Goal: Information Seeking & Learning: Learn about a topic

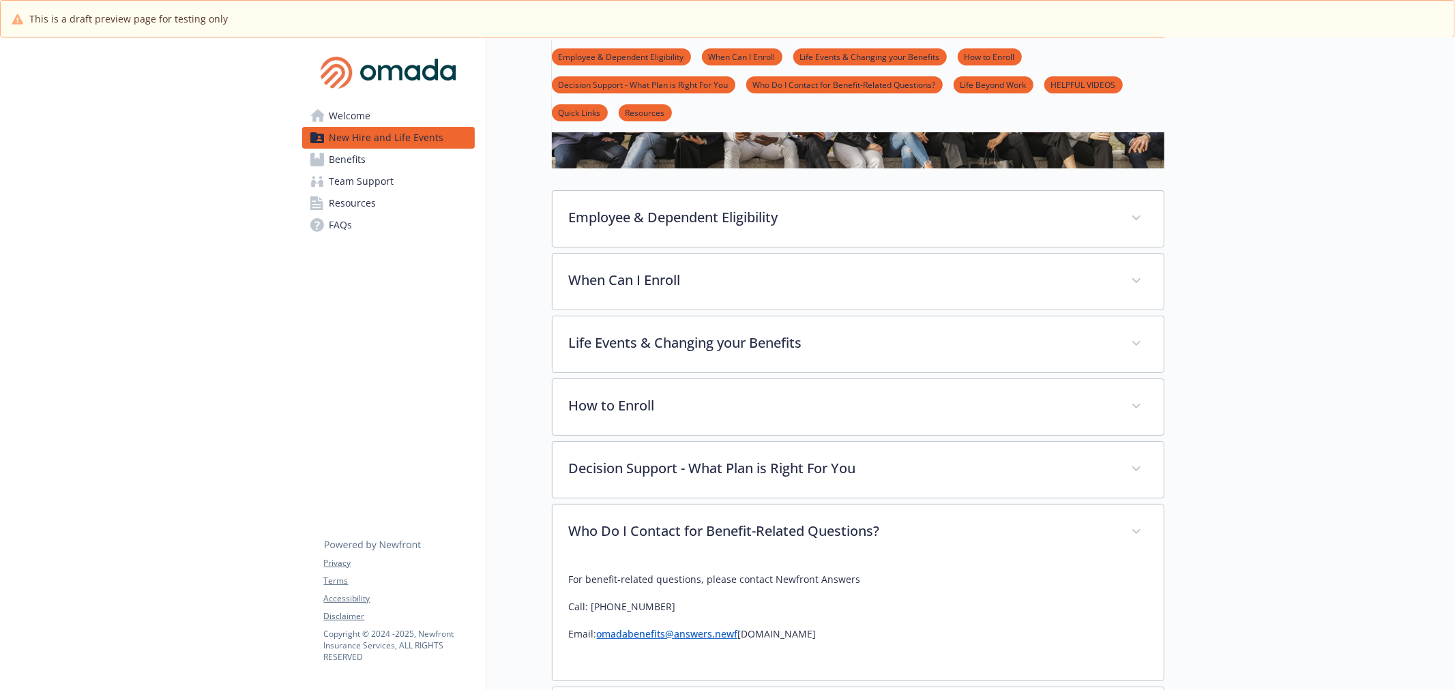
scroll to position [76, 0]
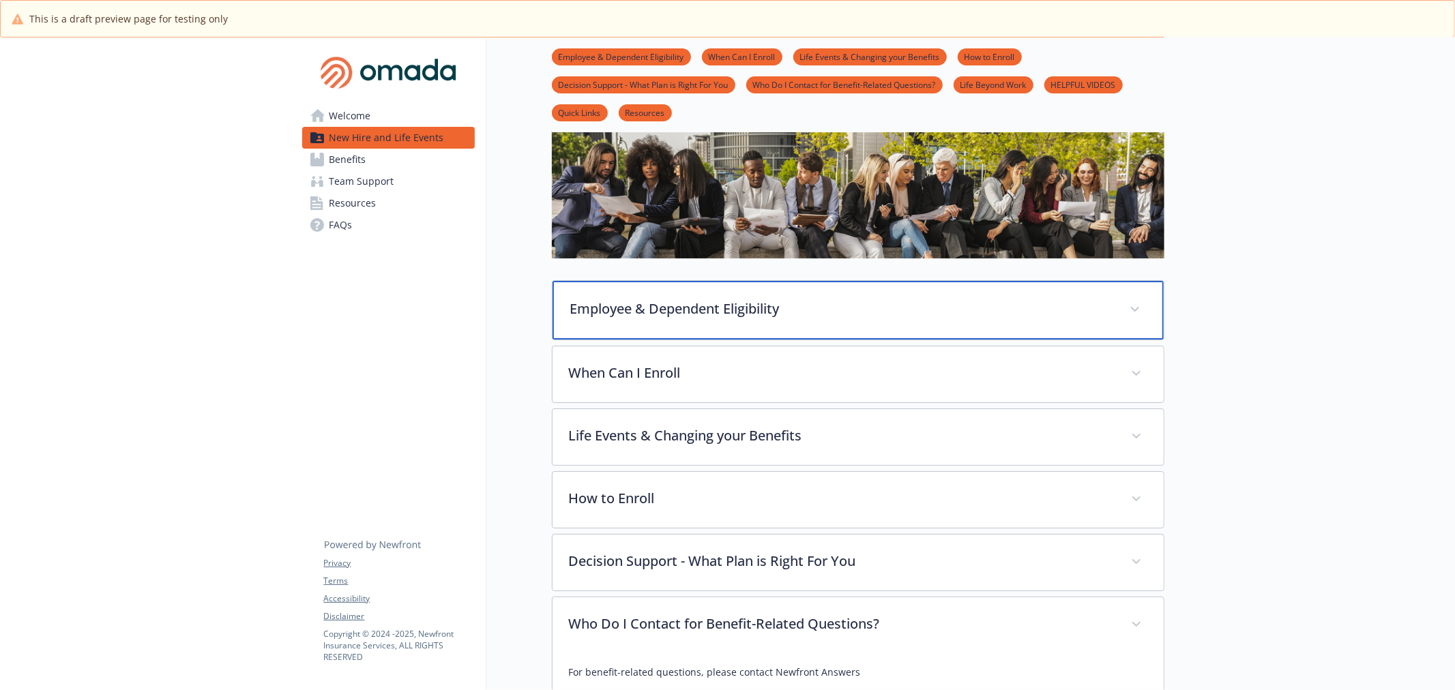
click at [742, 303] on p "Employee & Dependent Eligibility" at bounding box center [841, 309] width 543 height 20
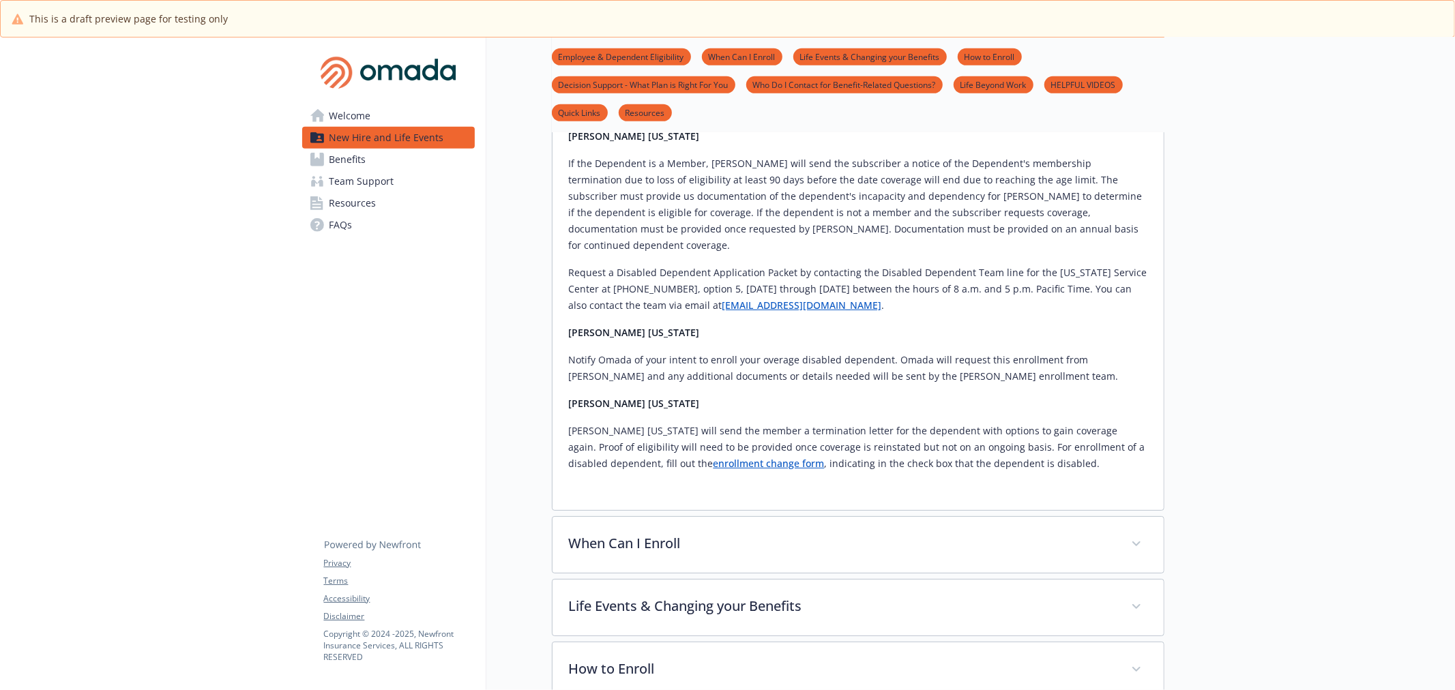
scroll to position [833, 0]
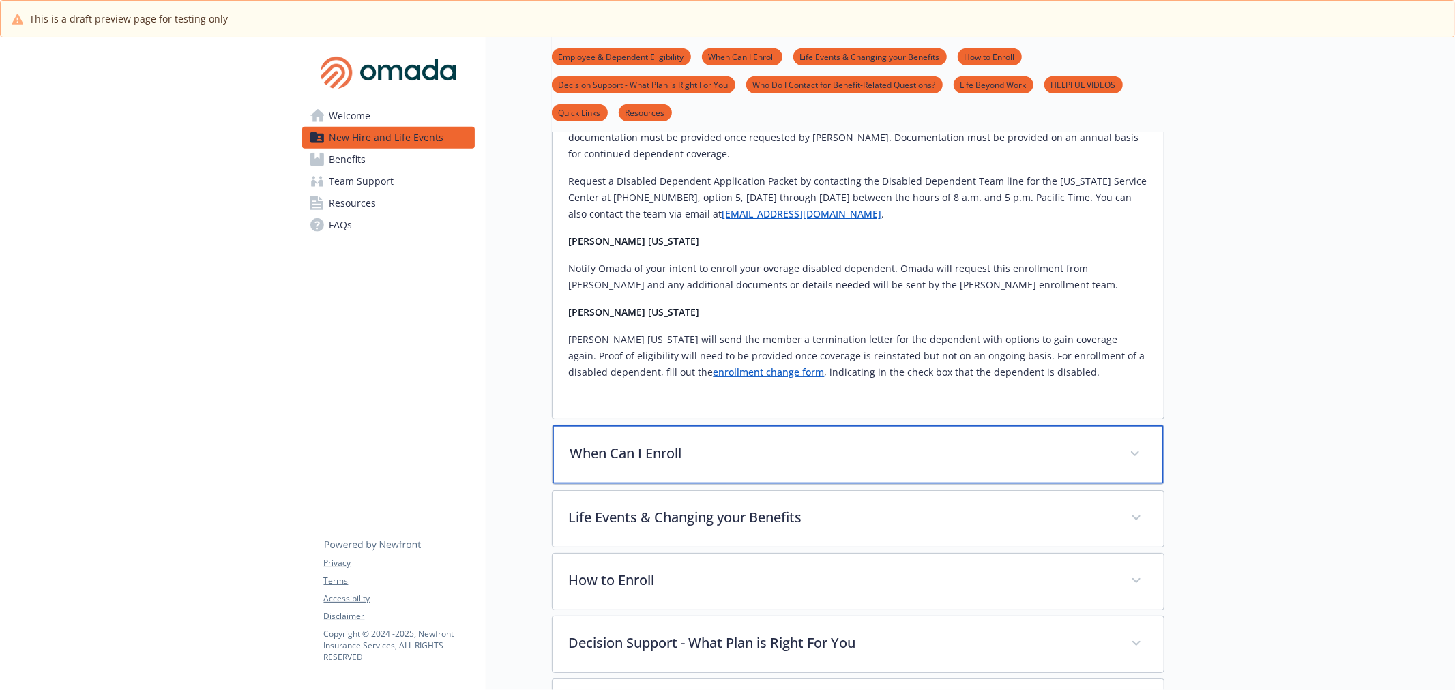
click at [697, 426] on div "When Can I Enroll" at bounding box center [857, 455] width 611 height 59
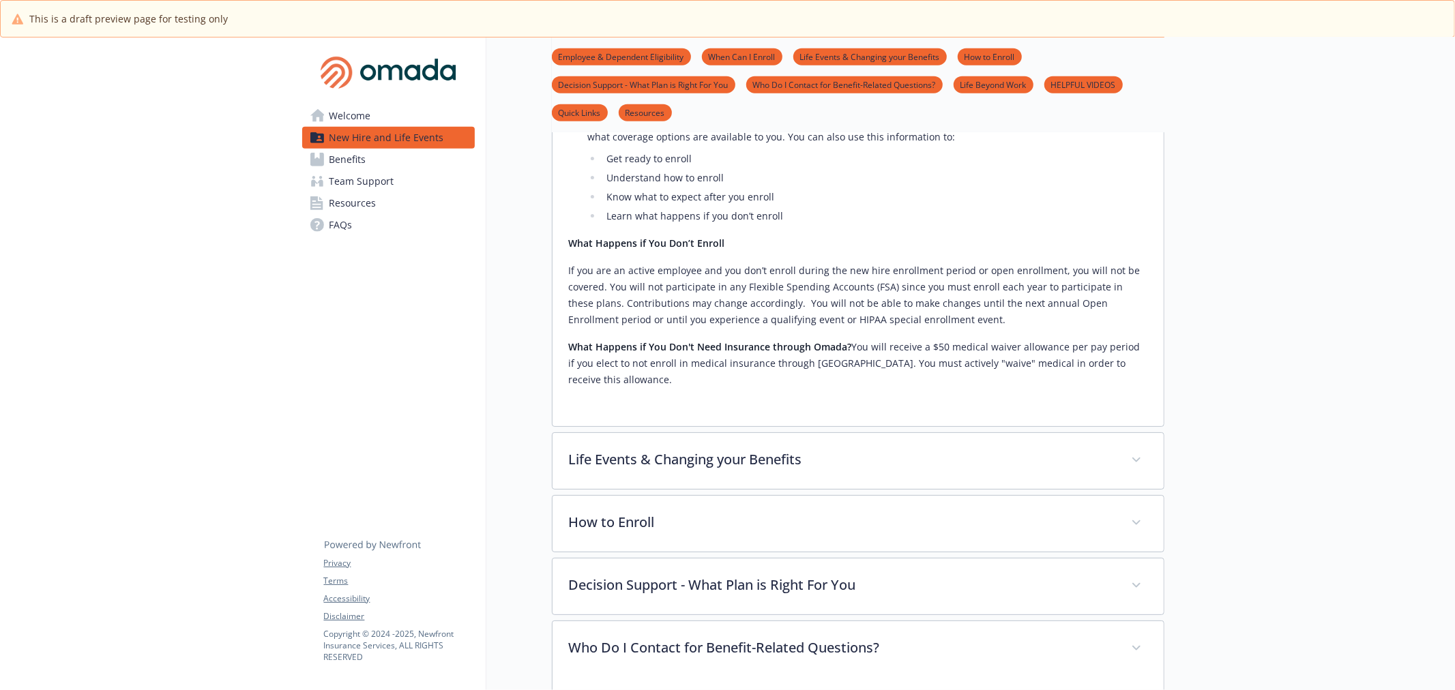
scroll to position [1440, 0]
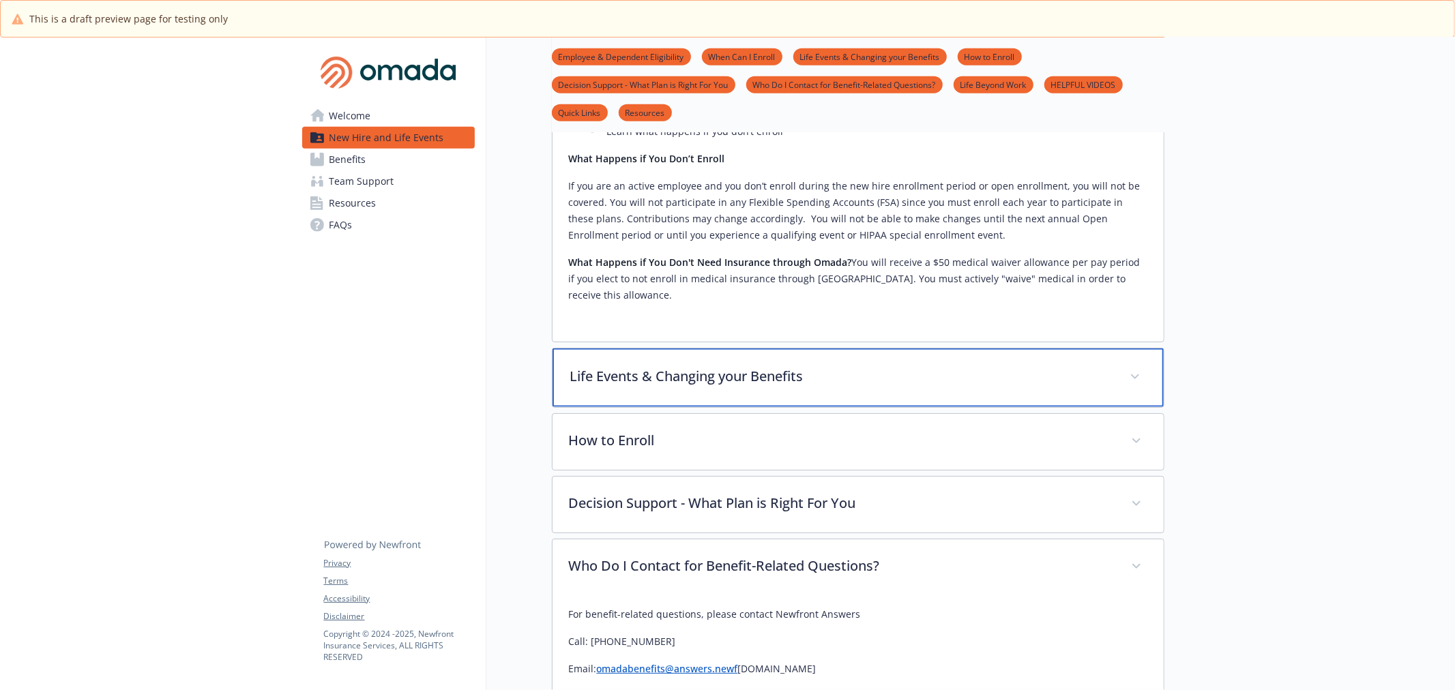
click at [887, 348] on div "Life Events & Changing your Benefits" at bounding box center [857, 377] width 611 height 59
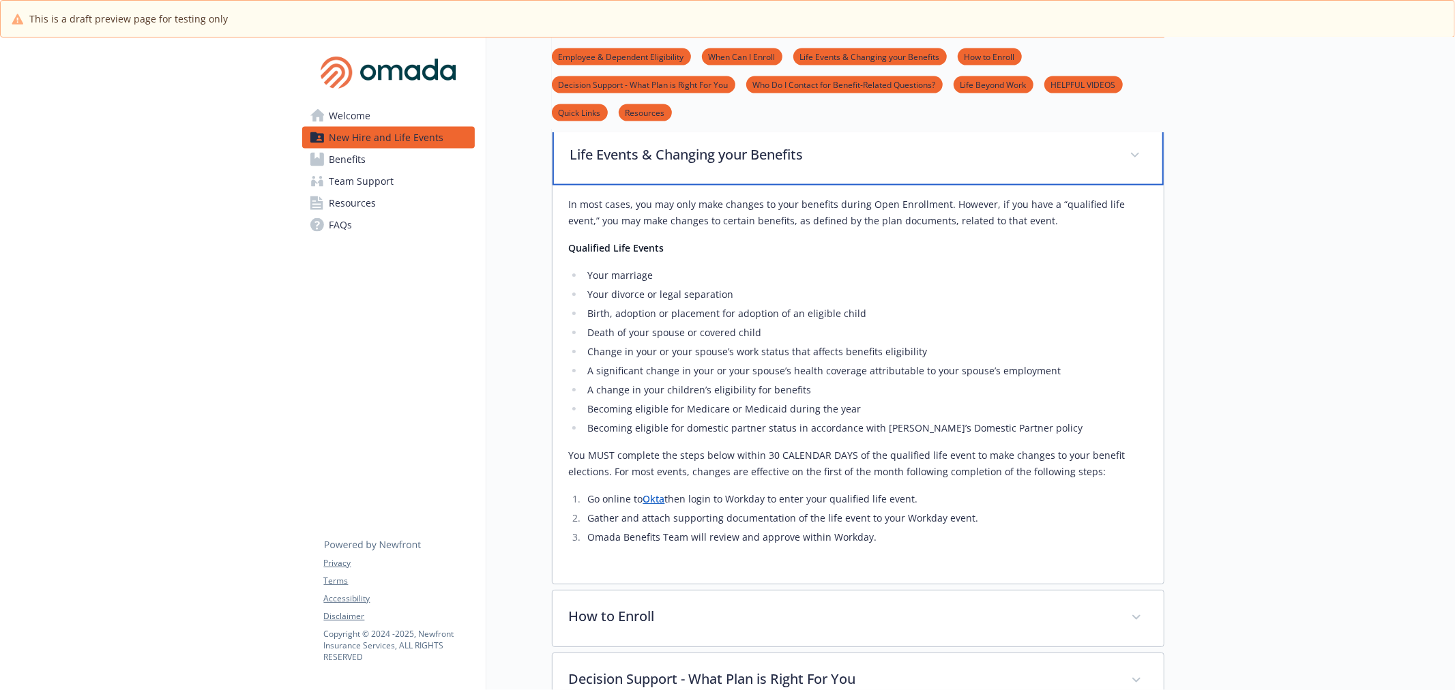
scroll to position [1742, 0]
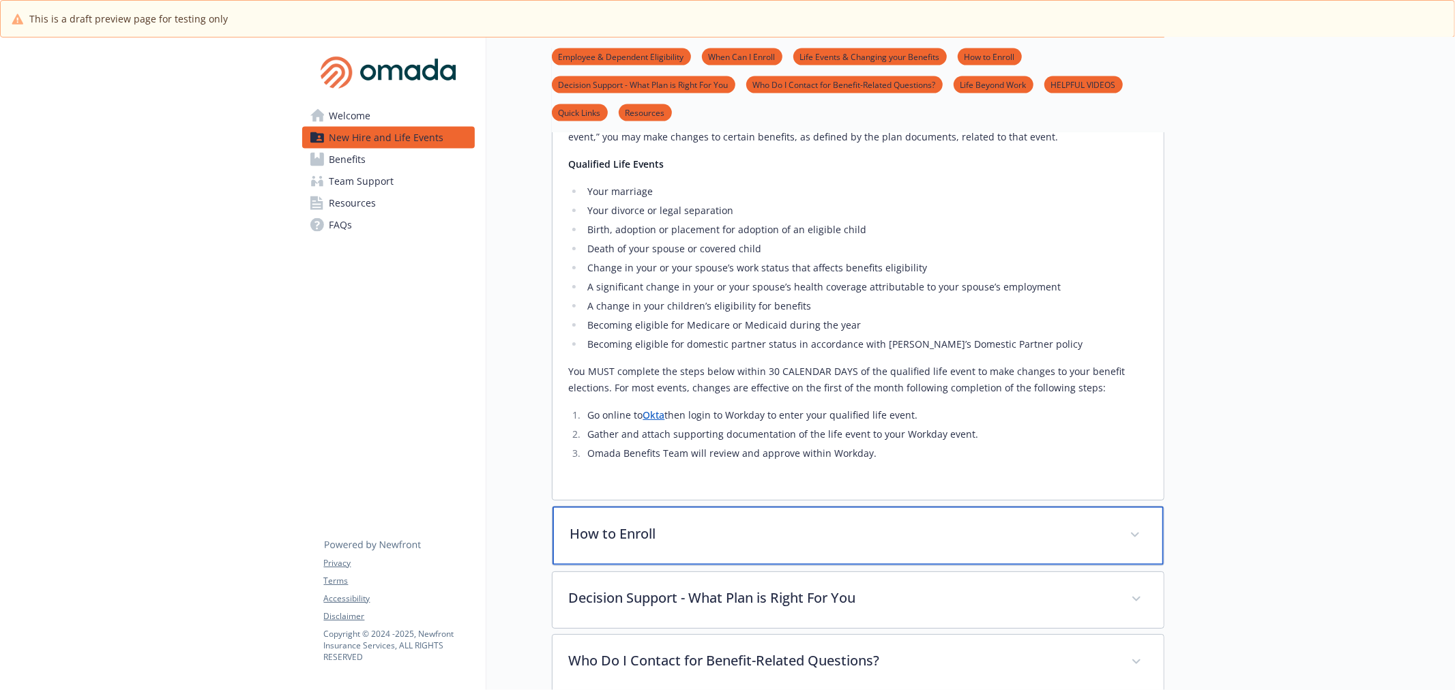
click at [802, 524] on p "How to Enroll" at bounding box center [841, 534] width 543 height 20
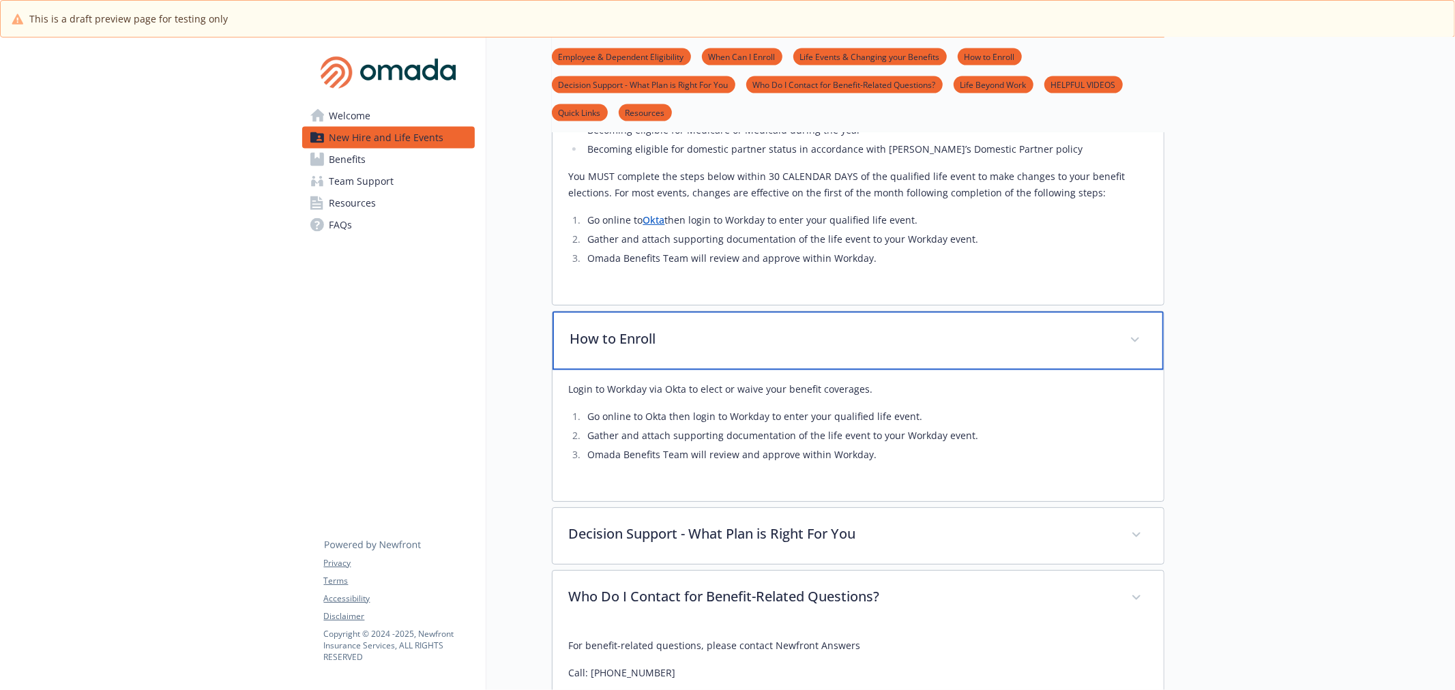
scroll to position [1970, 0]
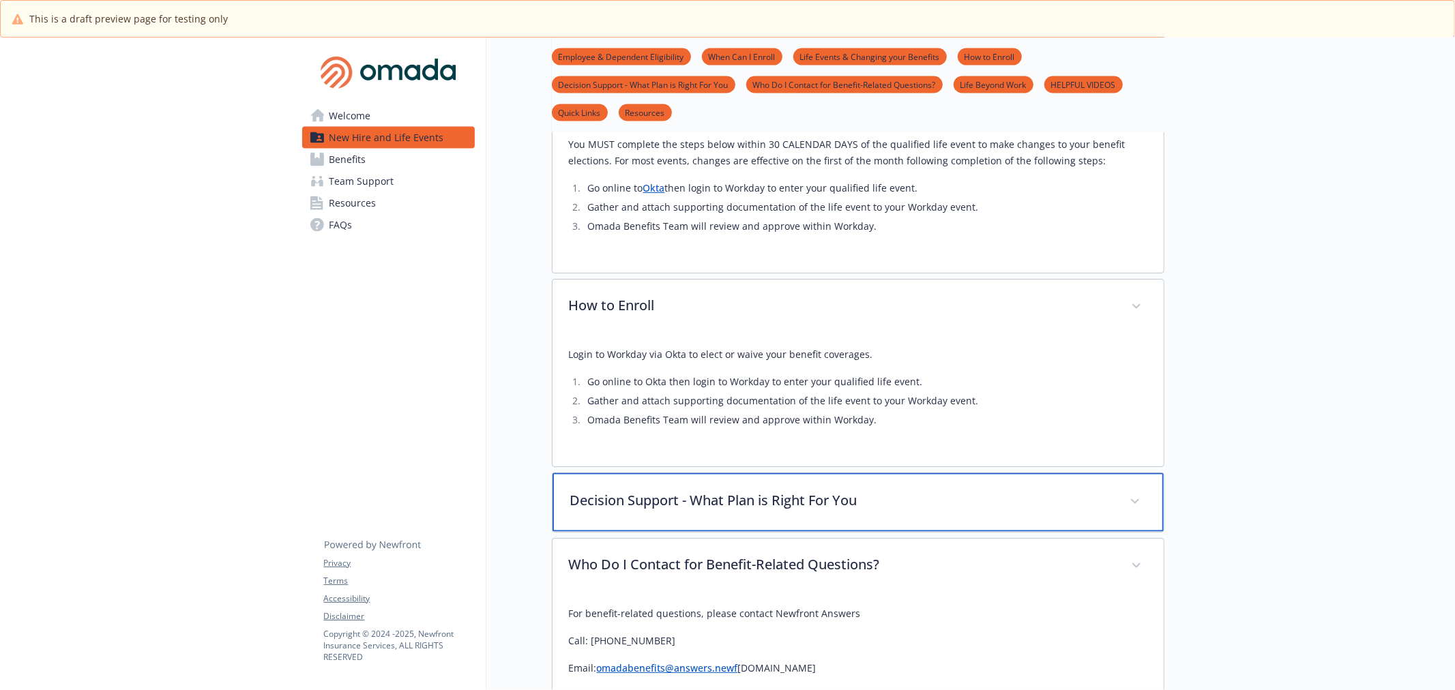
click at [929, 491] on p "Decision Support - What Plan is Right For You" at bounding box center [841, 501] width 543 height 20
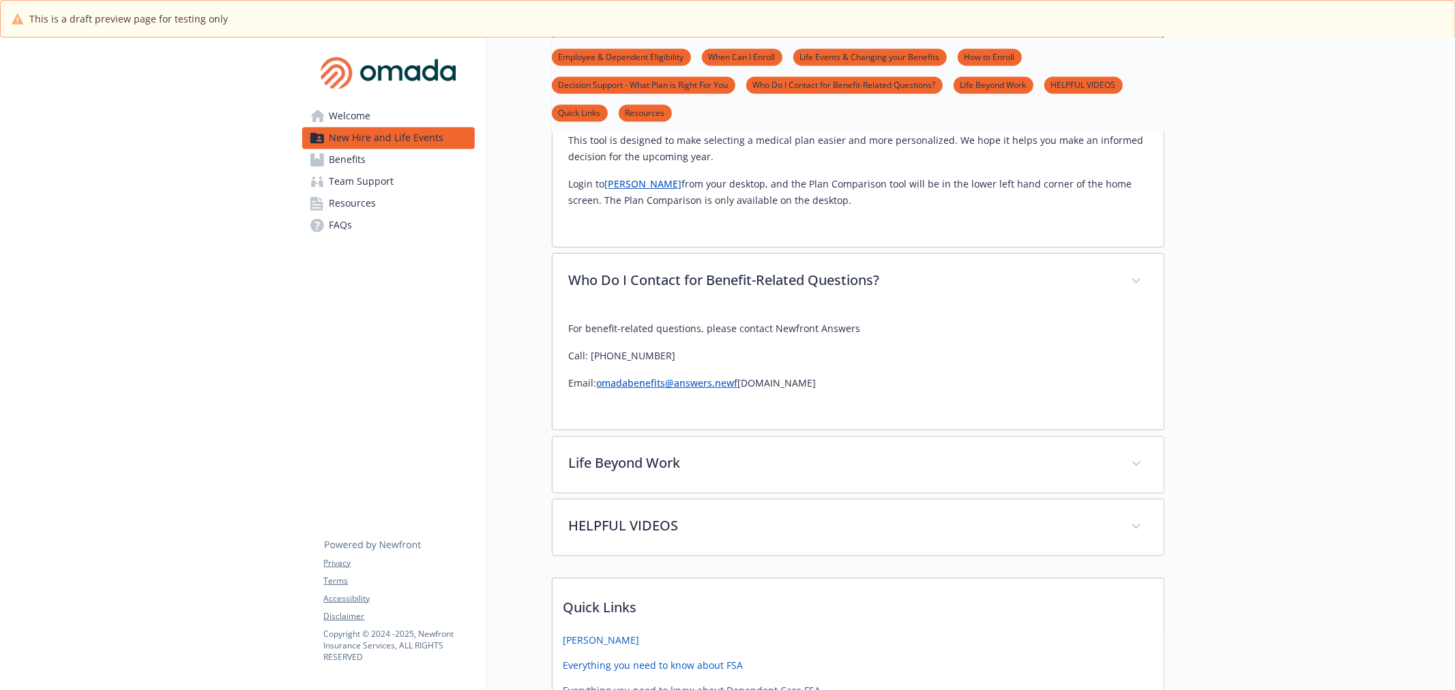
scroll to position [2424, 0]
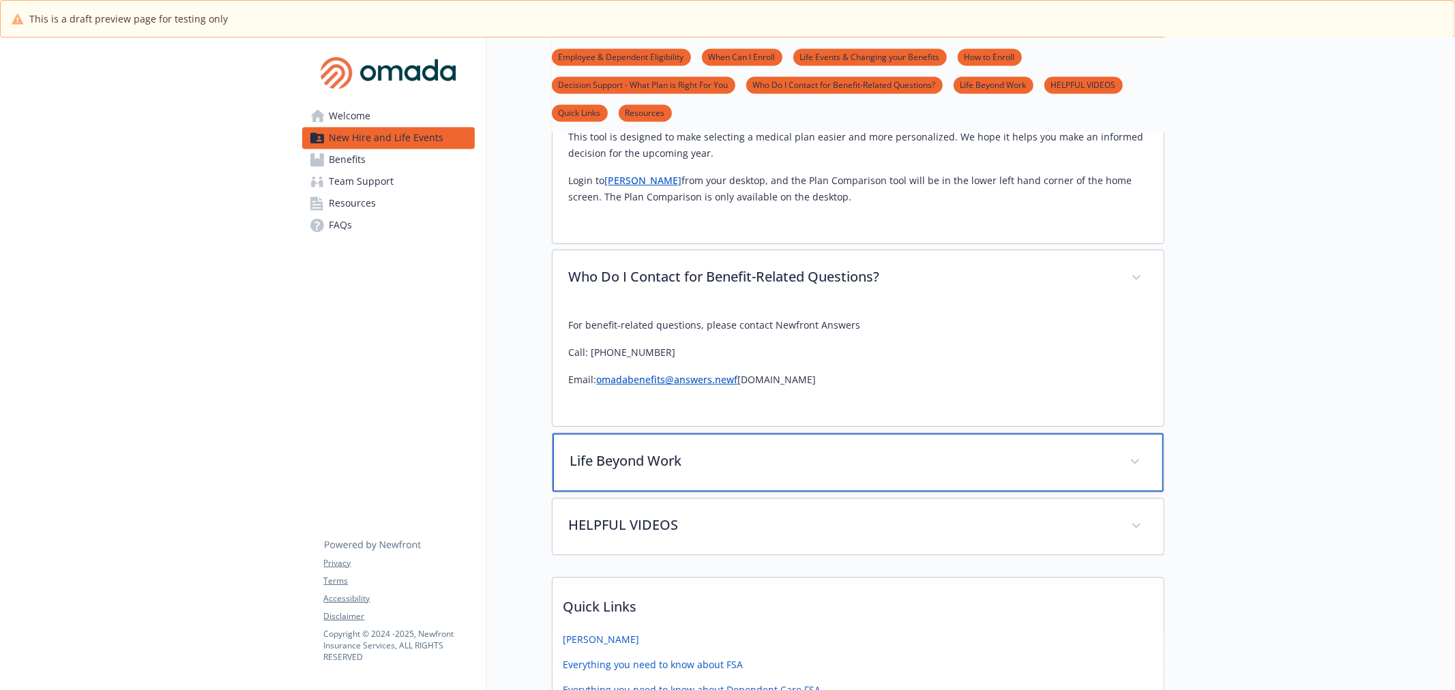
click at [994, 451] on p "Life Beyond Work" at bounding box center [841, 461] width 543 height 20
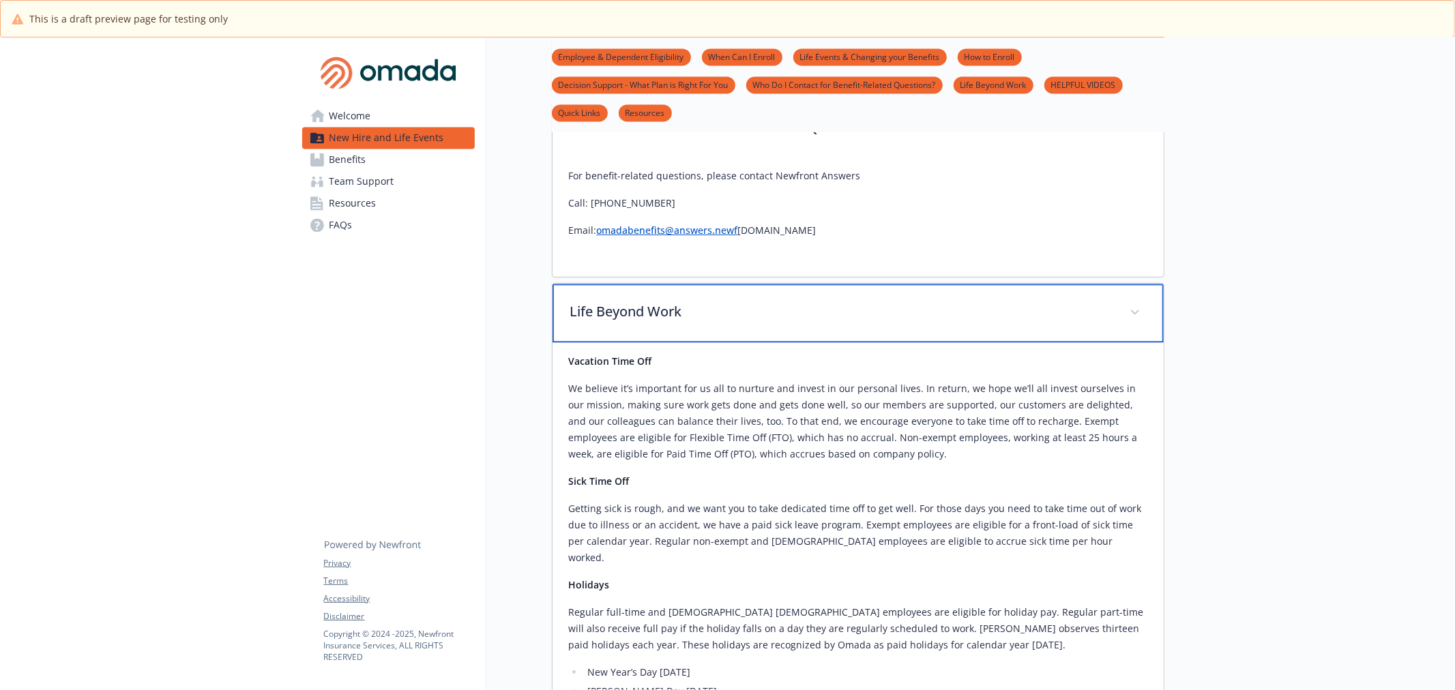
scroll to position [2576, 0]
click at [1033, 282] on div "Life Beyond Work" at bounding box center [857, 311] width 611 height 59
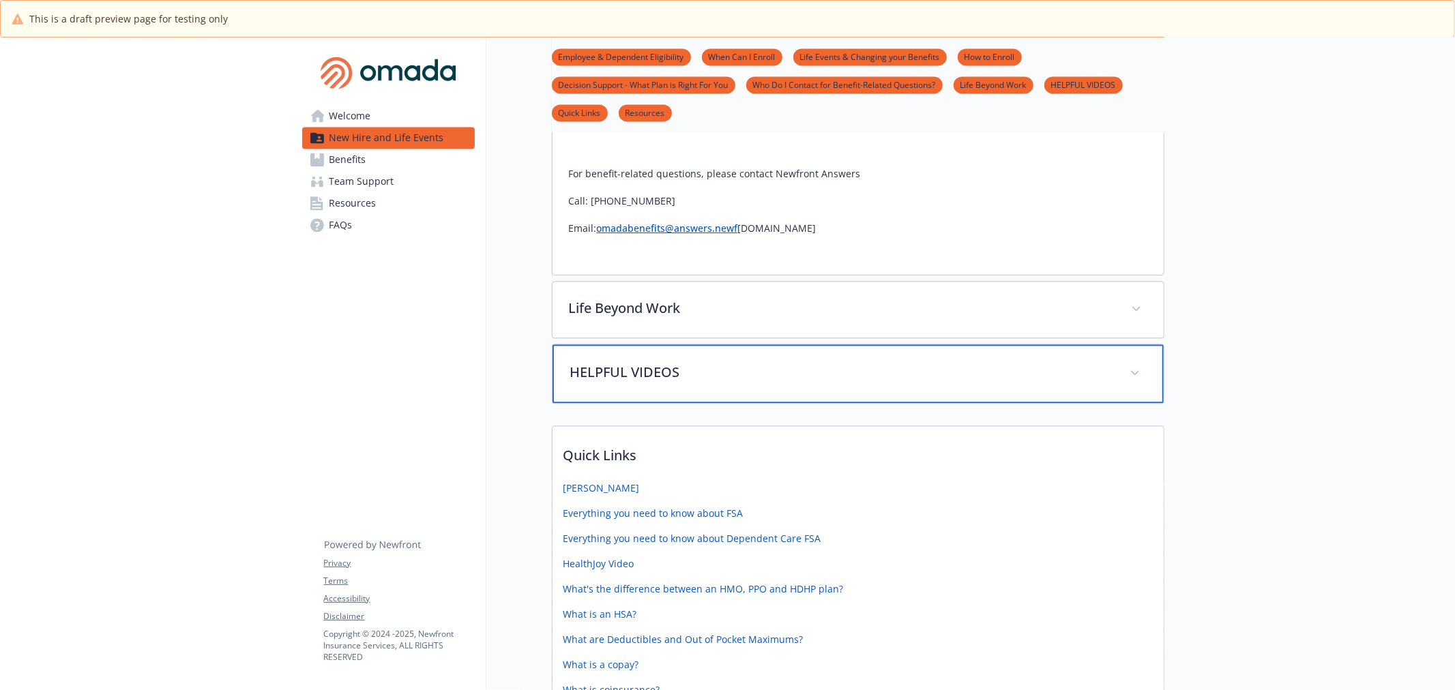
click at [1007, 362] on p "HELPFUL VIDEOS" at bounding box center [841, 372] width 543 height 20
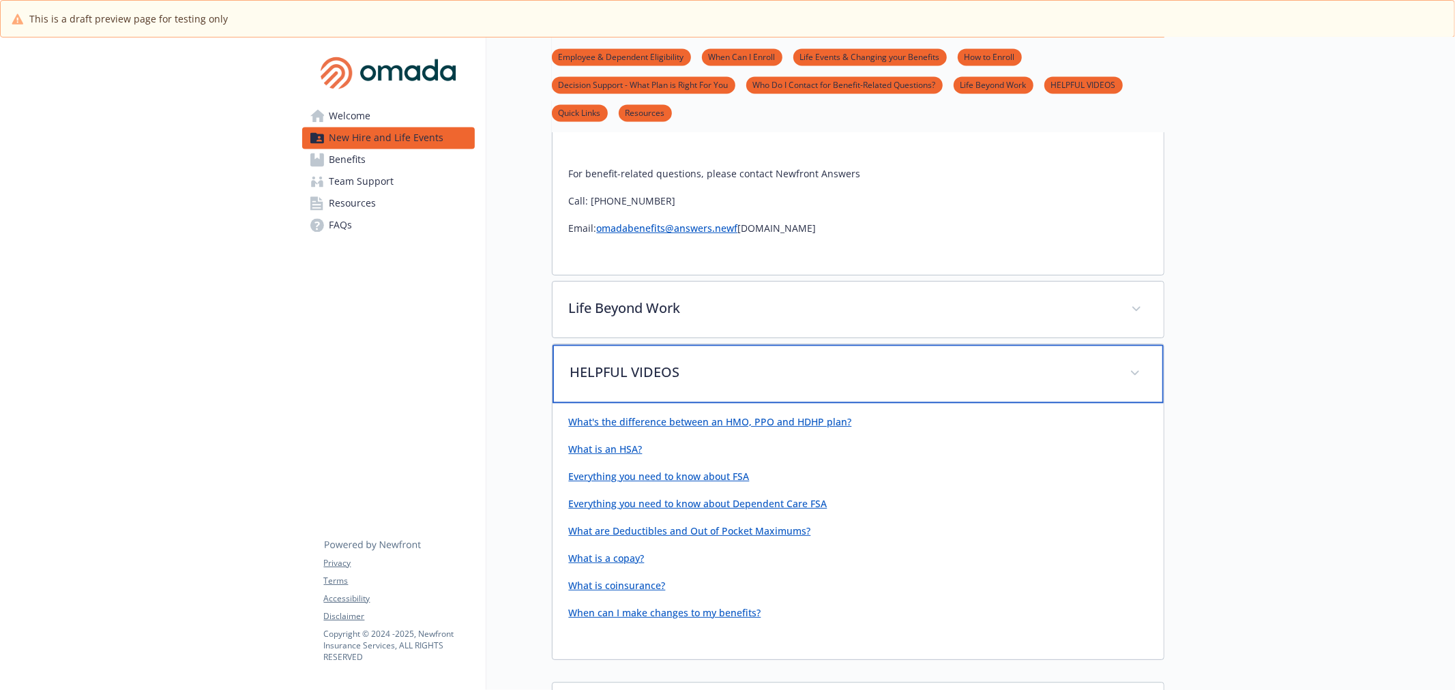
click at [1007, 362] on p "HELPFUL VIDEOS" at bounding box center [841, 372] width 543 height 20
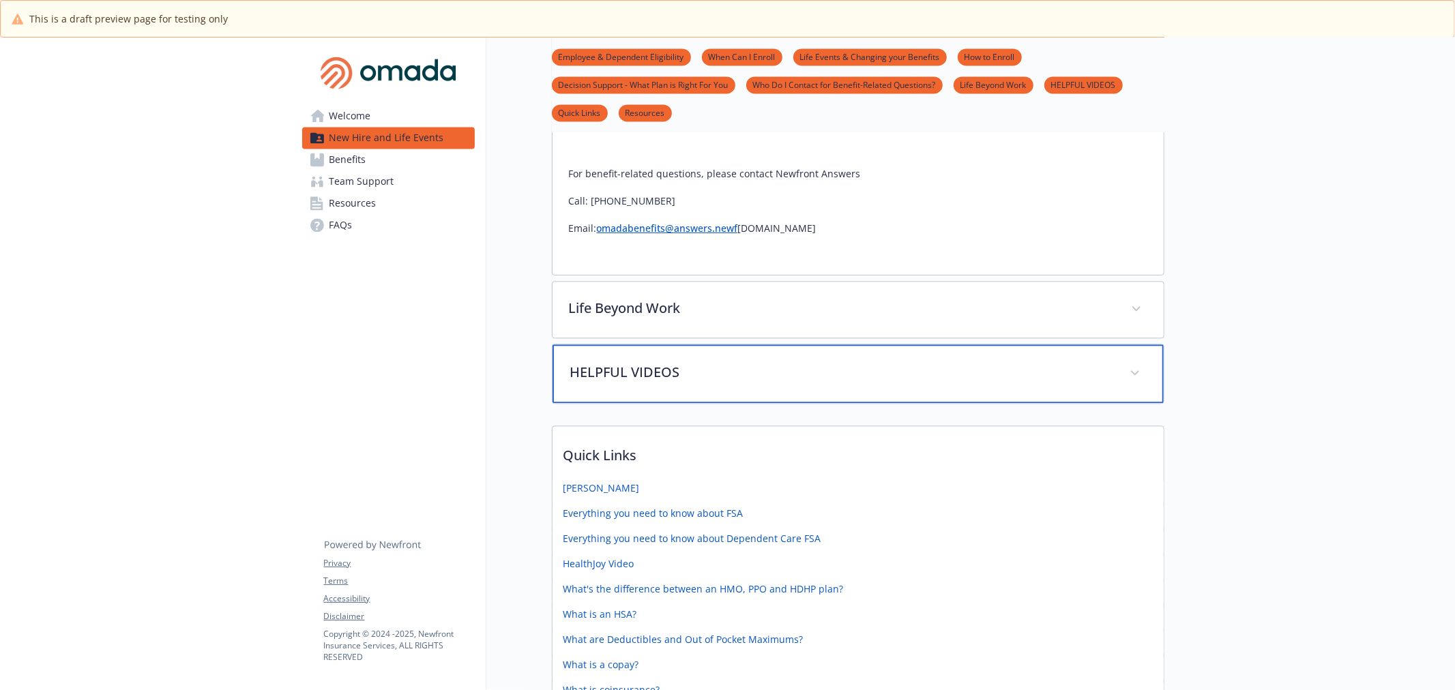
click at [1007, 362] on p "HELPFUL VIDEOS" at bounding box center [841, 372] width 543 height 20
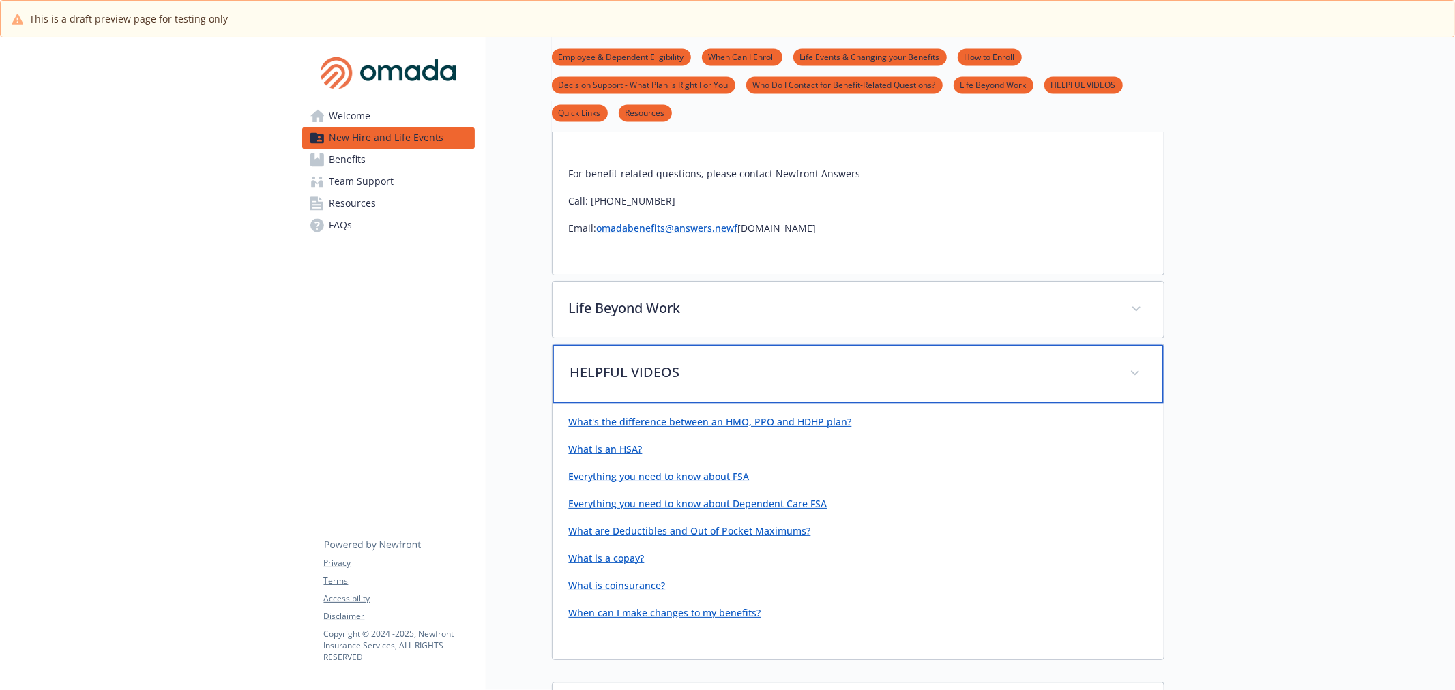
click at [1007, 362] on p "HELPFUL VIDEOS" at bounding box center [841, 372] width 543 height 20
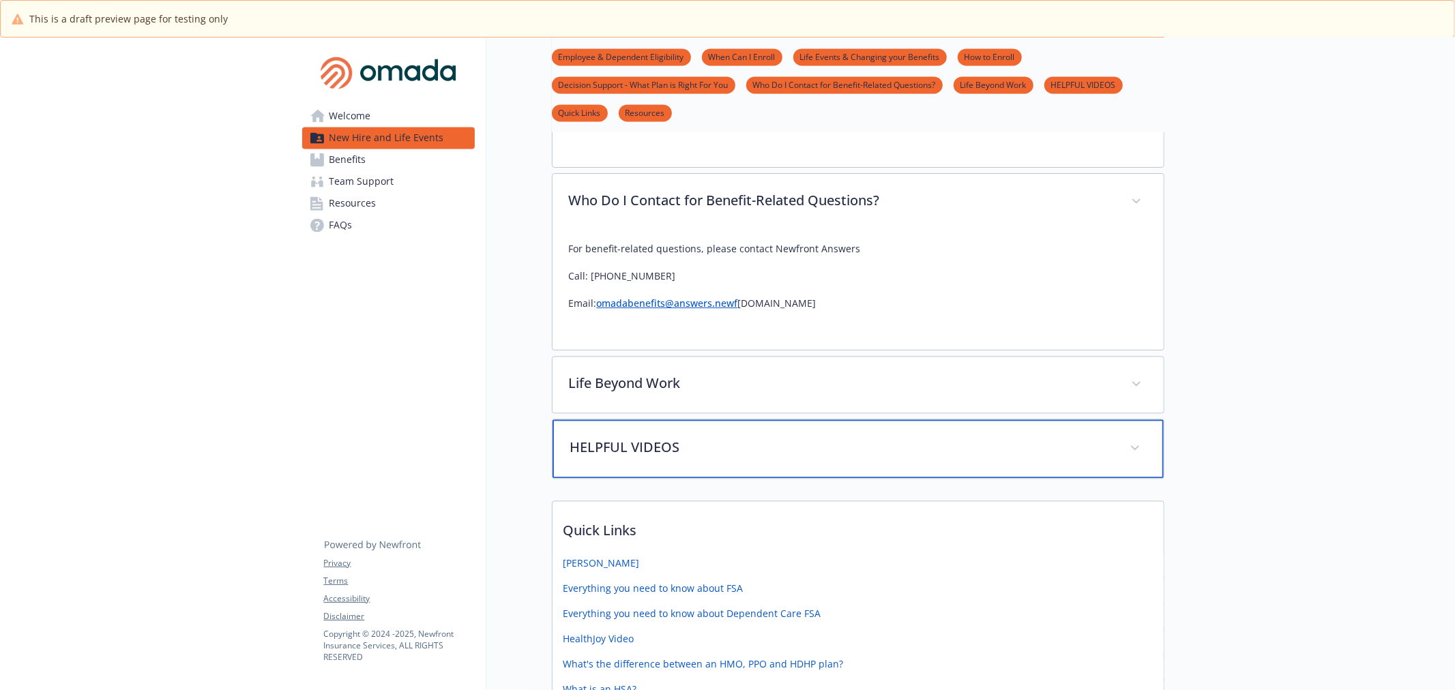
scroll to position [2500, 0]
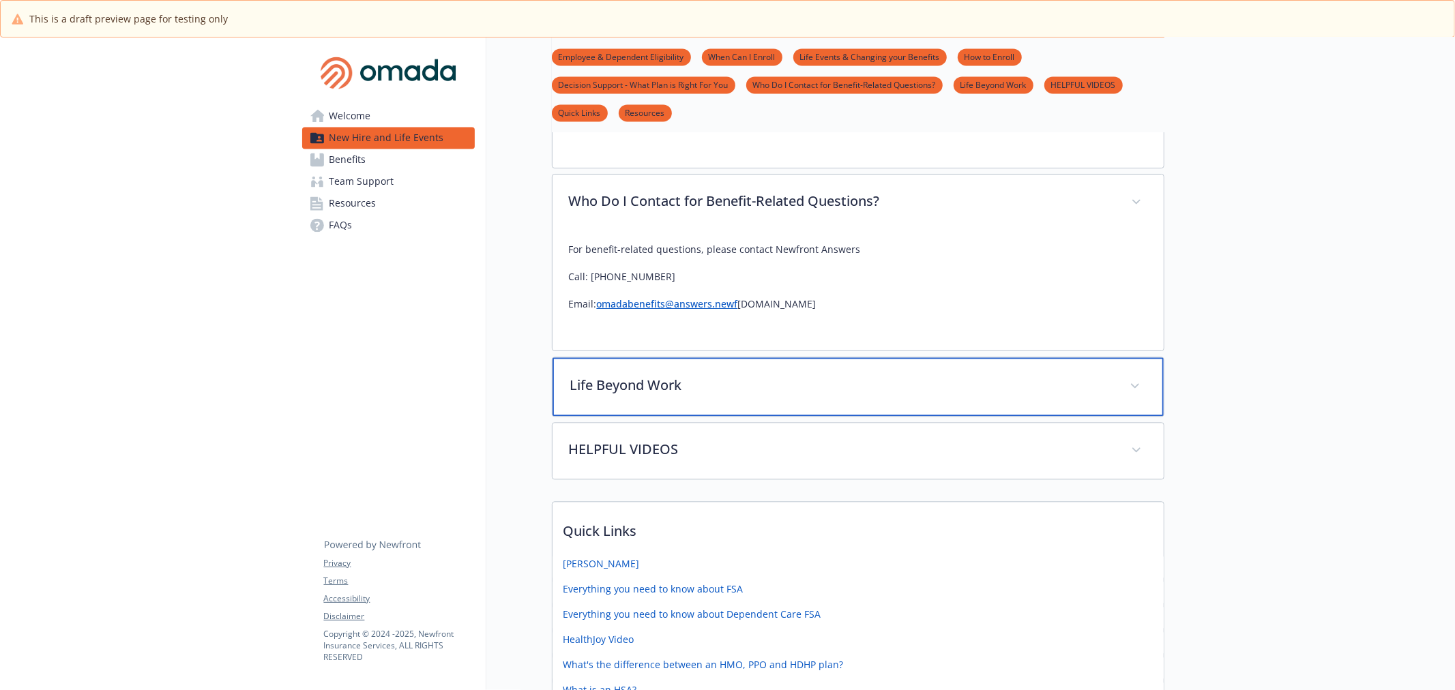
click at [963, 375] on p "Life Beyond Work" at bounding box center [841, 385] width 543 height 20
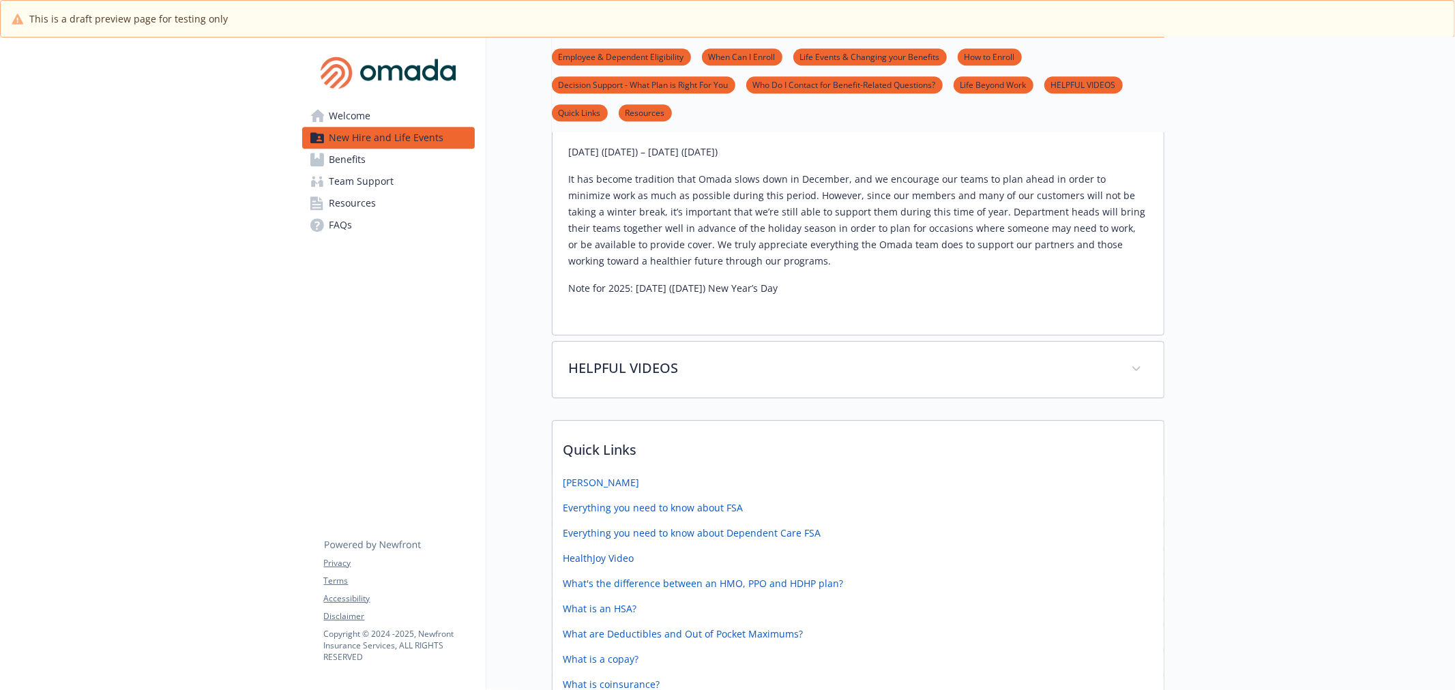
scroll to position [3352, 0]
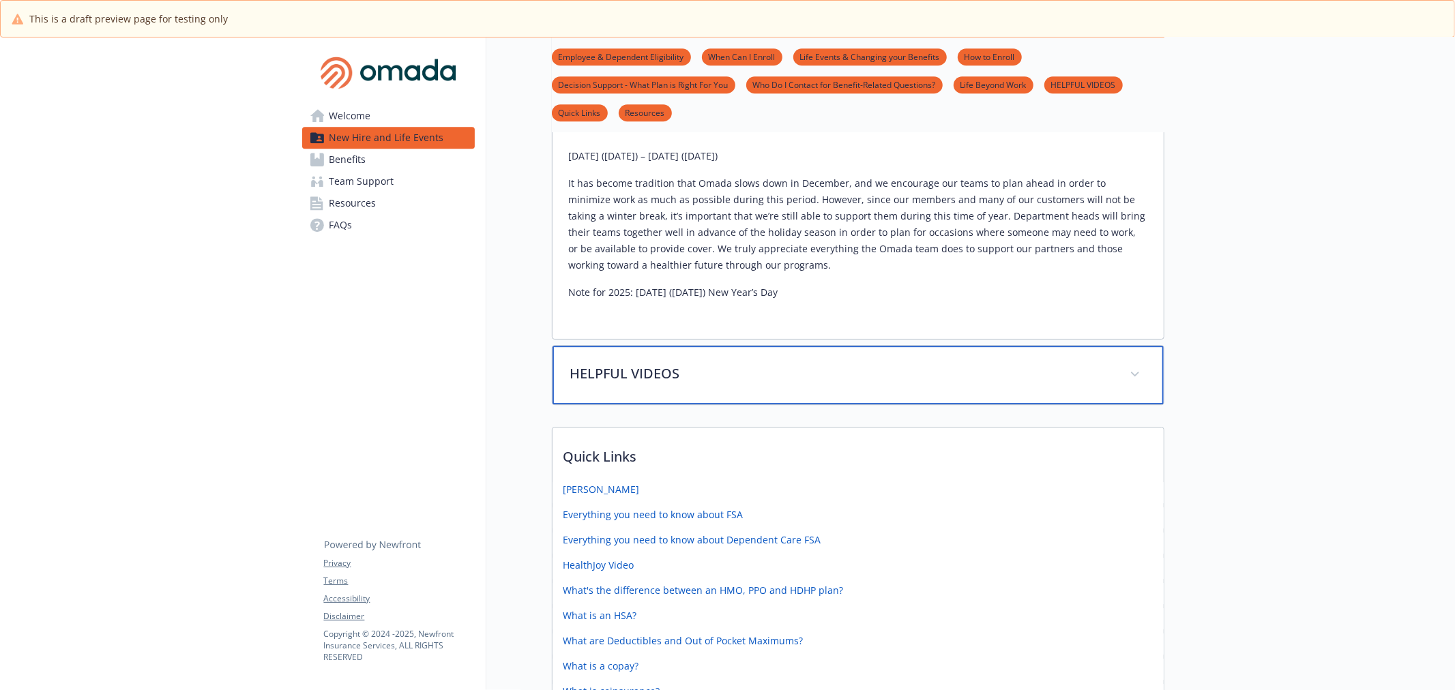
click at [861, 363] on p "HELPFUL VIDEOS" at bounding box center [841, 373] width 543 height 20
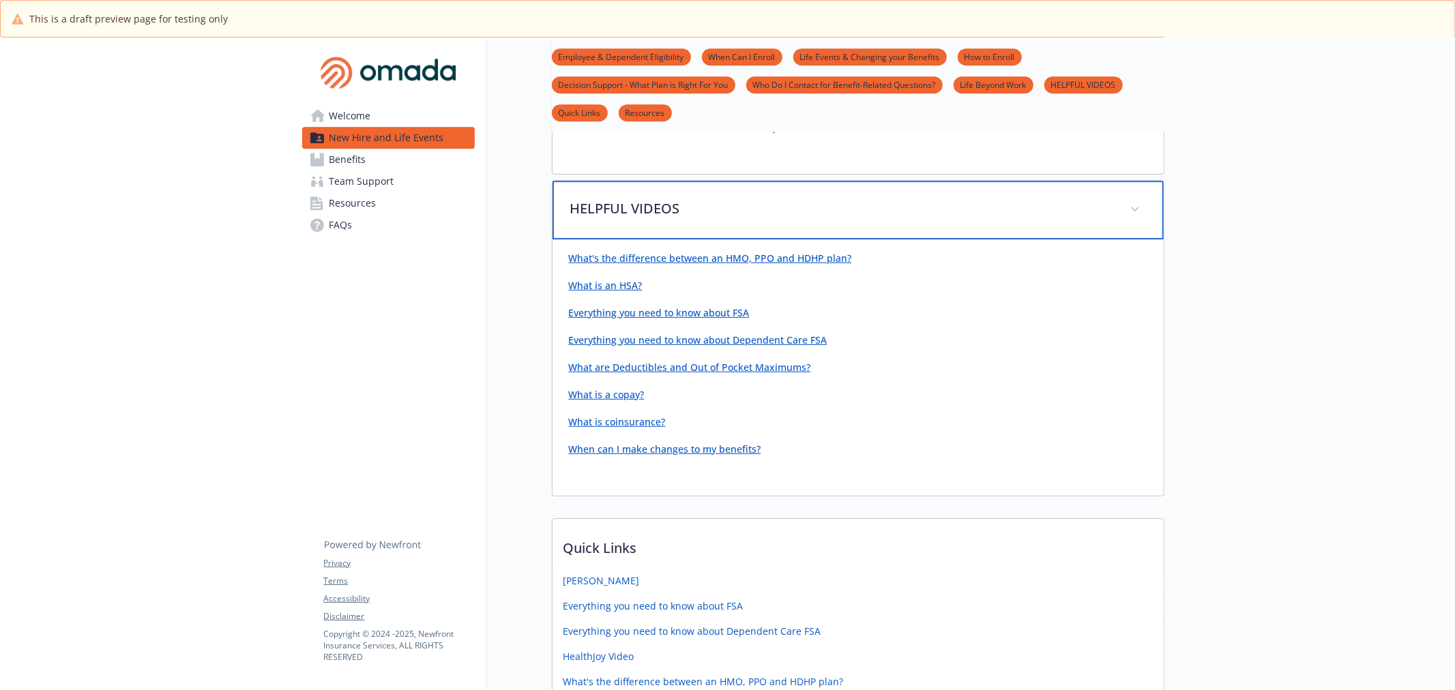
scroll to position [3503, 0]
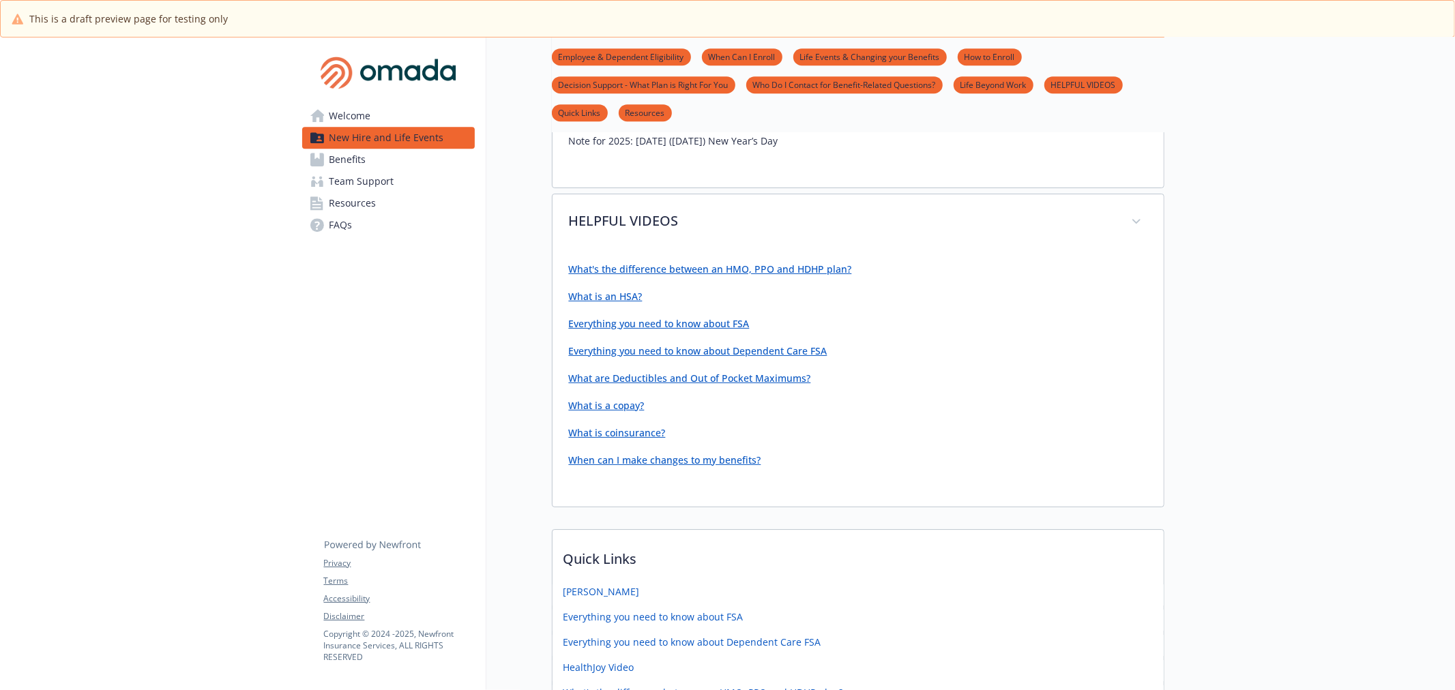
click at [385, 109] on link "Welcome" at bounding box center [388, 116] width 173 height 22
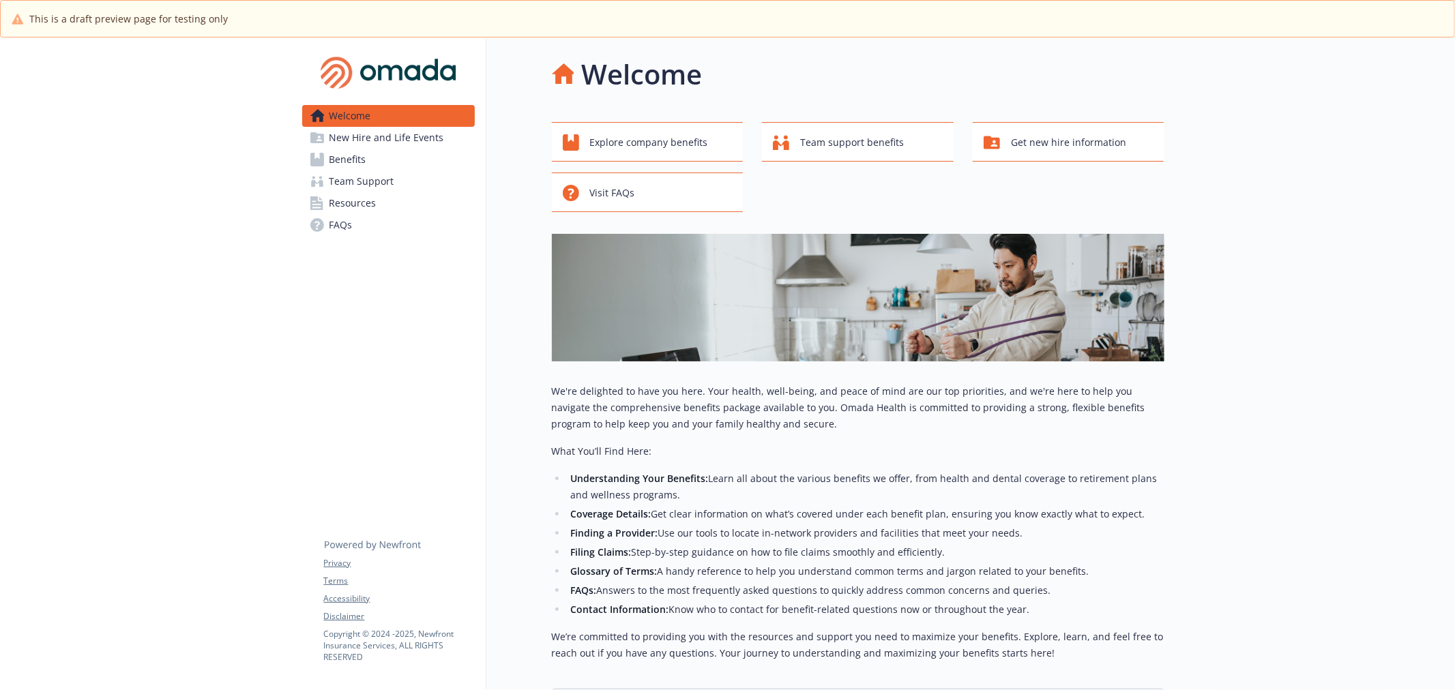
click at [378, 134] on span "New Hire and Life Events" at bounding box center [386, 138] width 115 height 22
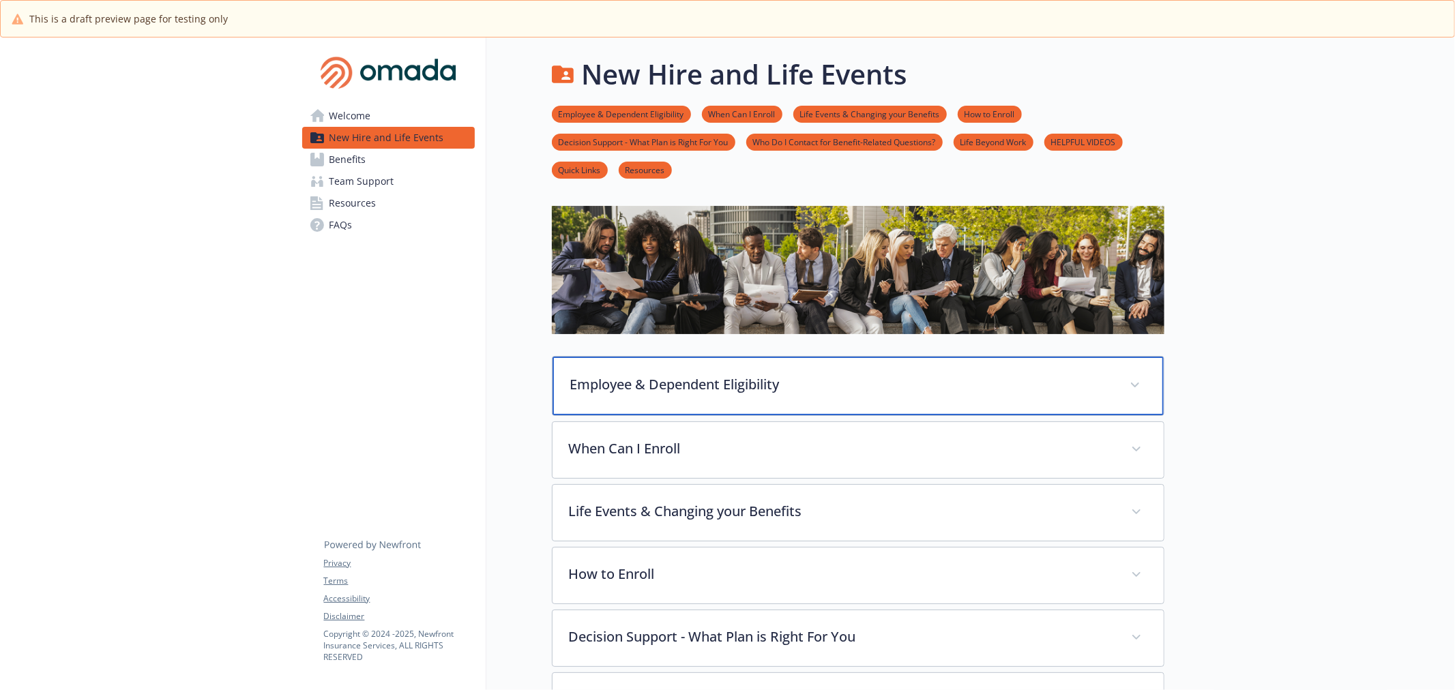
click at [713, 376] on p "Employee & Dependent Eligibility" at bounding box center [841, 384] width 543 height 20
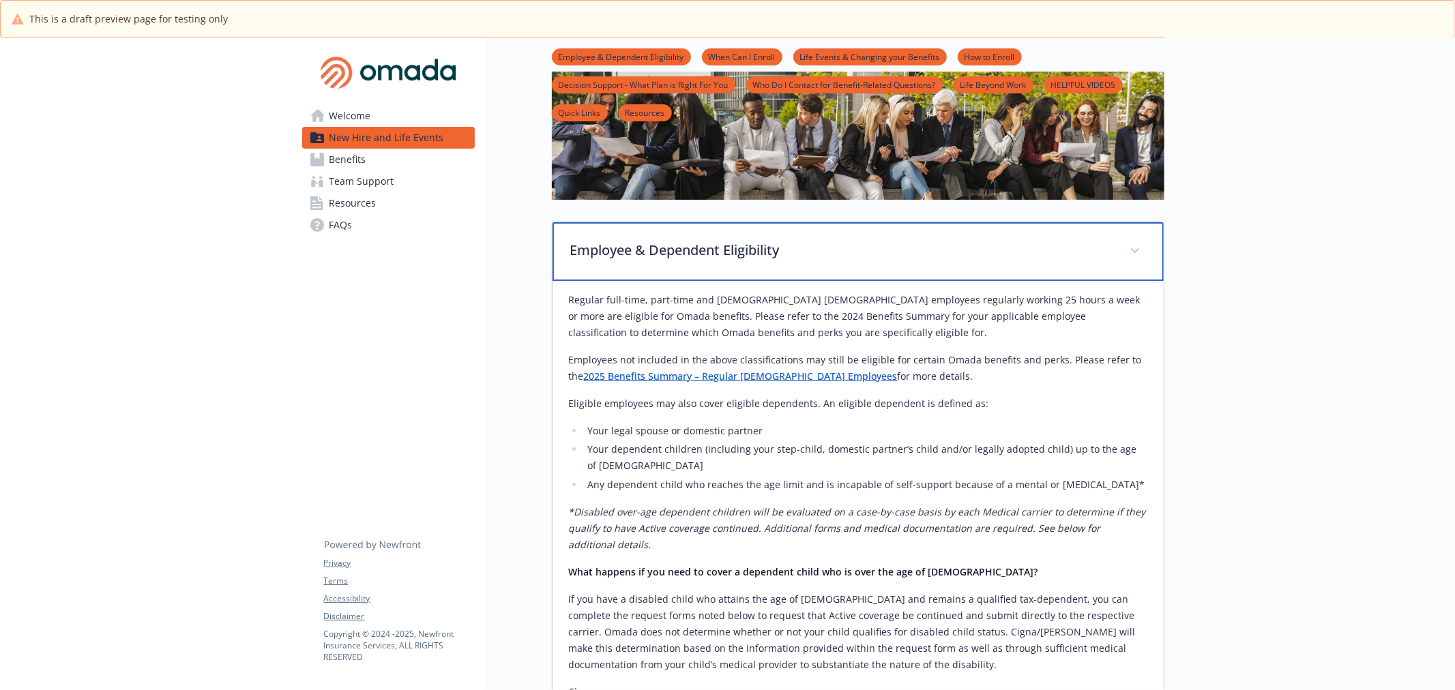
scroll to position [151, 0]
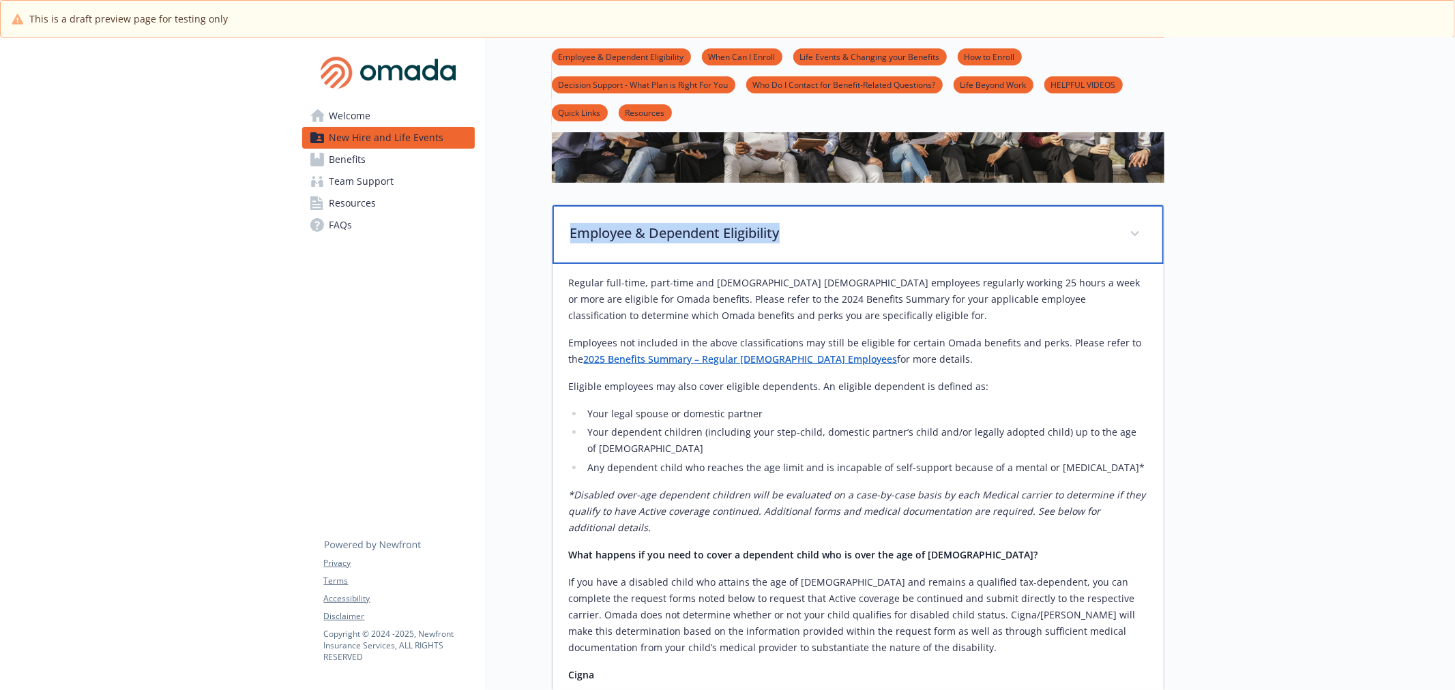
drag, startPoint x: 556, startPoint y: 228, endPoint x: 889, endPoint y: 237, distance: 332.9
click at [889, 237] on div "Employee & Dependent Eligibility" at bounding box center [857, 234] width 611 height 59
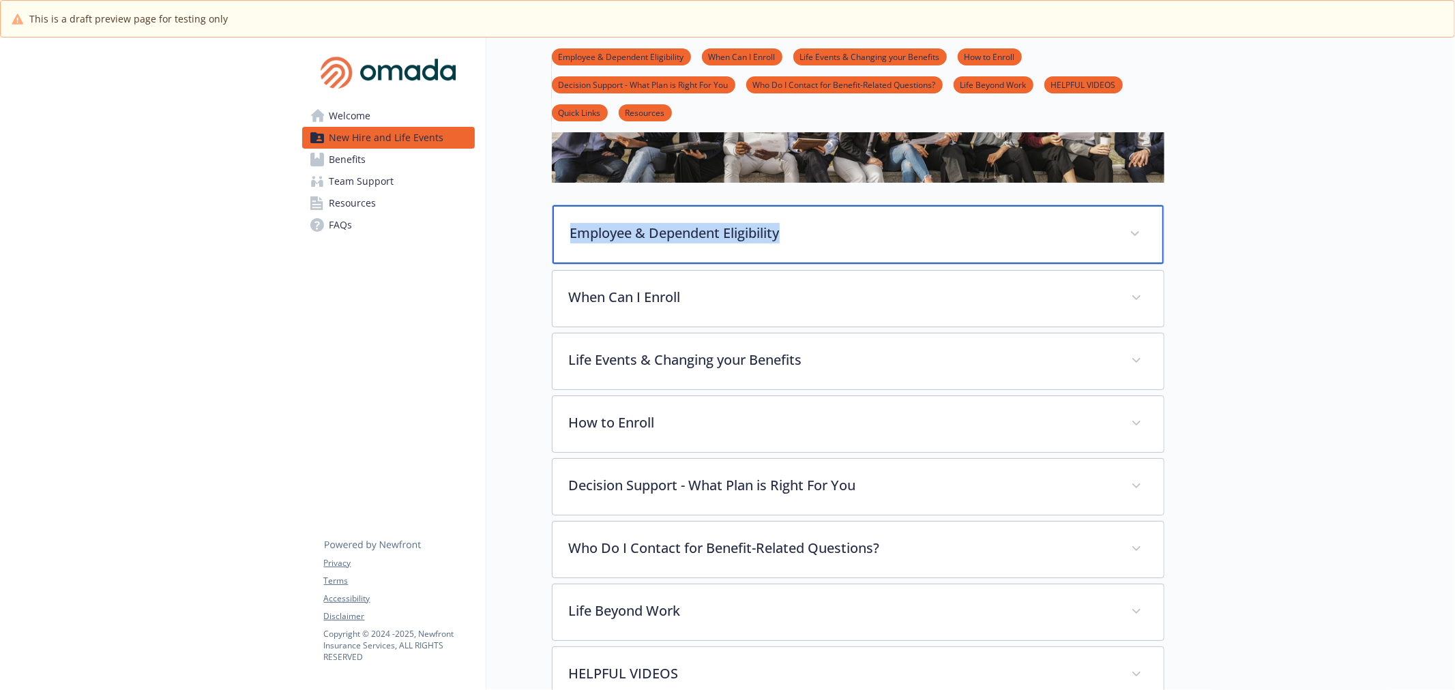
click at [797, 219] on div "Employee & Dependent Eligibility" at bounding box center [857, 234] width 611 height 59
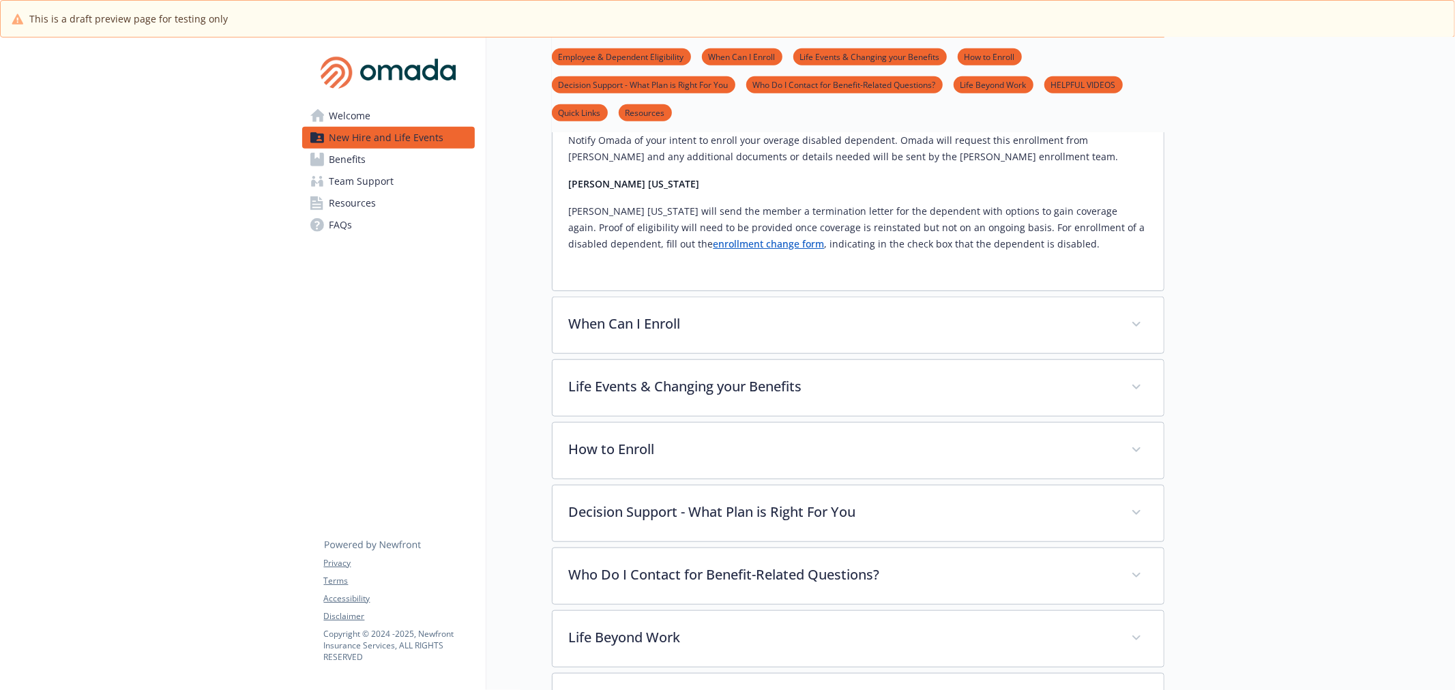
scroll to position [985, 0]
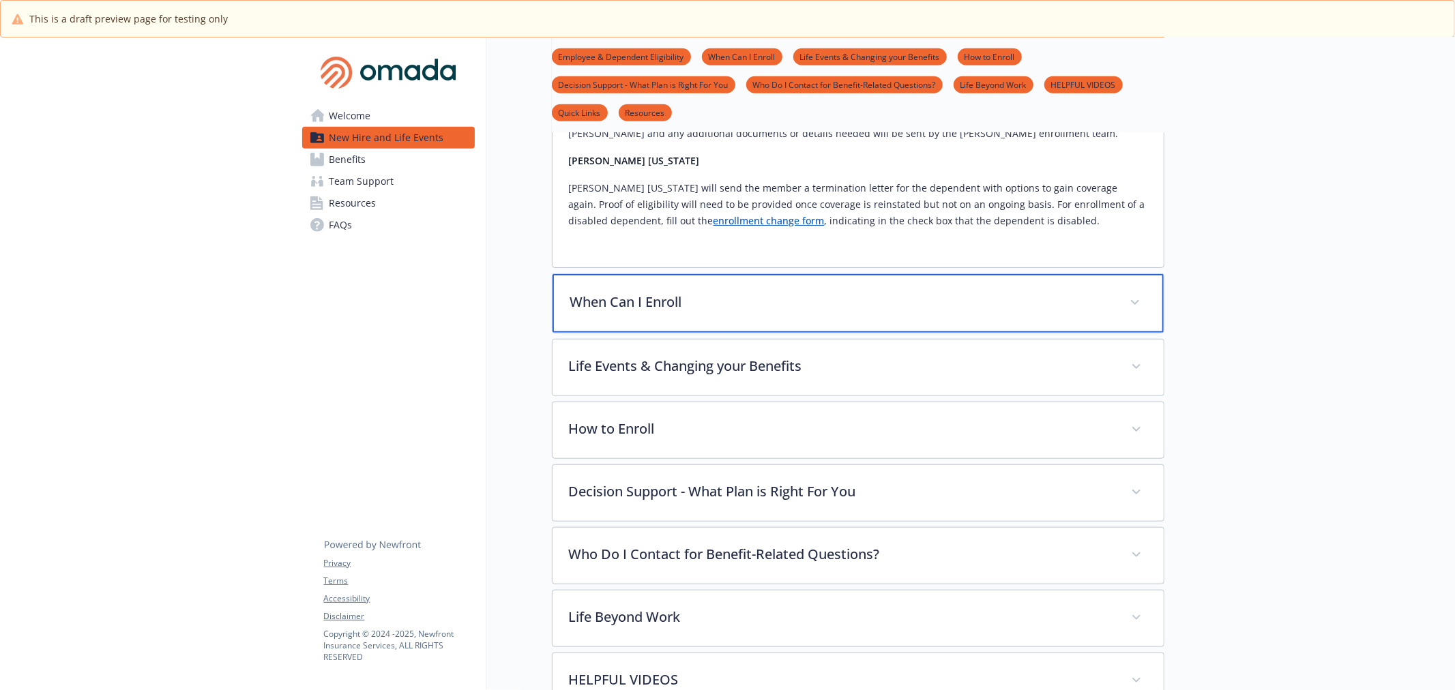
click at [663, 292] on p "When Can I Enroll" at bounding box center [841, 302] width 543 height 20
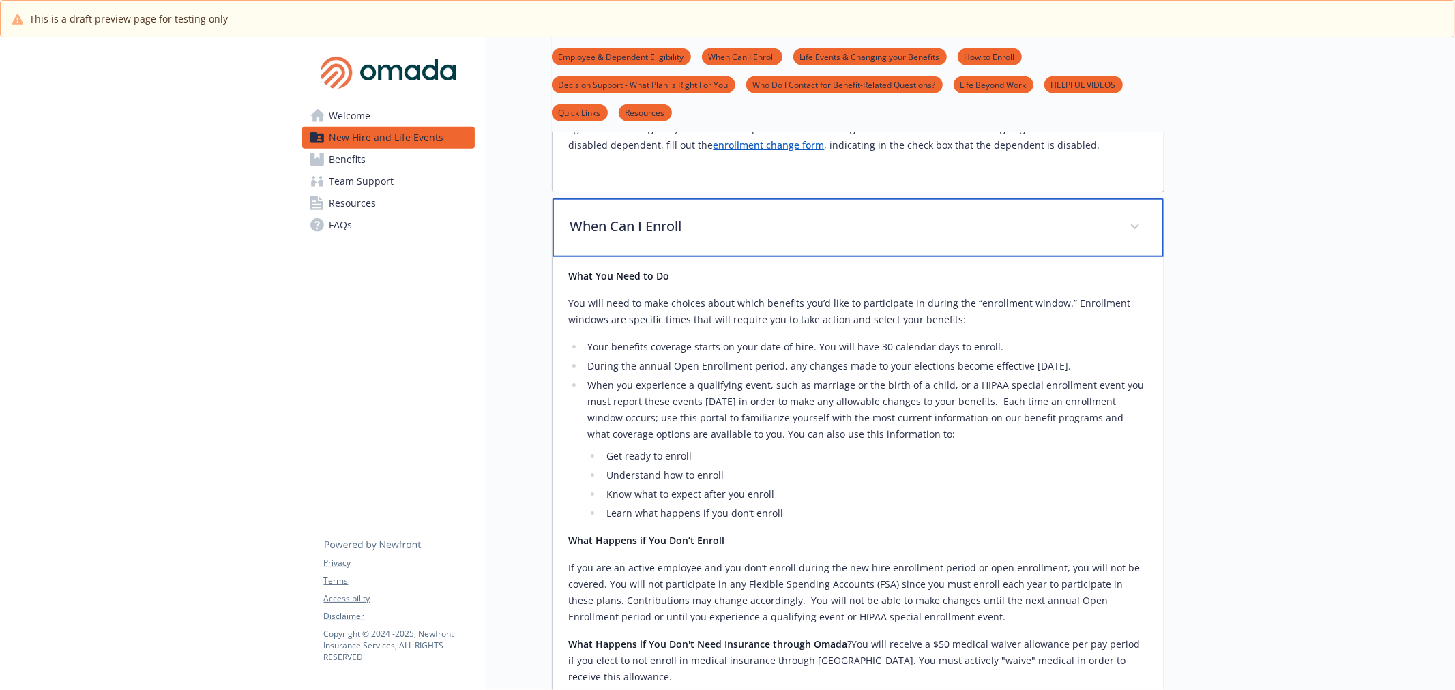
scroll to position [1136, 0]
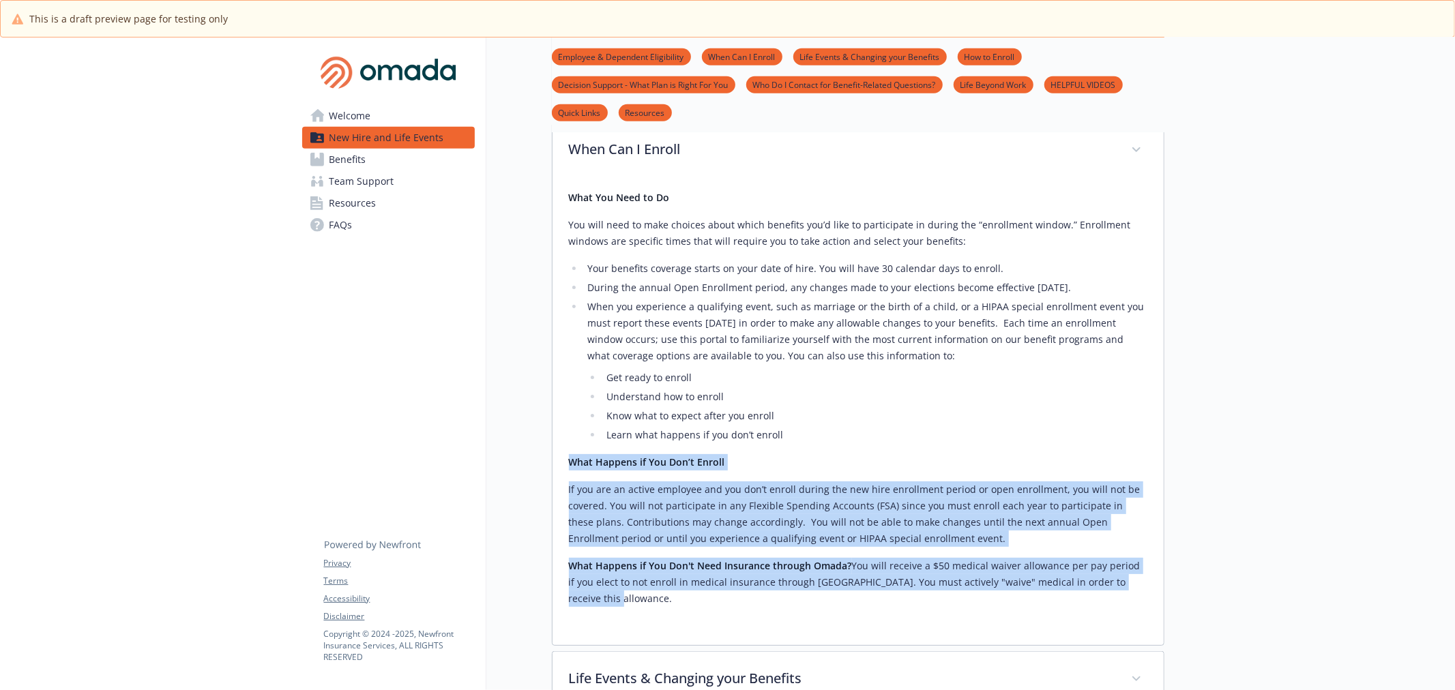
drag, startPoint x: 571, startPoint y: 435, endPoint x: 1142, endPoint y: 569, distance: 586.4
click at [1142, 569] on div "What You Need to Do You will need to make choices about which benefits you’d li…" at bounding box center [858, 404] width 578 height 450
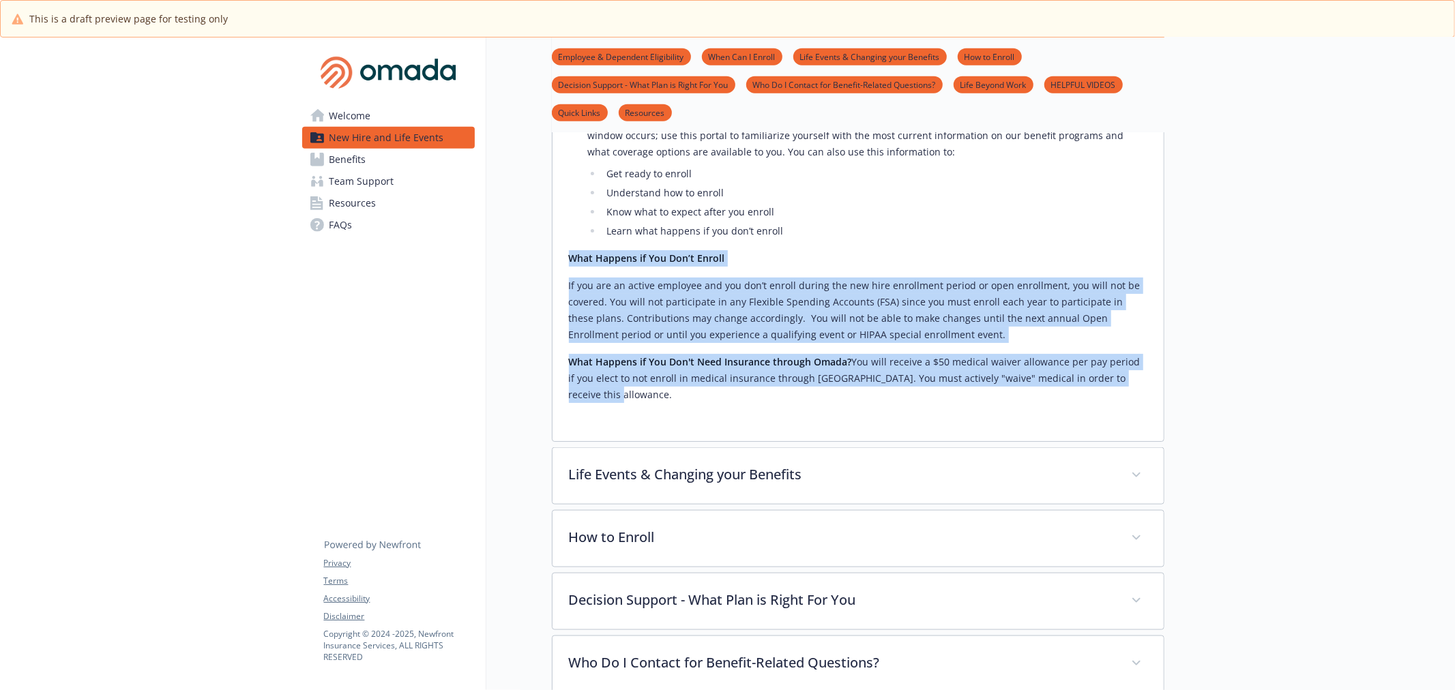
scroll to position [1515, 0]
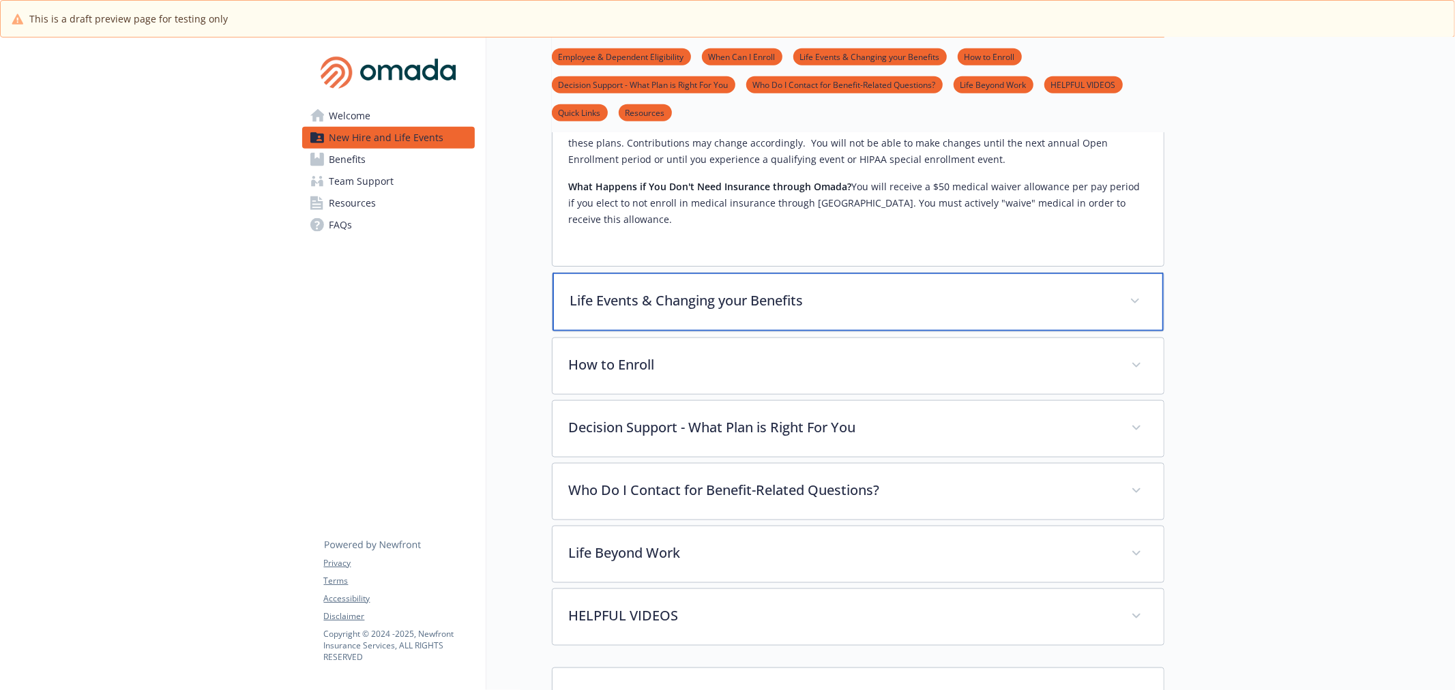
click at [726, 291] on p "Life Events & Changing your Benefits" at bounding box center [841, 301] width 543 height 20
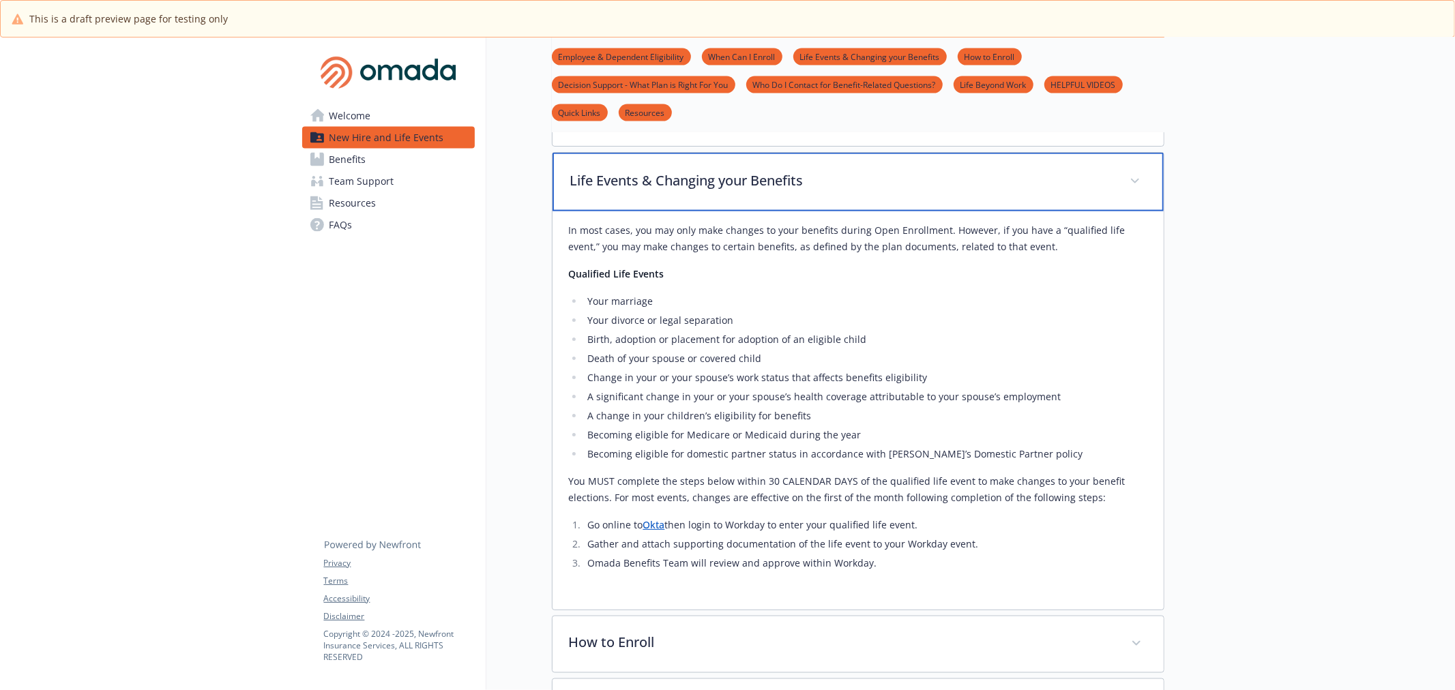
scroll to position [1818, 0]
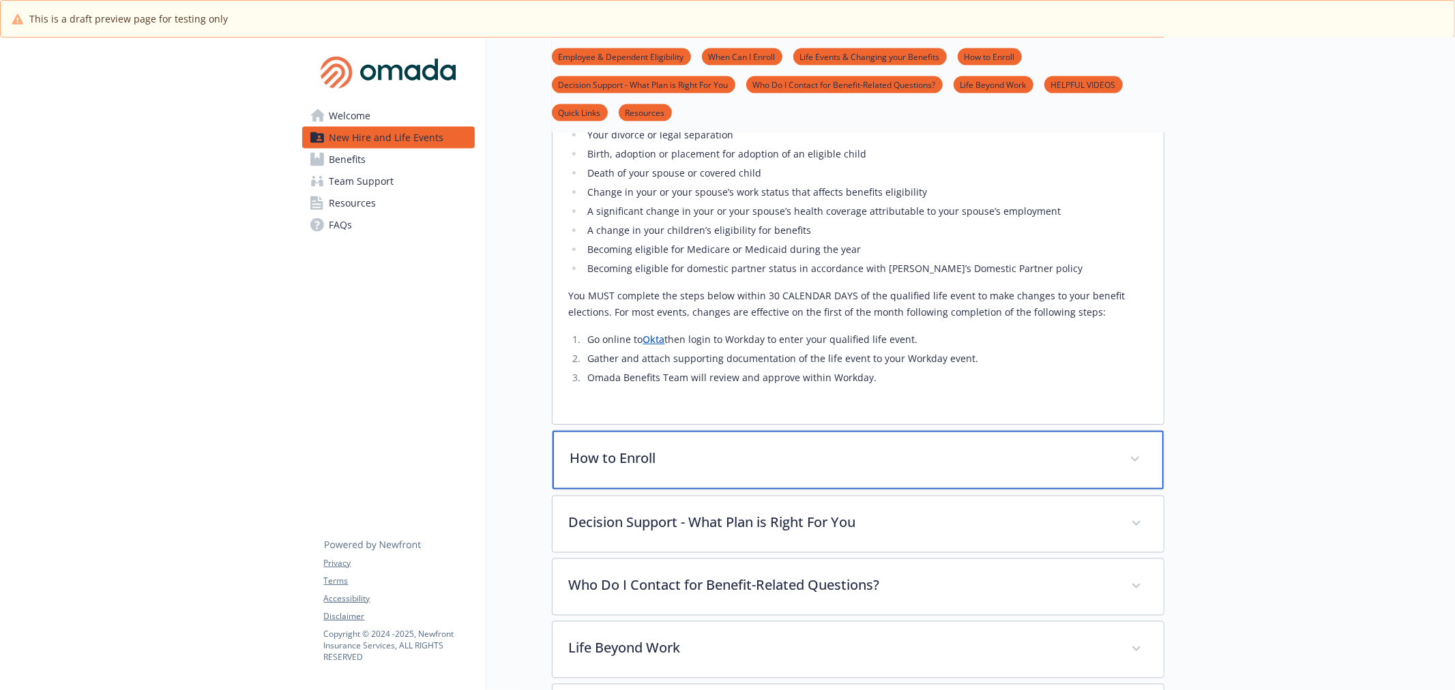
click at [700, 449] on p "How to Enroll" at bounding box center [841, 459] width 543 height 20
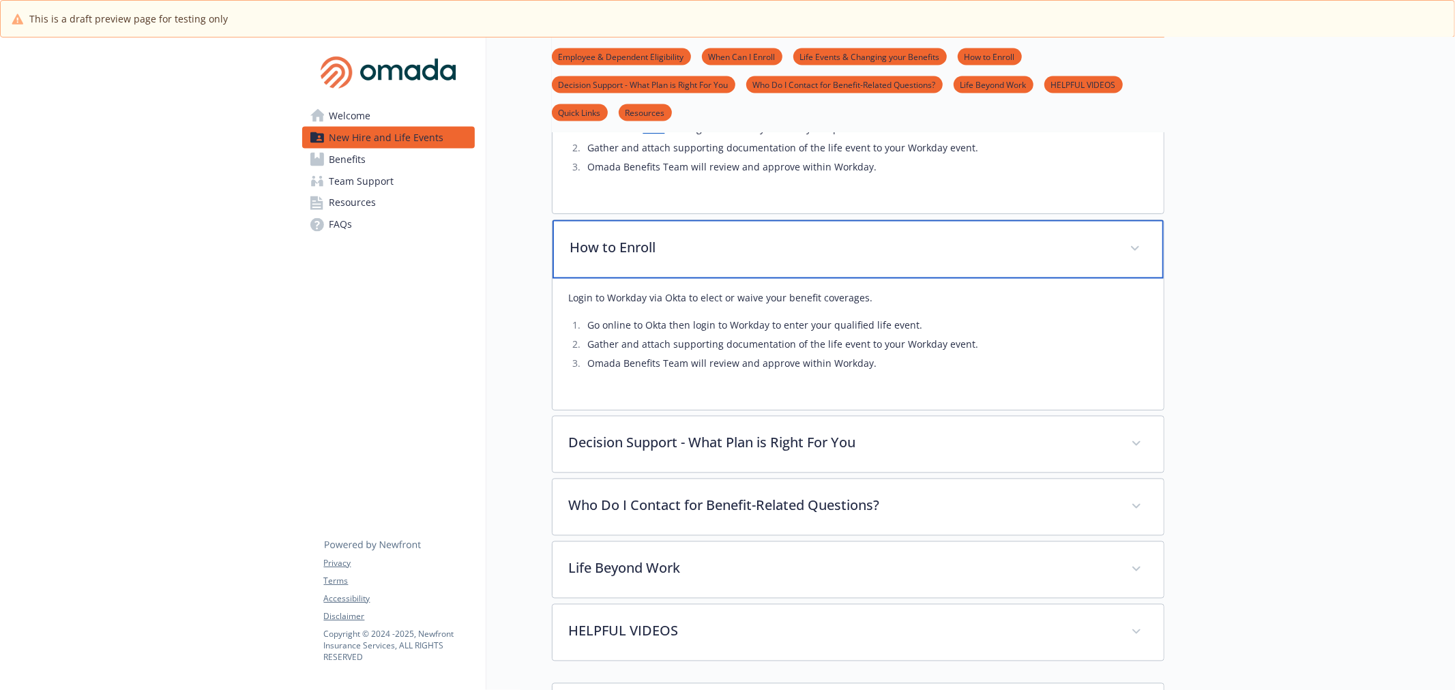
scroll to position [2046, 0]
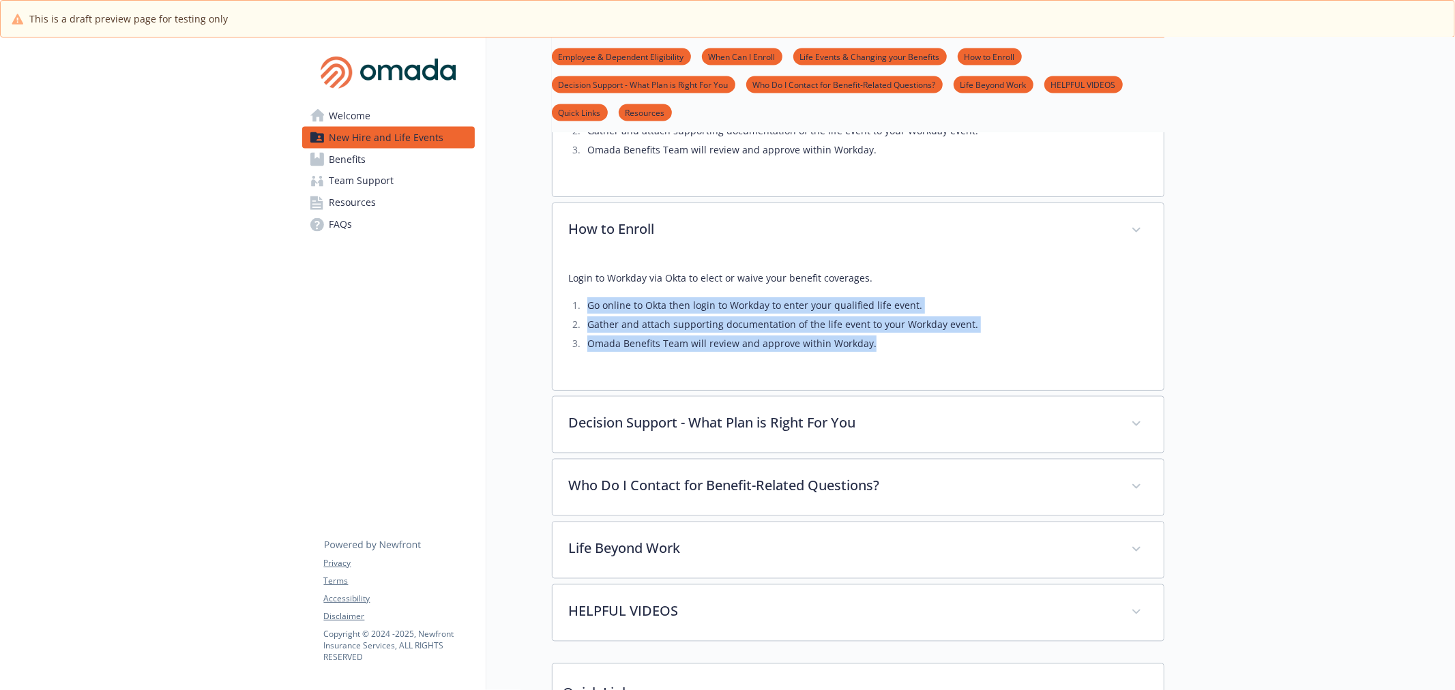
drag, startPoint x: 570, startPoint y: 253, endPoint x: 909, endPoint y: 298, distance: 341.9
click at [909, 298] on ol "Go online to Okta then login to Workday to enter your qualified life event. [PE…" at bounding box center [858, 324] width 578 height 55
click at [569, 270] on div "Login to Workday via Okta to elect or waive your benefit coverages. Go online t…" at bounding box center [858, 311] width 578 height 82
drag, startPoint x: 567, startPoint y: 254, endPoint x: 915, endPoint y: 310, distance: 352.3
click at [915, 310] on div "Login to Workday via Okta to elect or waive your benefit coverages. Go online t…" at bounding box center [857, 324] width 611 height 131
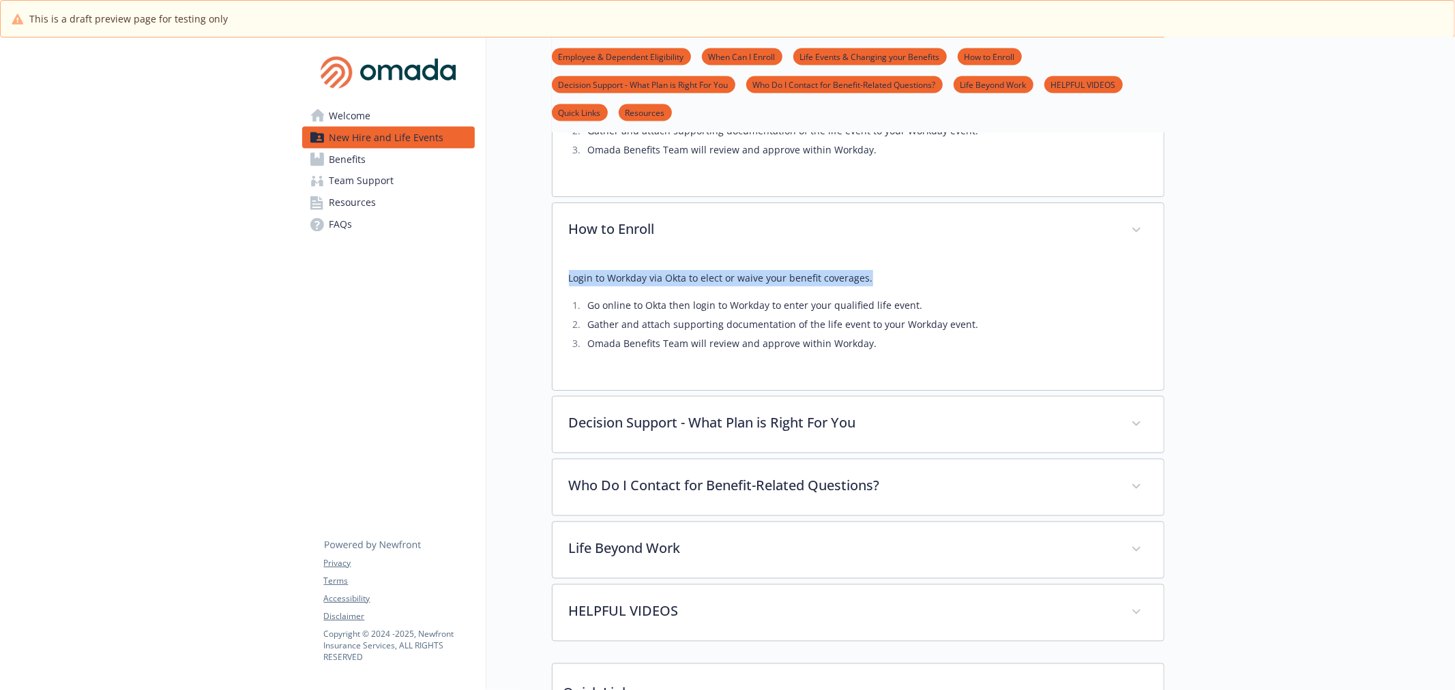
drag, startPoint x: 567, startPoint y: 222, endPoint x: 891, endPoint y: 228, distance: 323.3
click at [891, 259] on div "Login to Workday via Okta to elect or waive your benefit coverages. Go online t…" at bounding box center [857, 324] width 611 height 131
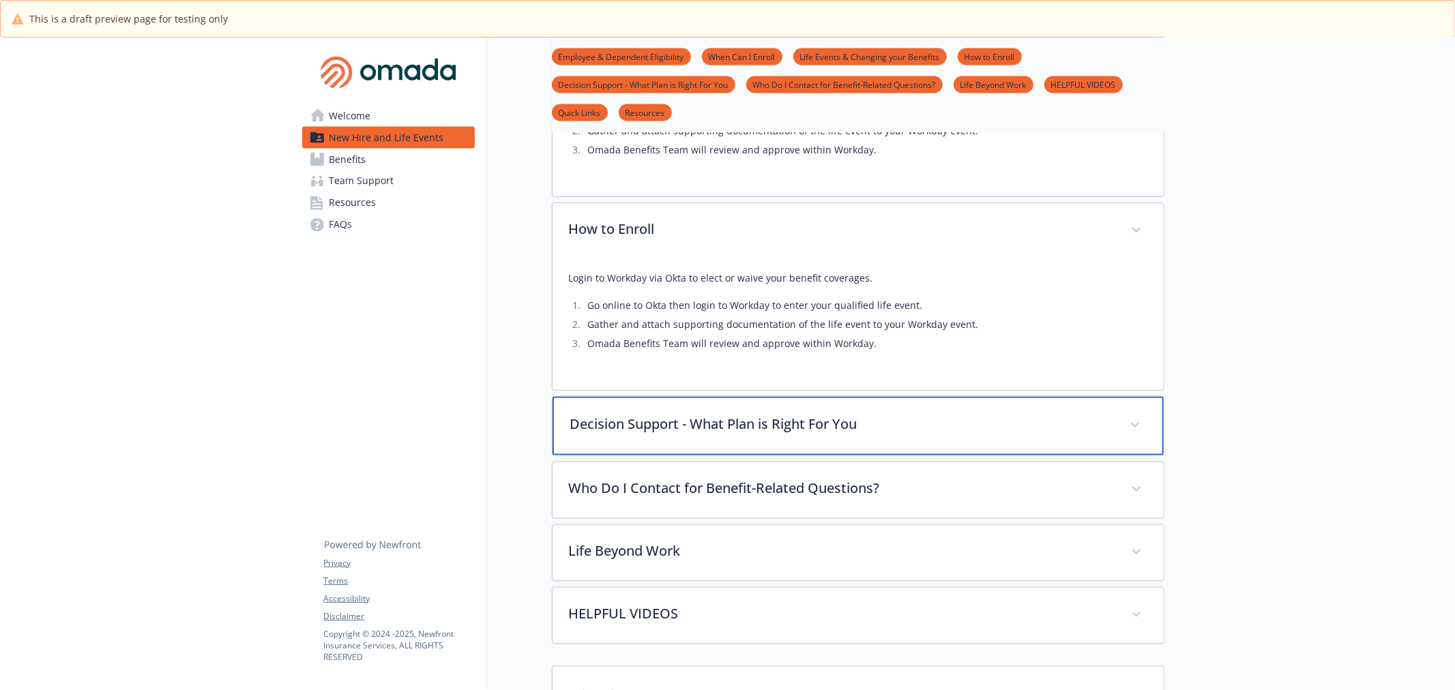
click at [710, 415] on p "Decision Support - What Plan is Right For You" at bounding box center [841, 425] width 543 height 20
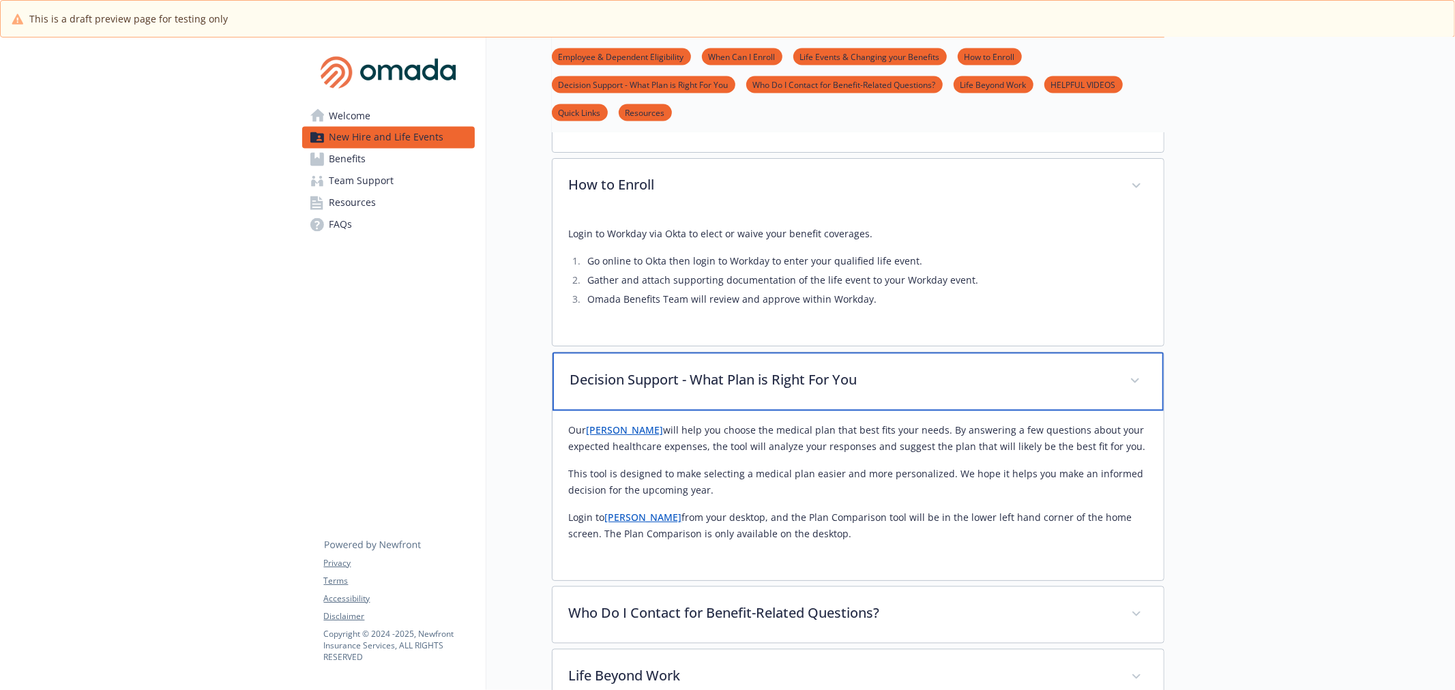
scroll to position [2122, 0]
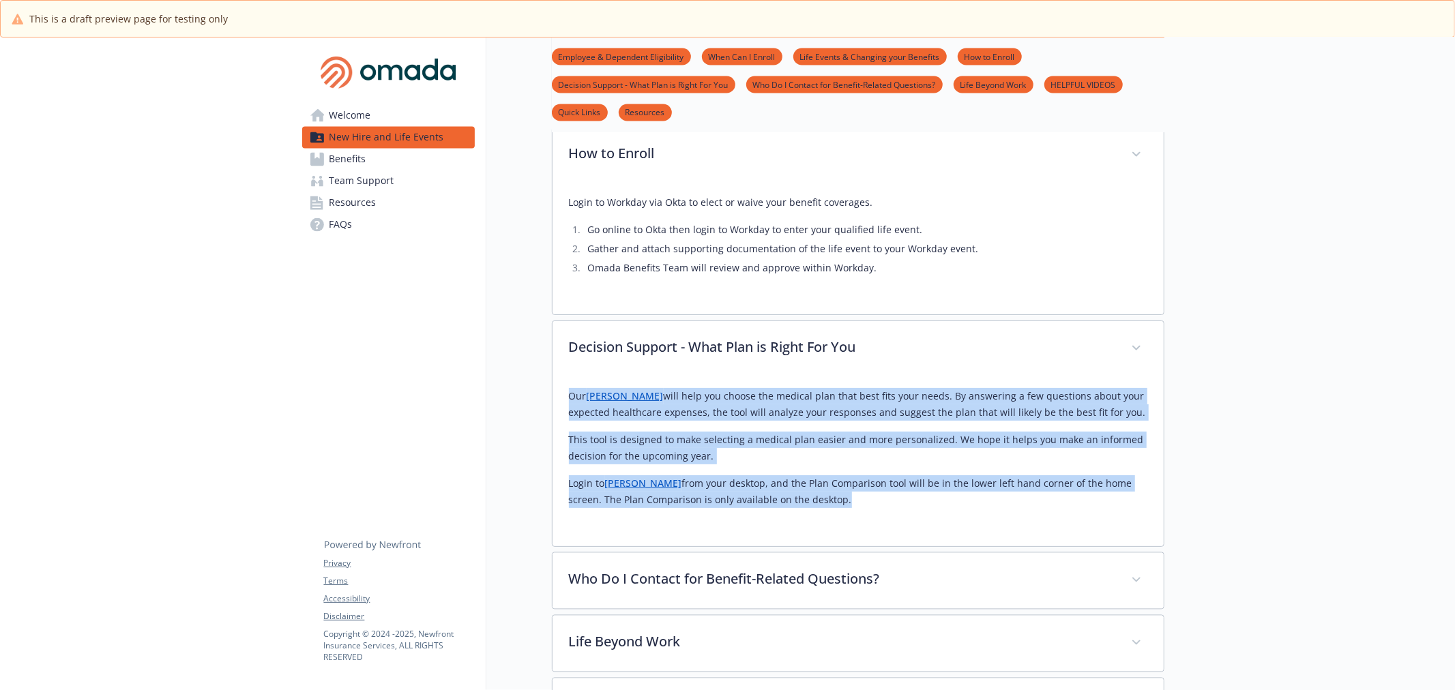
drag, startPoint x: 557, startPoint y: 342, endPoint x: 925, endPoint y: 265, distance: 376.2
click at [799, 447] on div "Our [PERSON_NAME] will help you choose the medical plan that best fits your nee…" at bounding box center [857, 461] width 611 height 169
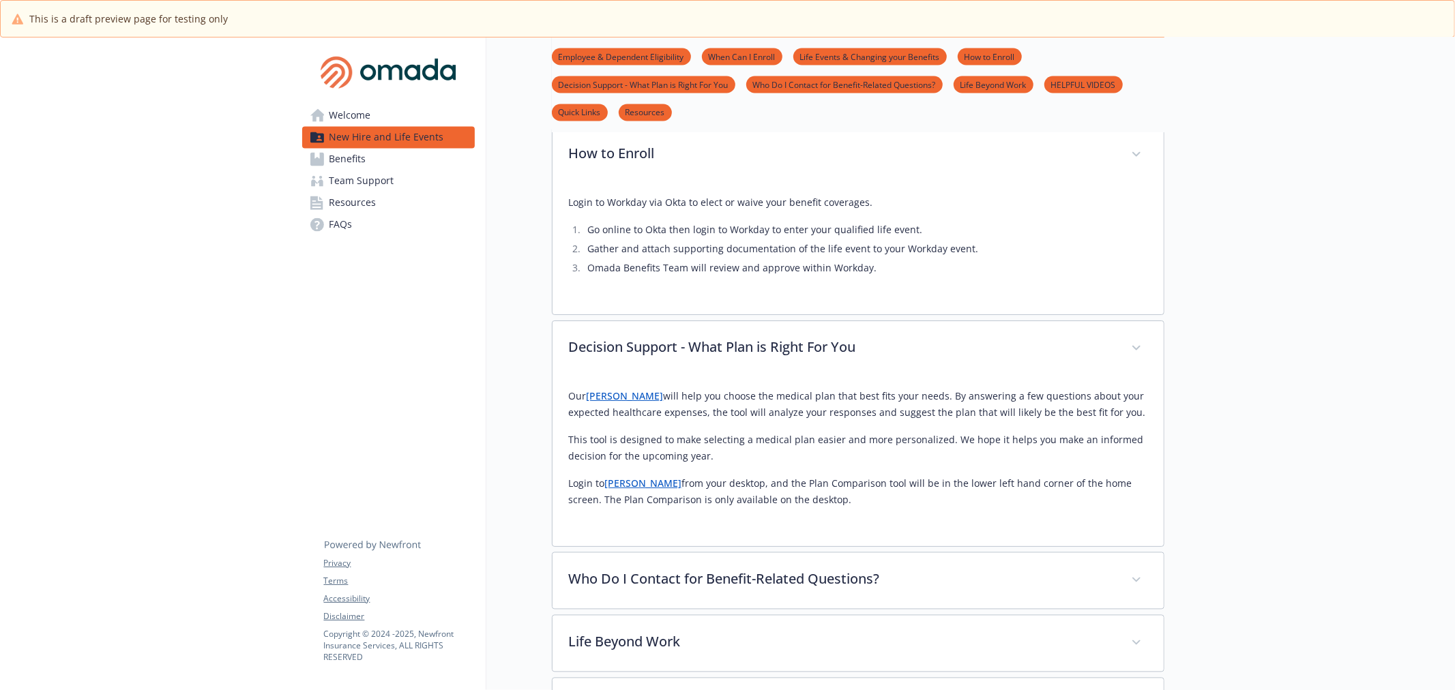
click at [701, 263] on div "Login to Workday via Okta to elect or waive your benefit coverages. Go online t…" at bounding box center [857, 248] width 611 height 131
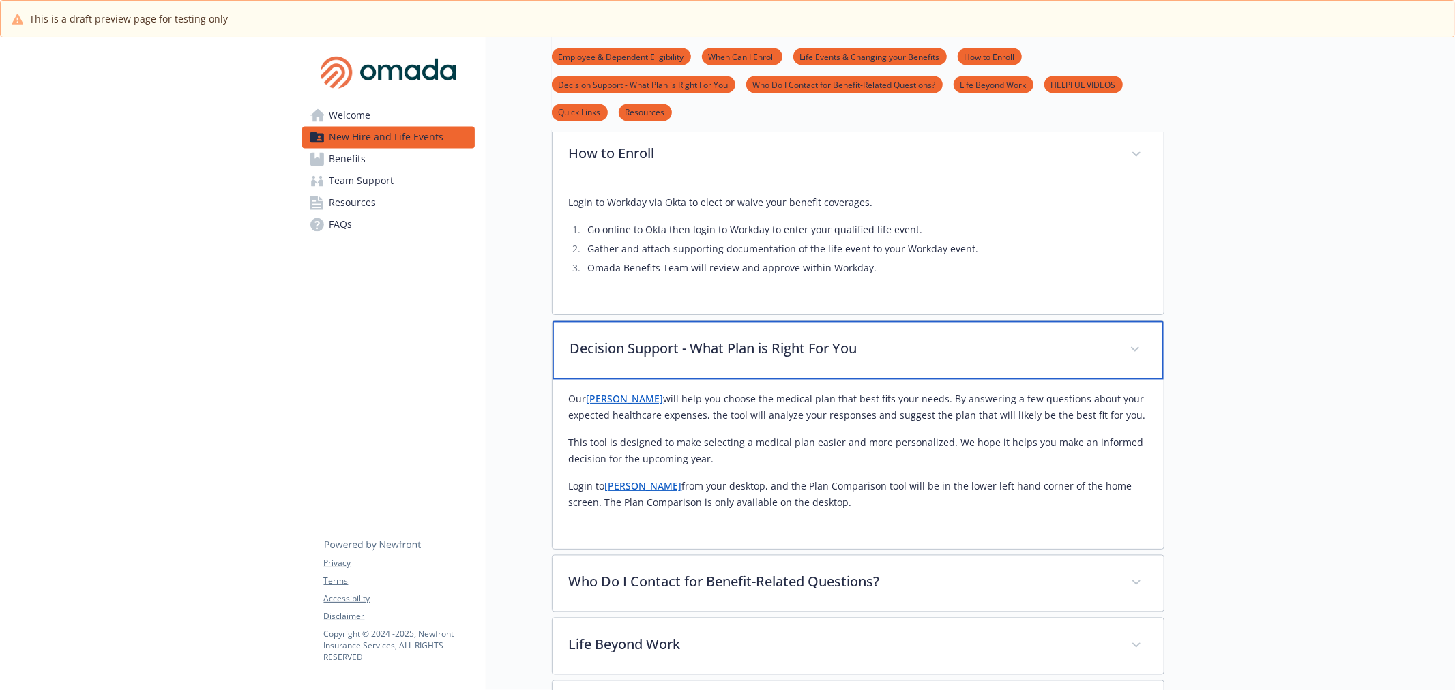
click at [701, 339] on p "Decision Support - What Plan is Right For You" at bounding box center [841, 349] width 543 height 20
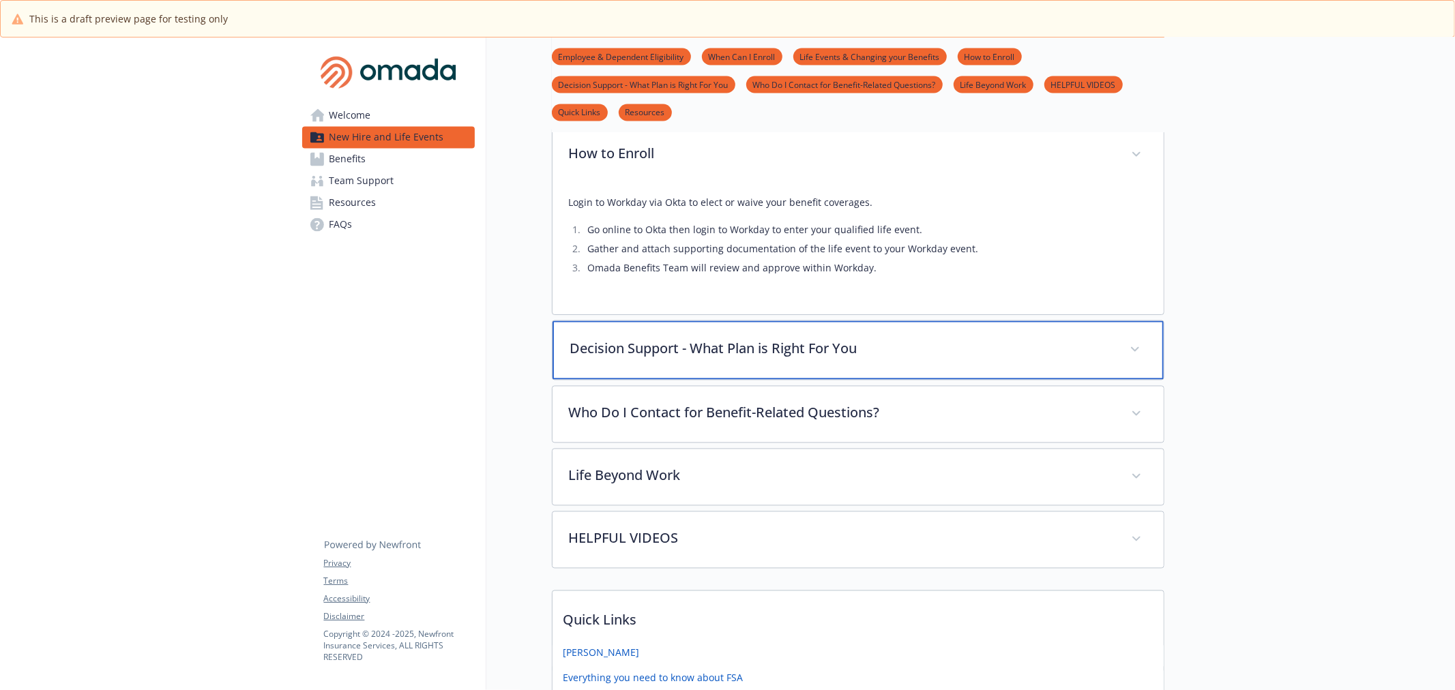
click at [741, 339] on p "Decision Support - What Plan is Right For You" at bounding box center [841, 349] width 543 height 20
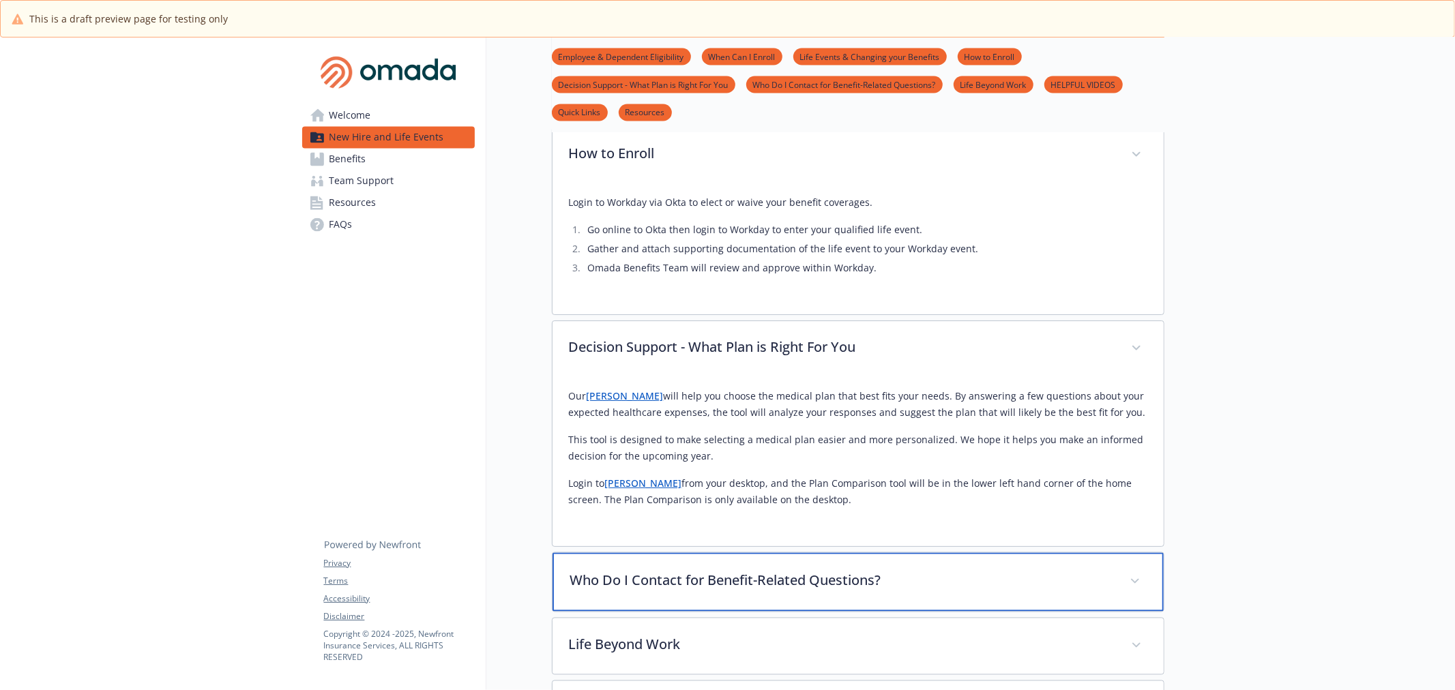
click at [751, 571] on p "Who Do I Contact for Benefit-Related Questions?" at bounding box center [841, 581] width 543 height 20
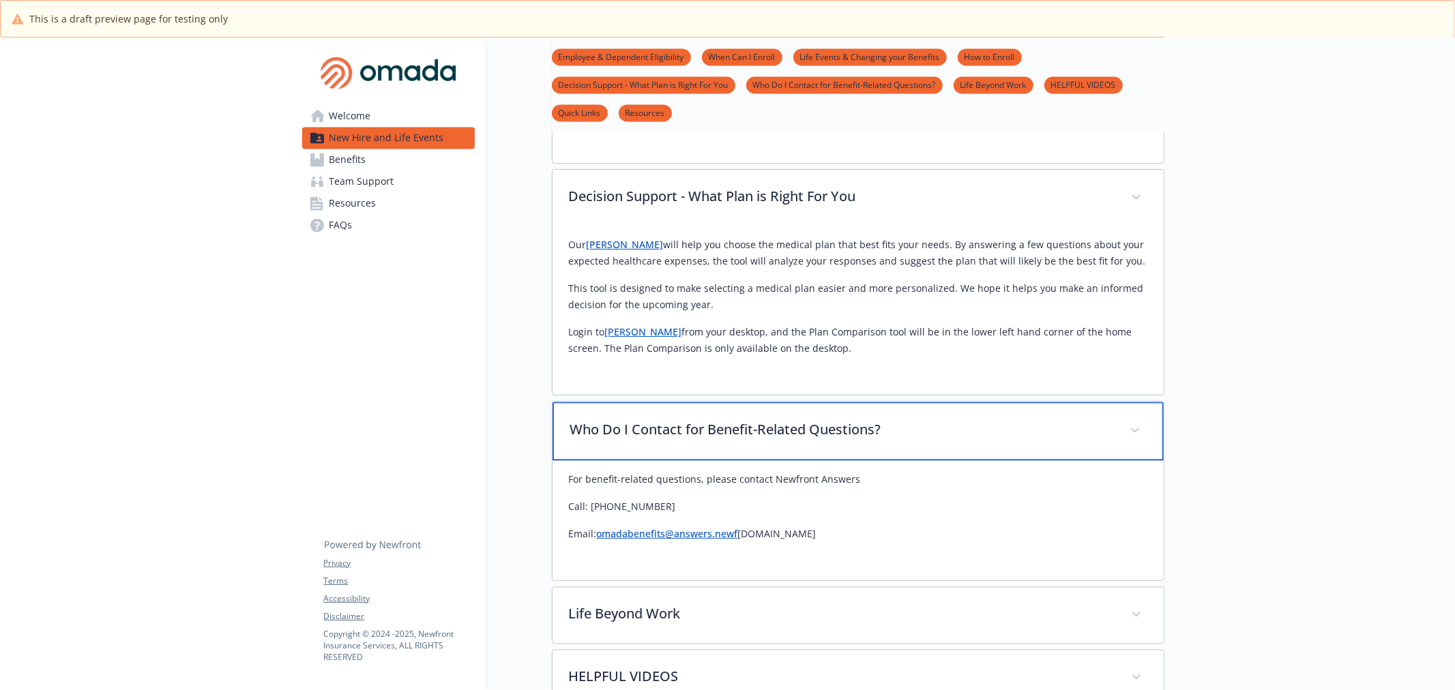
scroll to position [2349, 0]
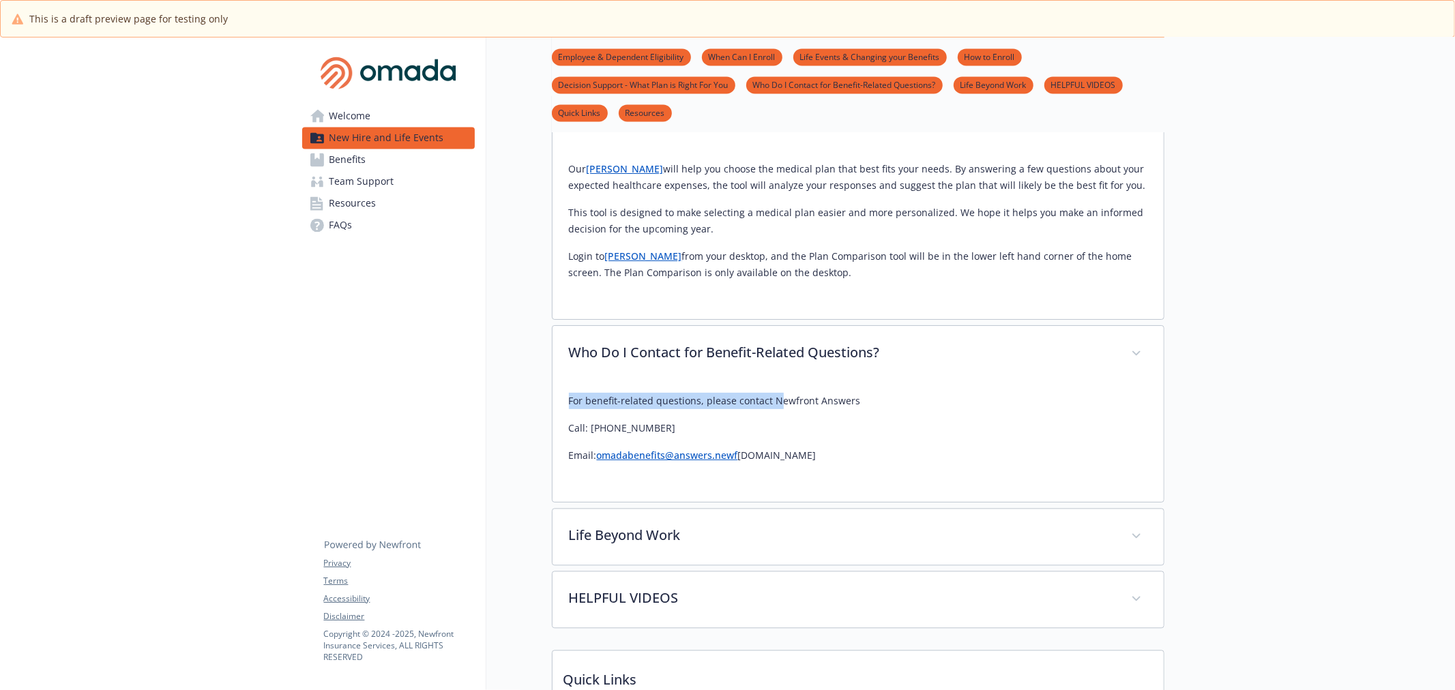
drag, startPoint x: 561, startPoint y: 346, endPoint x: 774, endPoint y: 340, distance: 212.9
click at [774, 382] on div "For benefit-related questions, please contact Newfront Answers Call: [PHONE_NUM…" at bounding box center [857, 442] width 611 height 120
click at [849, 420] on p "Call: [PHONE_NUMBER]" at bounding box center [858, 428] width 578 height 16
drag, startPoint x: 771, startPoint y: 346, endPoint x: 867, endPoint y: 346, distance: 96.2
click at [867, 393] on p "For benefit-related questions, please contact Newfront Answers" at bounding box center [858, 401] width 578 height 16
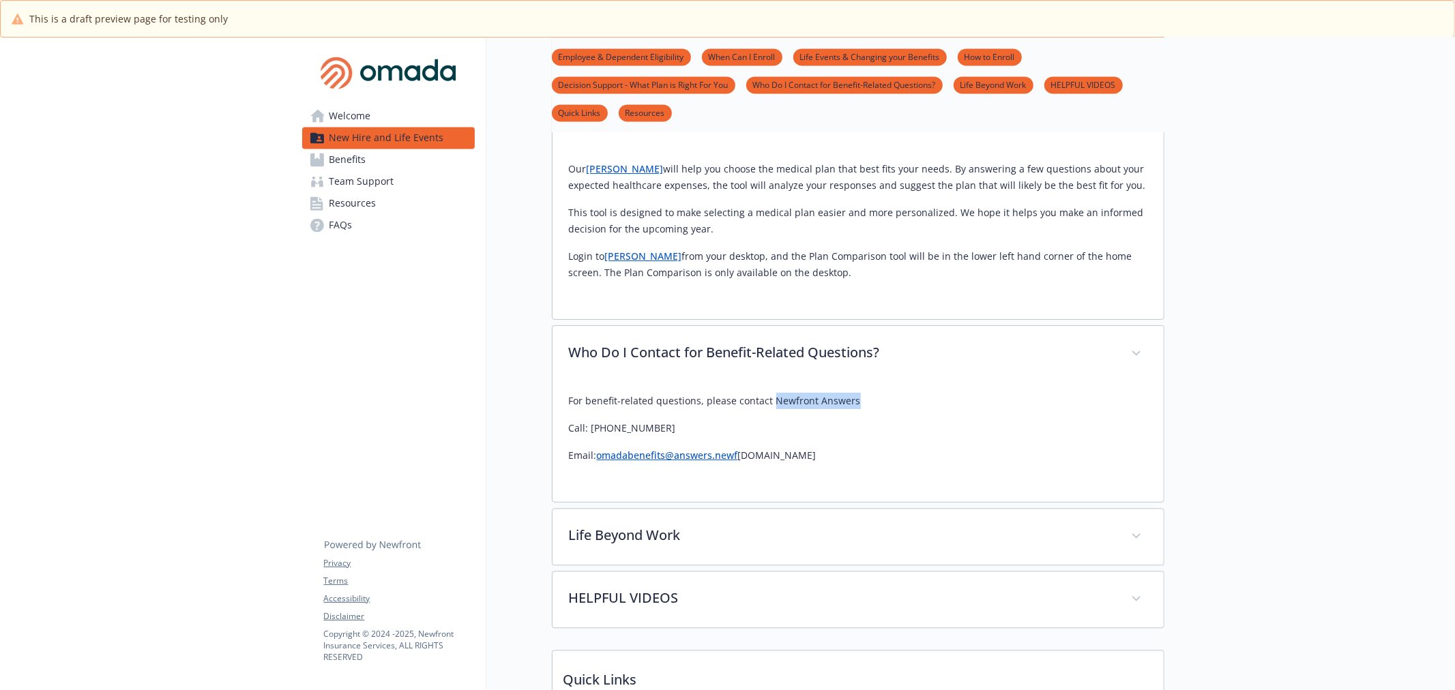
click at [874, 393] on p "For benefit-related questions, please contact Newfront Answers" at bounding box center [858, 401] width 578 height 16
drag, startPoint x: 773, startPoint y: 348, endPoint x: 857, endPoint y: 340, distance: 84.3
click at [857, 382] on div "For benefit-related questions, please contact Newfront Answers Call: [PHONE_NUM…" at bounding box center [858, 434] width 578 height 104
drag, startPoint x: 601, startPoint y: 376, endPoint x: 678, endPoint y: 366, distance: 77.8
click at [678, 393] on div "For benefit-related questions, please contact Newfront Answers Call: [PHONE_NUM…" at bounding box center [858, 428] width 578 height 71
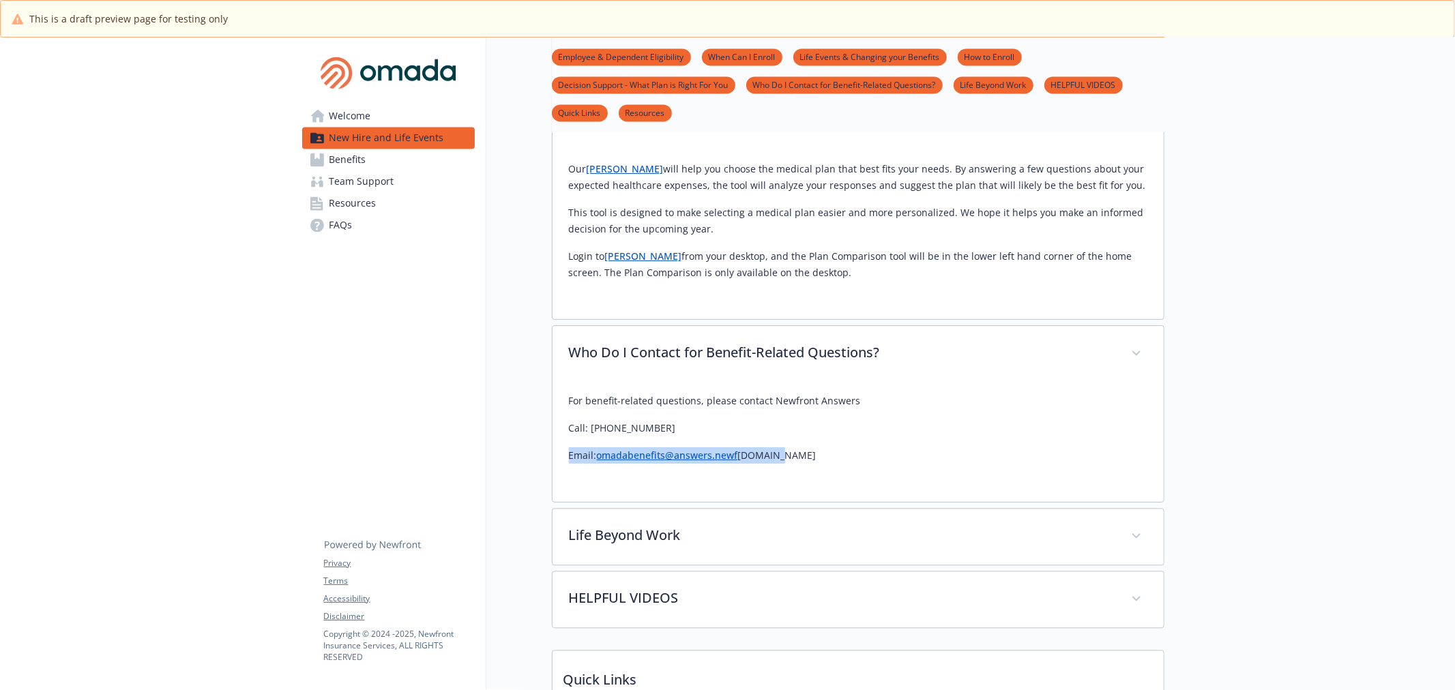
drag, startPoint x: 564, startPoint y: 411, endPoint x: 861, endPoint y: 401, distance: 297.5
click at [861, 401] on div "For benefit-related questions, please contact Newfront Answers Call: [PHONE_NUM…" at bounding box center [857, 442] width 611 height 120
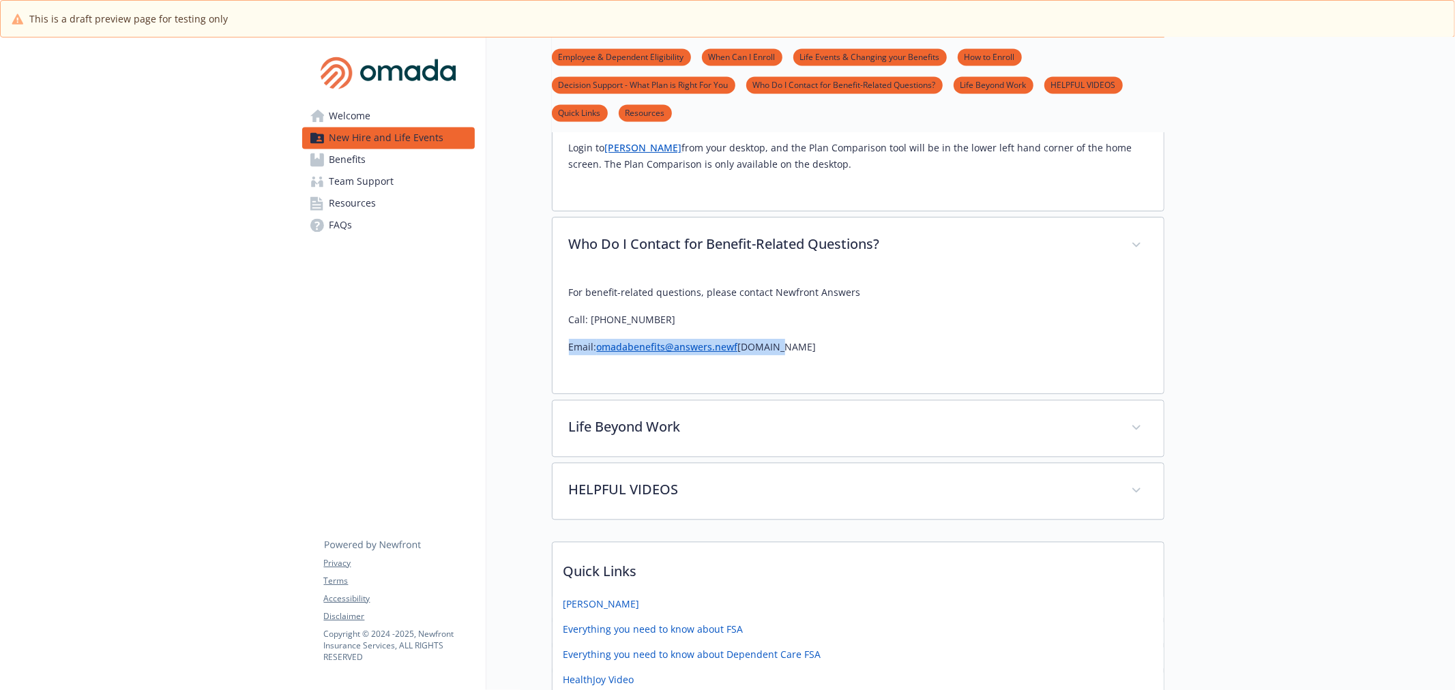
scroll to position [2424, 0]
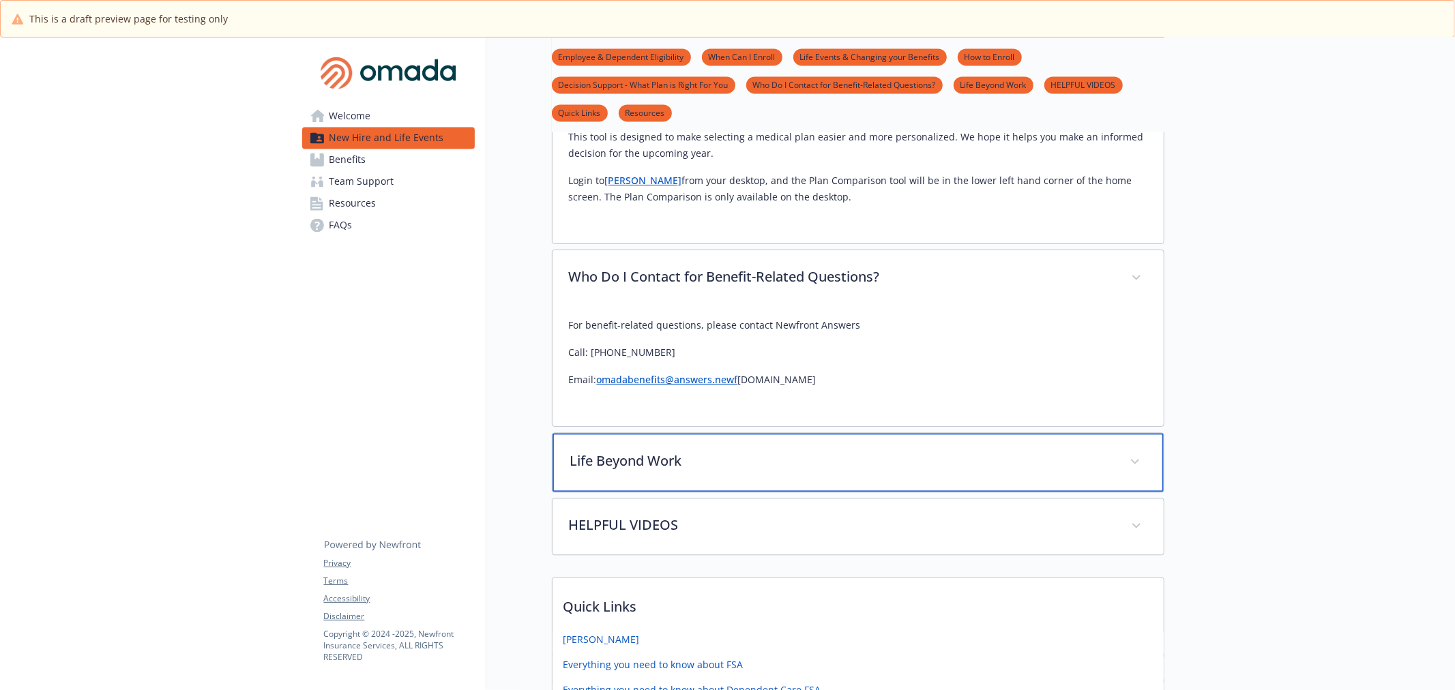
click at [758, 451] on p "Life Beyond Work" at bounding box center [841, 461] width 543 height 20
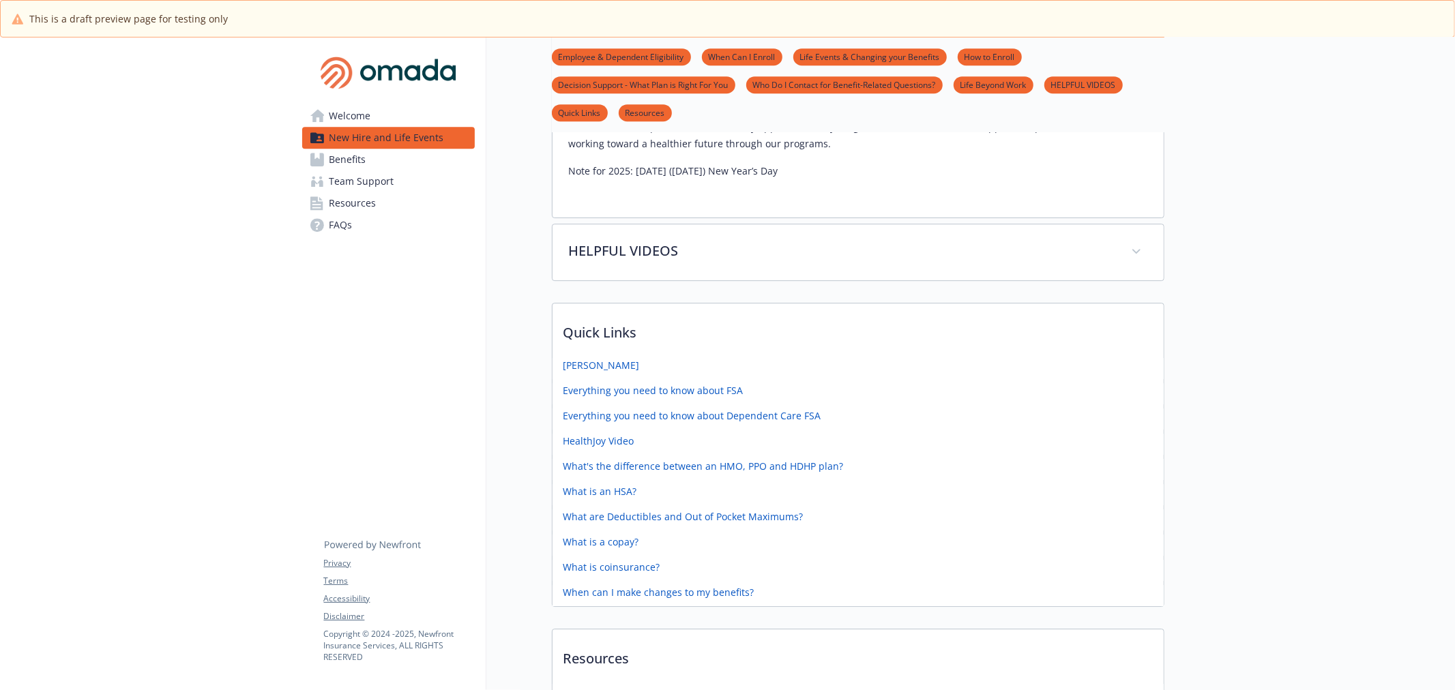
scroll to position [3486, 0]
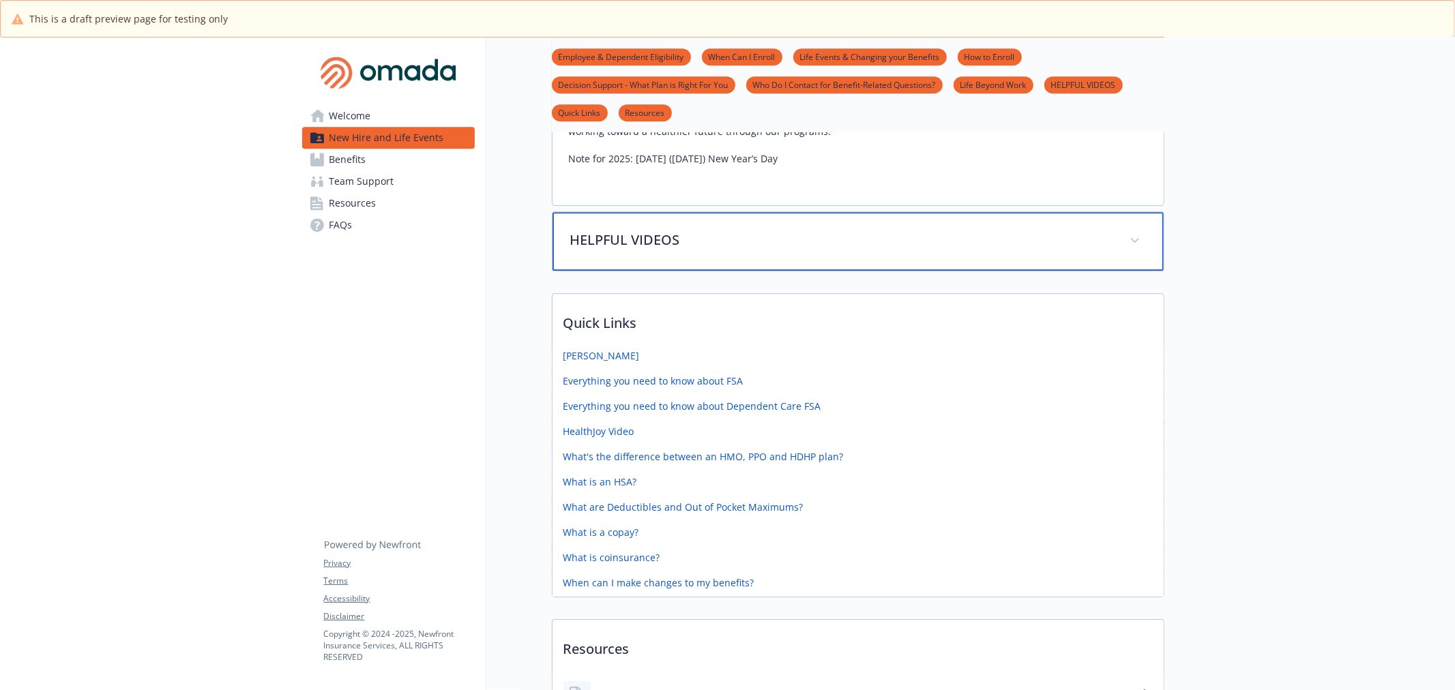
click at [788, 230] on p "HELPFUL VIDEOS" at bounding box center [841, 240] width 543 height 20
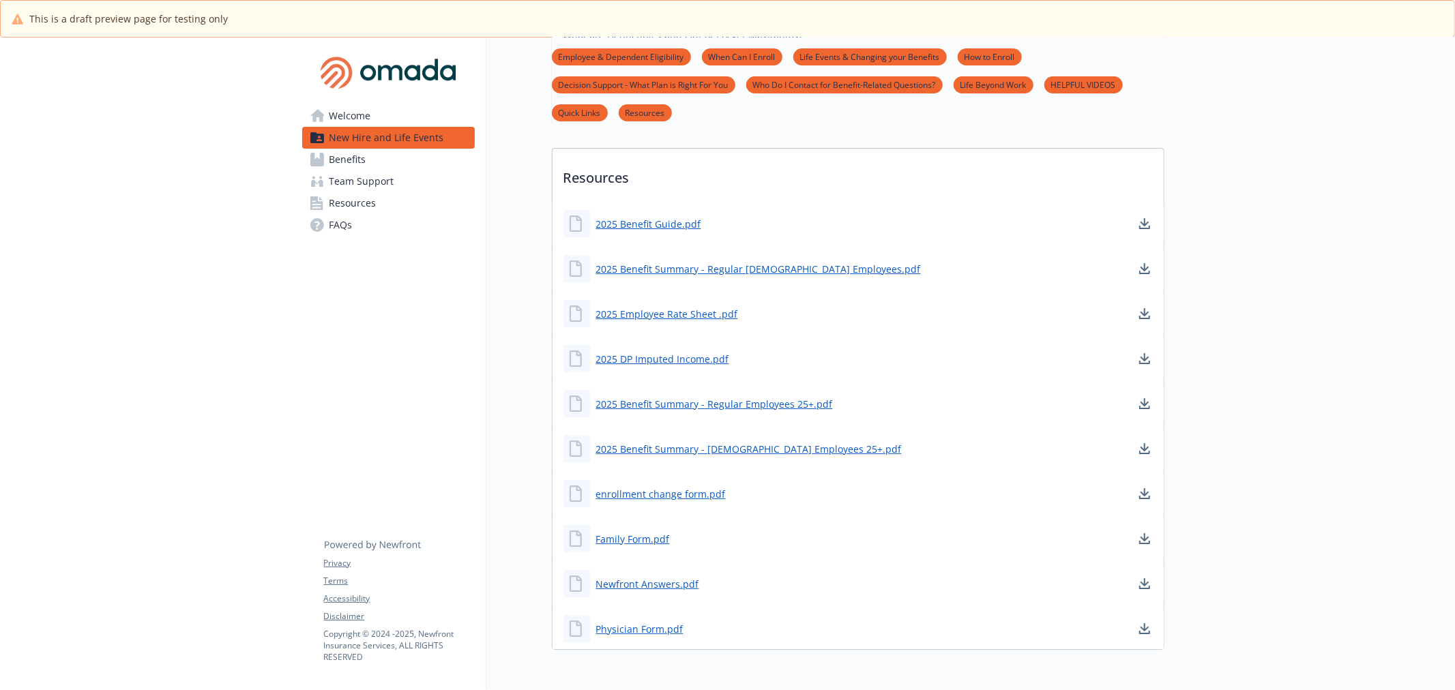
scroll to position [4215, 0]
click at [366, 164] on link "Benefits" at bounding box center [388, 160] width 173 height 22
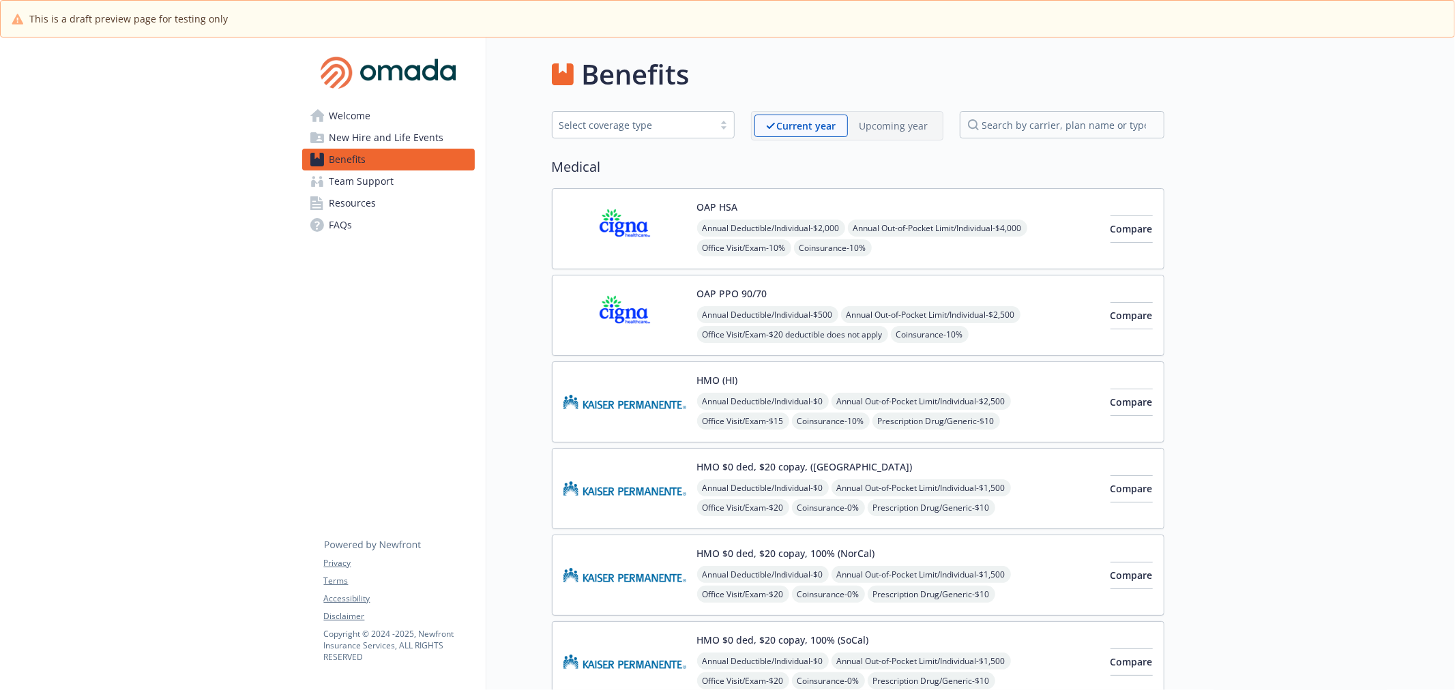
click at [607, 205] on img at bounding box center [624, 229] width 123 height 58
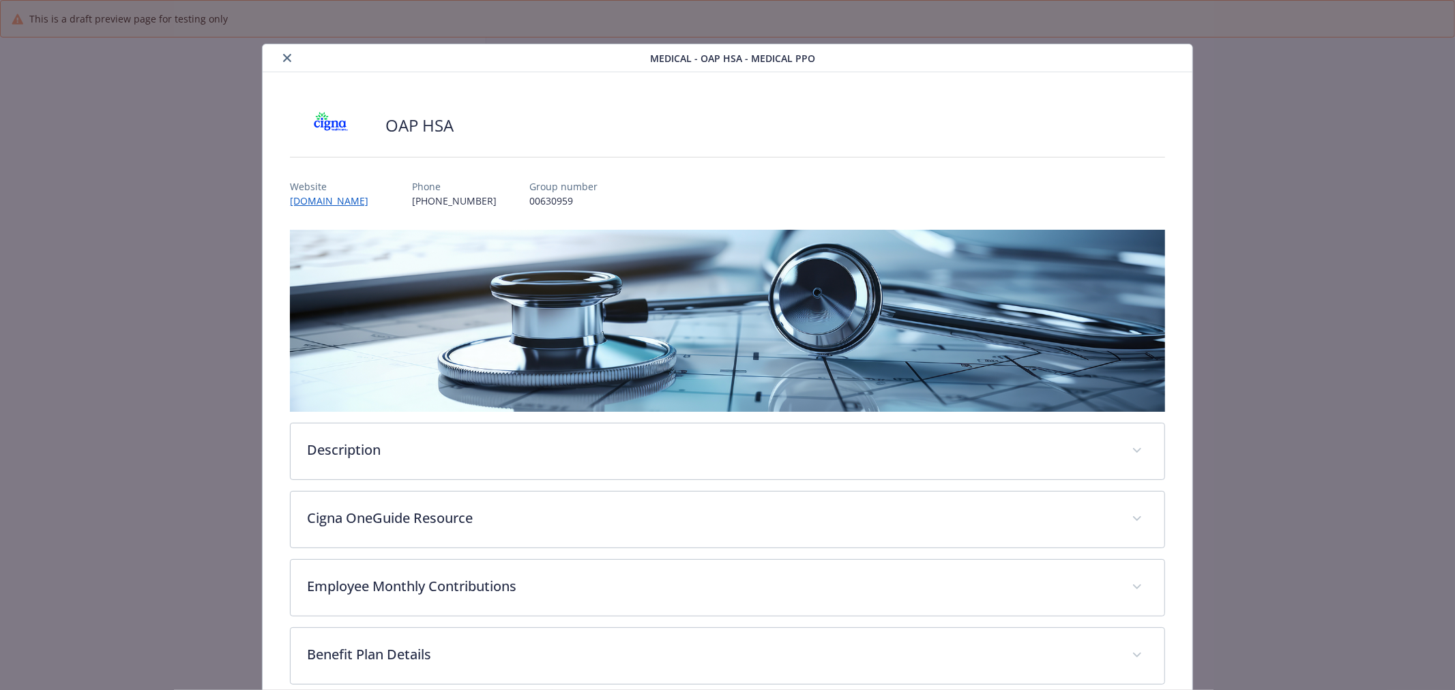
click at [283, 55] on icon "close" at bounding box center [287, 58] width 8 height 8
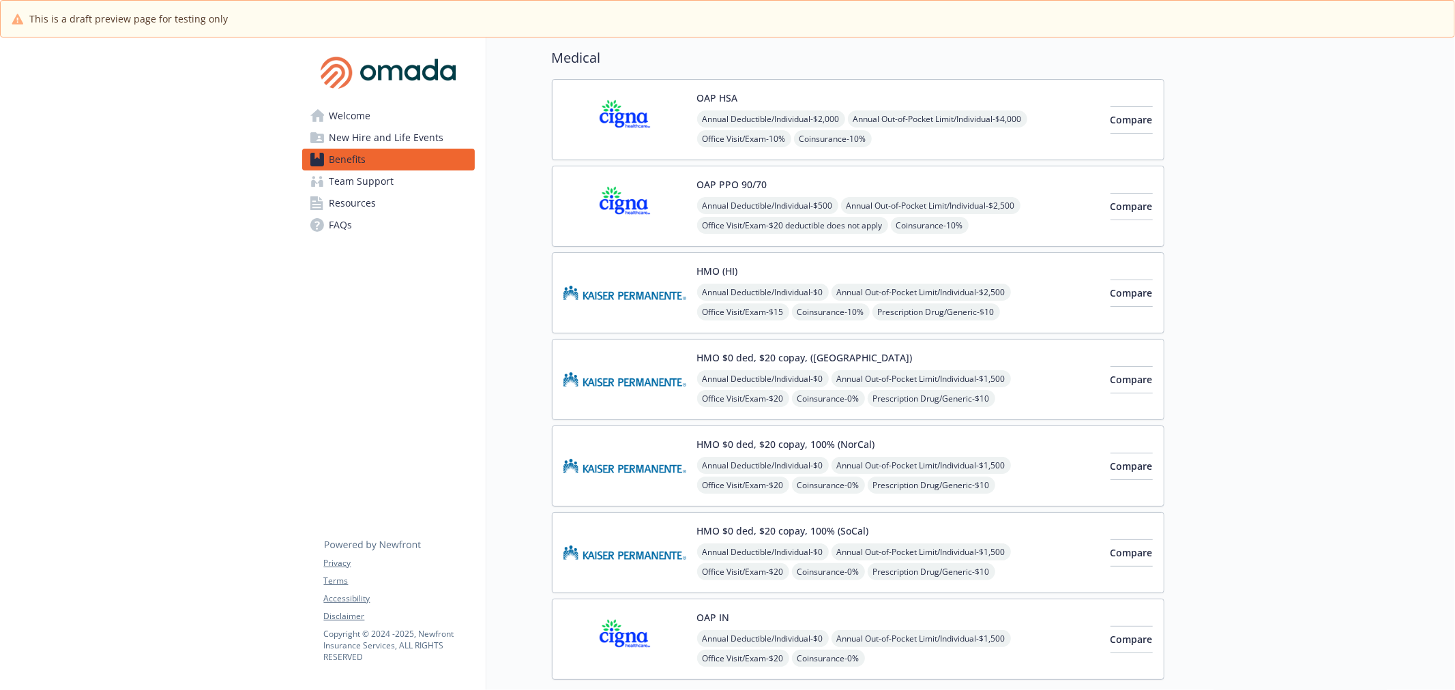
scroll to position [76, 0]
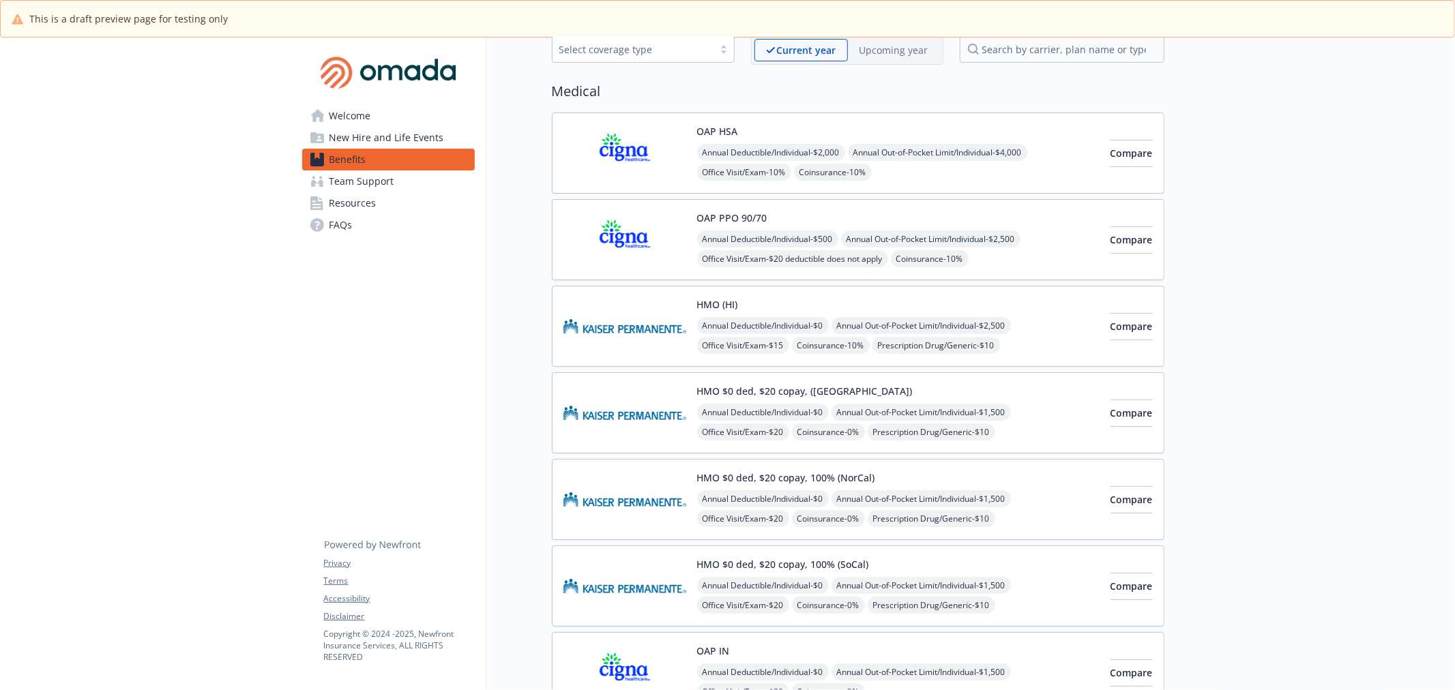
click at [624, 142] on img at bounding box center [624, 153] width 123 height 58
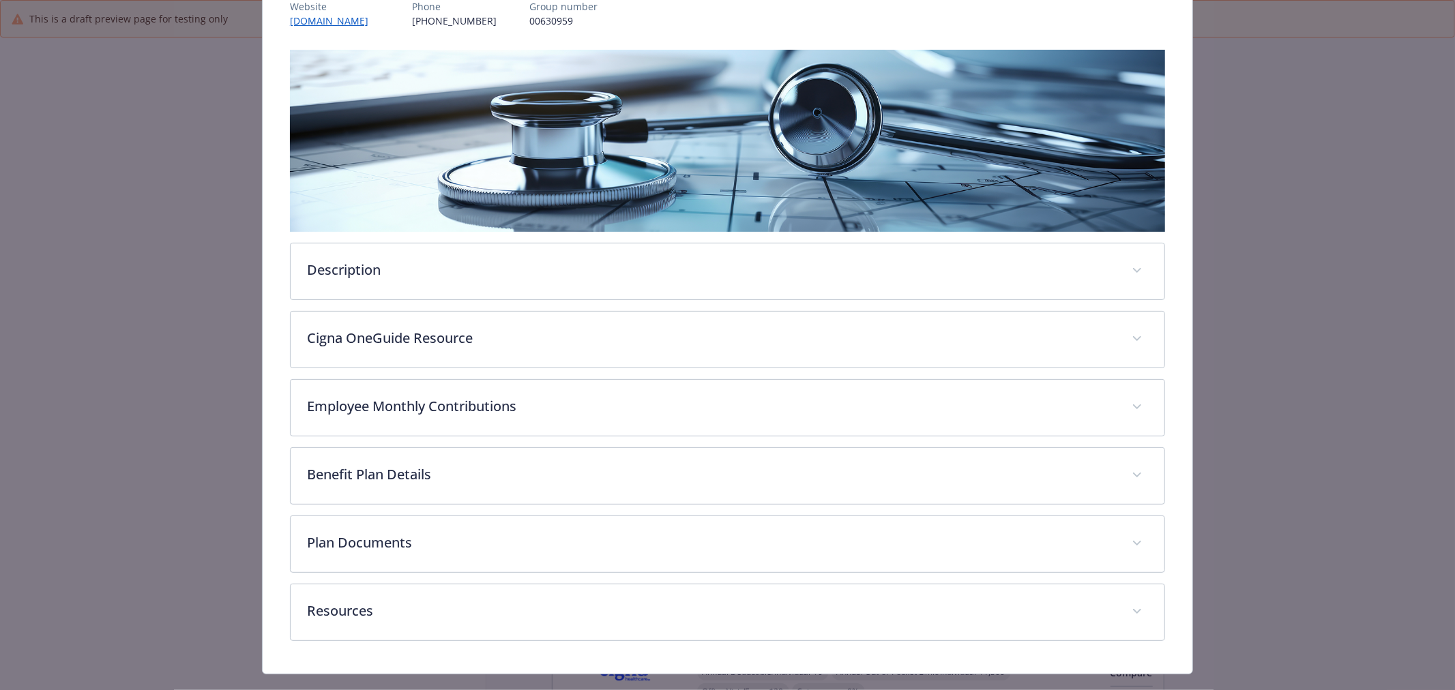
scroll to position [192, 0]
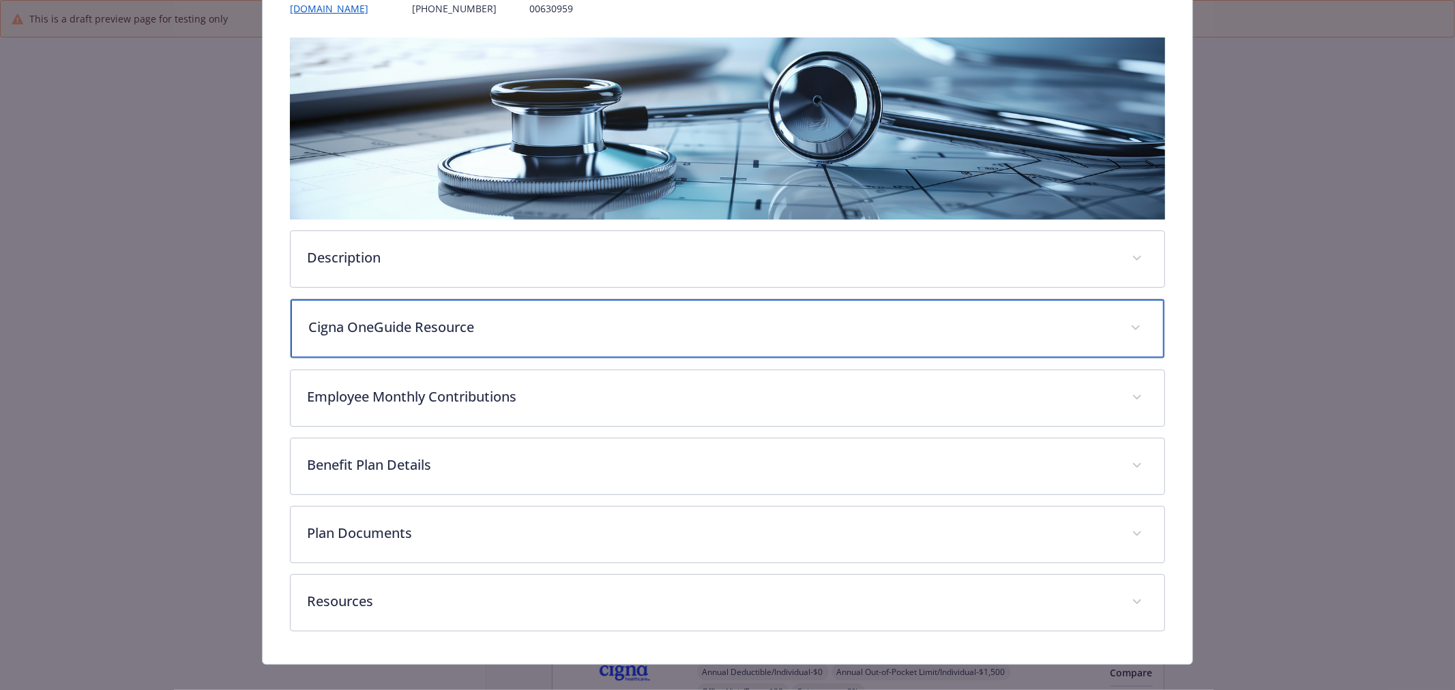
click at [593, 317] on p "Cigna OneGuide Resource" at bounding box center [710, 327] width 805 height 20
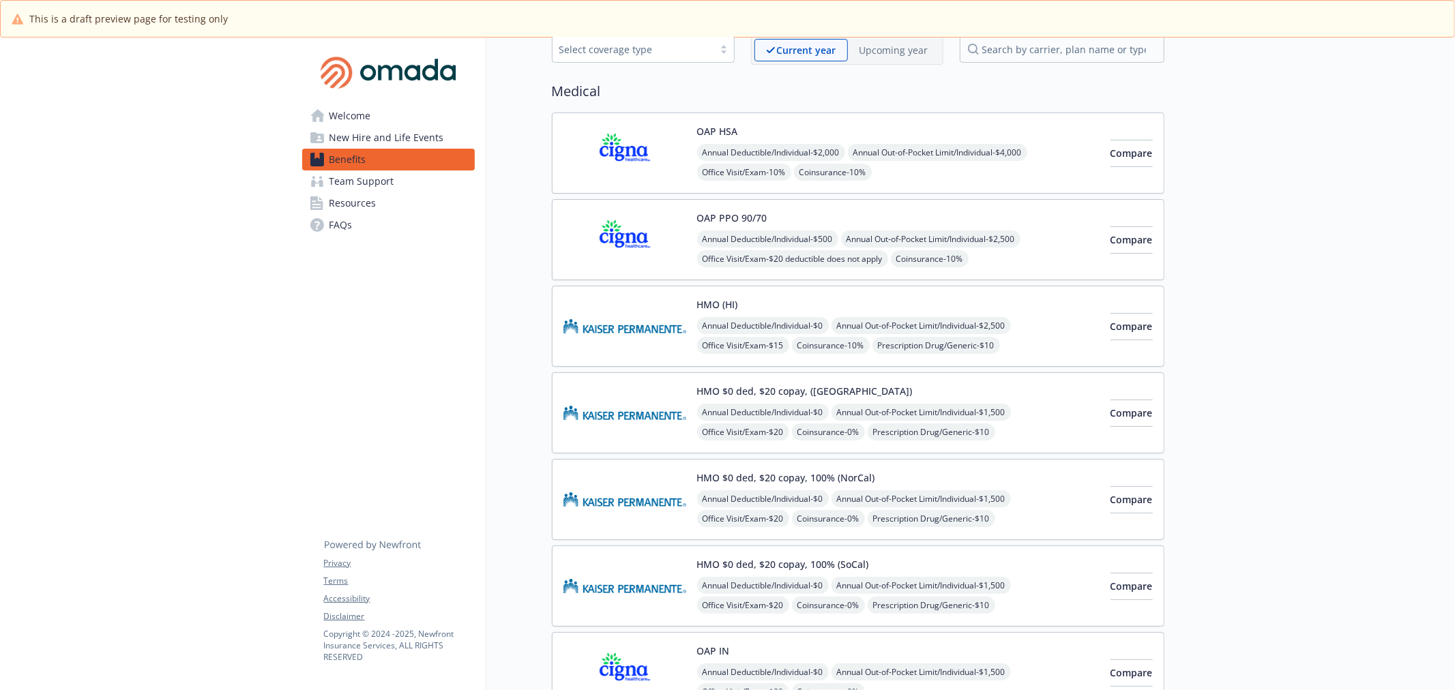
click at [621, 144] on img at bounding box center [624, 153] width 123 height 58
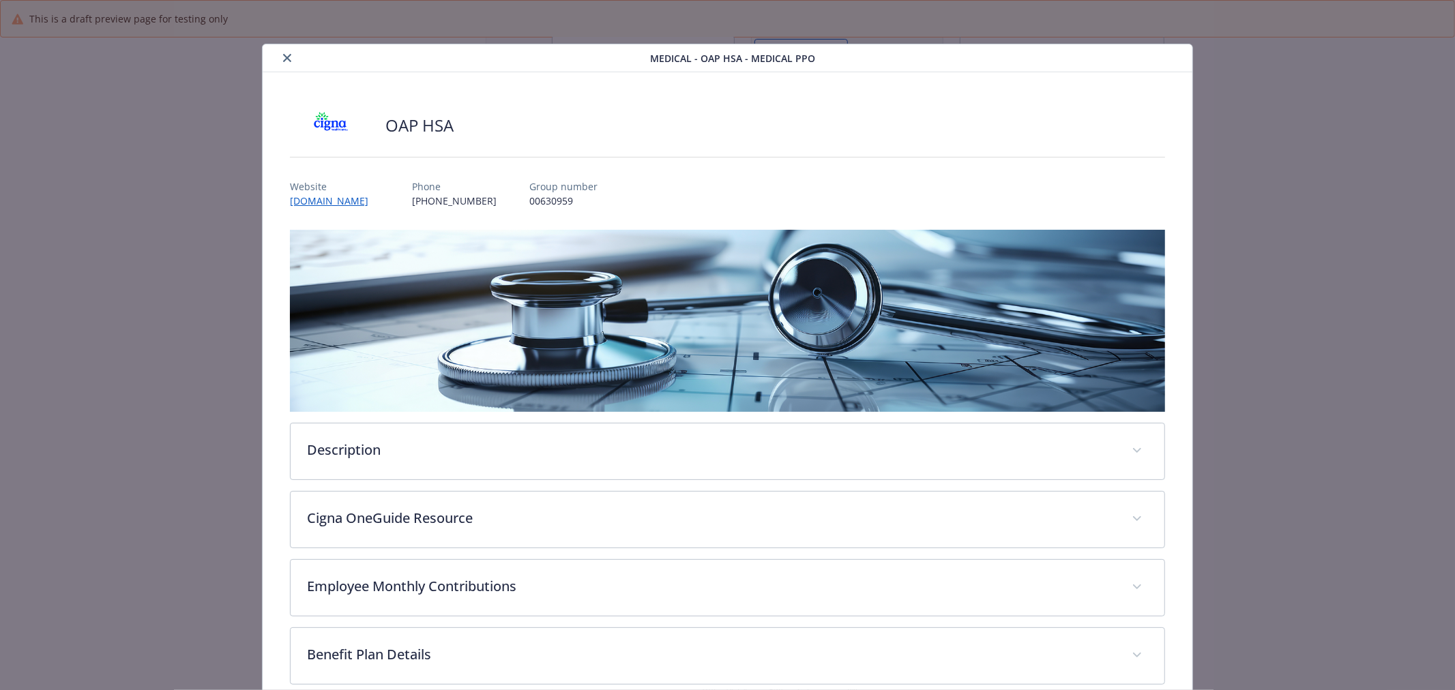
scroll to position [41, 0]
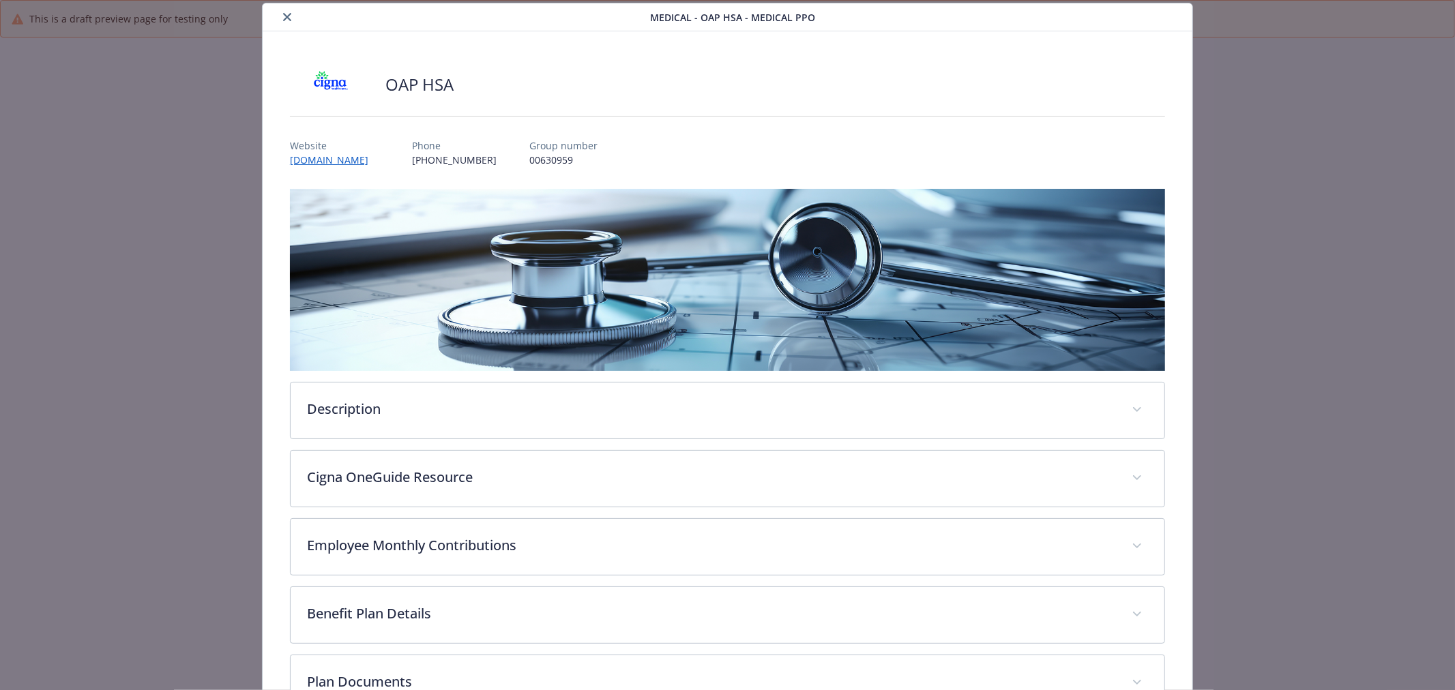
click at [283, 16] on icon "close" at bounding box center [287, 17] width 8 height 8
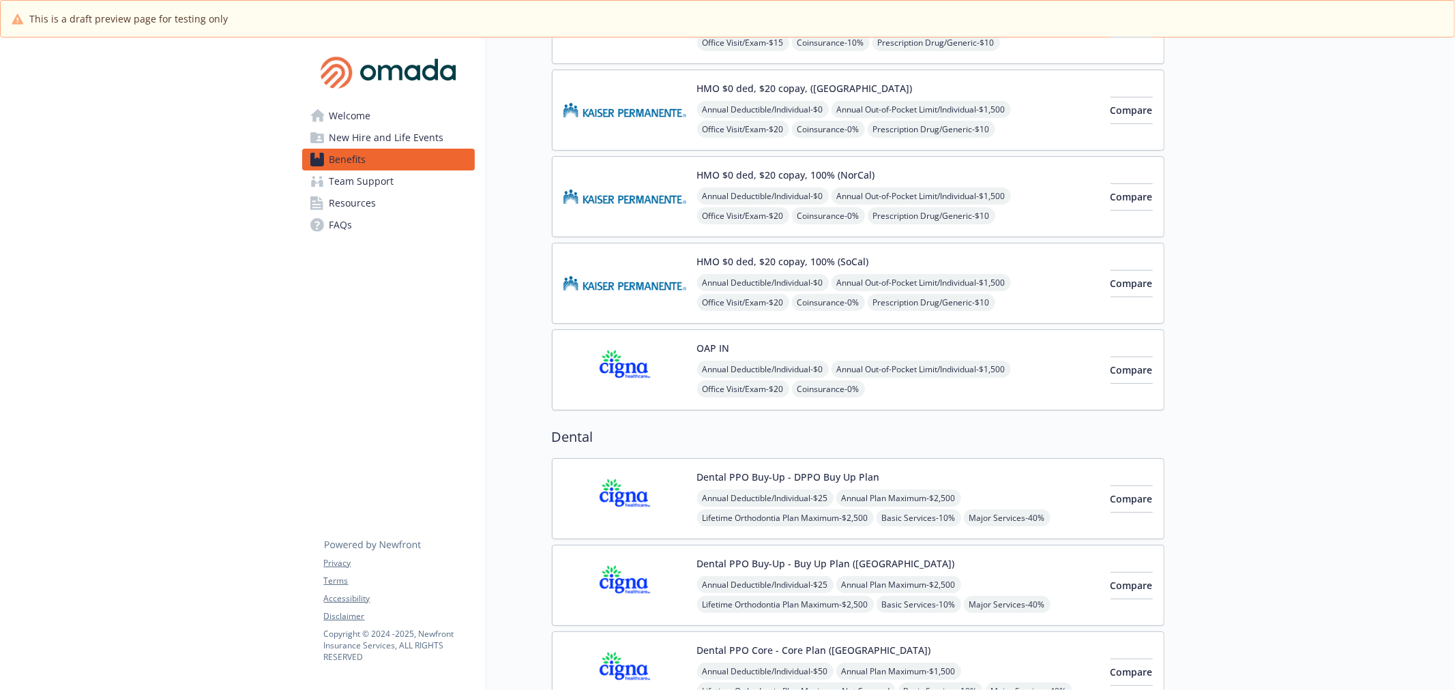
click at [589, 292] on img at bounding box center [624, 283] width 123 height 58
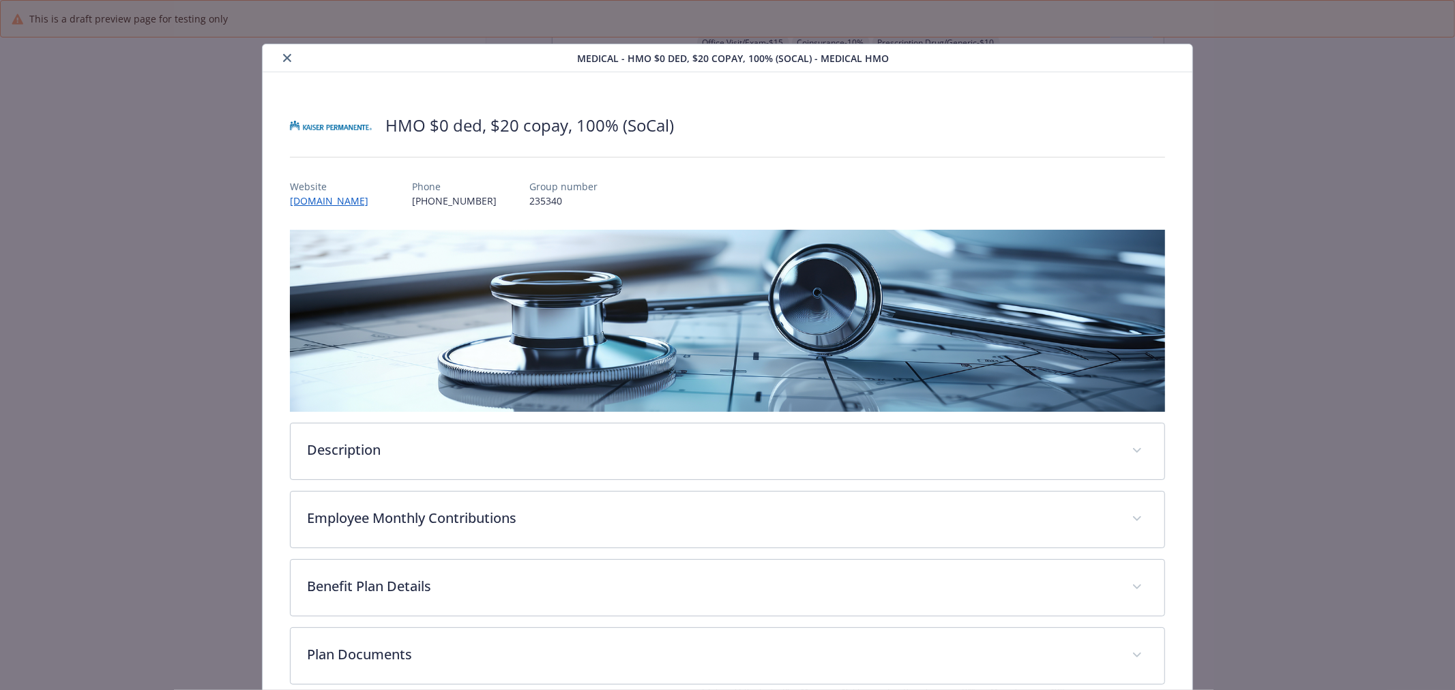
click at [286, 62] on button "close" at bounding box center [287, 58] width 16 height 16
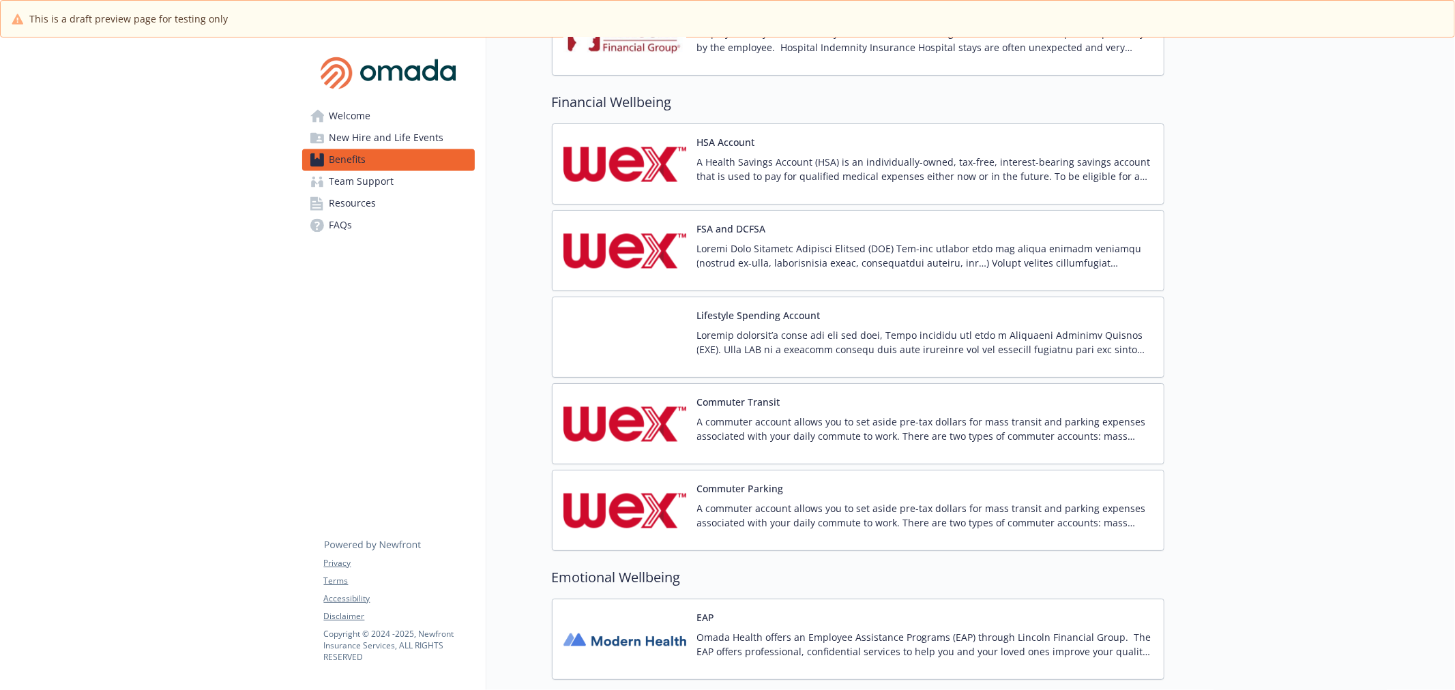
scroll to position [2273, 0]
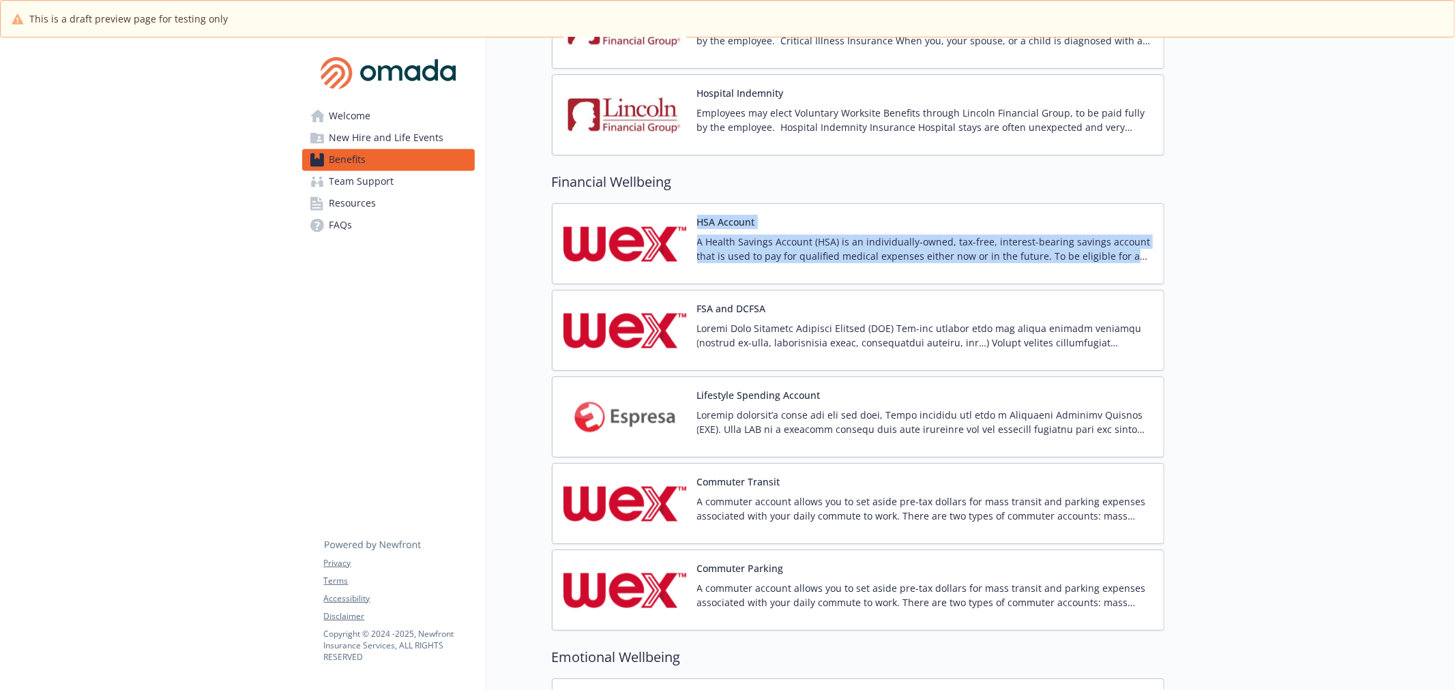
drag, startPoint x: 527, startPoint y: 233, endPoint x: 1155, endPoint y: 261, distance: 628.7
click at [869, 253] on p "A Health Savings Account (HSA) is an individually-owned, tax-free, interest-bea…" at bounding box center [925, 249] width 456 height 29
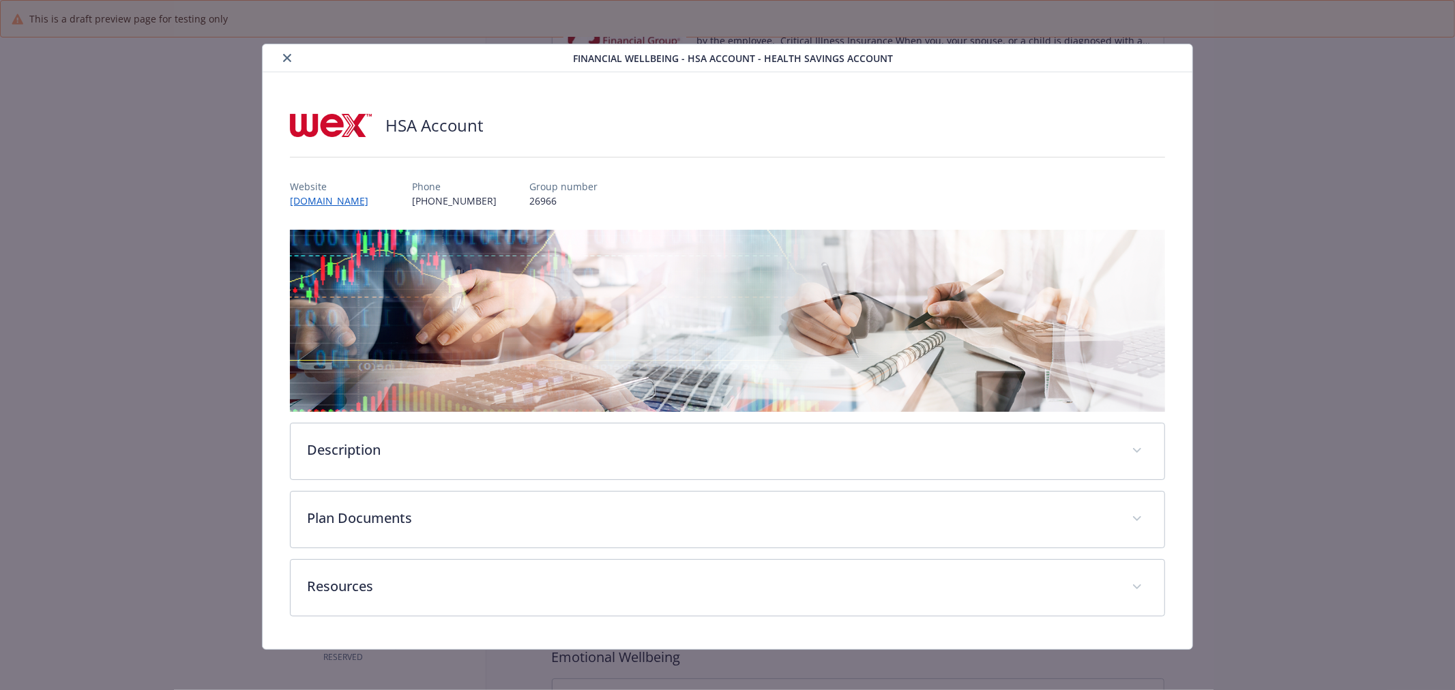
scroll to position [2, 0]
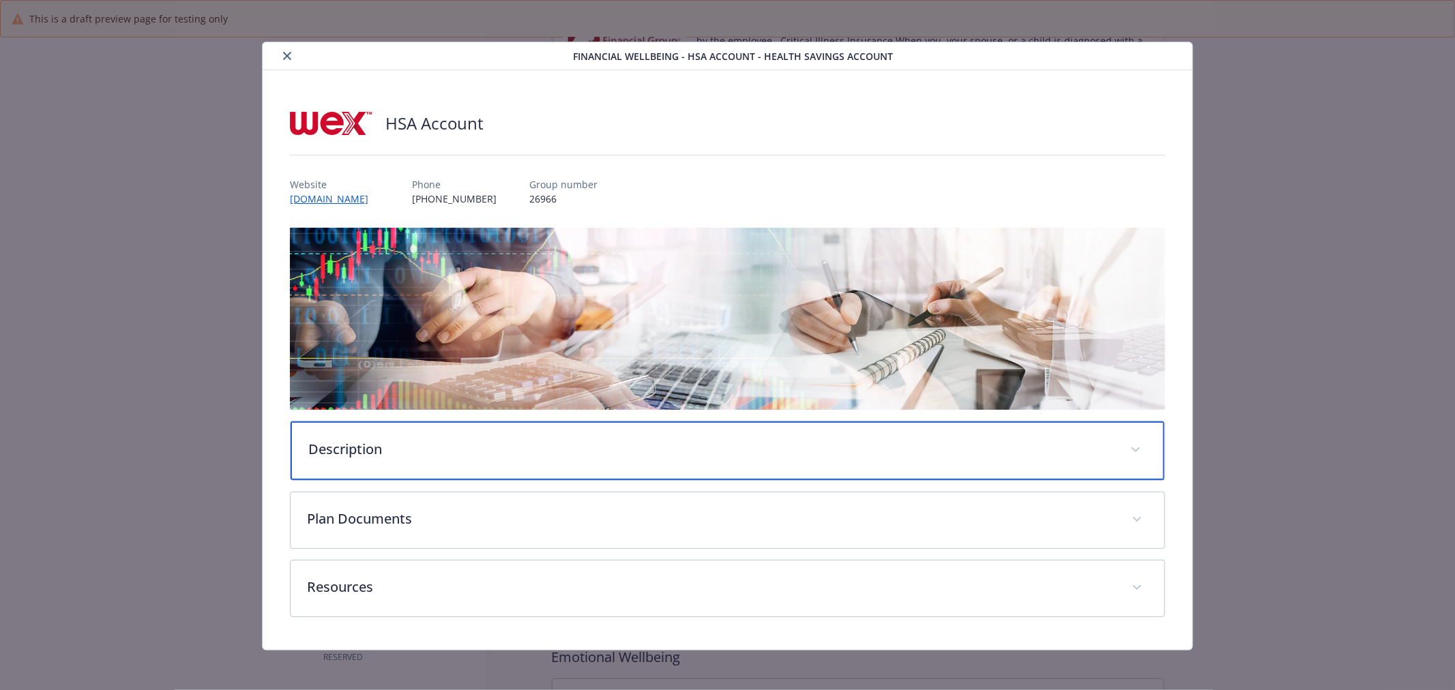
click at [625, 447] on p "Description" at bounding box center [710, 449] width 805 height 20
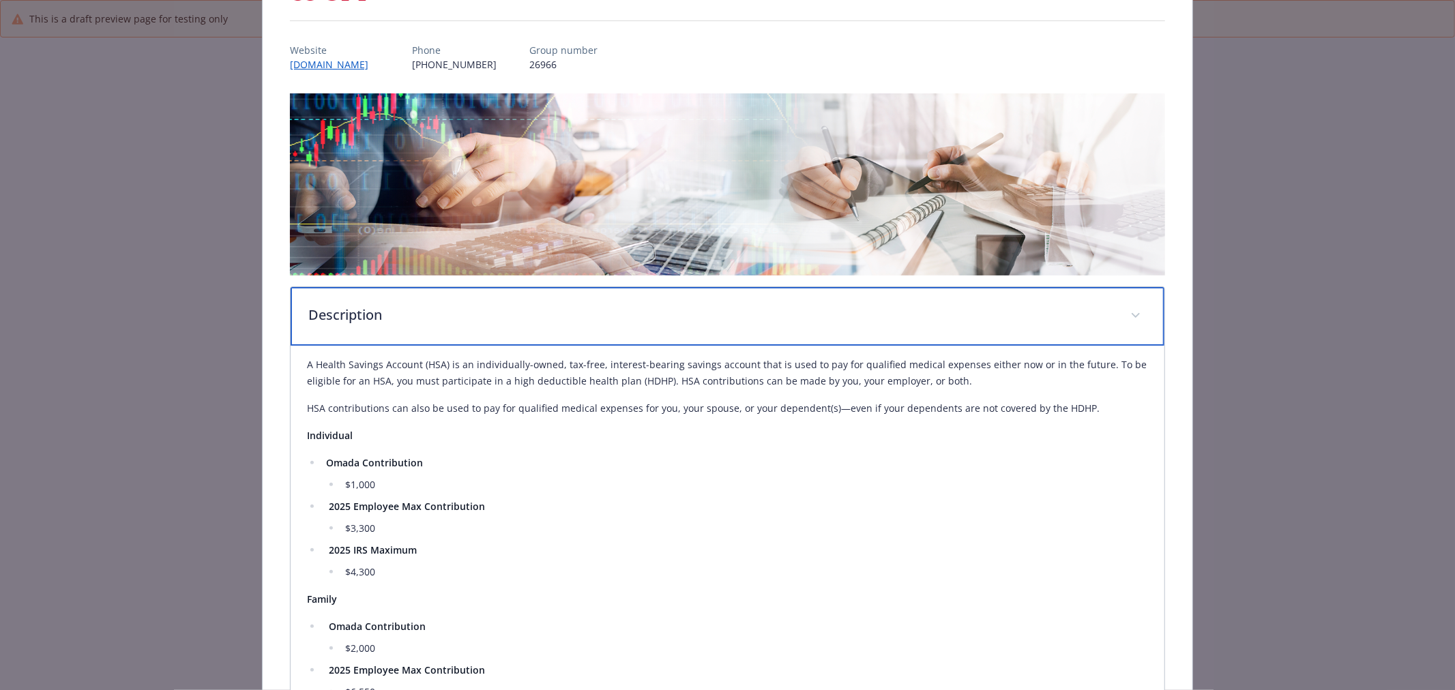
scroll to position [153, 0]
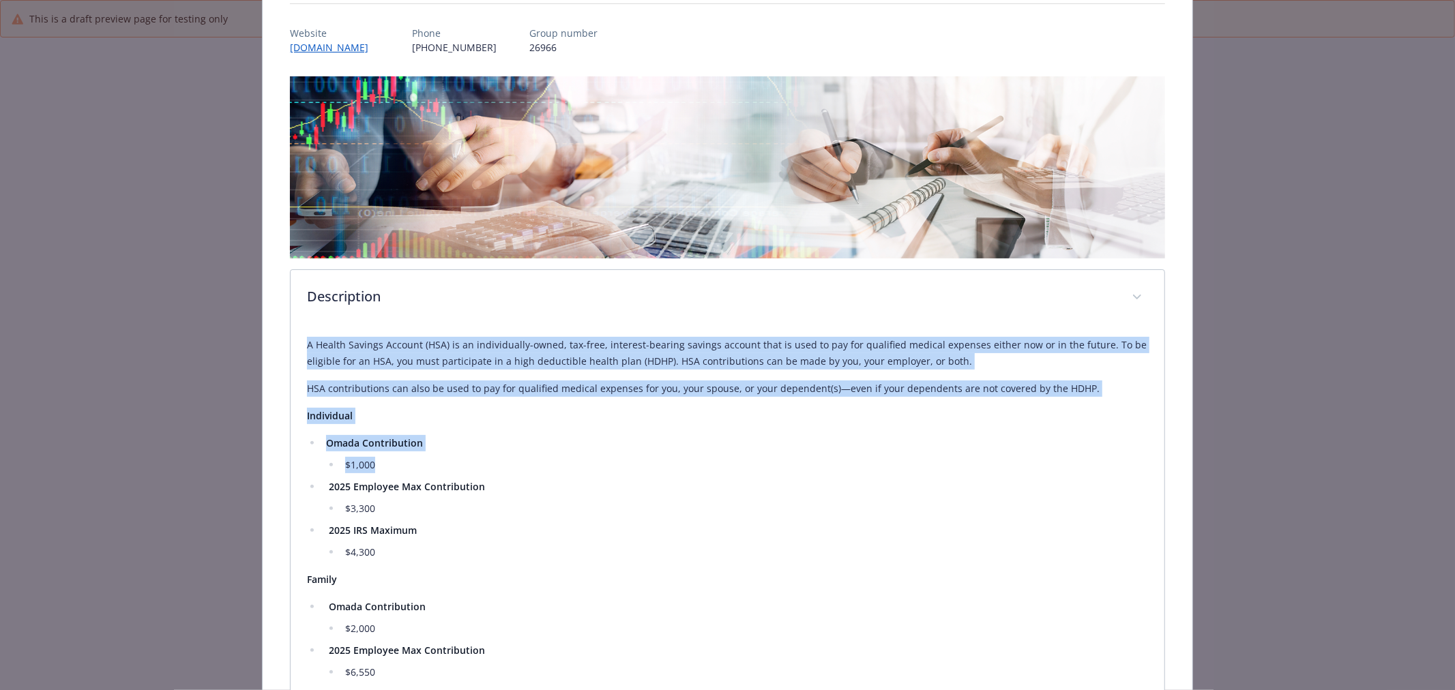
drag, startPoint x: 295, startPoint y: 346, endPoint x: 604, endPoint y: 491, distance: 340.5
click at [604, 491] on div "A Health Savings Account (HSA) is an individually-owned, tax-free, interest-bea…" at bounding box center [728, 544] width 874 height 436
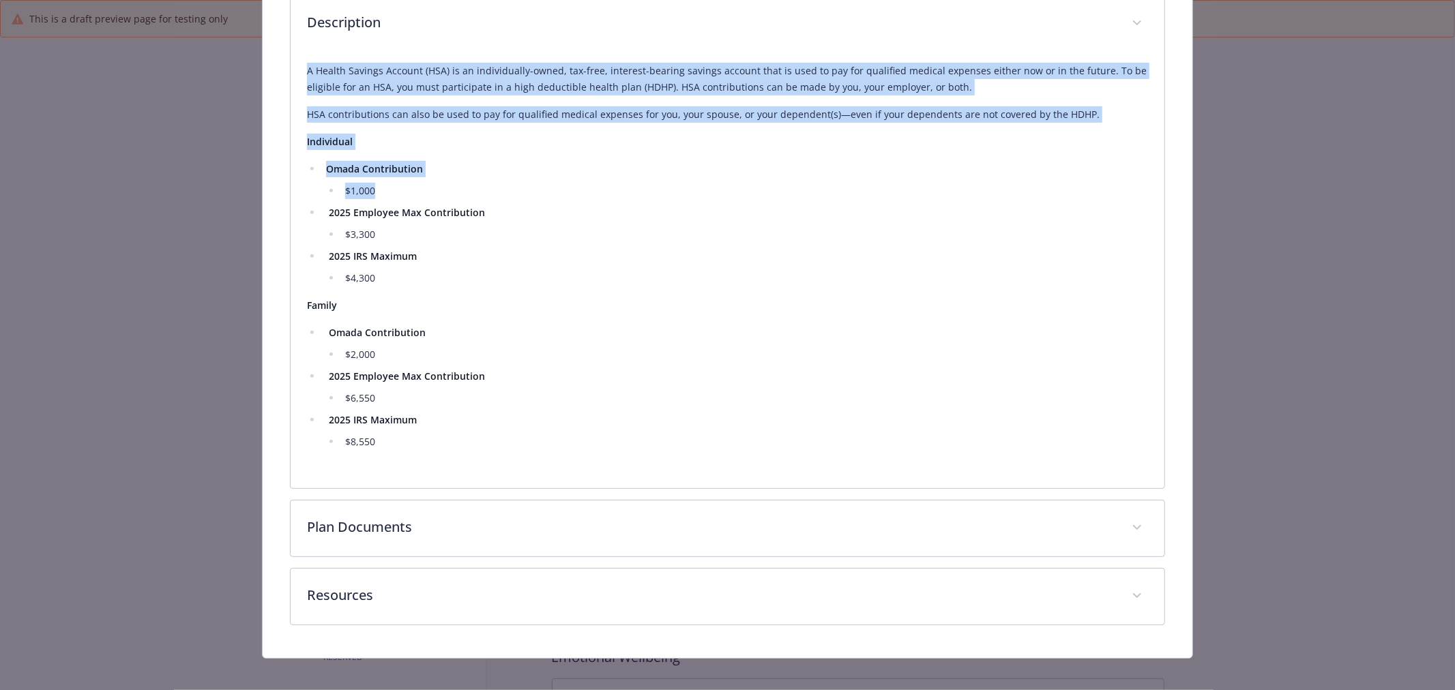
scroll to position [439, 0]
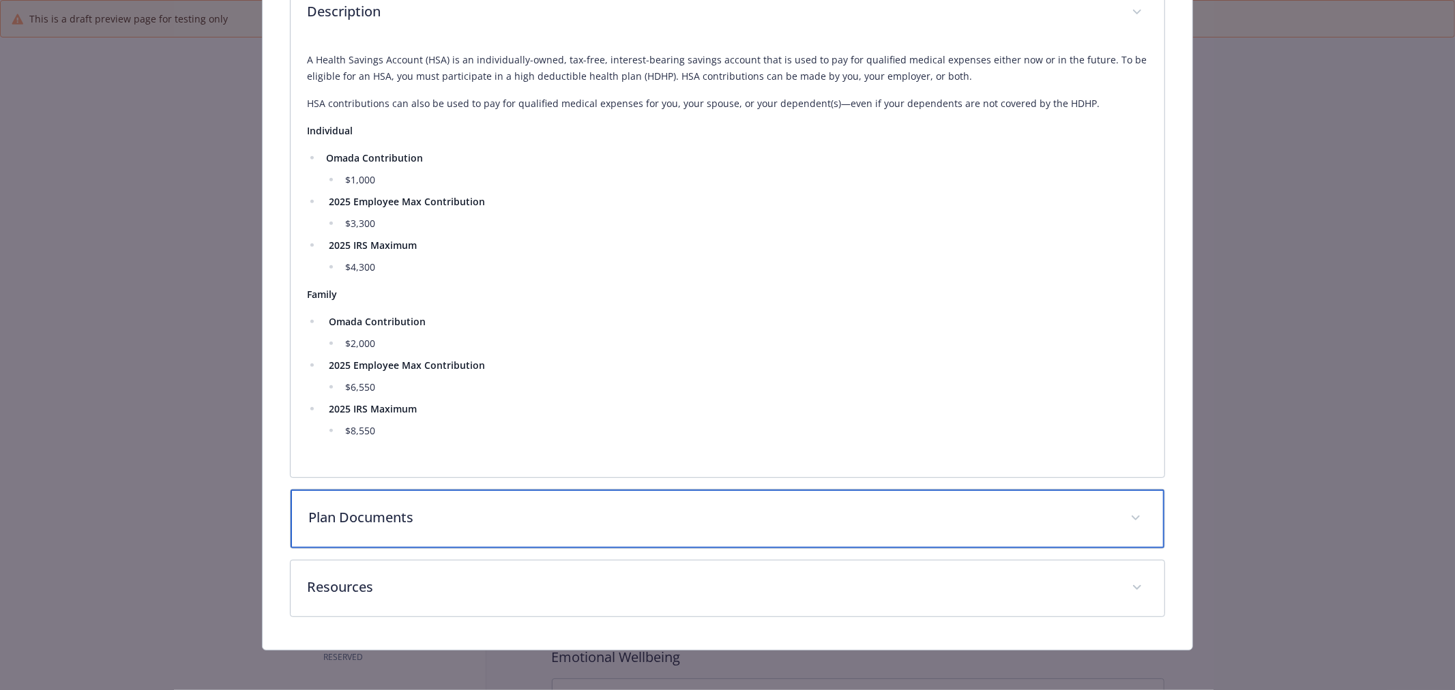
click at [604, 491] on div "Plan Documents" at bounding box center [728, 519] width 874 height 59
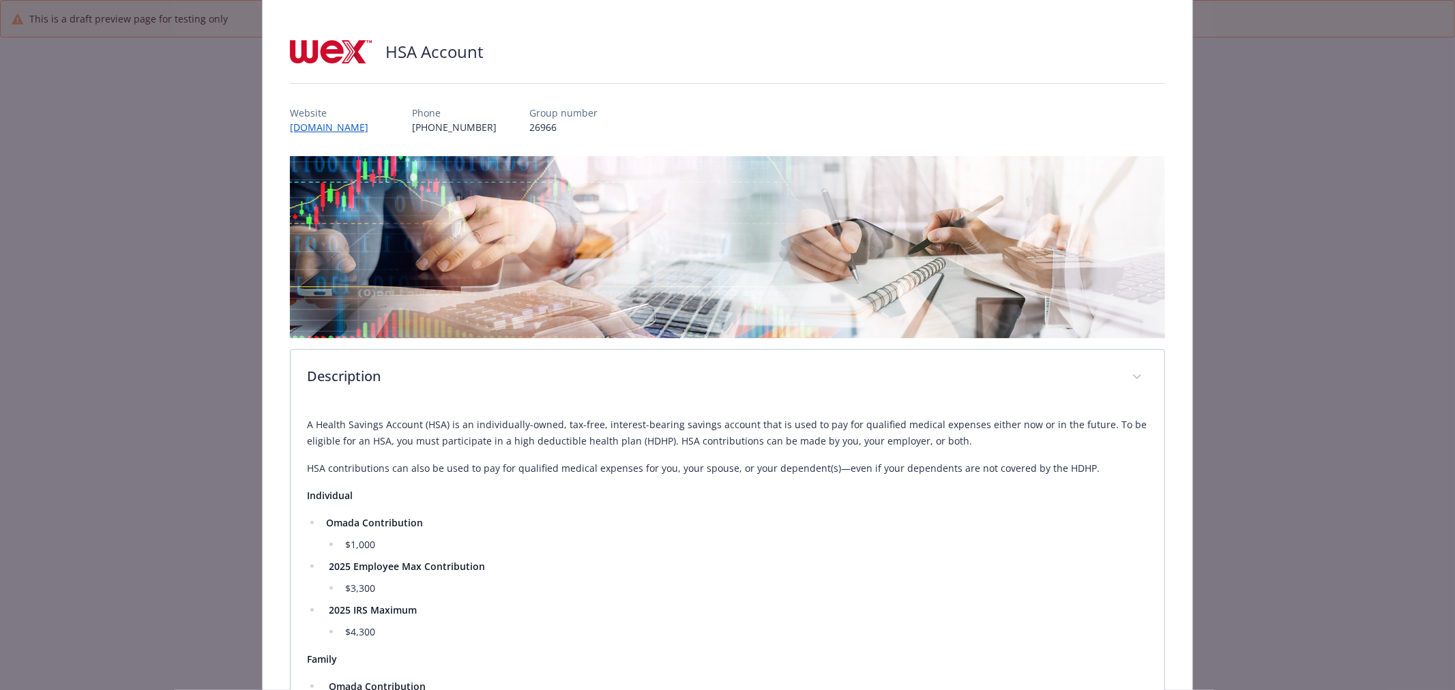
scroll to position [0, 0]
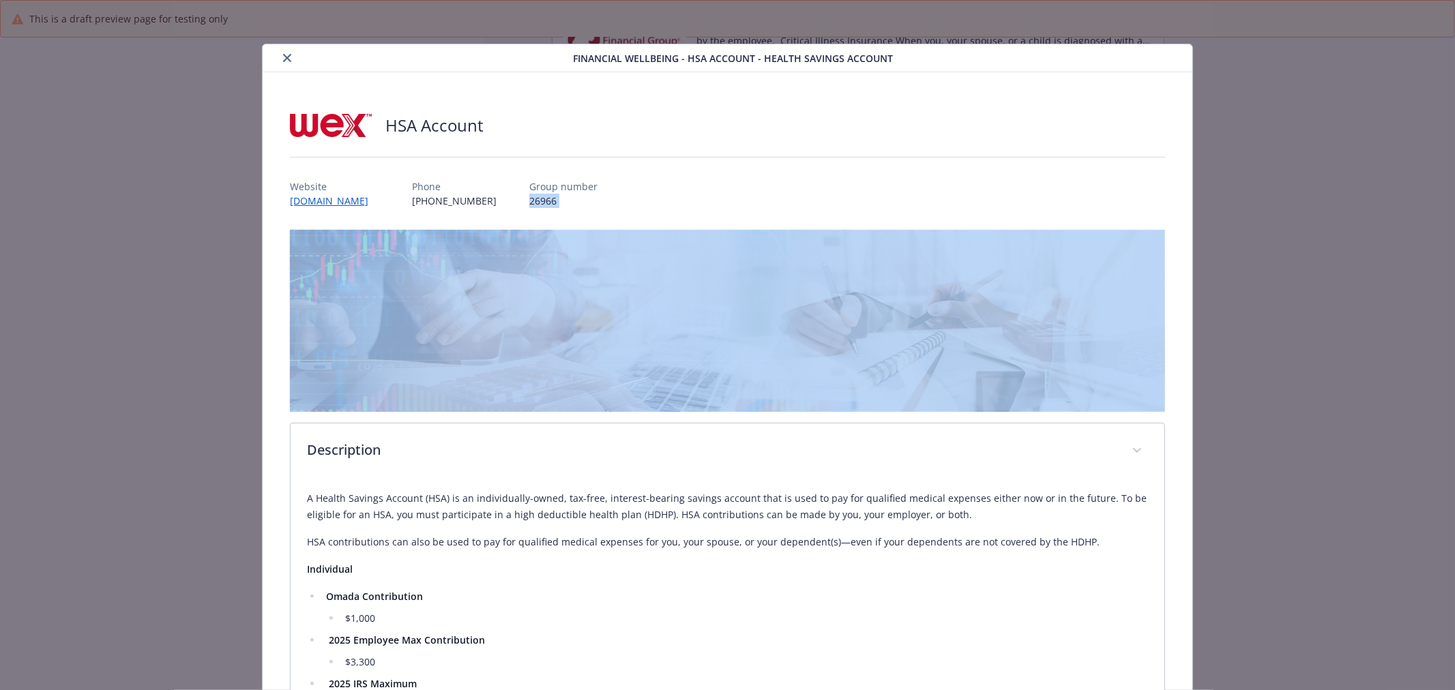
drag, startPoint x: 492, startPoint y: 198, endPoint x: 277, endPoint y: 209, distance: 215.1
click at [277, 209] on div "HSA Account Website [DOMAIN_NAME] Phone [PHONE_NUMBER] Group number 26966 Descr…" at bounding box center [728, 618] width 930 height 1093
click at [284, 55] on icon "close" at bounding box center [287, 58] width 8 height 8
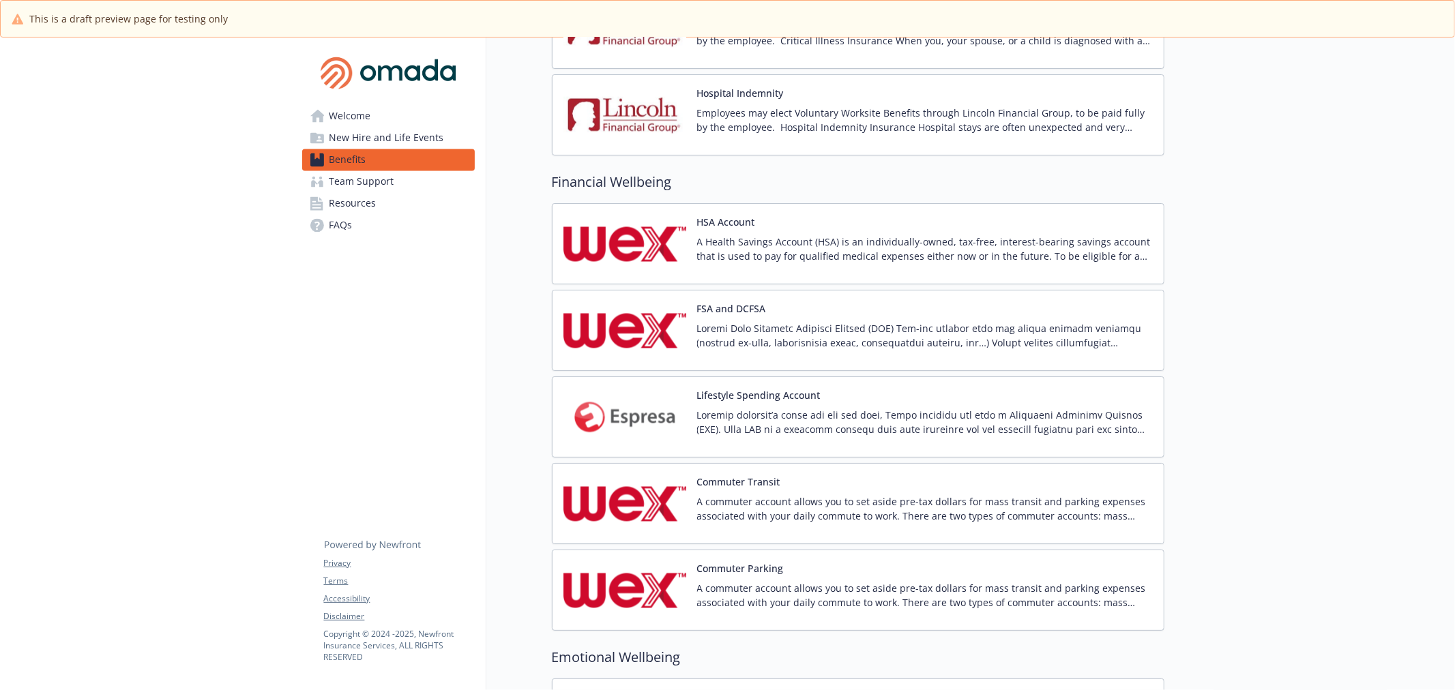
click at [364, 176] on span "Team Support" at bounding box center [361, 181] width 65 height 22
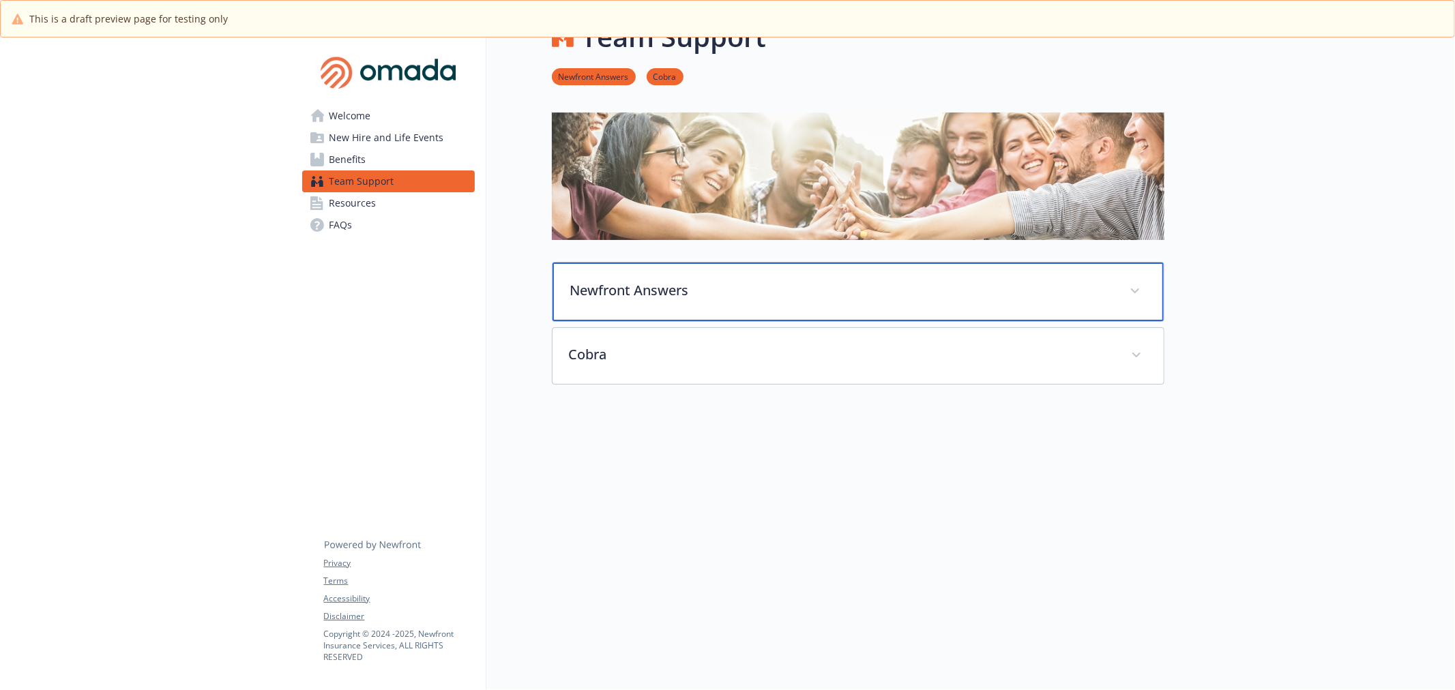
click at [657, 285] on p "Newfront Answers" at bounding box center [841, 290] width 543 height 20
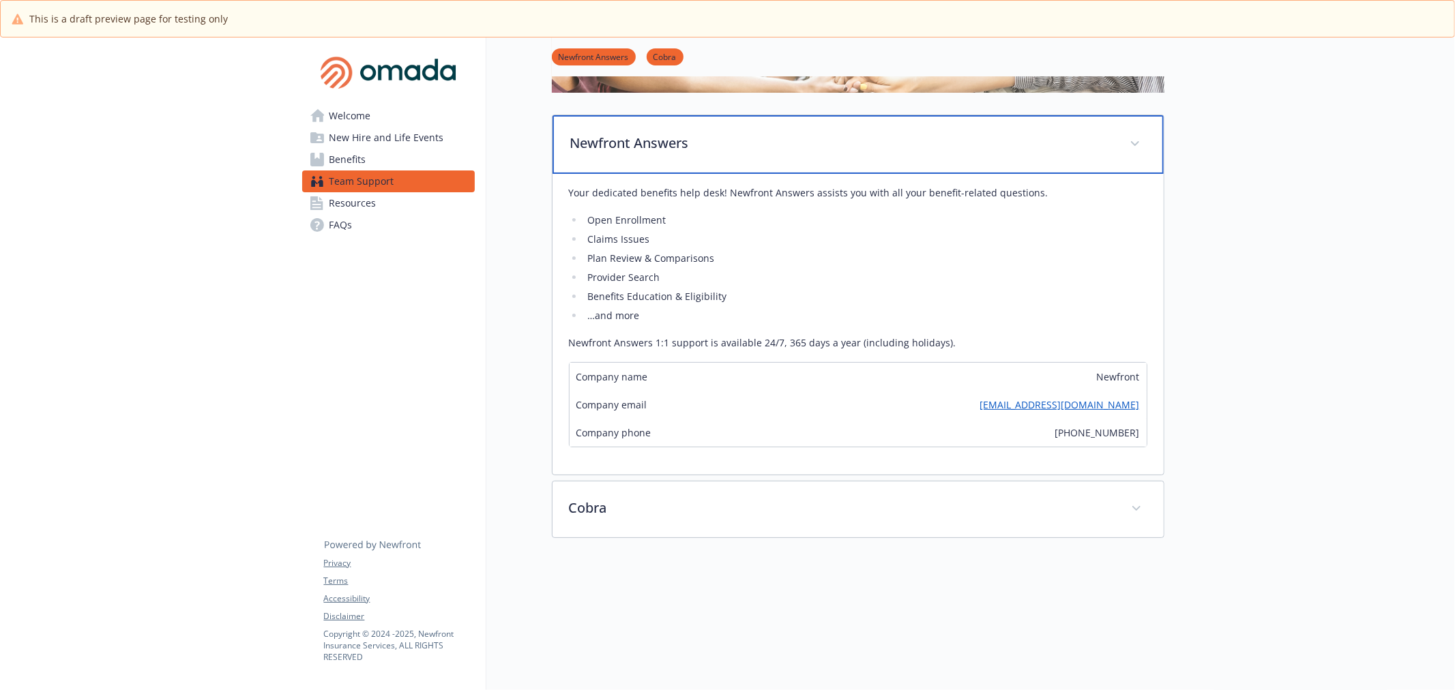
scroll to position [200, 0]
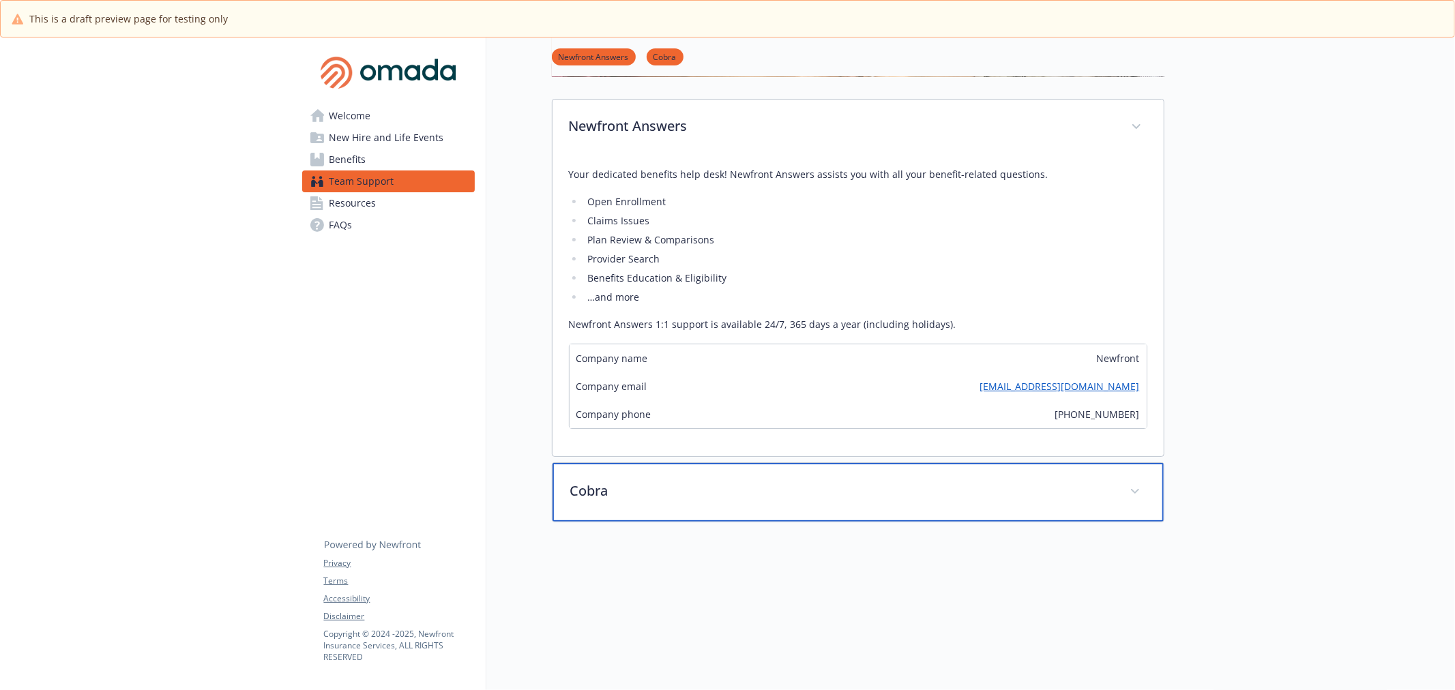
click at [626, 499] on p "Cobra" at bounding box center [841, 491] width 543 height 20
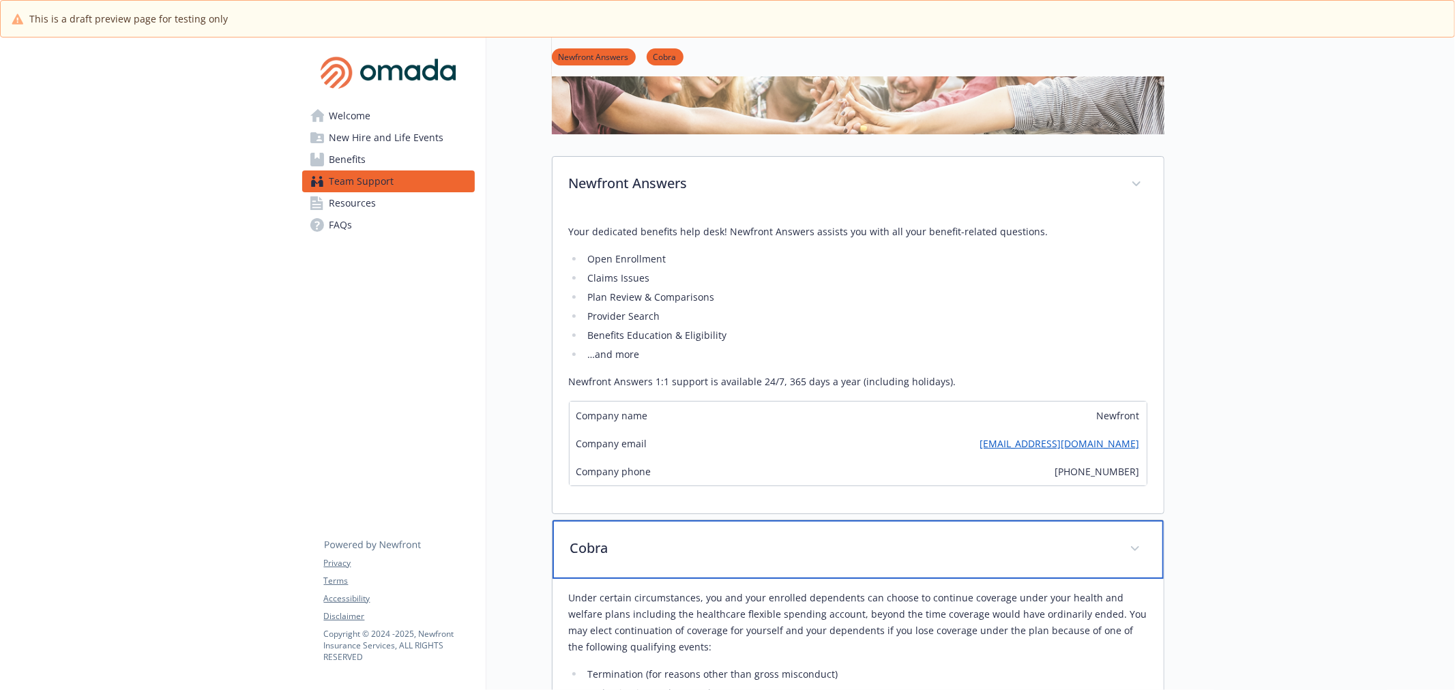
scroll to position [151, 0]
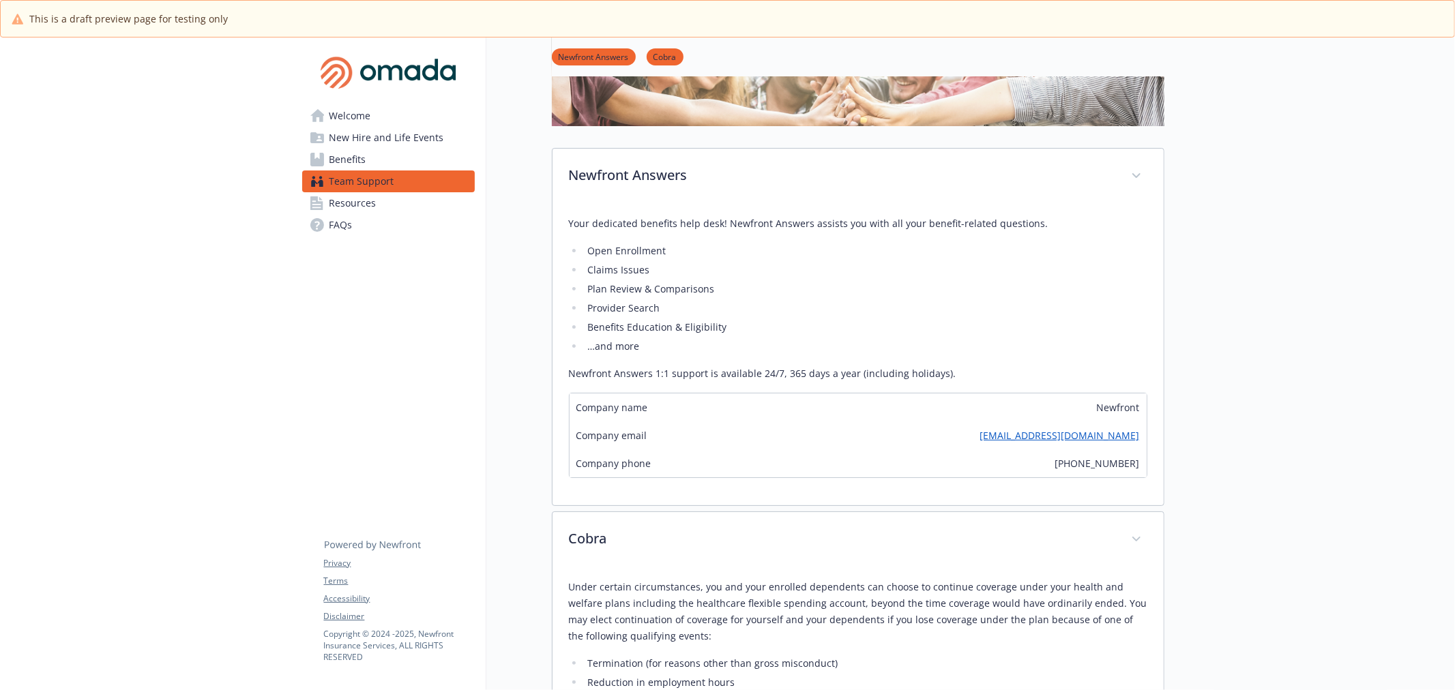
click at [355, 195] on span "Resources" at bounding box center [352, 203] width 47 height 22
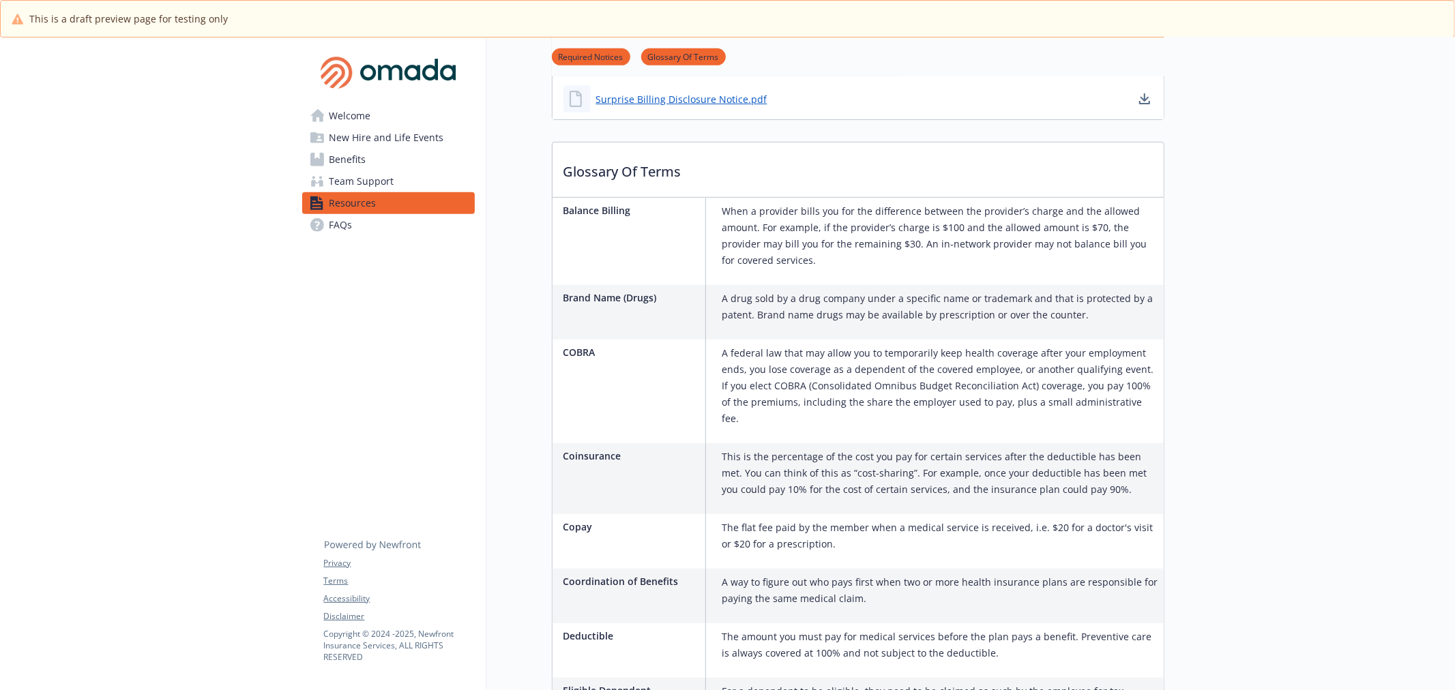
scroll to position [606, 0]
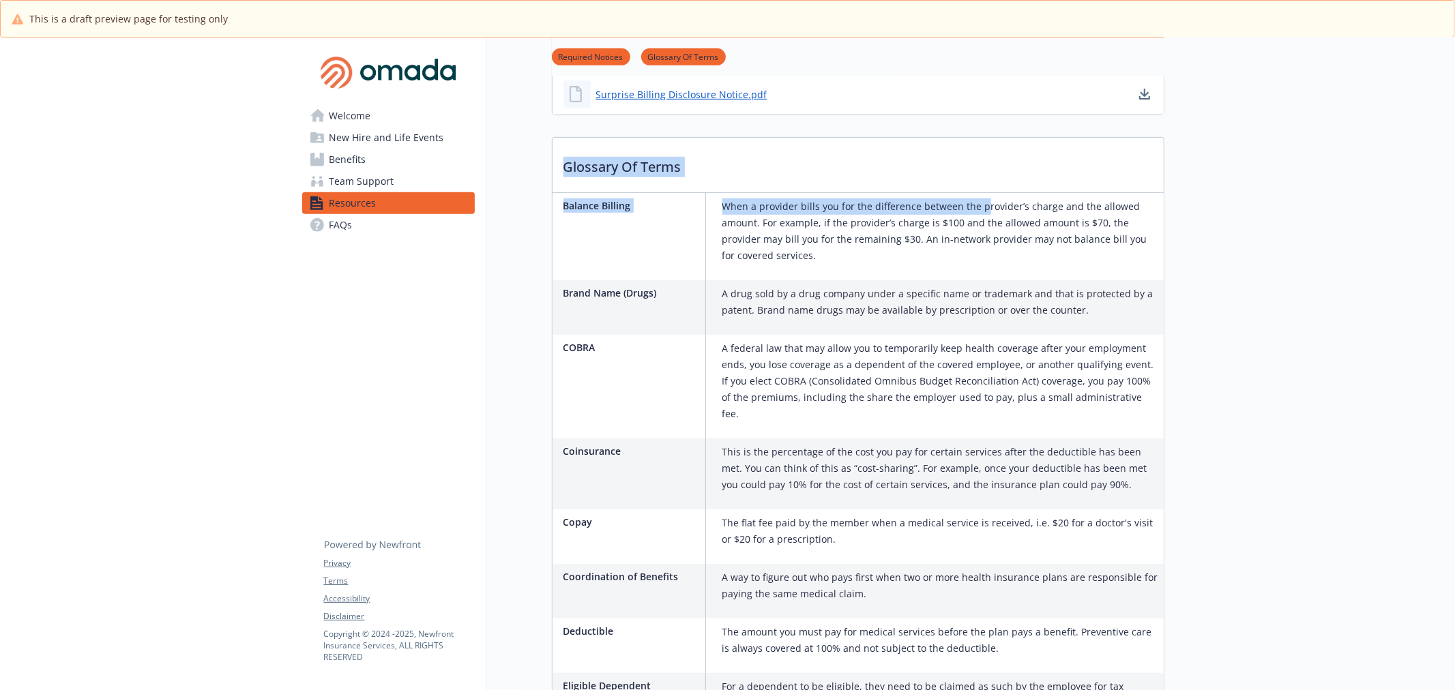
drag, startPoint x: 556, startPoint y: 164, endPoint x: 980, endPoint y: 192, distance: 424.4
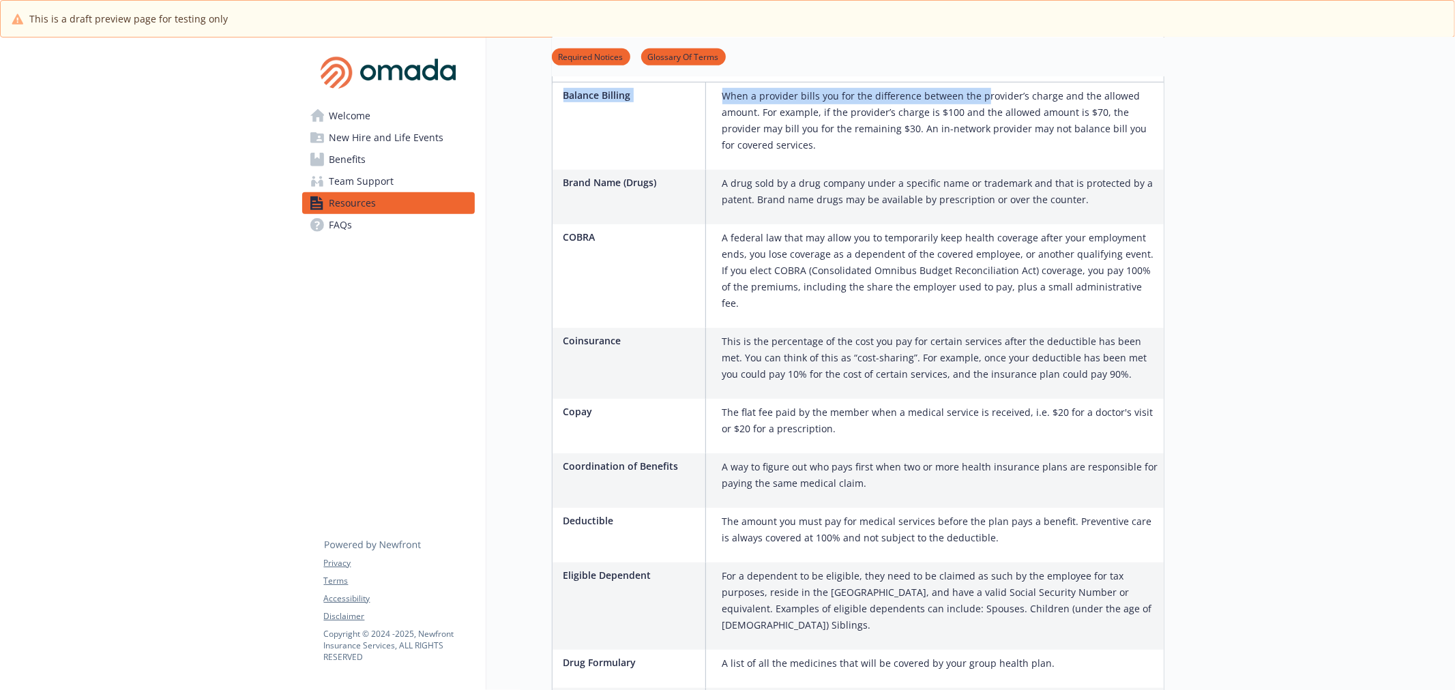
scroll to position [758, 0]
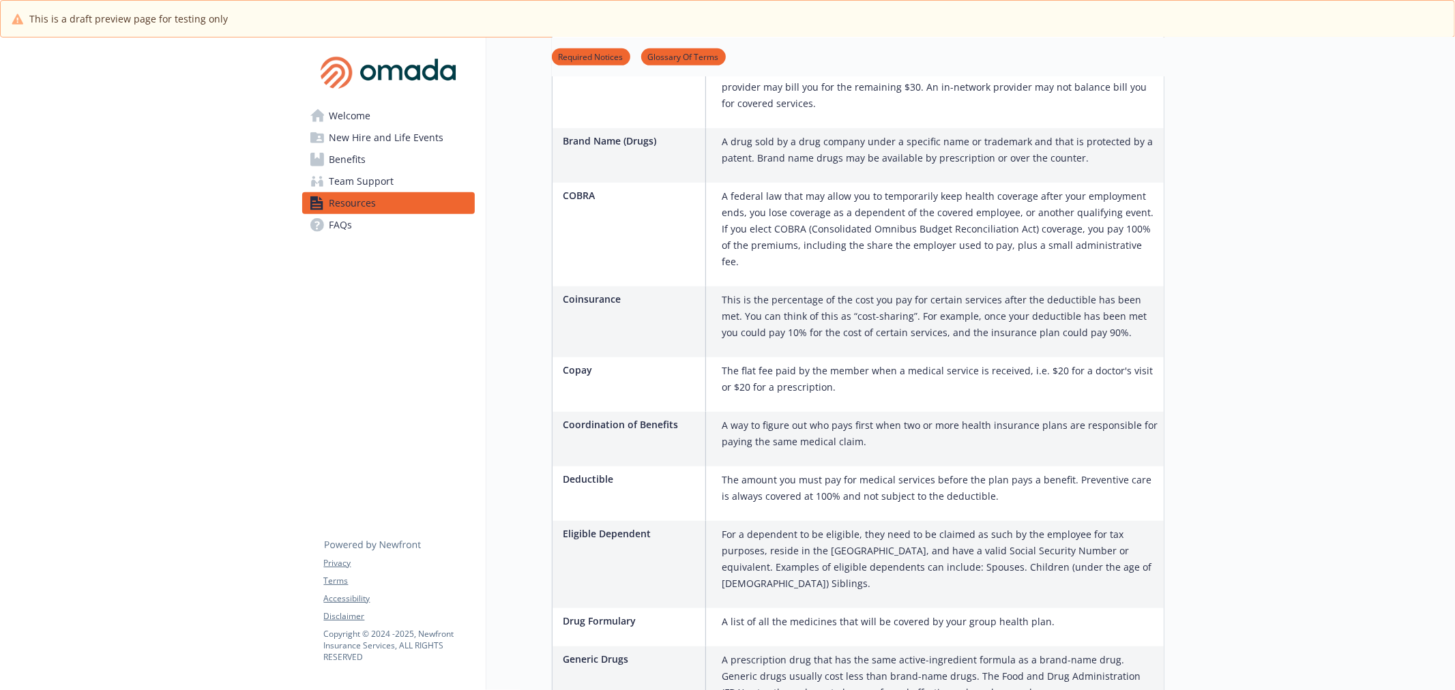
click at [476, 304] on div "Welcome New Hire and Life Events Benefits Team Support Resources FAQs Privacy T…" at bounding box center [388, 698] width 195 height 2836
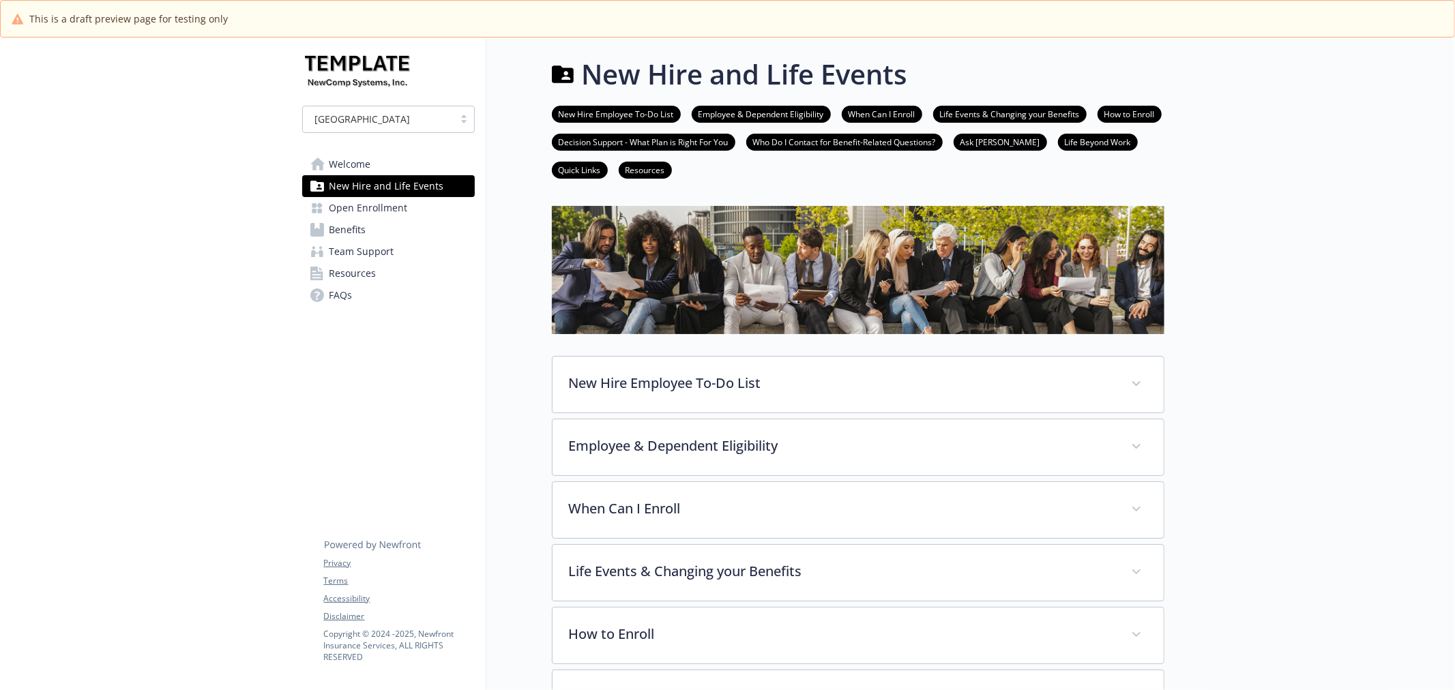
scroll to position [378, 0]
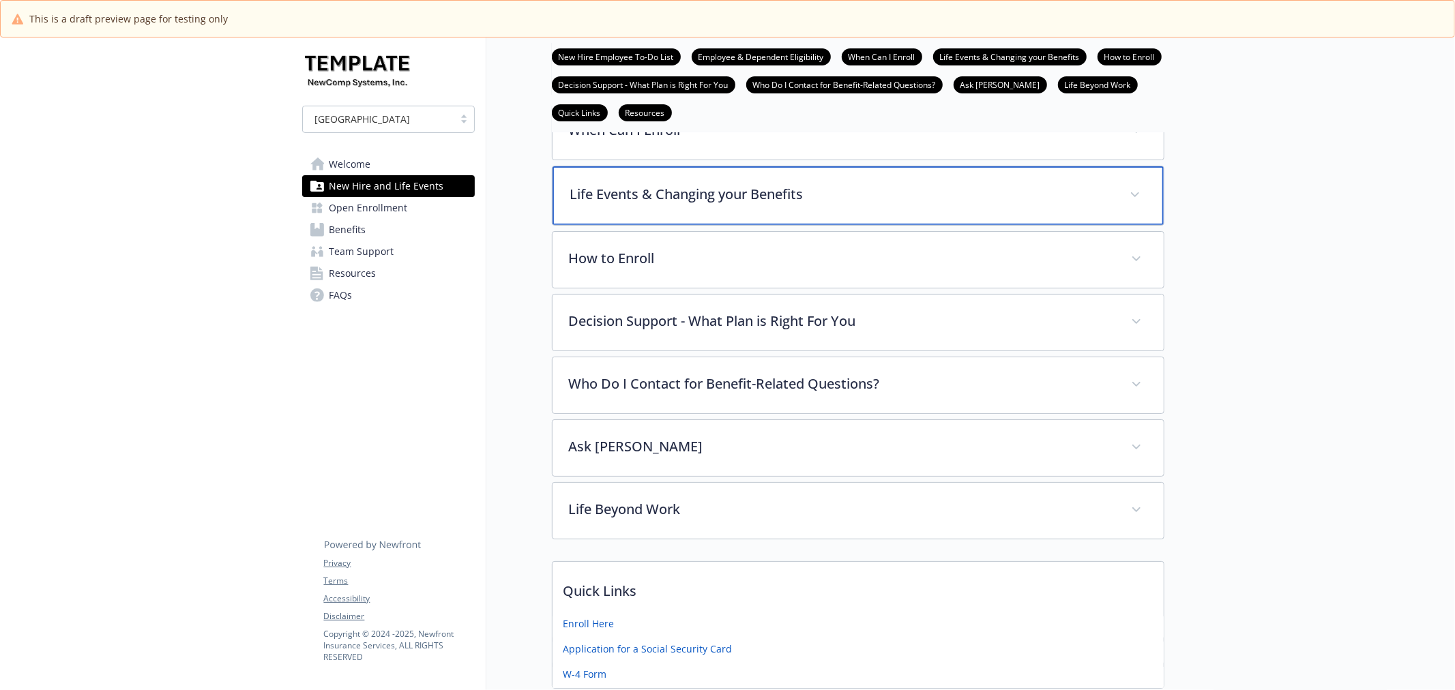
click at [755, 213] on div "Life Events & Changing your Benefits" at bounding box center [857, 195] width 611 height 59
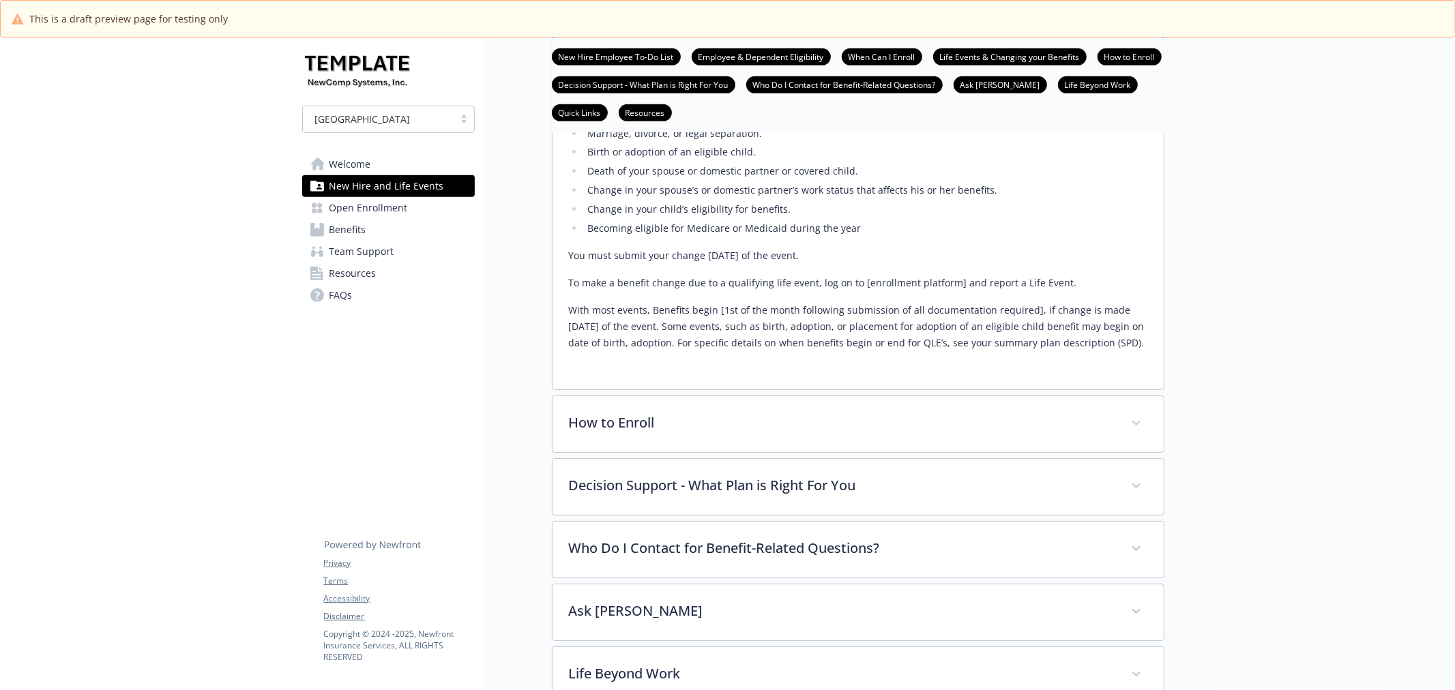
scroll to position [606, 0]
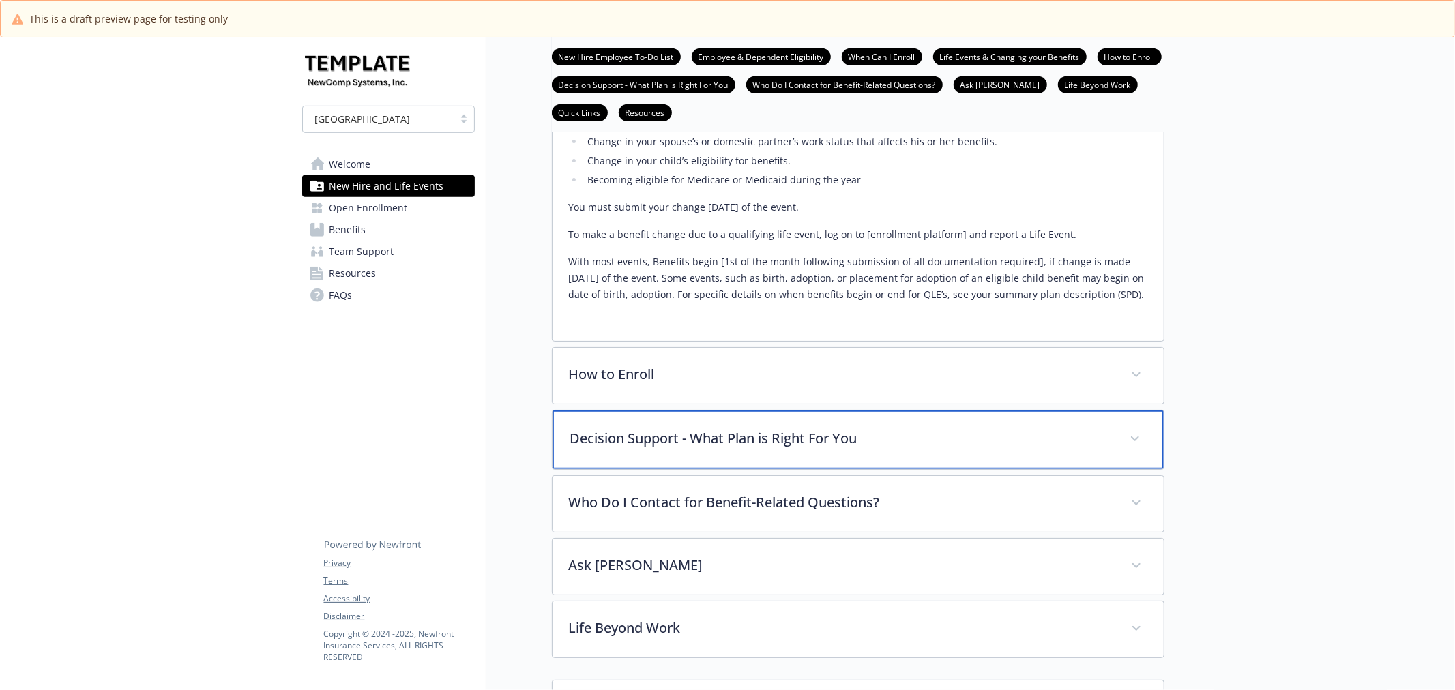
click at [739, 414] on div "Decision Support - What Plan is Right For You" at bounding box center [857, 440] width 611 height 59
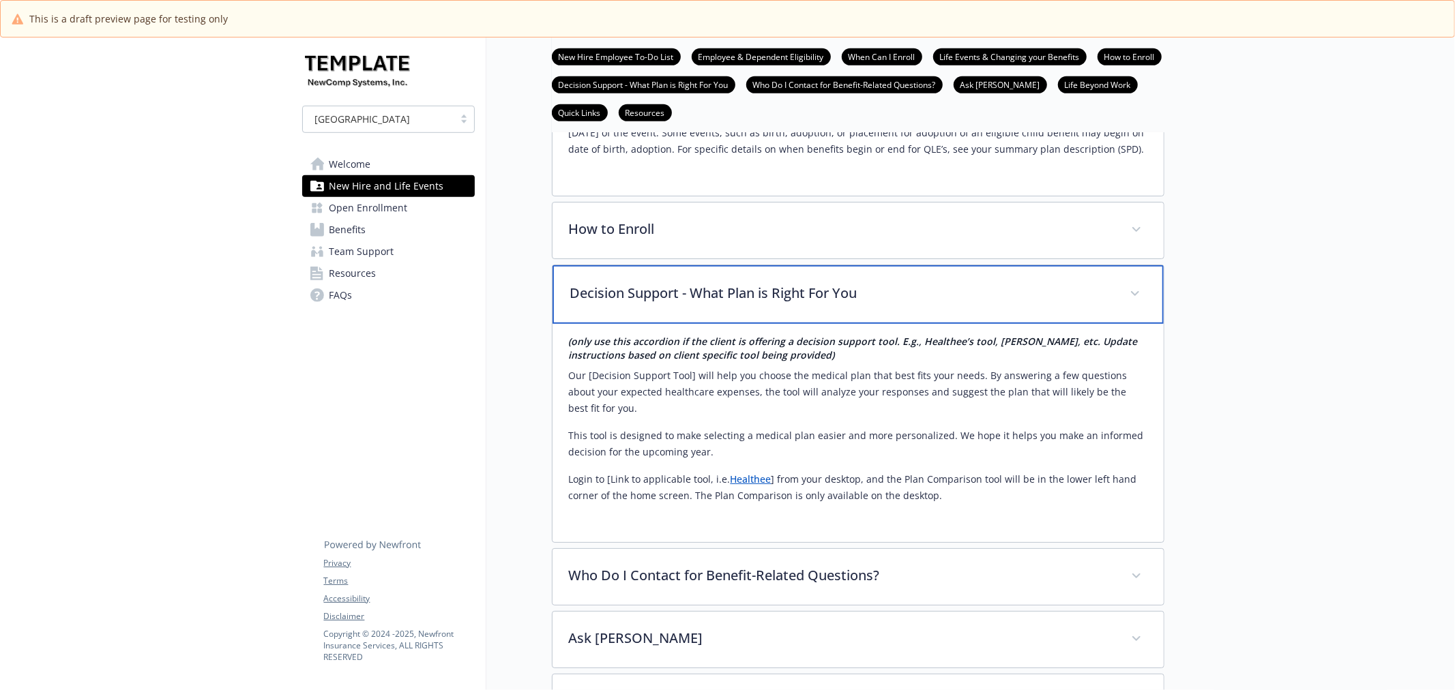
scroll to position [758, 0]
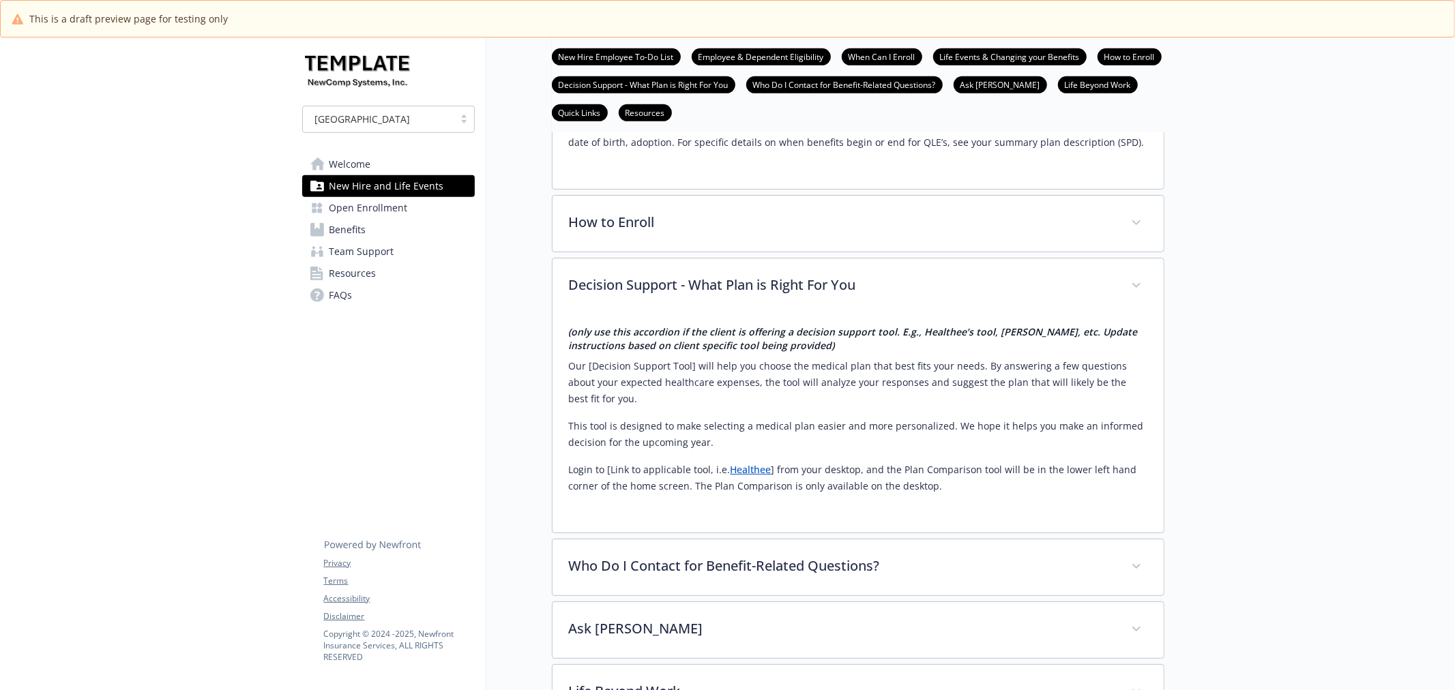
click at [385, 164] on link "Welcome" at bounding box center [388, 164] width 173 height 22
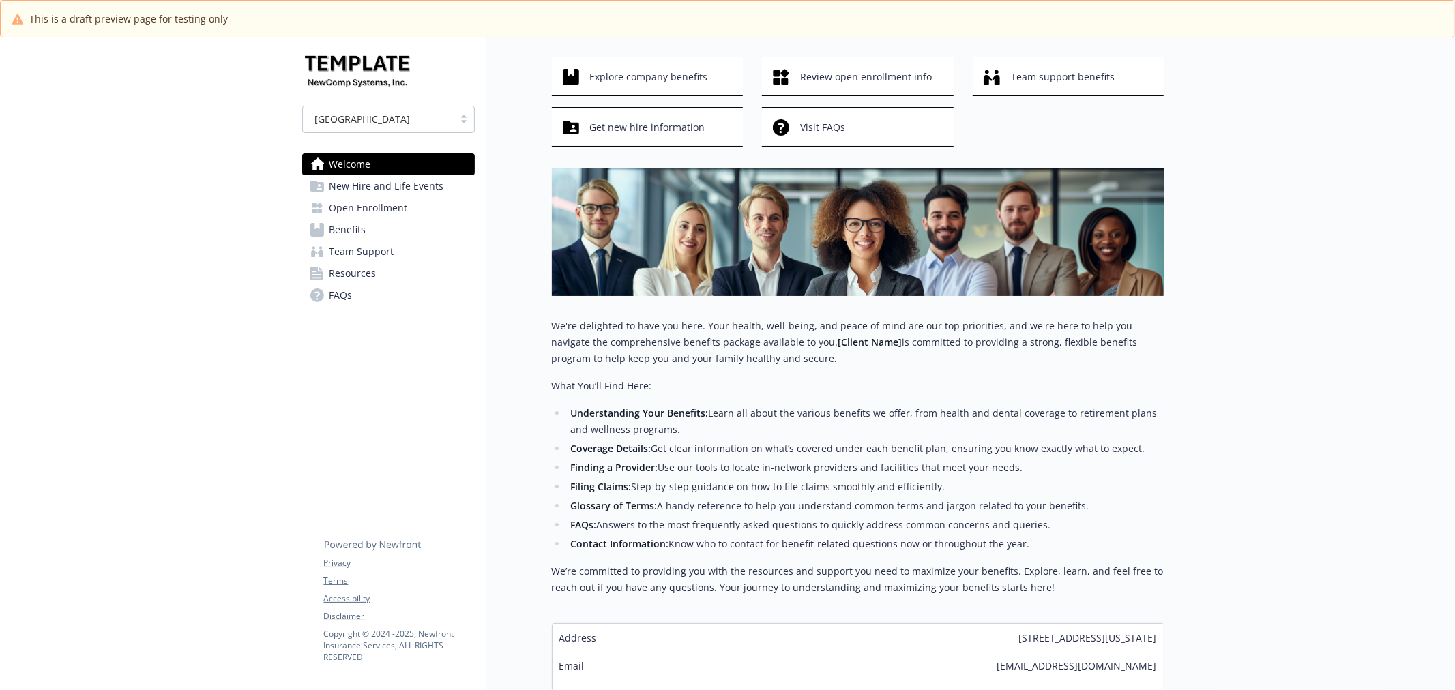
scroll to position [193, 0]
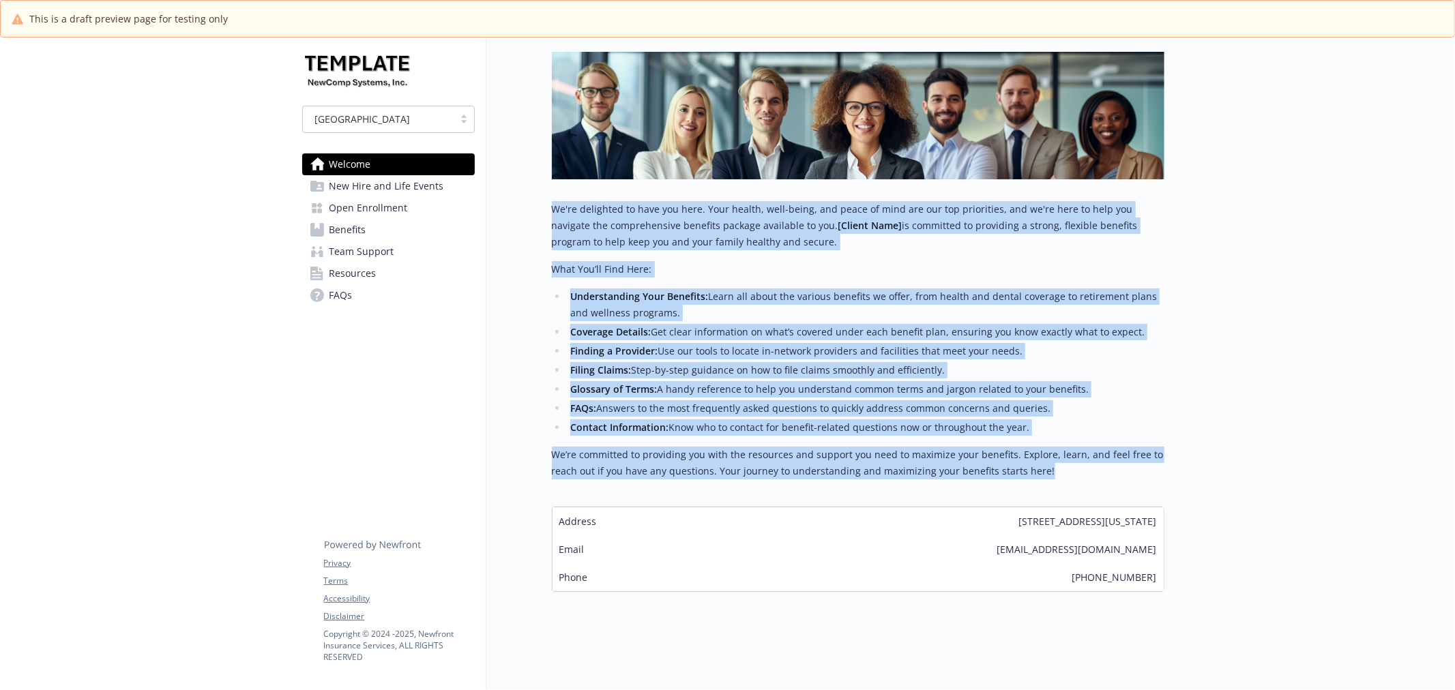
drag, startPoint x: 547, startPoint y: 196, endPoint x: 1101, endPoint y: 456, distance: 612.3
click at [1101, 456] on div "Welcome Explore company benefits Review open enrollment info Team support benef…" at bounding box center [825, 231] width 678 height 753
click at [858, 249] on div "We're delighted to have you here. Your health, well-being, and peace of mind ar…" at bounding box center [858, 340] width 612 height 278
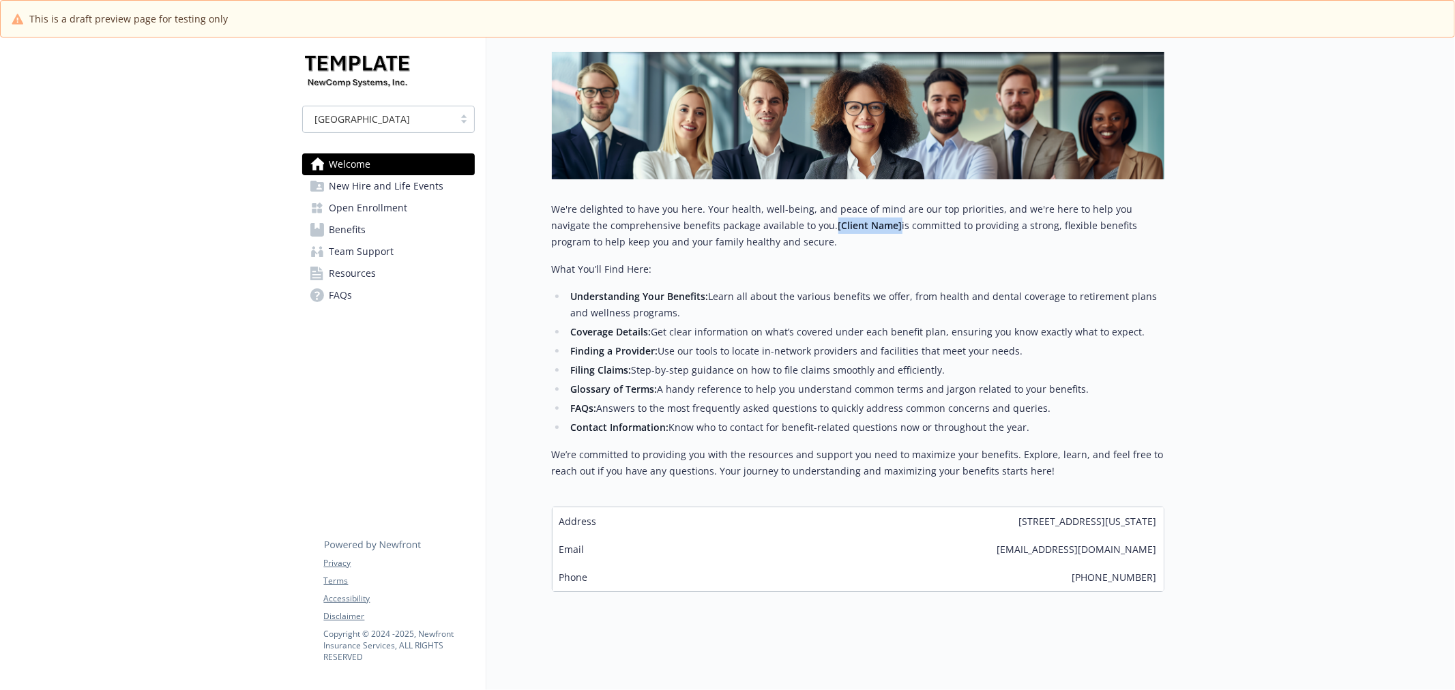
drag, startPoint x: 788, startPoint y: 216, endPoint x: 853, endPoint y: 219, distance: 64.8
click at [853, 219] on p "We're delighted to have you here. Your health, well-being, and peace of mind ar…" at bounding box center [858, 225] width 612 height 49
click at [353, 208] on span "Open Enrollment" at bounding box center [368, 208] width 78 height 22
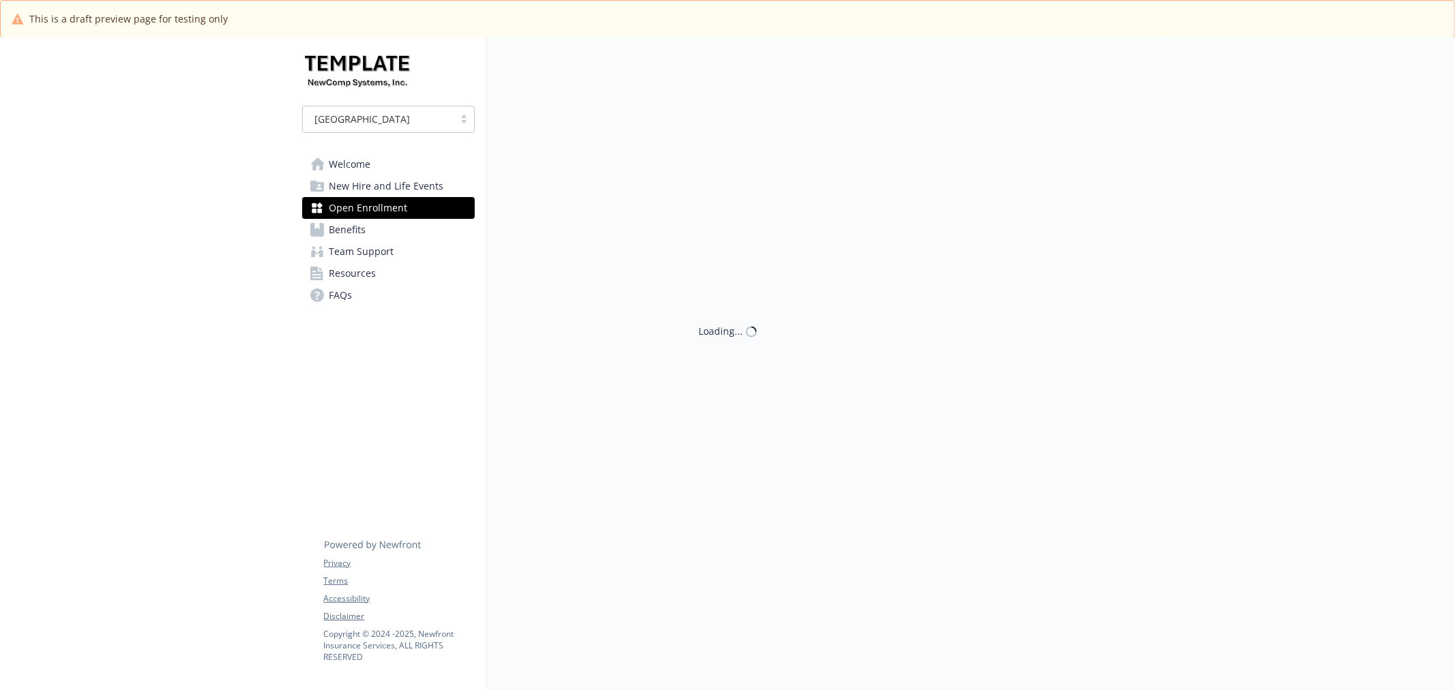
click at [357, 192] on span "New Hire and Life Events" at bounding box center [386, 186] width 115 height 22
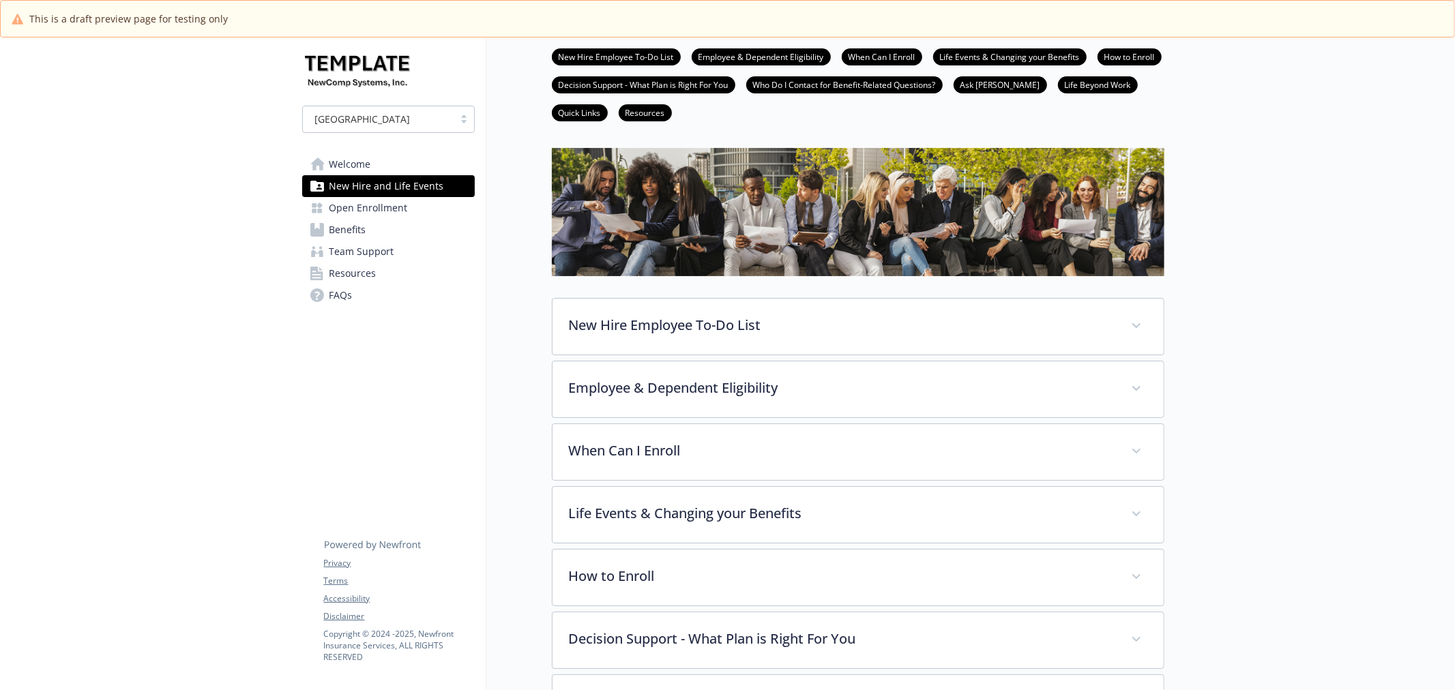
scroll to position [42, 0]
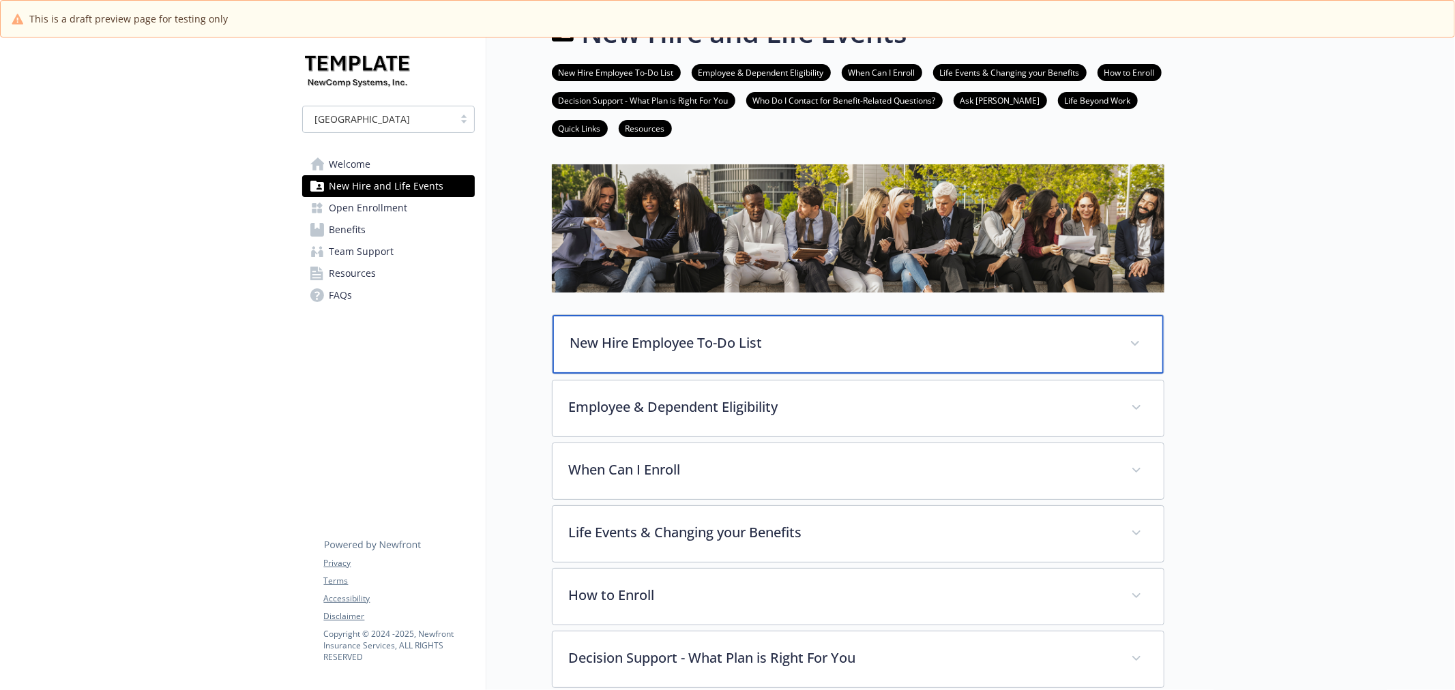
click at [669, 355] on div "New Hire Employee To-Do List" at bounding box center [857, 344] width 611 height 59
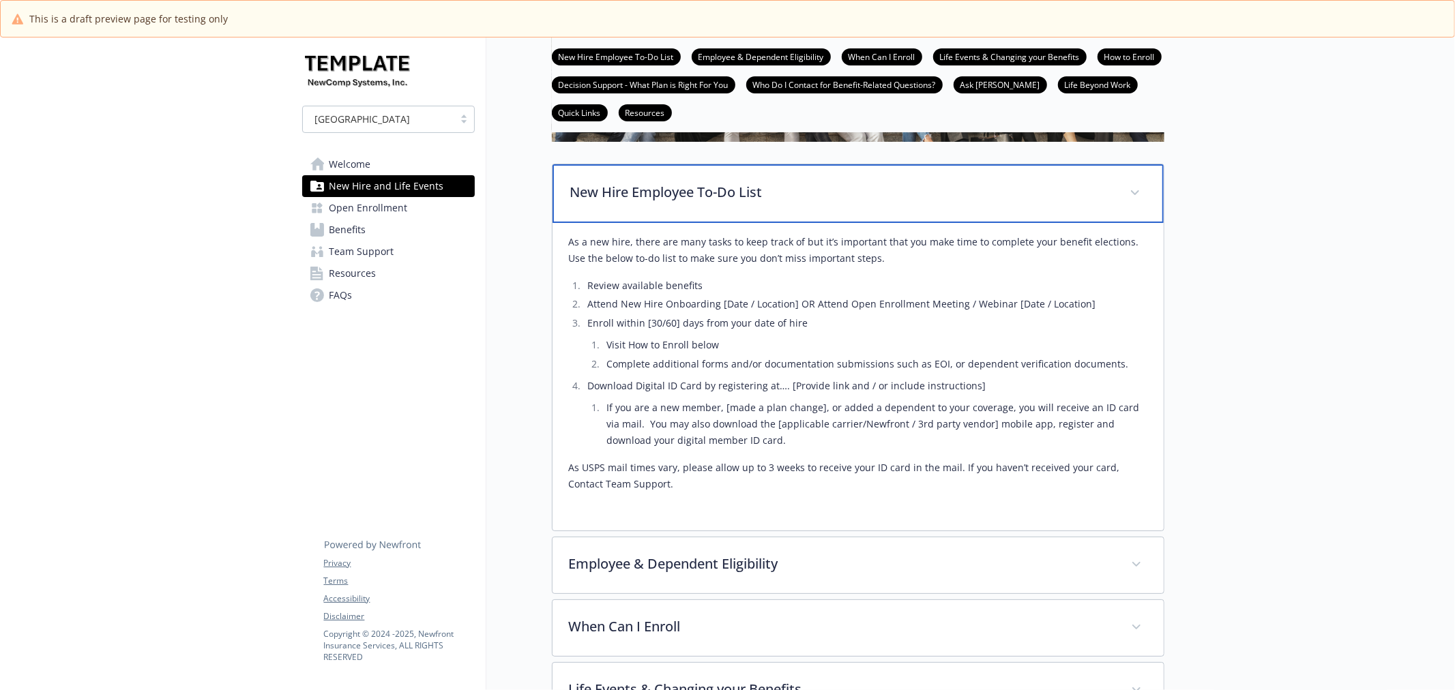
scroll to position [193, 0]
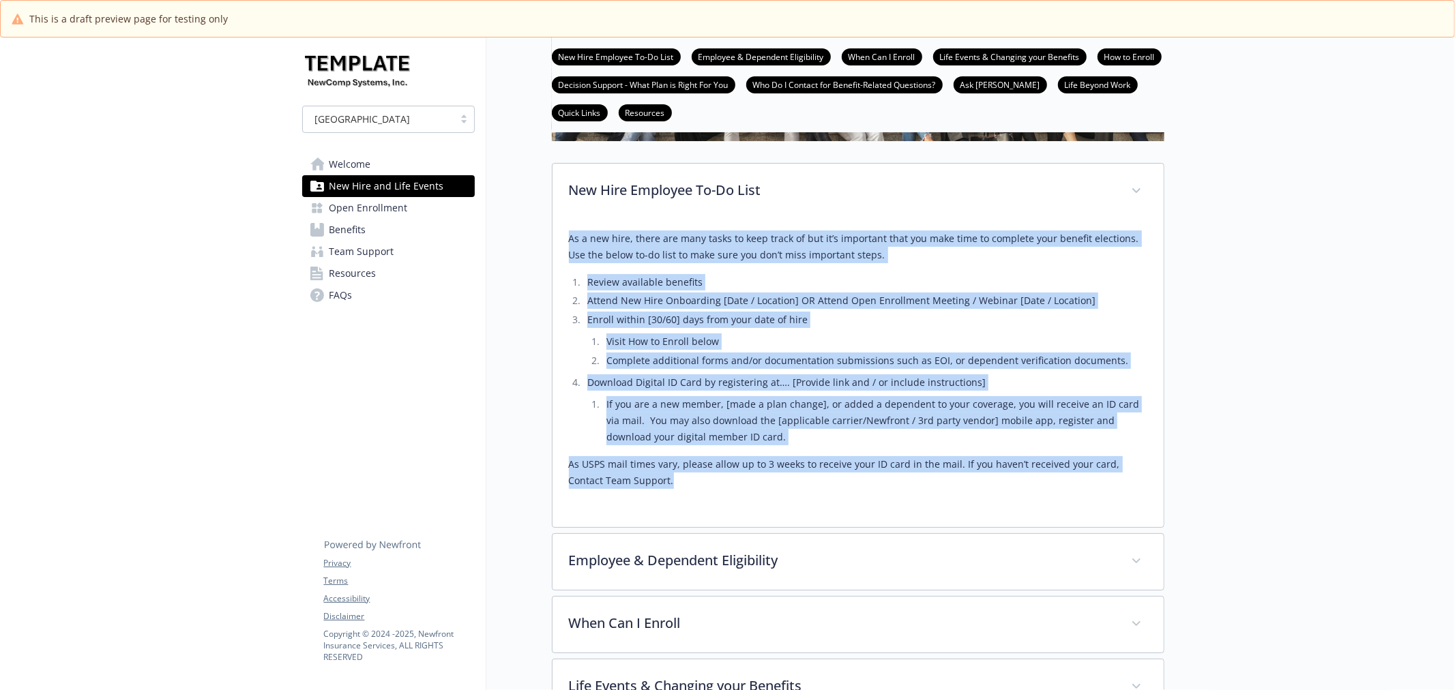
drag, startPoint x: 567, startPoint y: 235, endPoint x: 657, endPoint y: 485, distance: 265.1
click at [657, 485] on div "As a new hire, there are many tasks to keep track of but it’s important that yo…" at bounding box center [857, 374] width 611 height 308
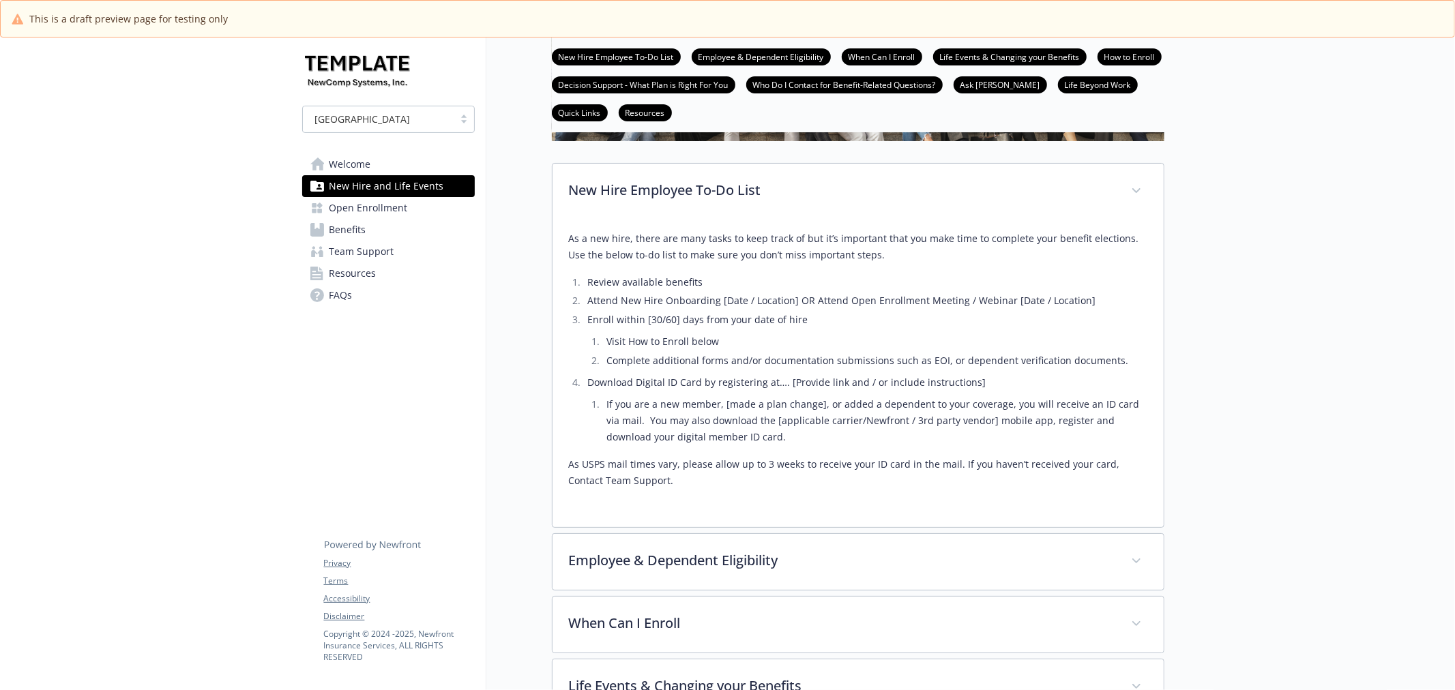
click at [529, 202] on div "New Hire and Life Events New Hire Employee To-Do List Employee & Dependent Elig…" at bounding box center [825, 580] width 678 height 1470
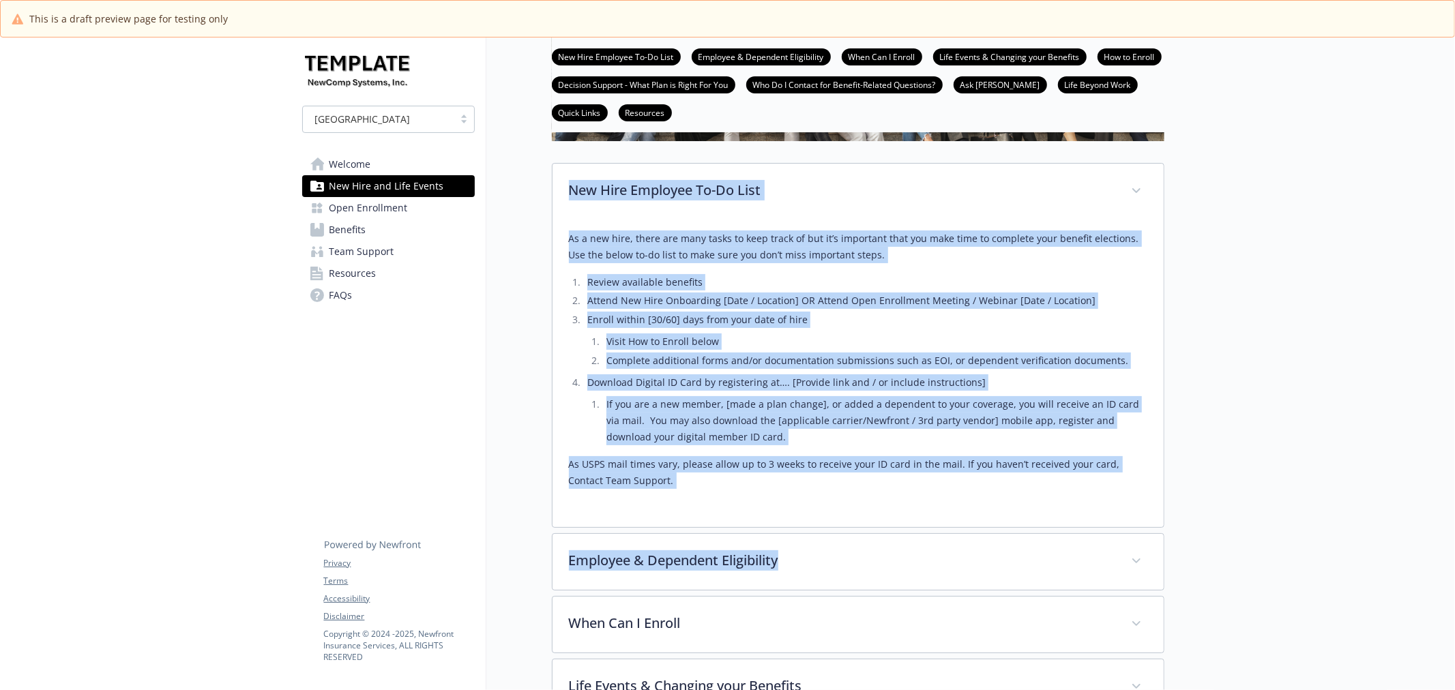
drag, startPoint x: 540, startPoint y: 177, endPoint x: 967, endPoint y: 556, distance: 570.5
click at [967, 556] on div "New Hire and Life Events New Hire Employee To-Do List Employee & Dependent Elig…" at bounding box center [825, 580] width 678 height 1470
click at [822, 336] on li "Visit How to Enroll below" at bounding box center [874, 341] width 544 height 16
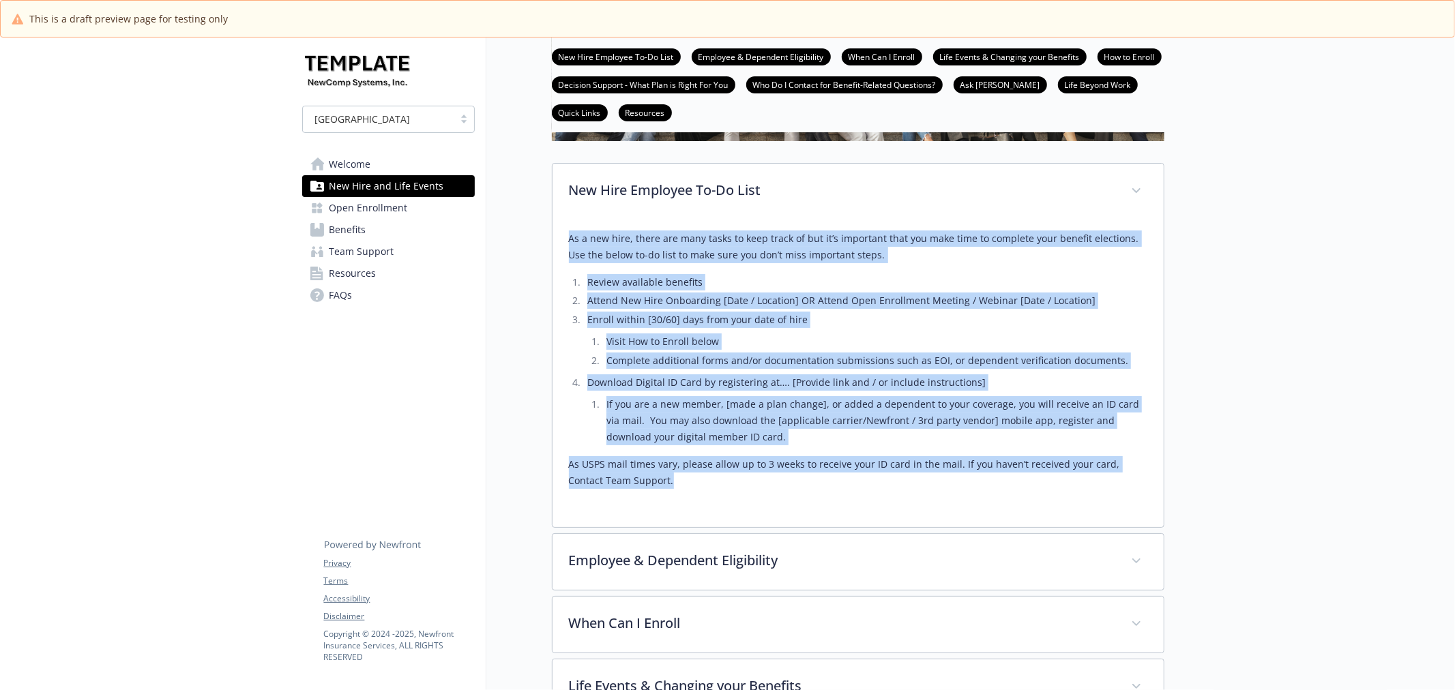
drag, startPoint x: 568, startPoint y: 234, endPoint x: 644, endPoint y: 490, distance: 266.7
click at [644, 490] on div "As a new hire, there are many tasks to keep track of but it’s important that yo…" at bounding box center [858, 366] width 578 height 292
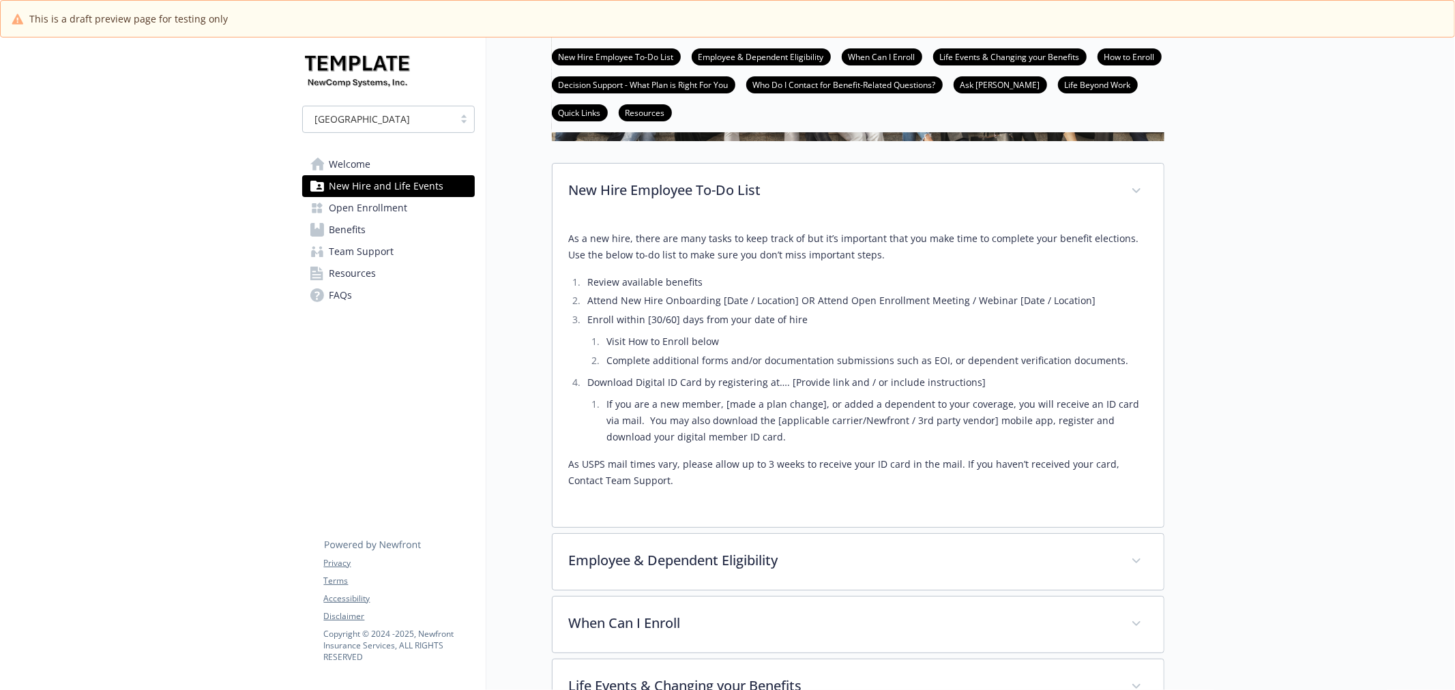
click at [542, 213] on div "New Hire and Life Events New Hire Employee To-Do List Employee & Dependent Elig…" at bounding box center [825, 580] width 678 height 1470
drag, startPoint x: 539, startPoint y: 183, endPoint x: 885, endPoint y: 203, distance: 346.3
click at [885, 203] on div "New Hire and Life Events New Hire Employee To-Do List Employee & Dependent Elig…" at bounding box center [825, 580] width 678 height 1470
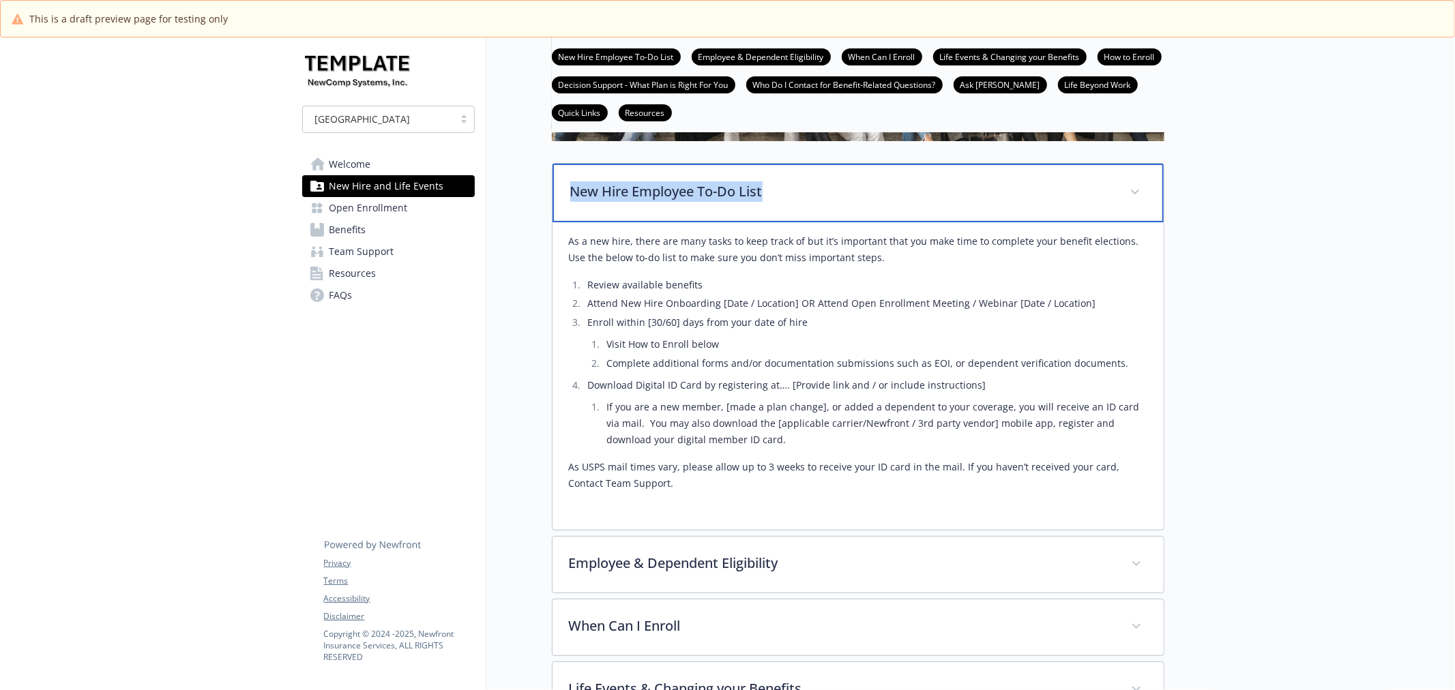
click at [603, 174] on div "New Hire Employee To-Do List" at bounding box center [857, 193] width 611 height 59
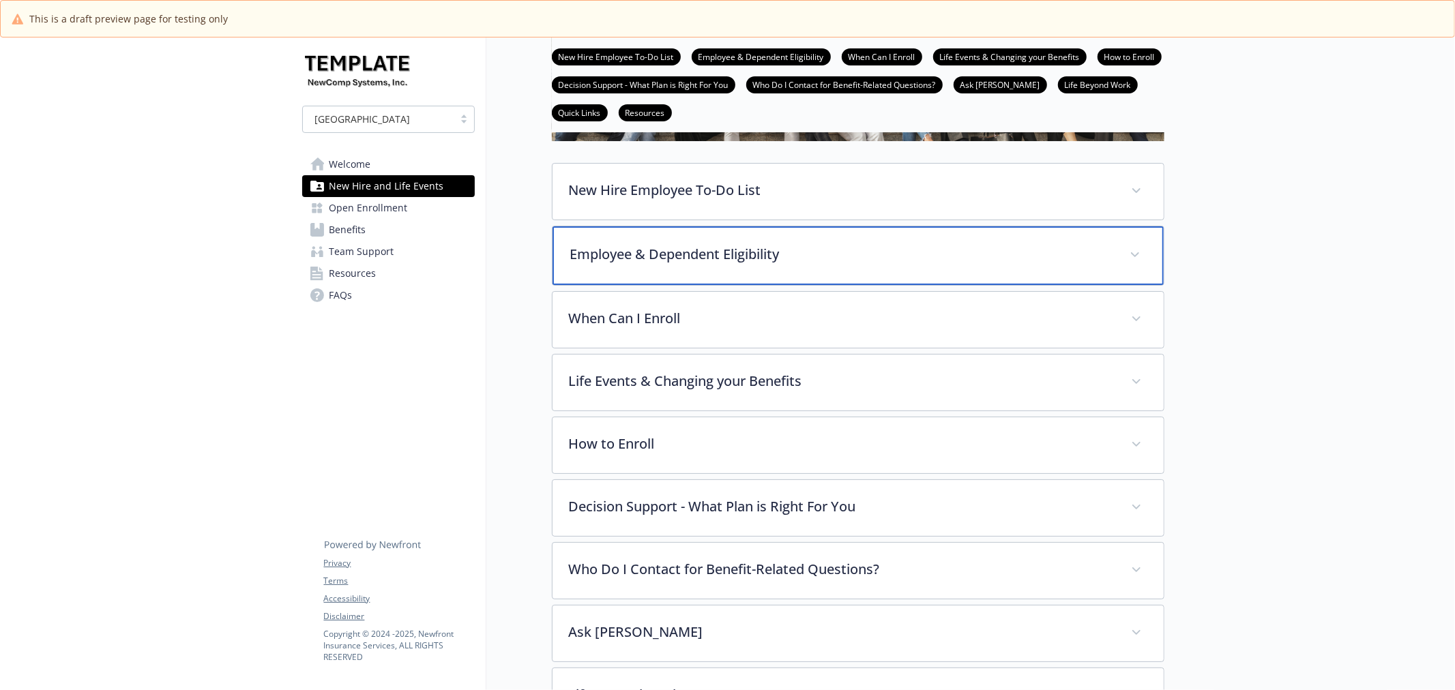
click at [605, 255] on p "Employee & Dependent Eligibility" at bounding box center [841, 254] width 543 height 20
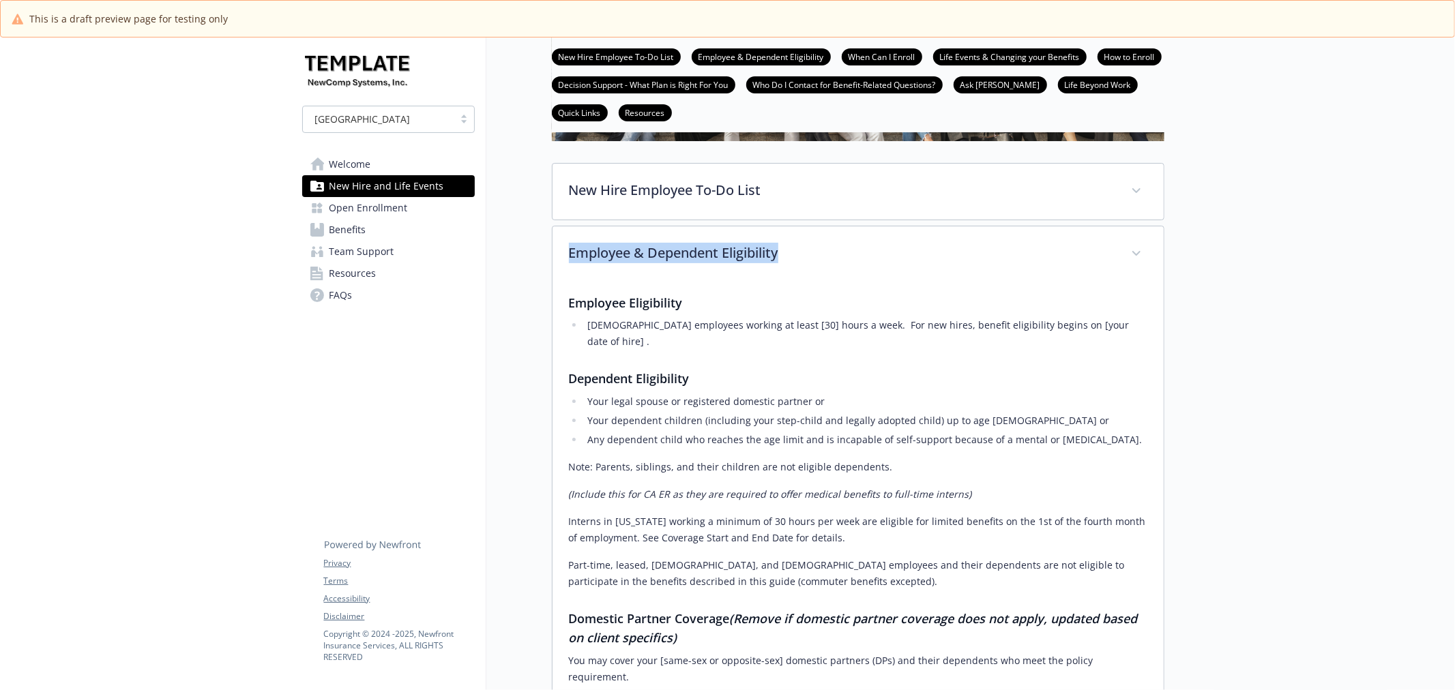
drag, startPoint x: 539, startPoint y: 263, endPoint x: 1054, endPoint y: 257, distance: 515.6
drag, startPoint x: 516, startPoint y: 187, endPoint x: 909, endPoint y: 188, distance: 393.5
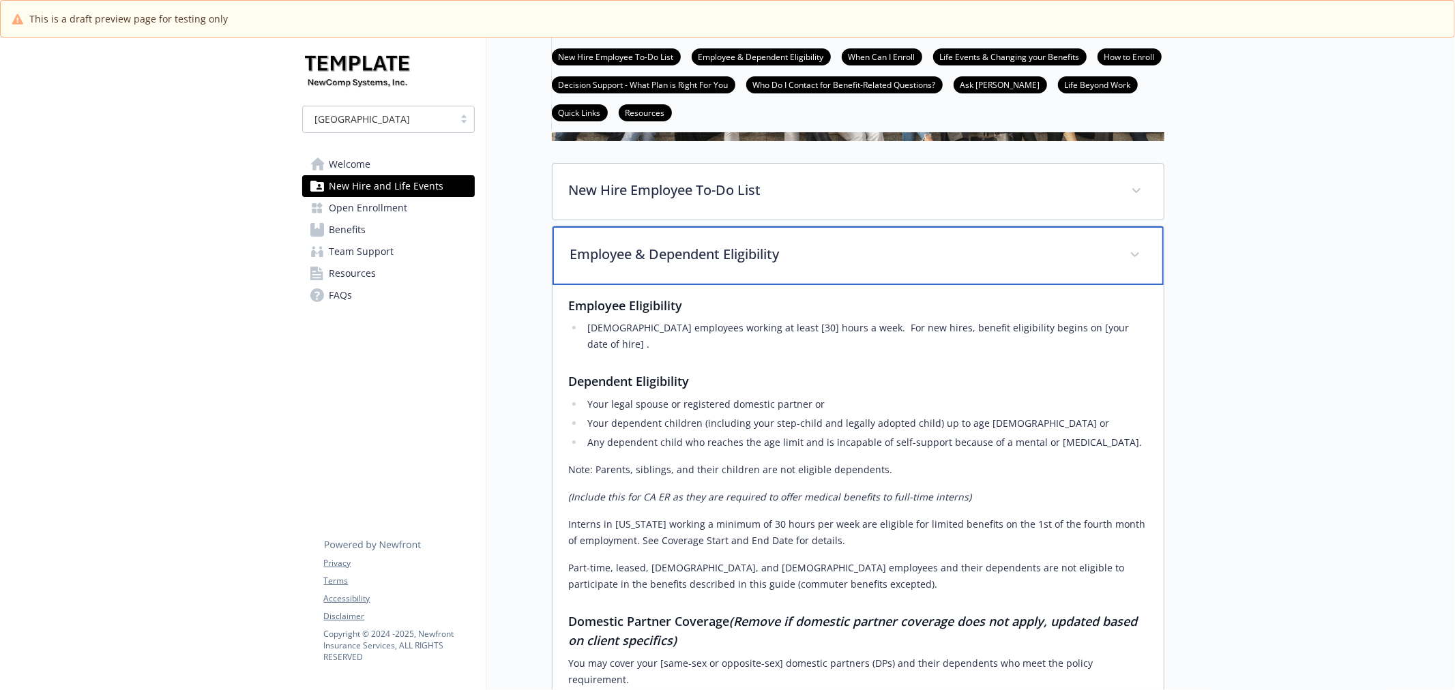
click at [762, 246] on p "Employee & Dependent Eligibility" at bounding box center [841, 254] width 543 height 20
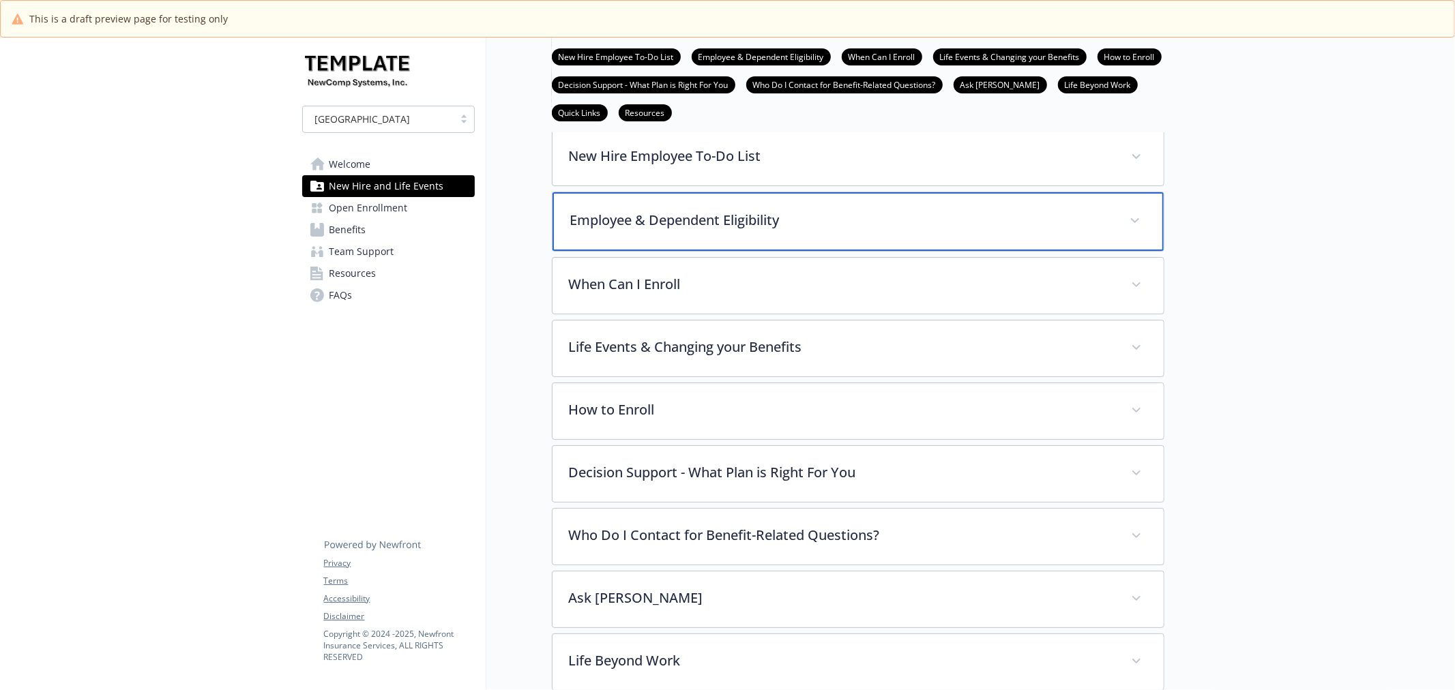
scroll to position [269, 0]
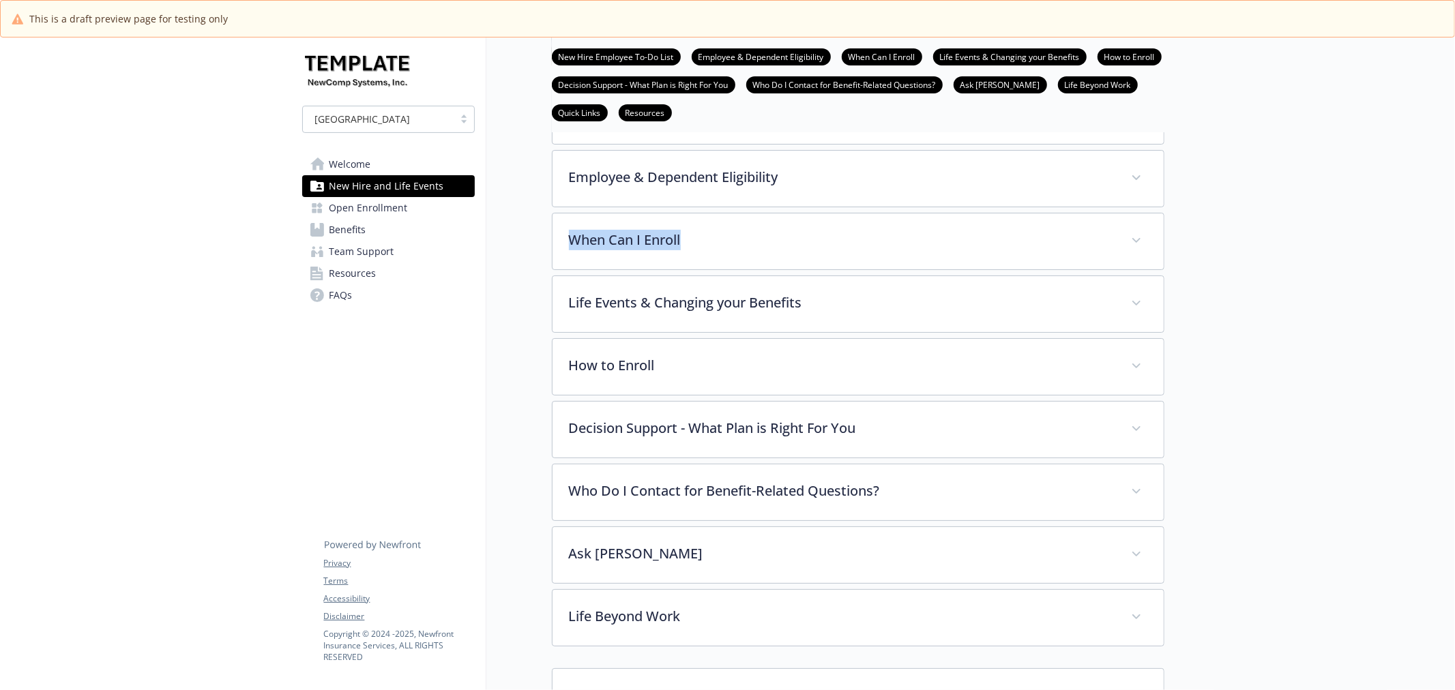
drag, startPoint x: 534, startPoint y: 239, endPoint x: 813, endPoint y: 242, distance: 278.9
click at [813, 242] on div "New Hire and Life Events New Hire Employee To-Do List Employee & Dependent Elig…" at bounding box center [825, 350] width 678 height 1162
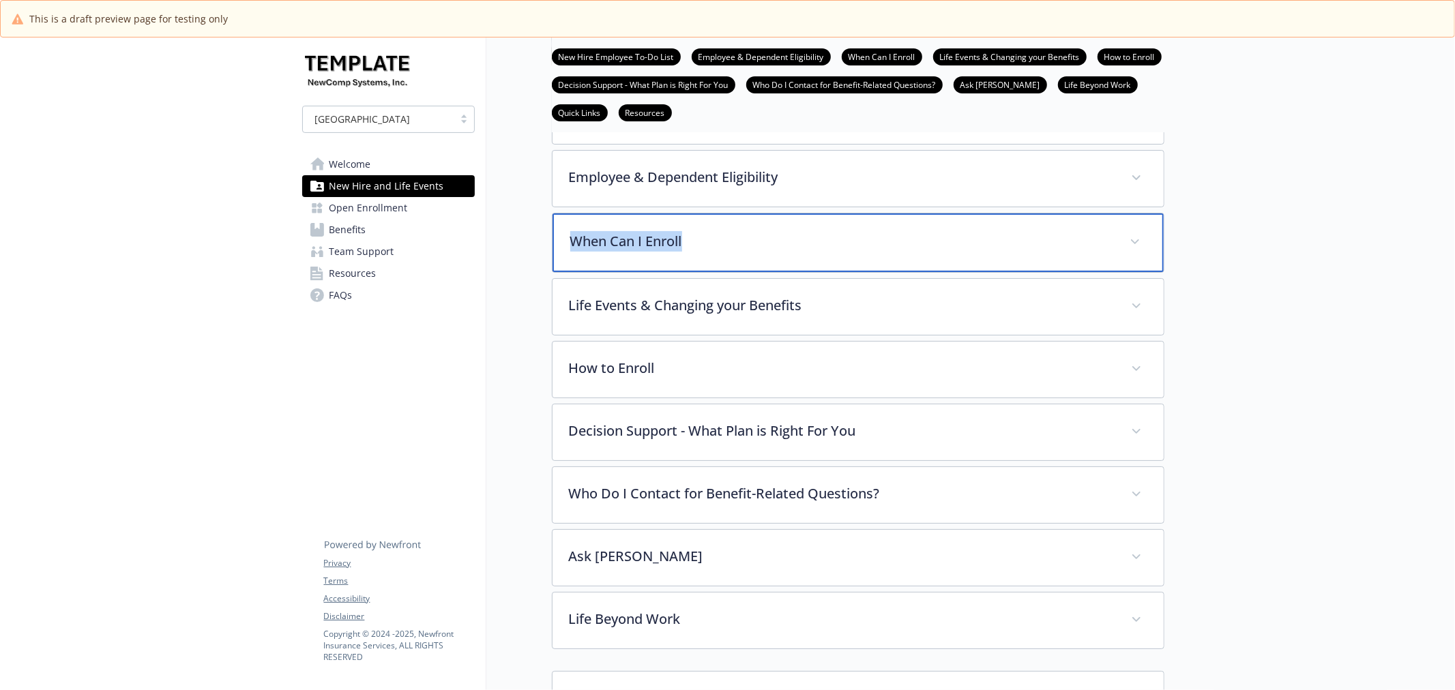
click at [813, 242] on p "When Can I Enroll" at bounding box center [841, 241] width 543 height 20
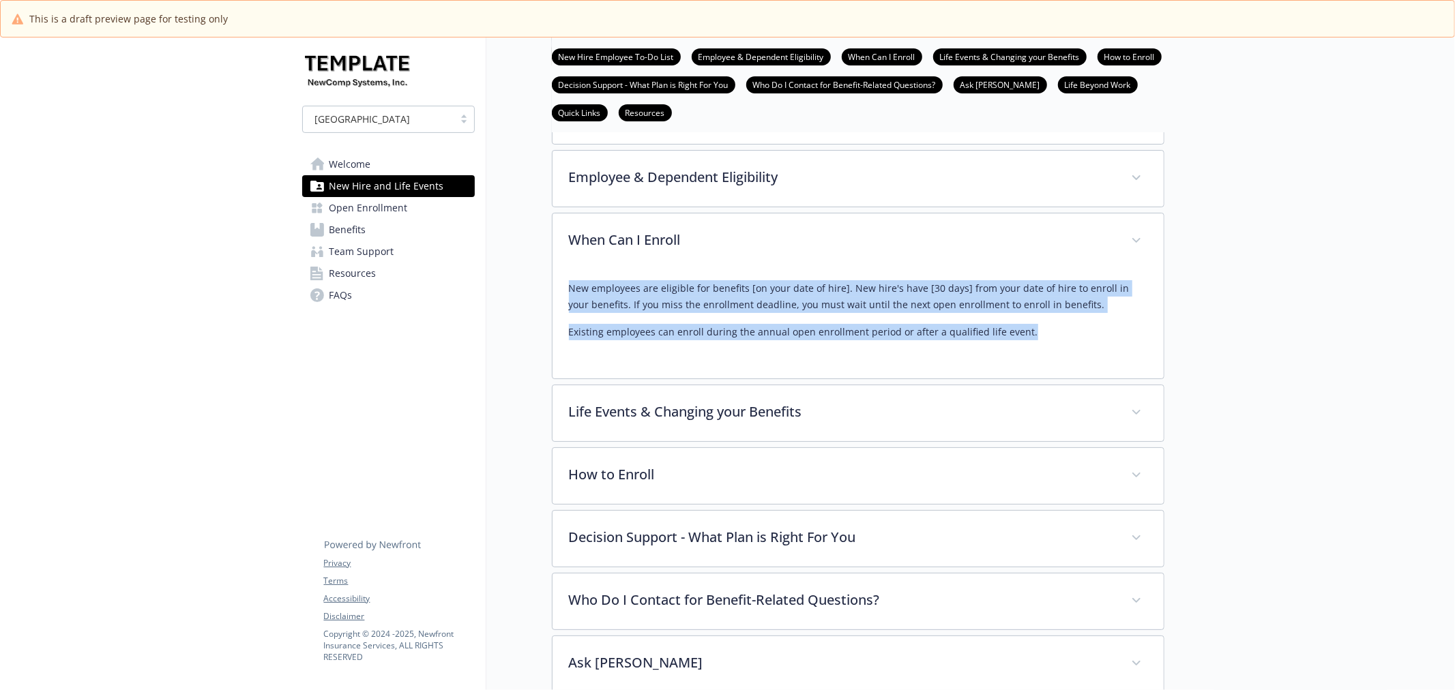
drag, startPoint x: 561, startPoint y: 284, endPoint x: 1079, endPoint y: 318, distance: 518.8
click at [1079, 318] on div "New employees are eligible for benefits [on your date of hire]. New hire's have…" at bounding box center [857, 323] width 611 height 109
click at [609, 323] on div "New employees are eligible for benefits [on your date of hire]. New hire's have…" at bounding box center [858, 310] width 578 height 60
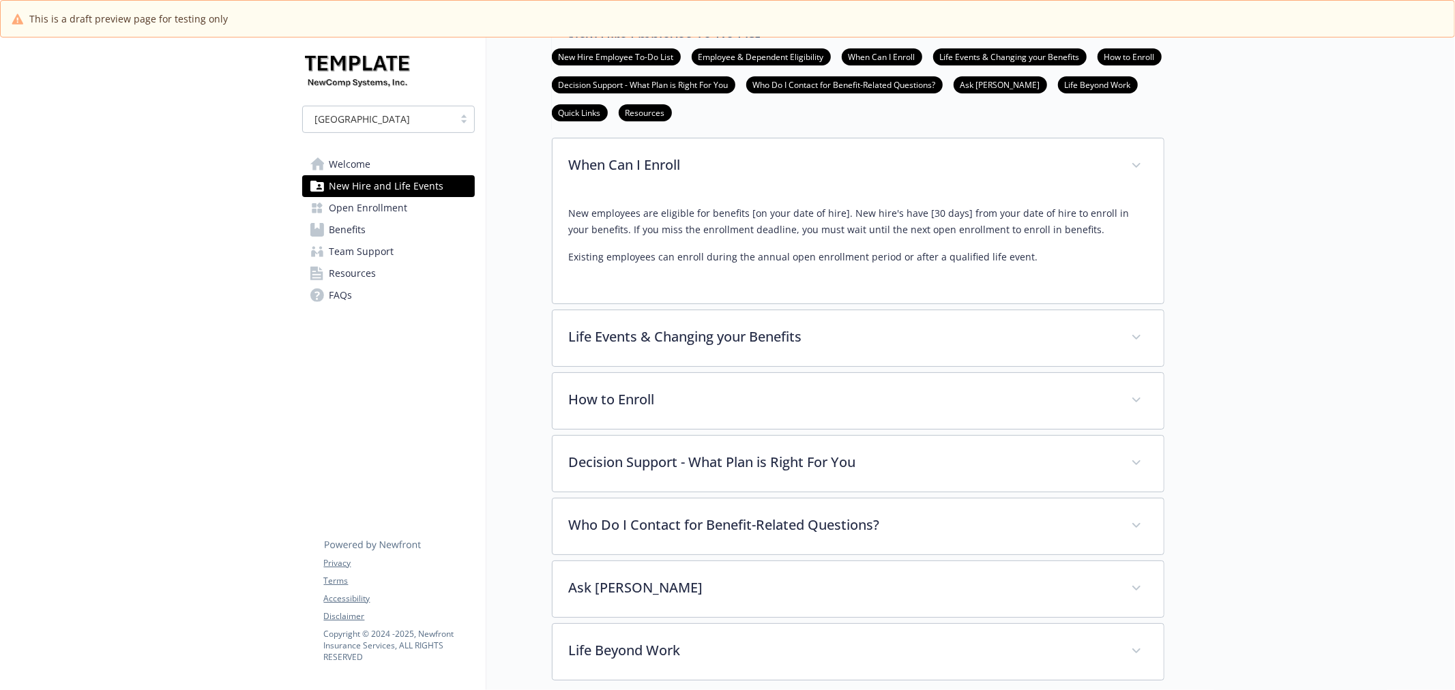
scroll to position [344, 0]
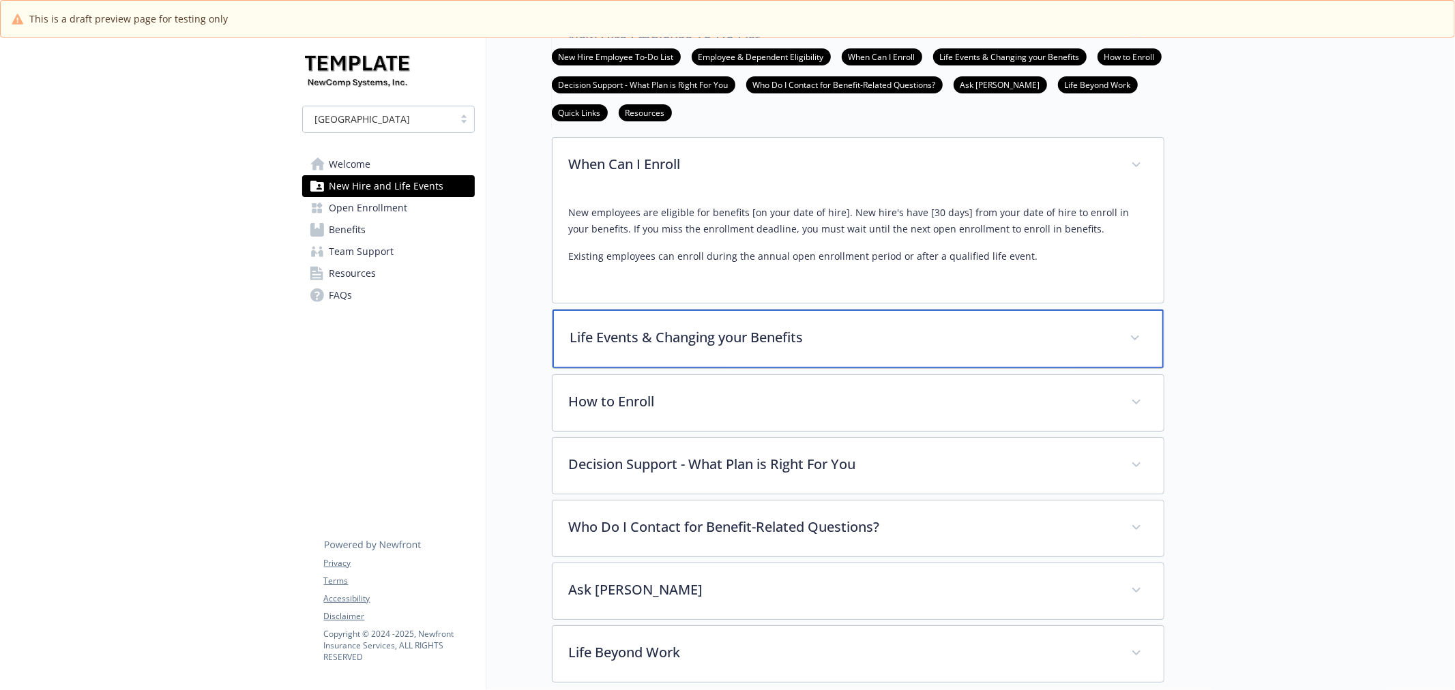
click at [846, 342] on p "Life Events & Changing your Benefits" at bounding box center [841, 337] width 543 height 20
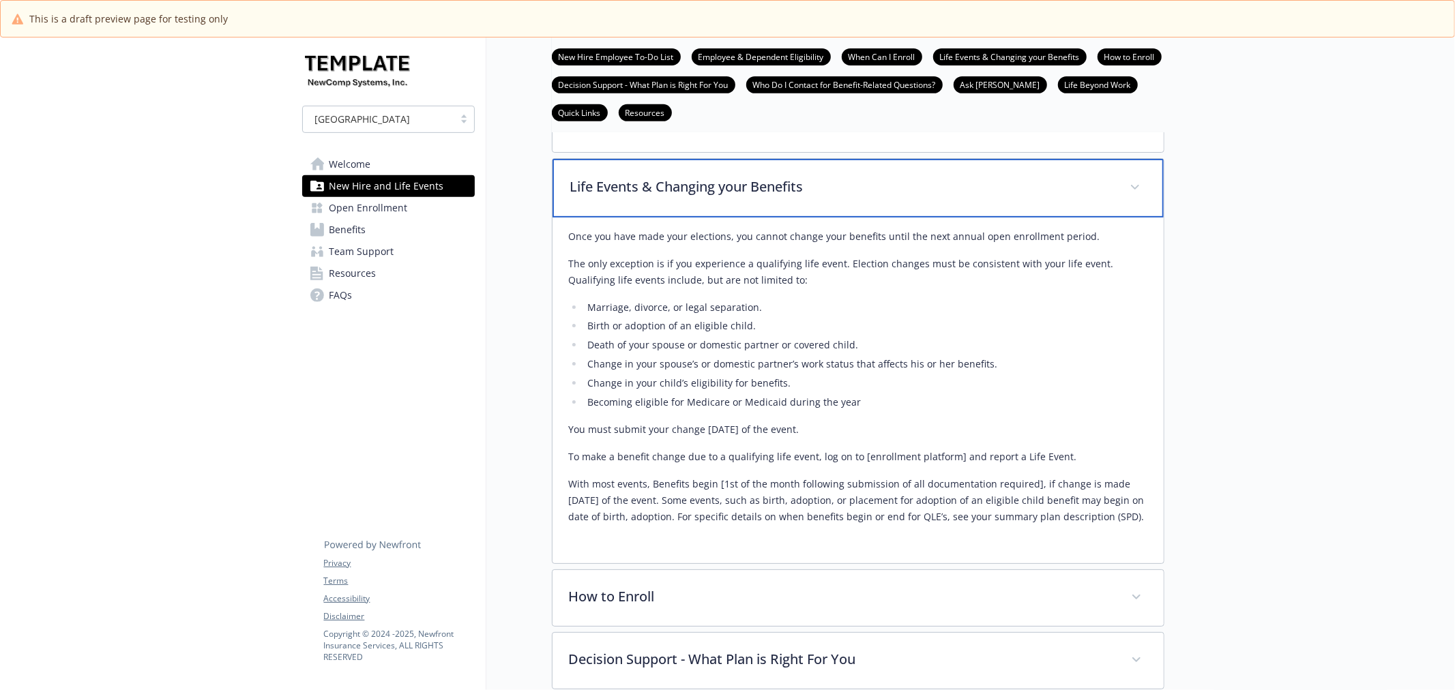
scroll to position [496, 0]
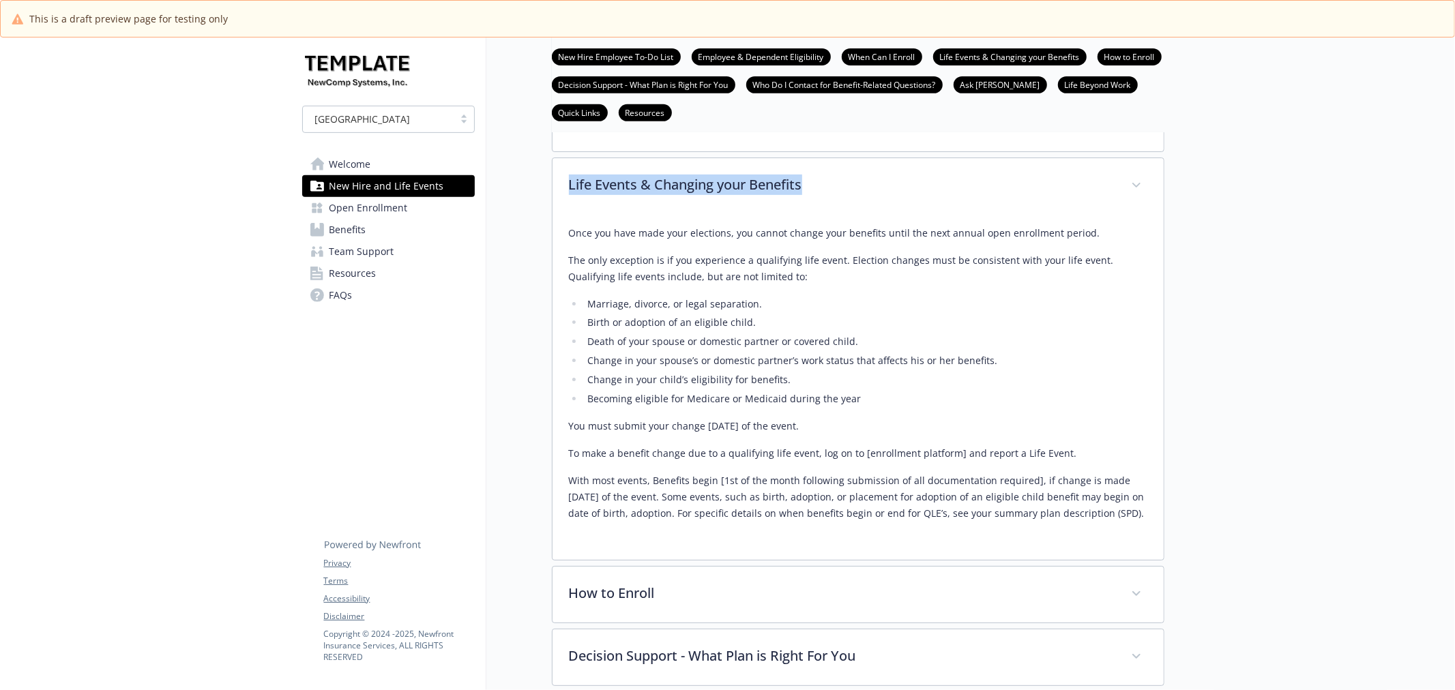
drag, startPoint x: 550, startPoint y: 190, endPoint x: 912, endPoint y: 189, distance: 362.1
click at [912, 189] on div "Life Events & Changing your Benefits Once you have made your elections, you can…" at bounding box center [858, 360] width 612 height 404
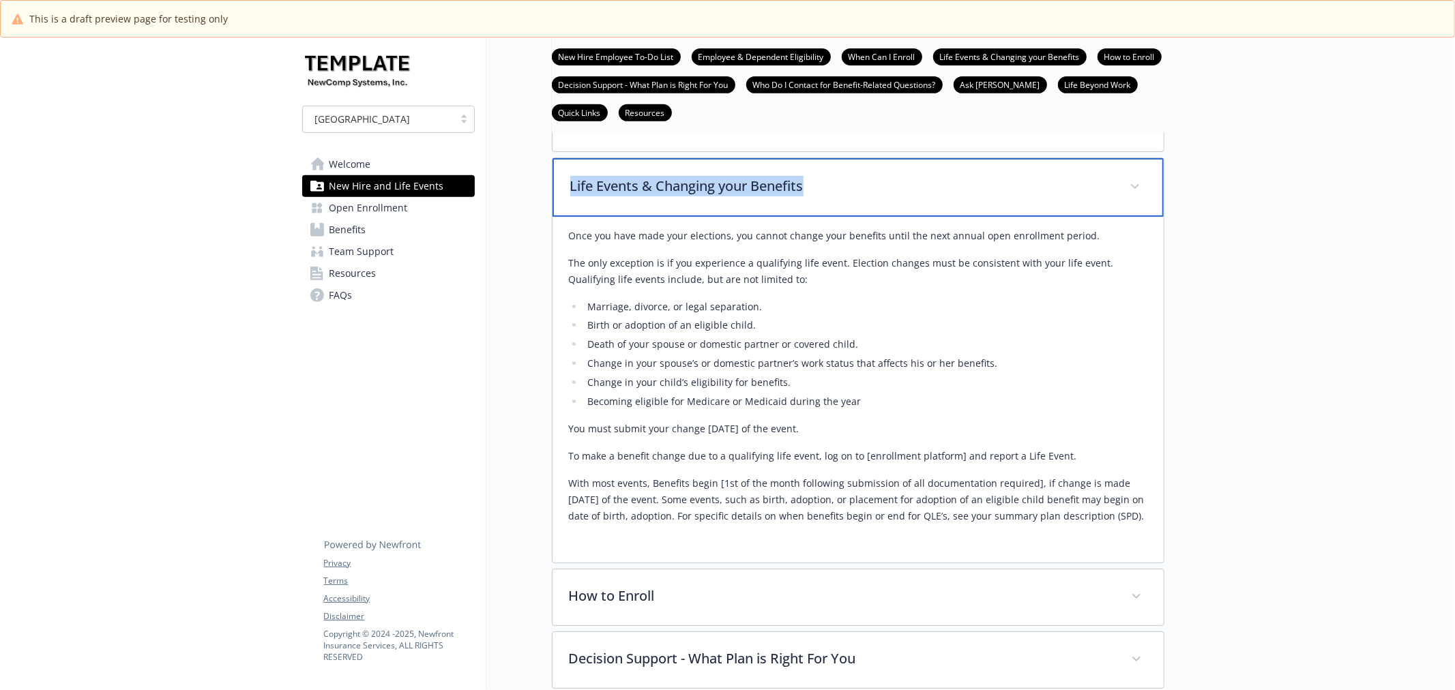
click at [846, 181] on p "Life Events & Changing your Benefits" at bounding box center [841, 186] width 543 height 20
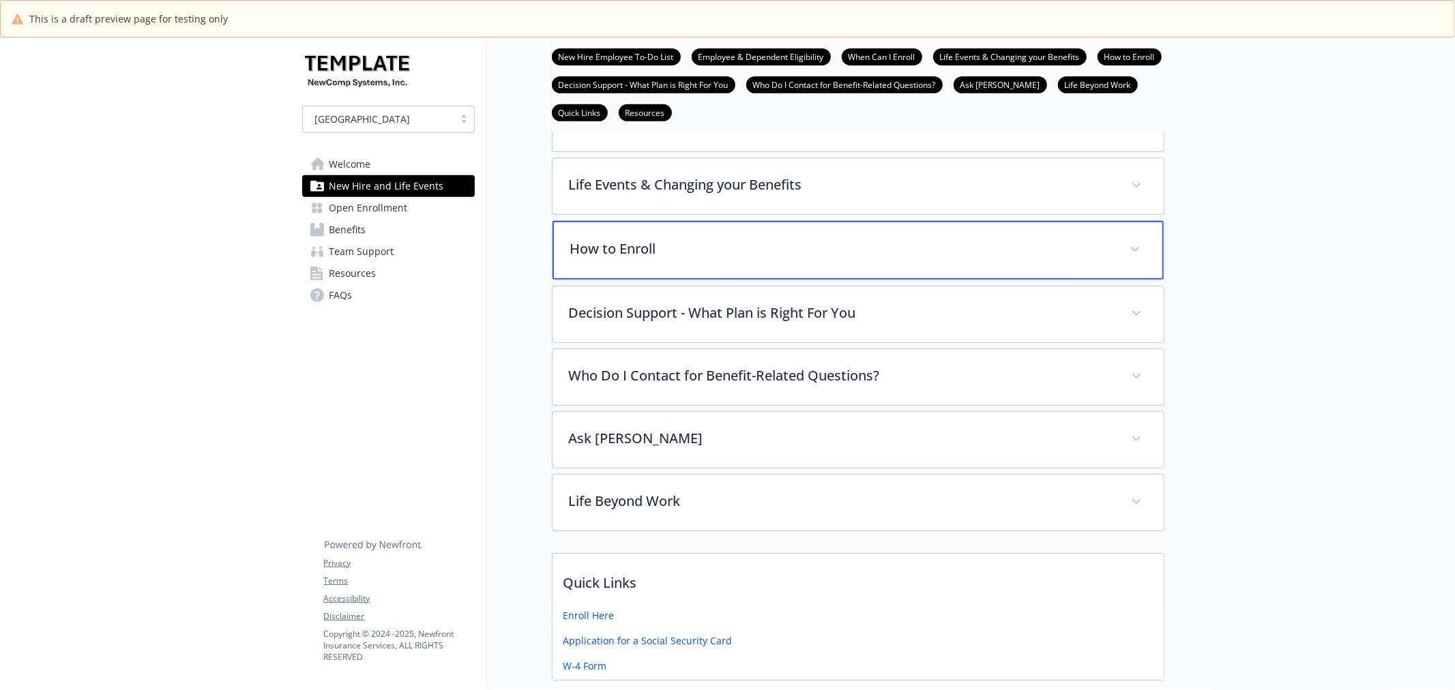
click at [666, 244] on p "How to Enroll" at bounding box center [841, 249] width 543 height 20
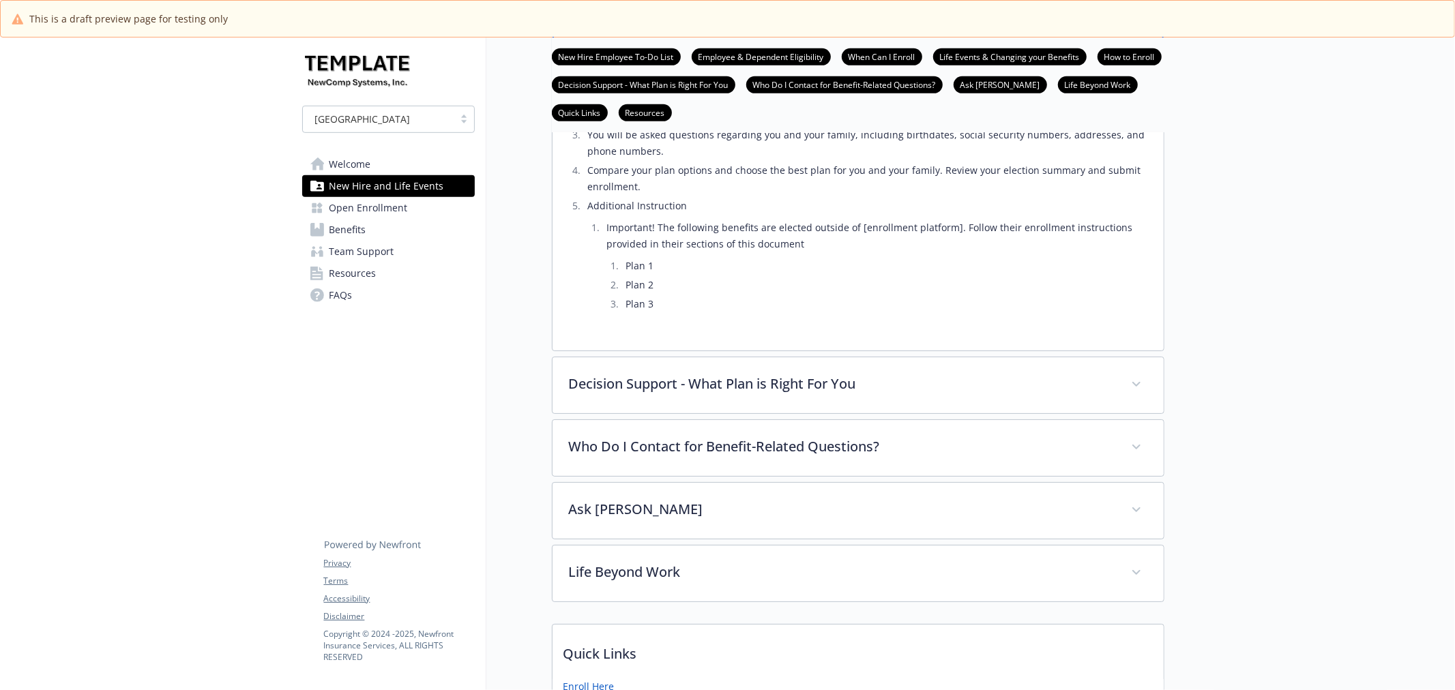
scroll to position [724, 0]
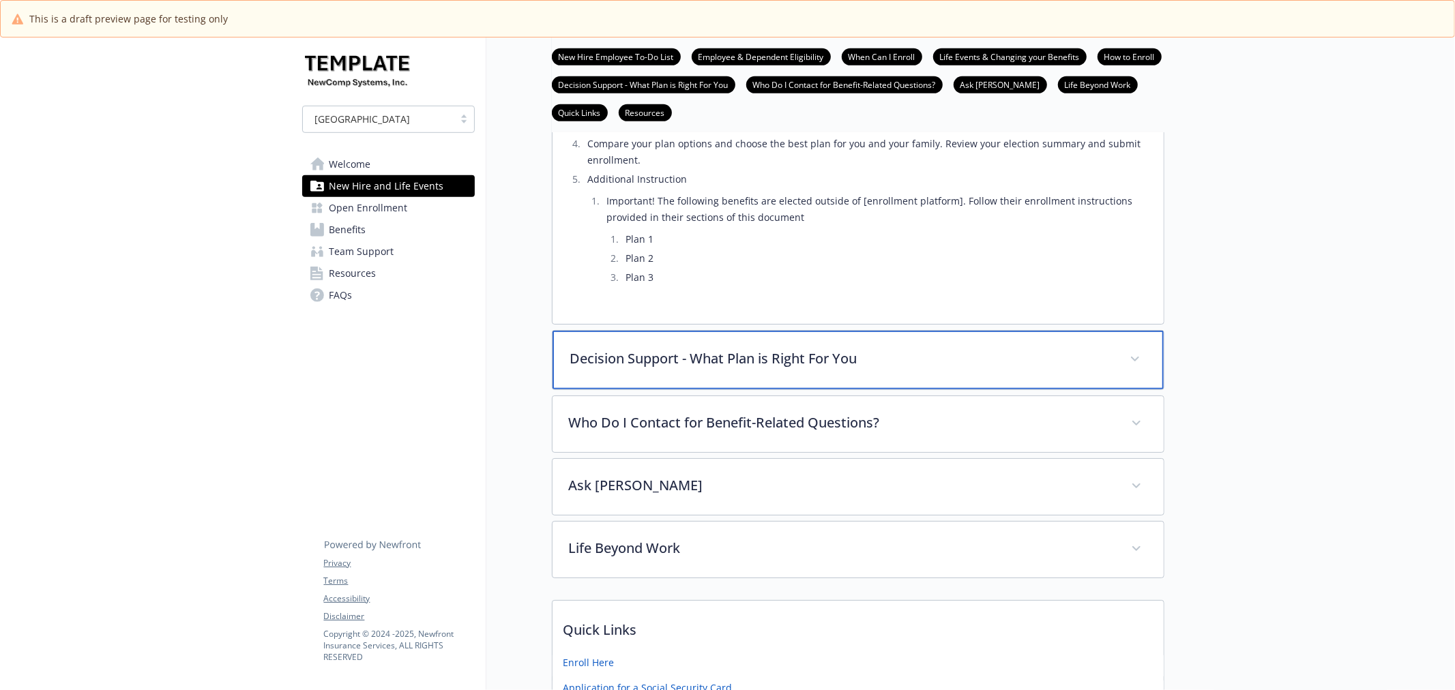
click at [772, 362] on p "Decision Support - What Plan is Right For You" at bounding box center [841, 358] width 543 height 20
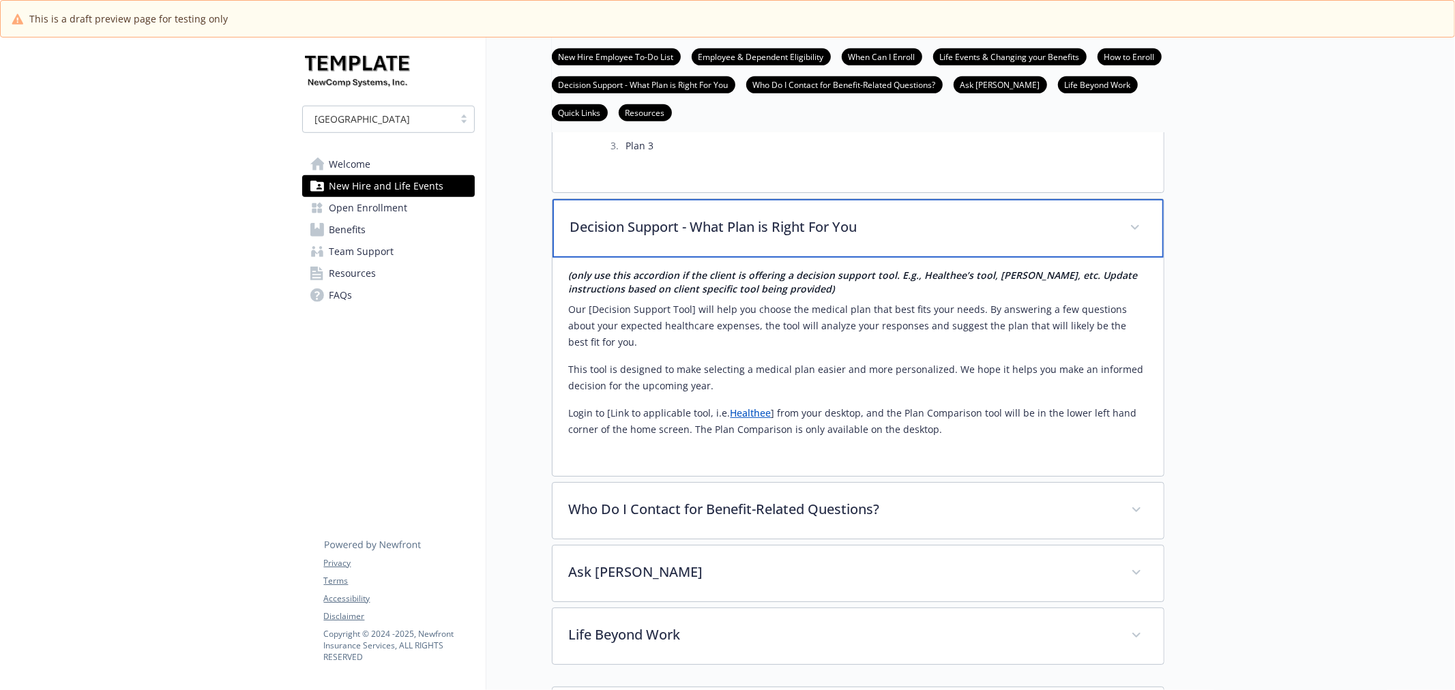
scroll to position [875, 0]
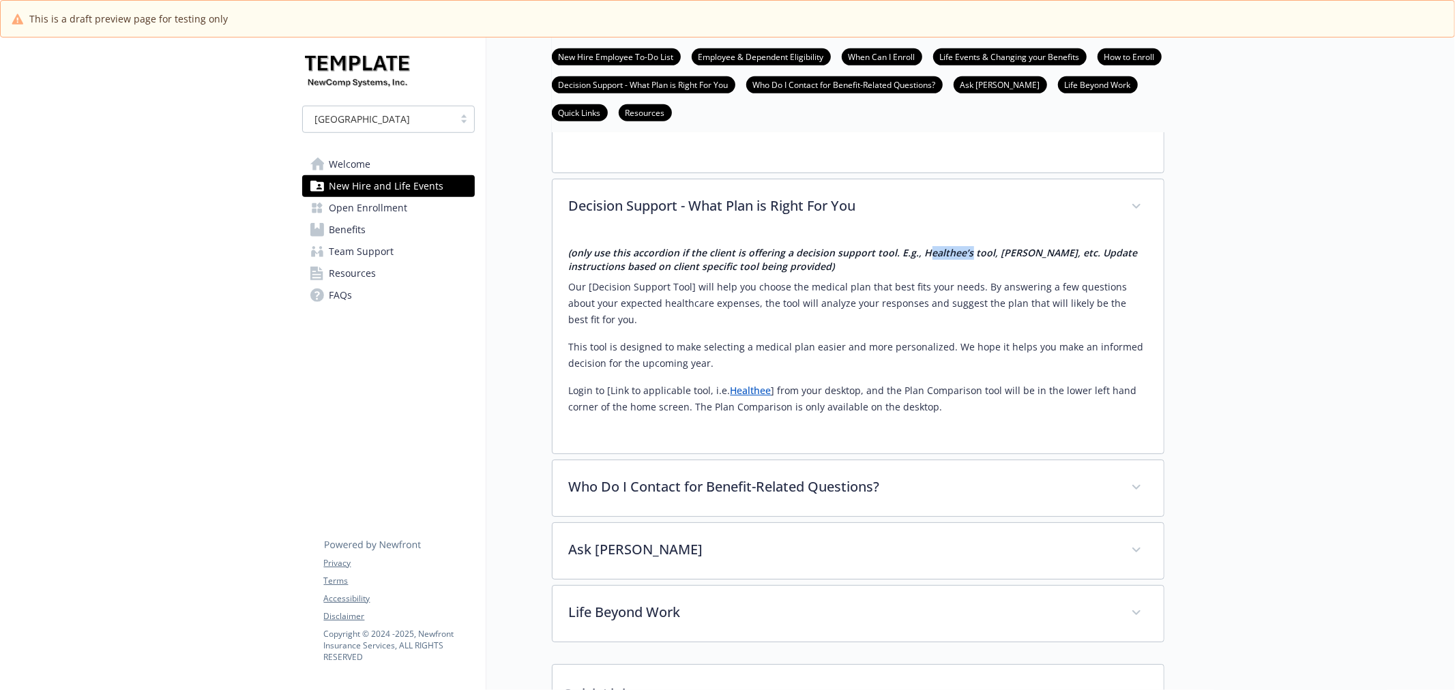
drag, startPoint x: 919, startPoint y: 254, endPoint x: 960, endPoint y: 254, distance: 40.9
click at [960, 254] on em "(only use this accordion if the client is offering a decision support tool. E.g…" at bounding box center [853, 259] width 569 height 27
drag, startPoint x: 996, startPoint y: 253, endPoint x: 1018, endPoint y: 252, distance: 21.8
click at [1018, 252] on em "(only use this accordion if the client is offering a decision support tool. E.g…" at bounding box center [853, 259] width 569 height 27
click at [917, 263] on h4 "(only use this accordion if the client is offering a decision support tool. E.g…" at bounding box center [858, 259] width 578 height 27
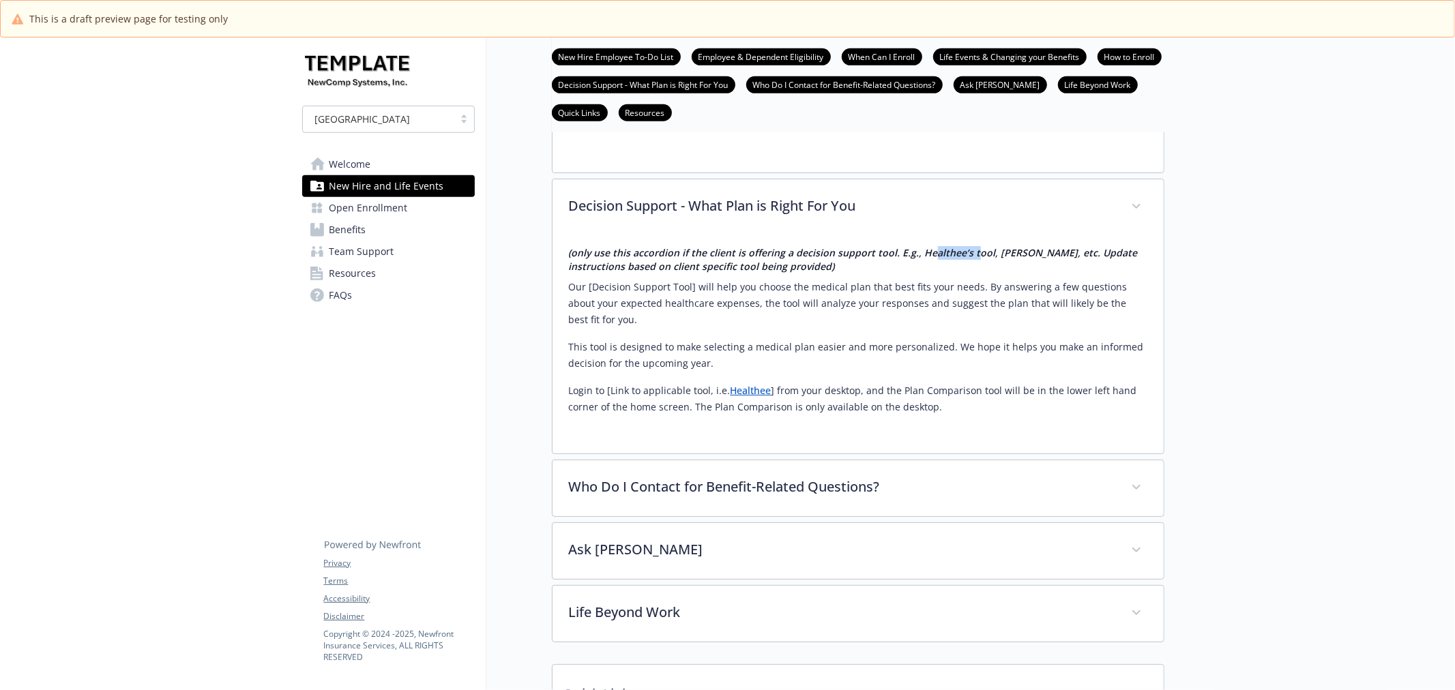
drag, startPoint x: 926, startPoint y: 254, endPoint x: 971, endPoint y: 253, distance: 45.0
click at [971, 253] on em "(only use this accordion if the client is offering a decision support tool. E.g…" at bounding box center [853, 259] width 569 height 27
drag, startPoint x: 998, startPoint y: 253, endPoint x: 1022, endPoint y: 250, distance: 23.4
click at [1022, 250] on em "(only use this accordion if the client is offering a decision support tool. E.g…" at bounding box center [853, 259] width 569 height 27
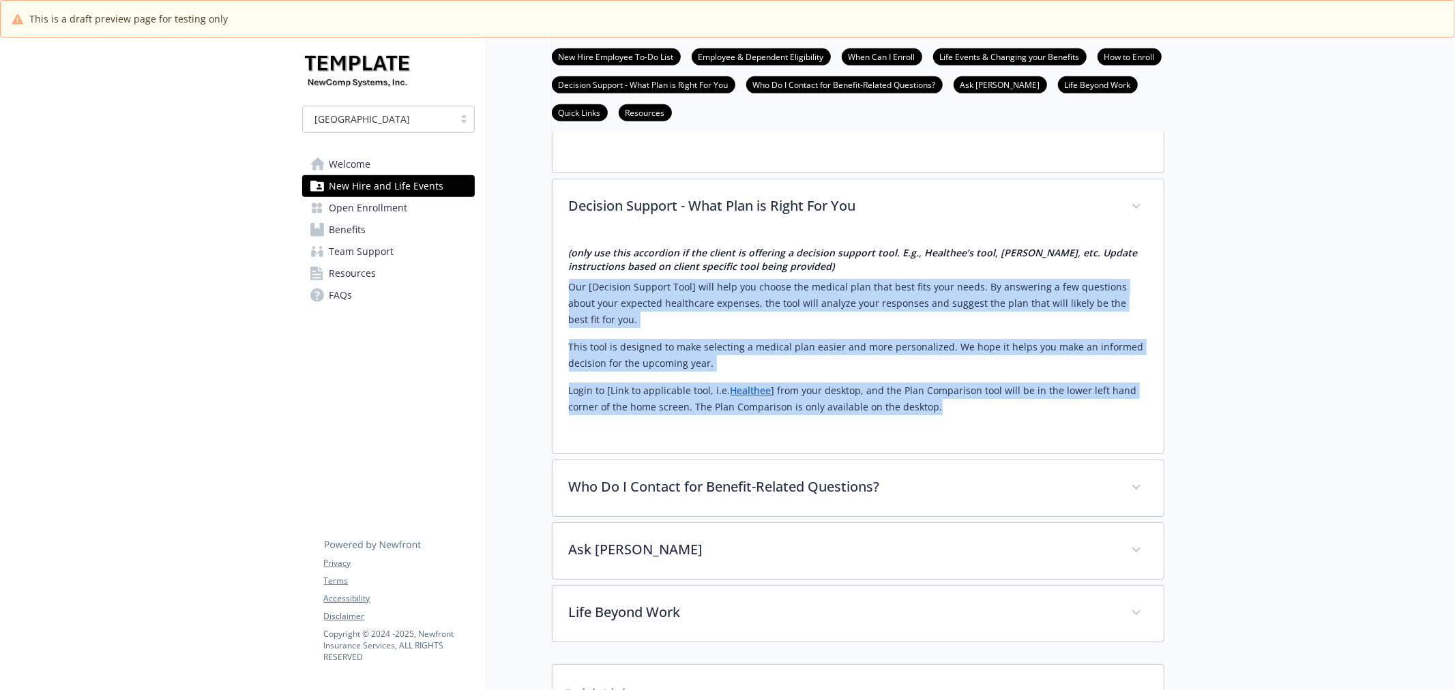
drag, startPoint x: 567, startPoint y: 285, endPoint x: 951, endPoint y: 411, distance: 404.1
click at [951, 411] on div "(only use this accordion if the client is offering a decision support tool. E.g…" at bounding box center [857, 344] width 611 height 218
click at [956, 412] on p "Login to [Link to applicable tool, i.e. Healthee ] from your desktop, and the P…" at bounding box center [858, 399] width 578 height 33
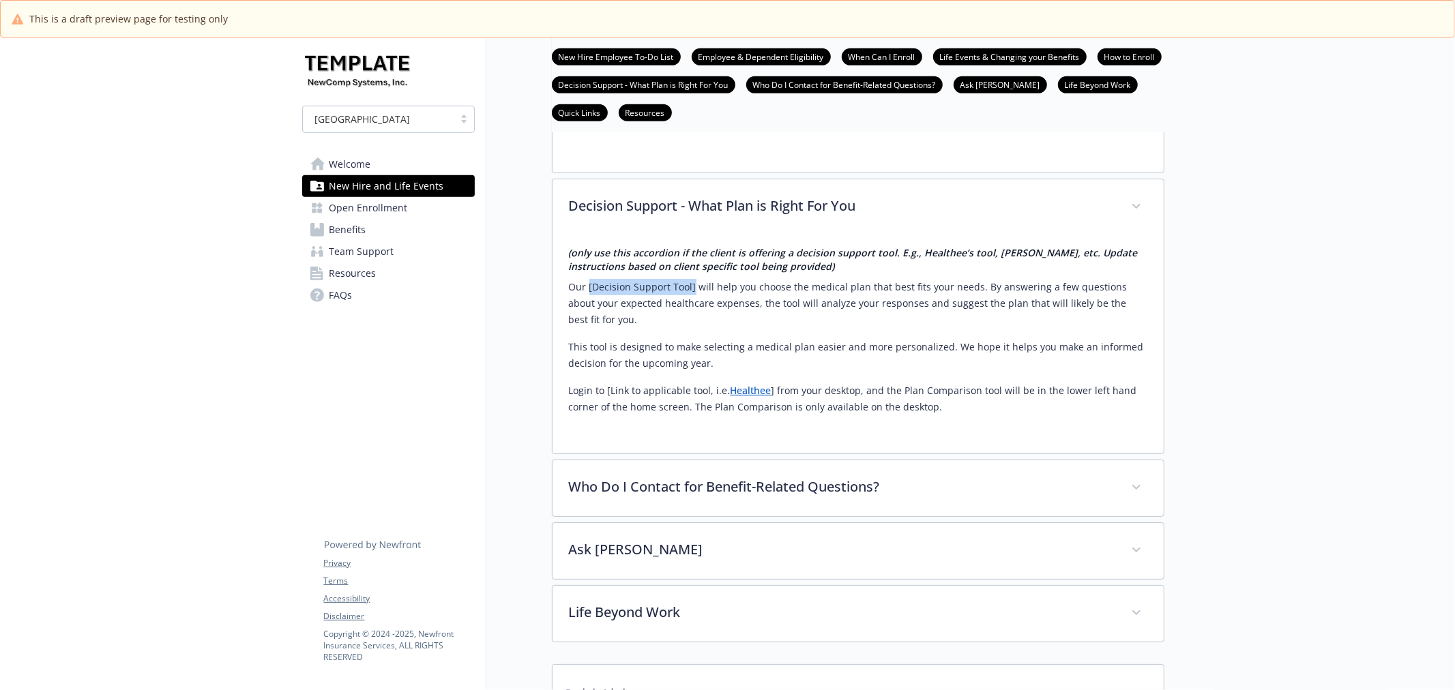
drag, startPoint x: 589, startPoint y: 284, endPoint x: 692, endPoint y: 283, distance: 103.7
click at [692, 283] on p "Our [Decision Support Tool] will help you choose the medical plan that best fit…" at bounding box center [858, 303] width 578 height 49
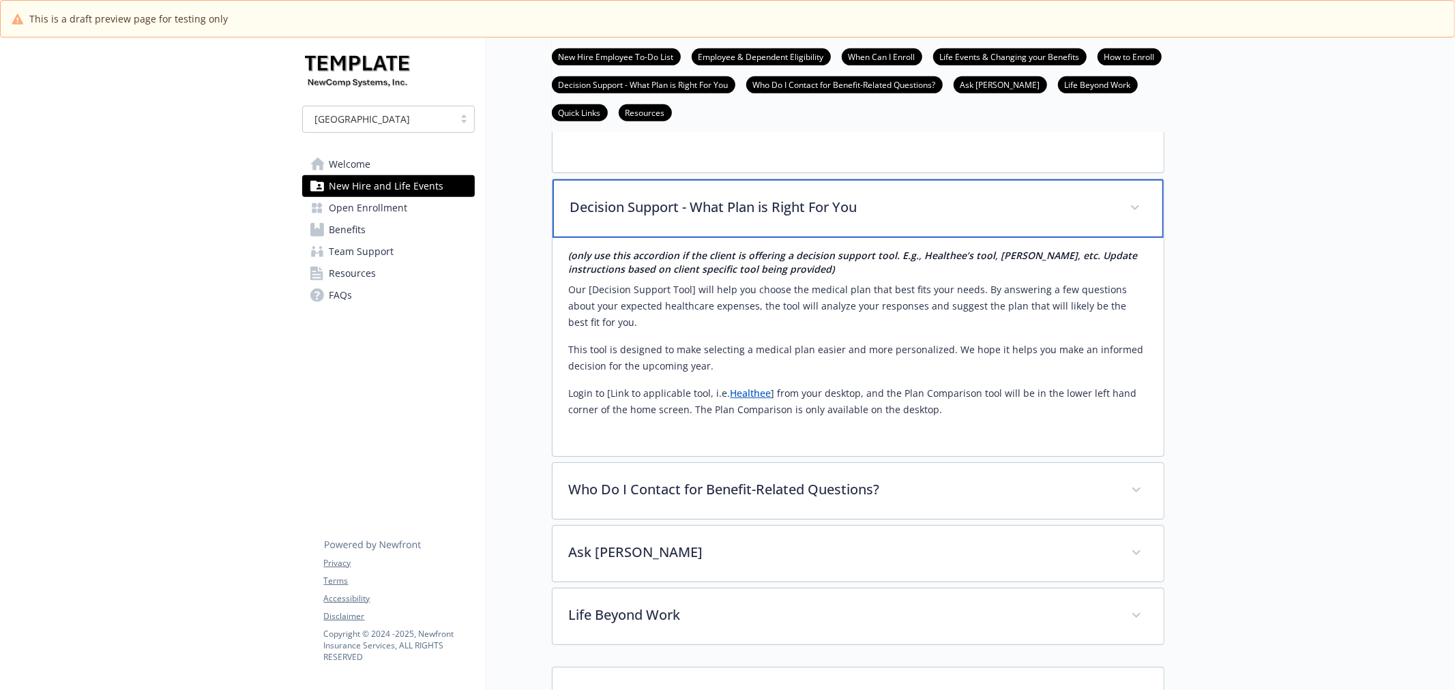
click at [696, 215] on p "Decision Support - What Plan is Right For You" at bounding box center [841, 207] width 543 height 20
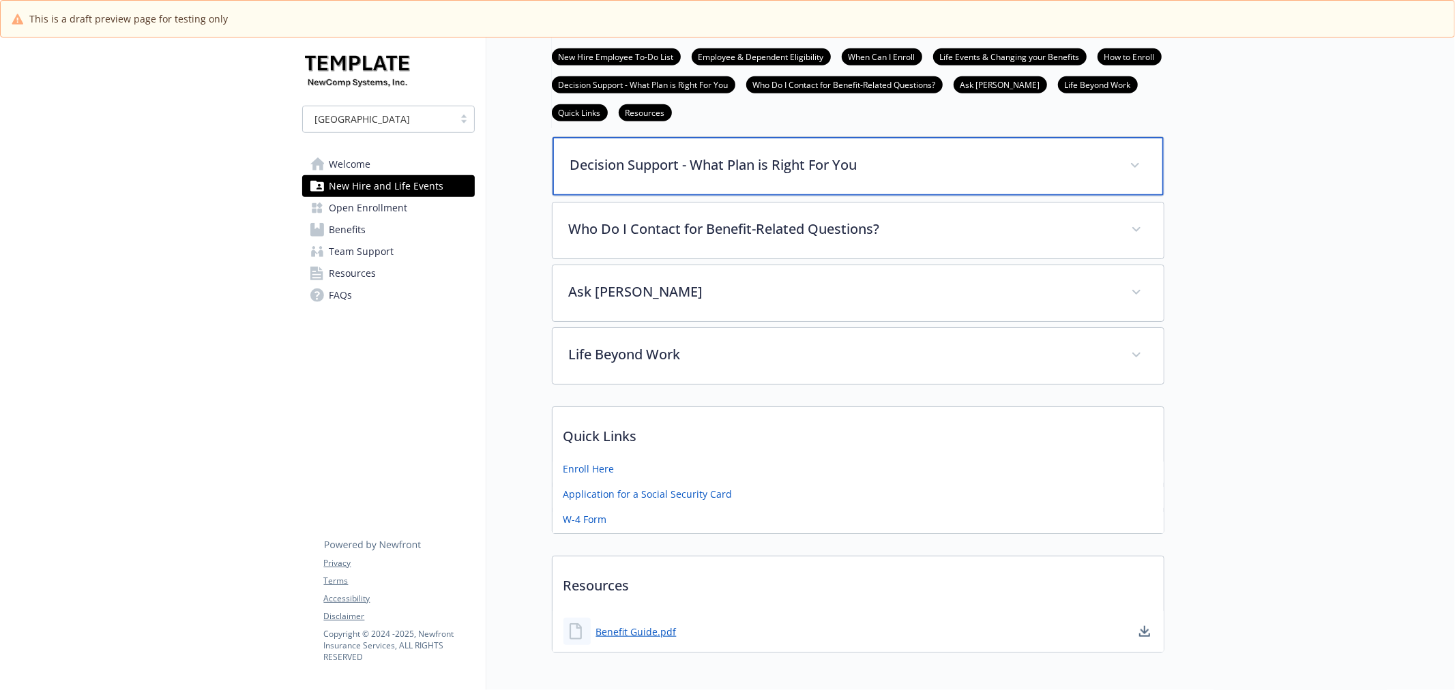
scroll to position [951, 0]
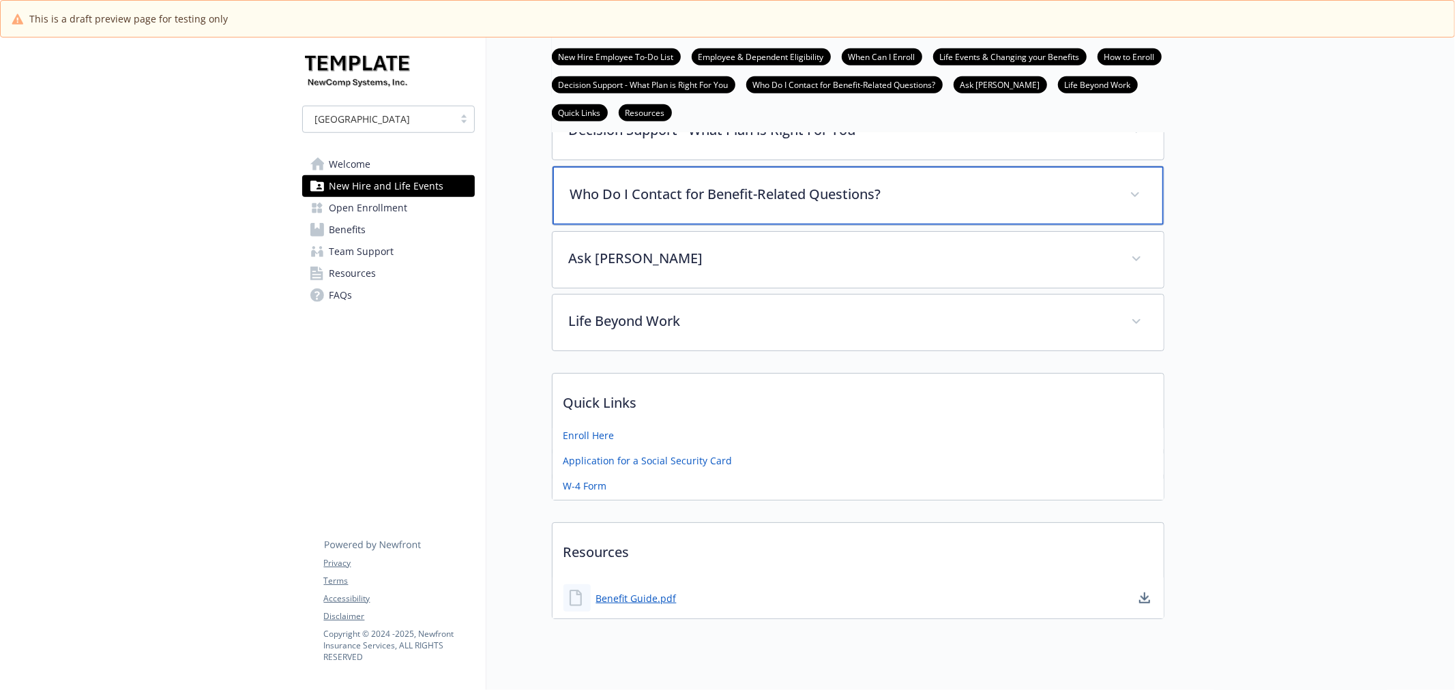
click at [649, 201] on p "Who Do I Contact for Benefit-Related Questions?" at bounding box center [841, 194] width 543 height 20
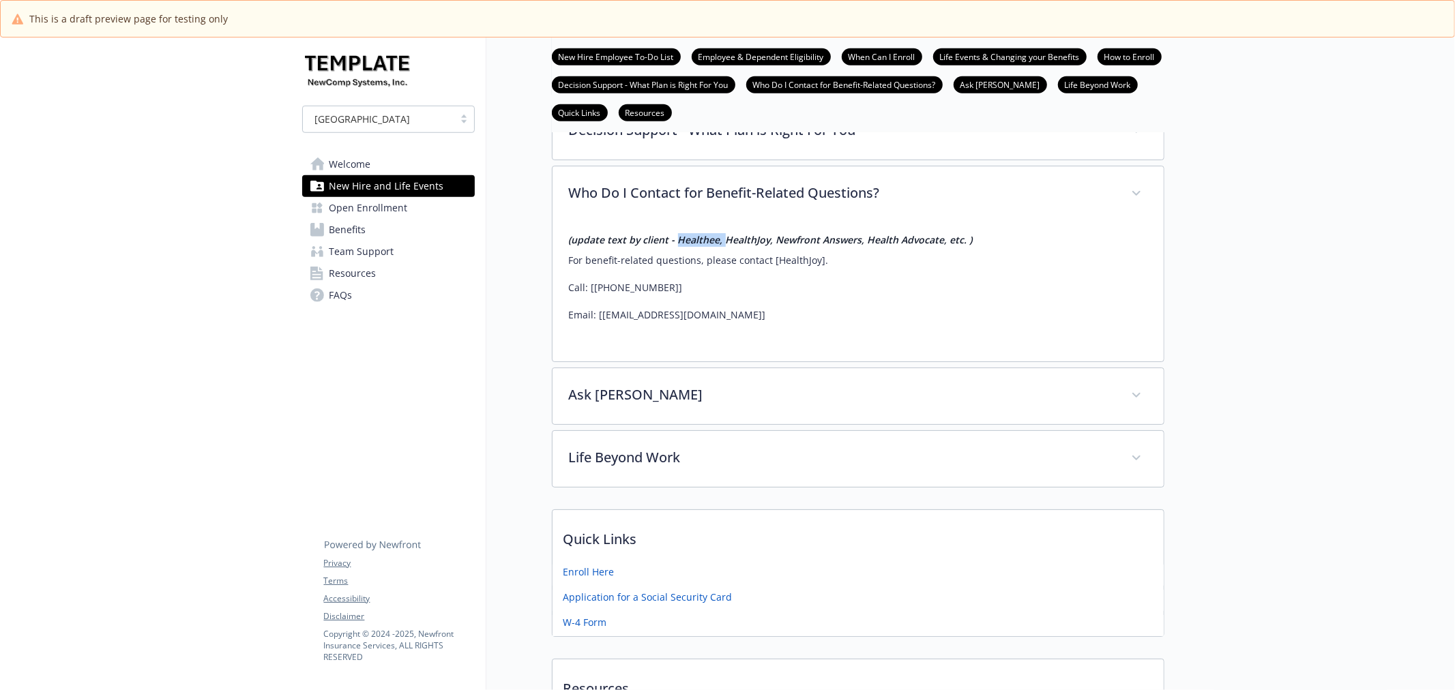
drag, startPoint x: 673, startPoint y: 243, endPoint x: 720, endPoint y: 243, distance: 47.1
click at [720, 243] on em "(update text by client - Healthee, HealthJoy, Newfront Answers, Health Advocate…" at bounding box center [771, 239] width 404 height 13
click at [732, 242] on em "(update text by client - Healthee, HealthJoy, Newfront Answers, Health Advocate…" at bounding box center [771, 239] width 404 height 13
drag, startPoint x: 792, startPoint y: 241, endPoint x: 826, endPoint y: 240, distance: 34.1
click at [826, 240] on em "(update text by client - Healthee, HealthJoy, Newfront Answers, Health Advocate…" at bounding box center [771, 239] width 404 height 13
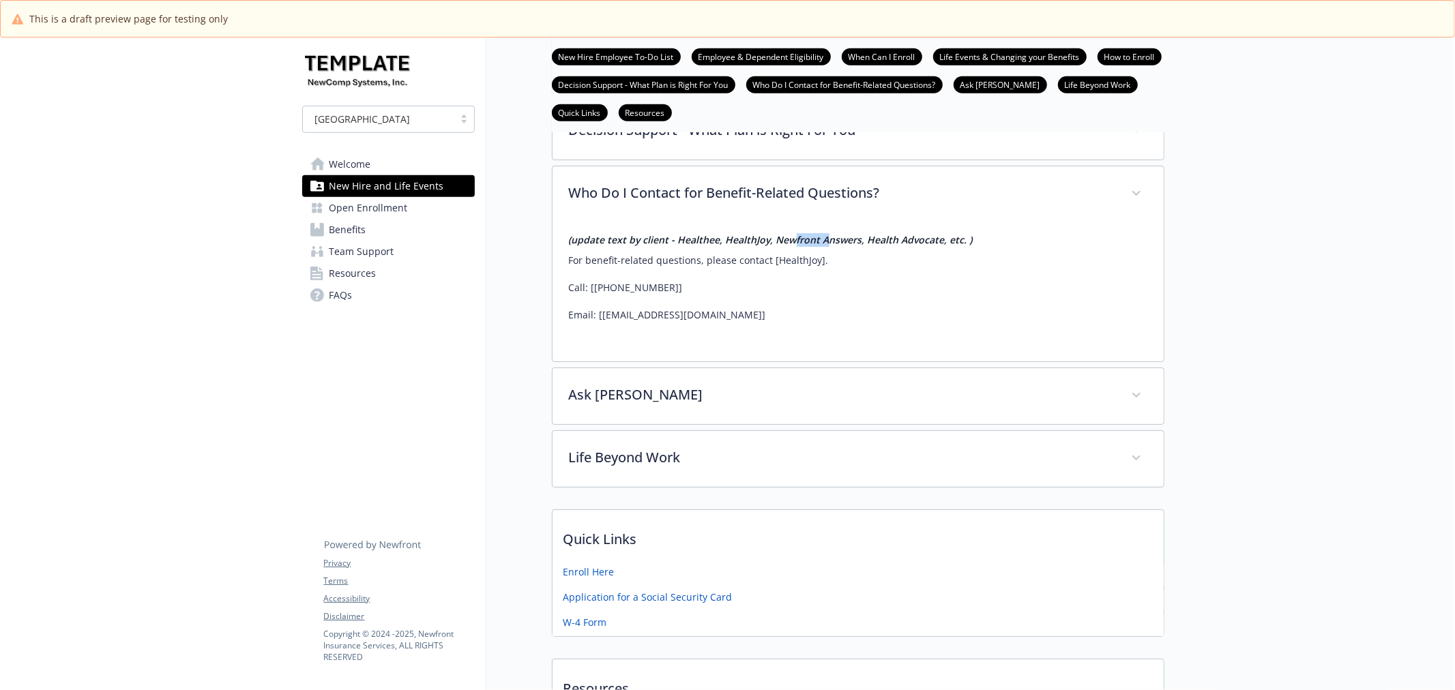
scroll to position [875, 0]
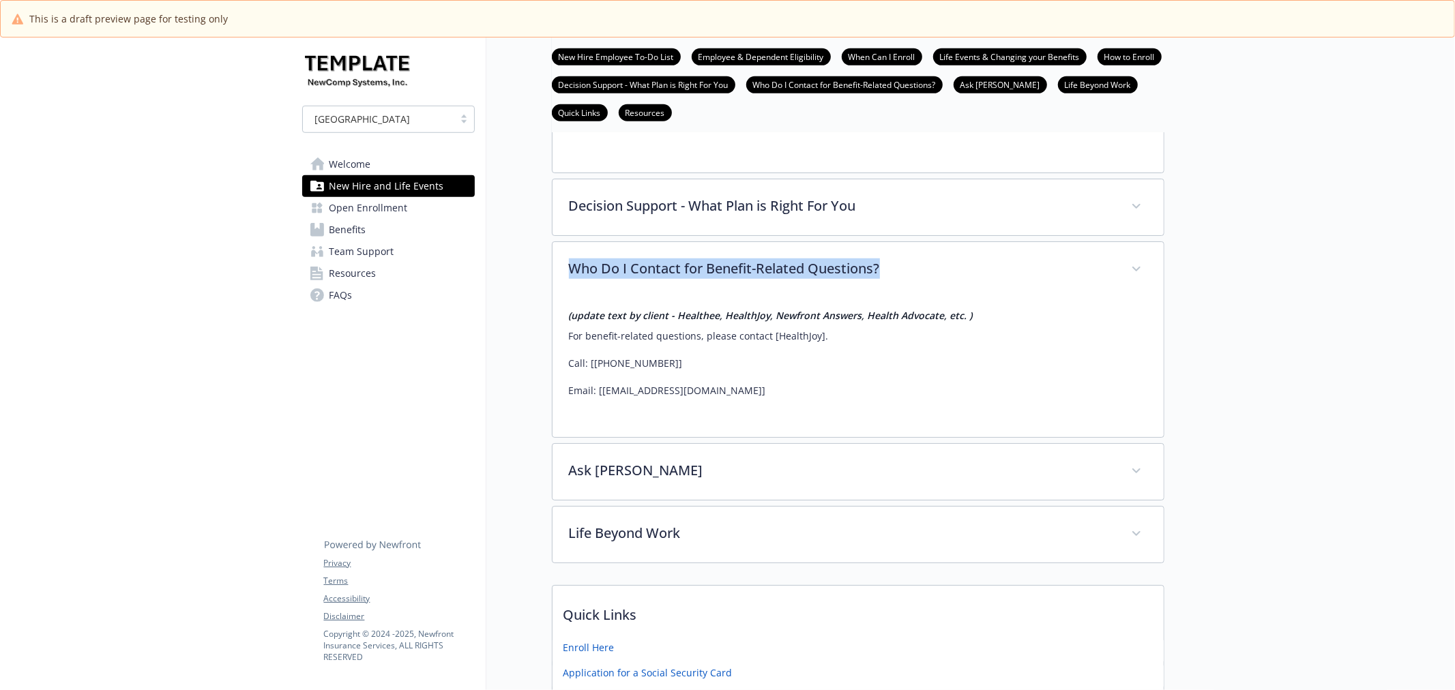
drag, startPoint x: 529, startPoint y: 256, endPoint x: 903, endPoint y: 256, distance: 373.7
click at [903, 256] on div "New Hire and Life Events New Hire Employee To-Do List Employee & Dependent Elig…" at bounding box center [825, 5] width 678 height 1685
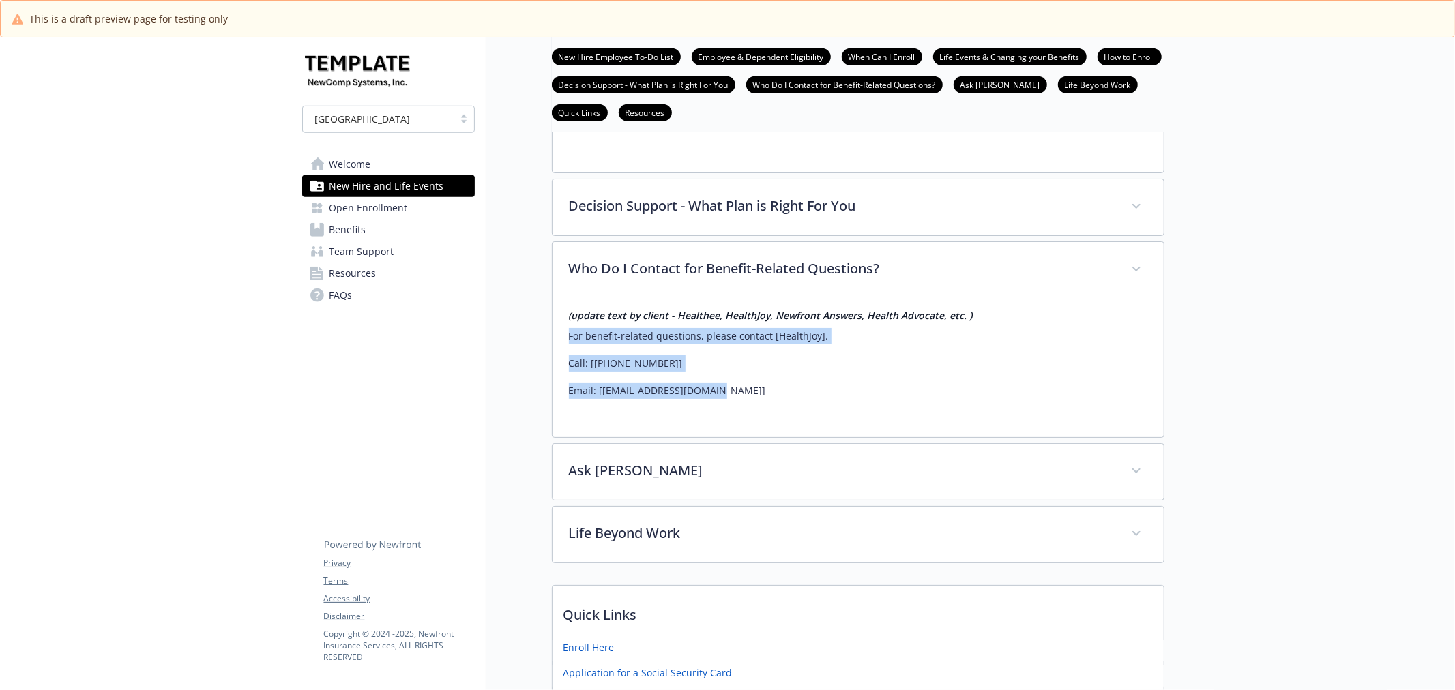
drag, startPoint x: 558, startPoint y: 324, endPoint x: 761, endPoint y: 404, distance: 218.3
click at [761, 404] on div "(update text by client - Healthee, HealthJoy, Newfront Answers, Health Advocate…" at bounding box center [857, 367] width 611 height 139
click at [821, 408] on div "(update text by client - Healthee, HealthJoy, Newfront Answers, Health Advocate…" at bounding box center [858, 359] width 578 height 123
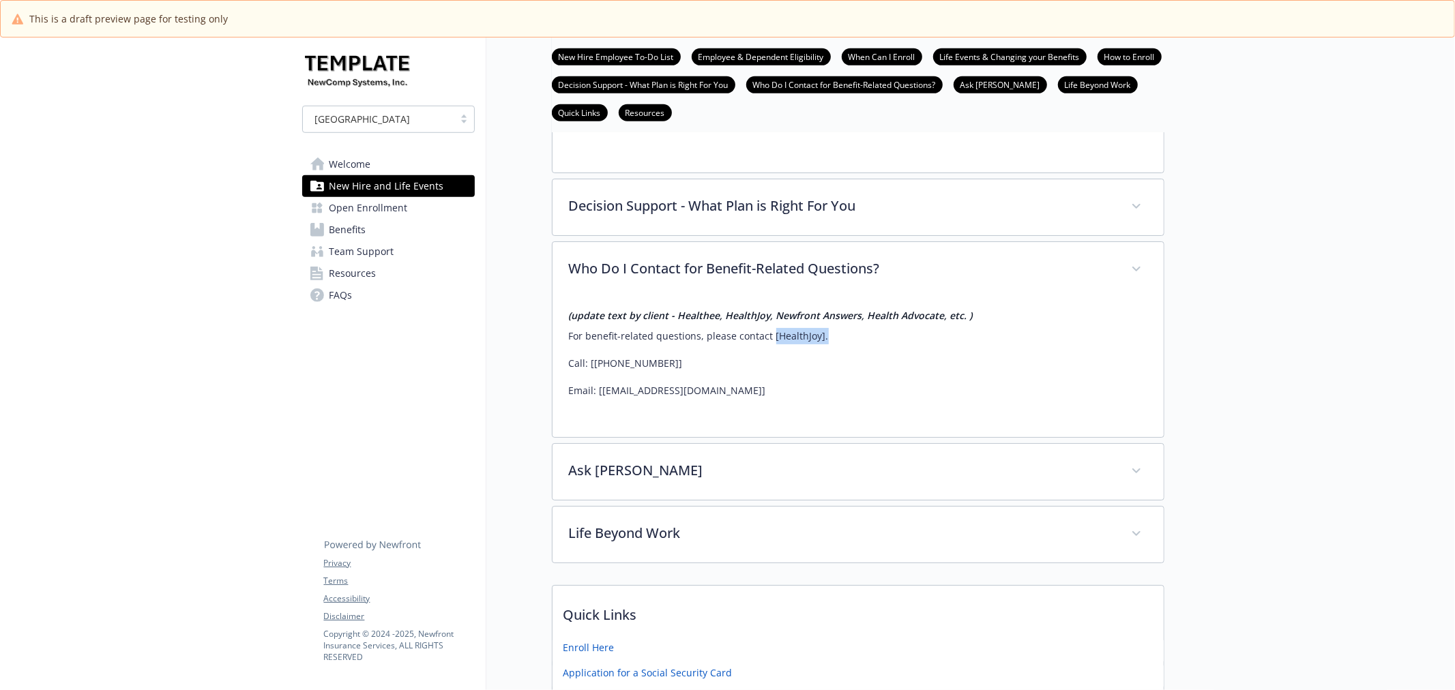
drag, startPoint x: 771, startPoint y: 336, endPoint x: 831, endPoint y: 336, distance: 60.0
click at [831, 336] on p "For benefit-related questions, please contact [HealthJoy]." at bounding box center [858, 336] width 578 height 16
click at [803, 352] on div "(update text by client - Healthee, HealthJoy, Newfront Answers, Health Advocate…" at bounding box center [858, 354] width 578 height 90
drag, startPoint x: 771, startPoint y: 337, endPoint x: 832, endPoint y: 337, distance: 60.7
click at [832, 337] on p "For benefit-related questions, please contact [HealthJoy]." at bounding box center [858, 336] width 578 height 16
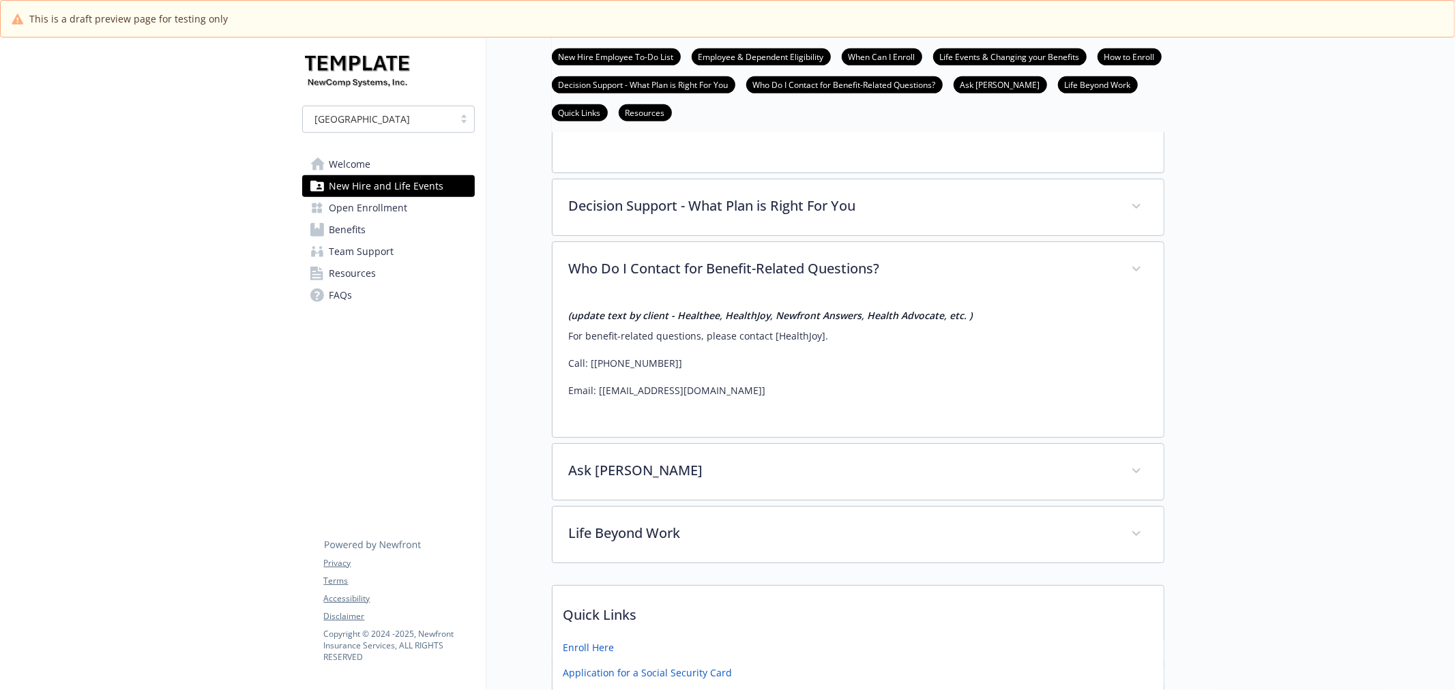
click at [784, 350] on div "(update text by client - Healthee, HealthJoy, Newfront Answers, Health Advocate…" at bounding box center [858, 354] width 578 height 90
drag, startPoint x: 591, startPoint y: 364, endPoint x: 691, endPoint y: 355, distance: 100.0
click at [691, 355] on p "Call: [877-500-3212]" at bounding box center [858, 363] width 578 height 16
drag, startPoint x: 595, startPoint y: 386, endPoint x: 975, endPoint y: 396, distance: 380.0
click at [975, 396] on p "Email: [support@healthjoy.com]" at bounding box center [858, 391] width 578 height 16
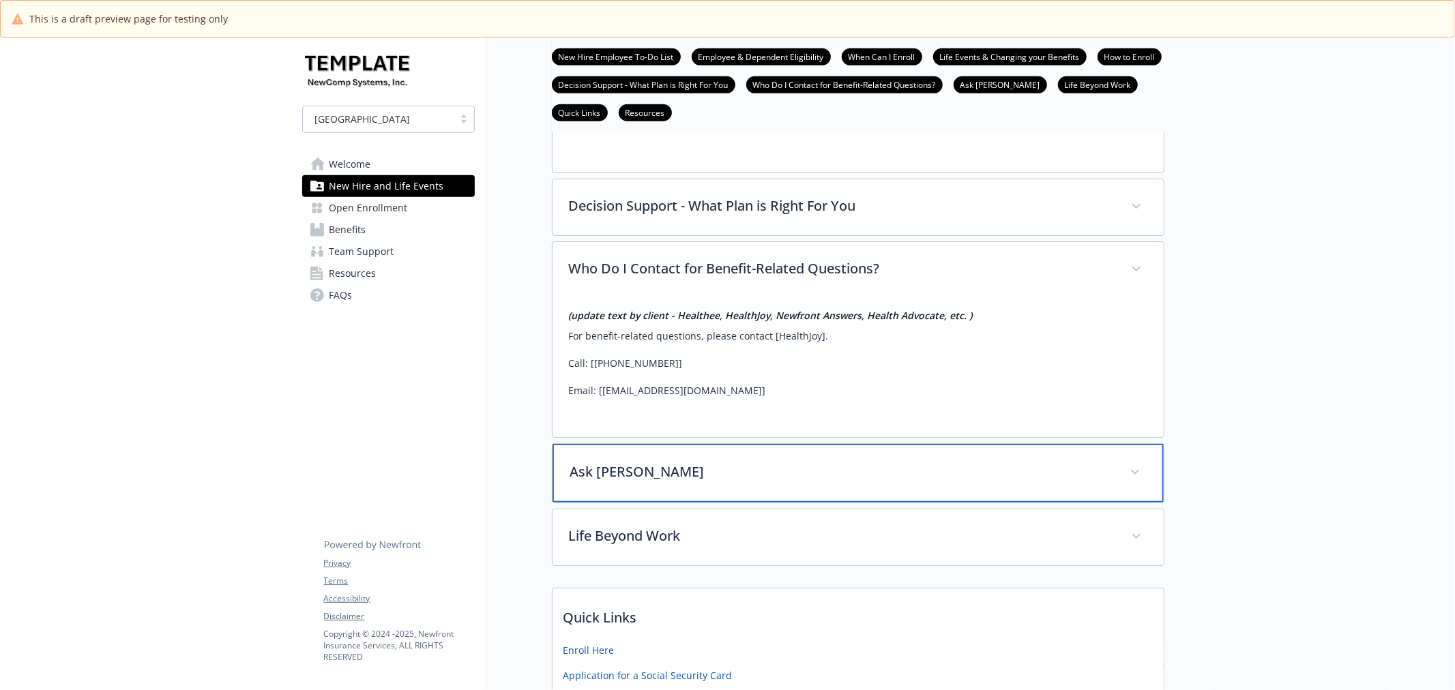
click at [749, 479] on p "Ask Benji" at bounding box center [841, 472] width 543 height 20
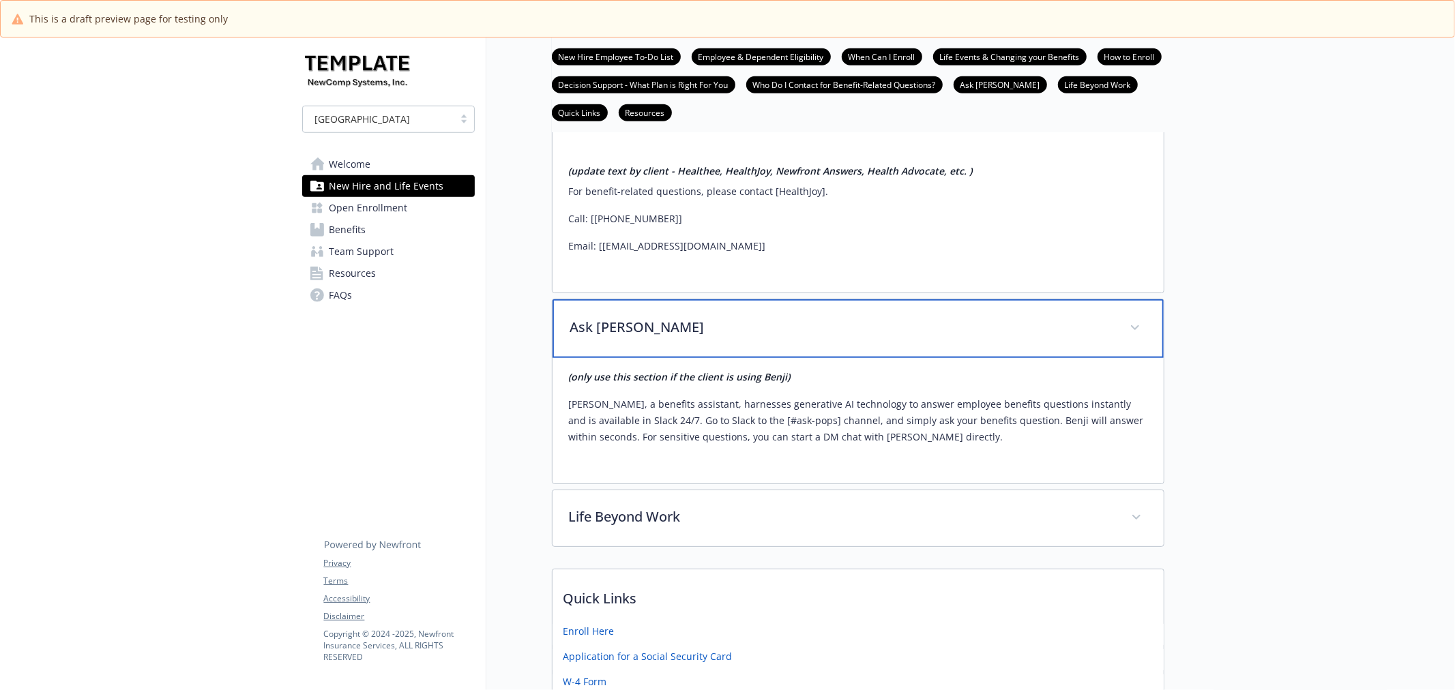
scroll to position [1026, 0]
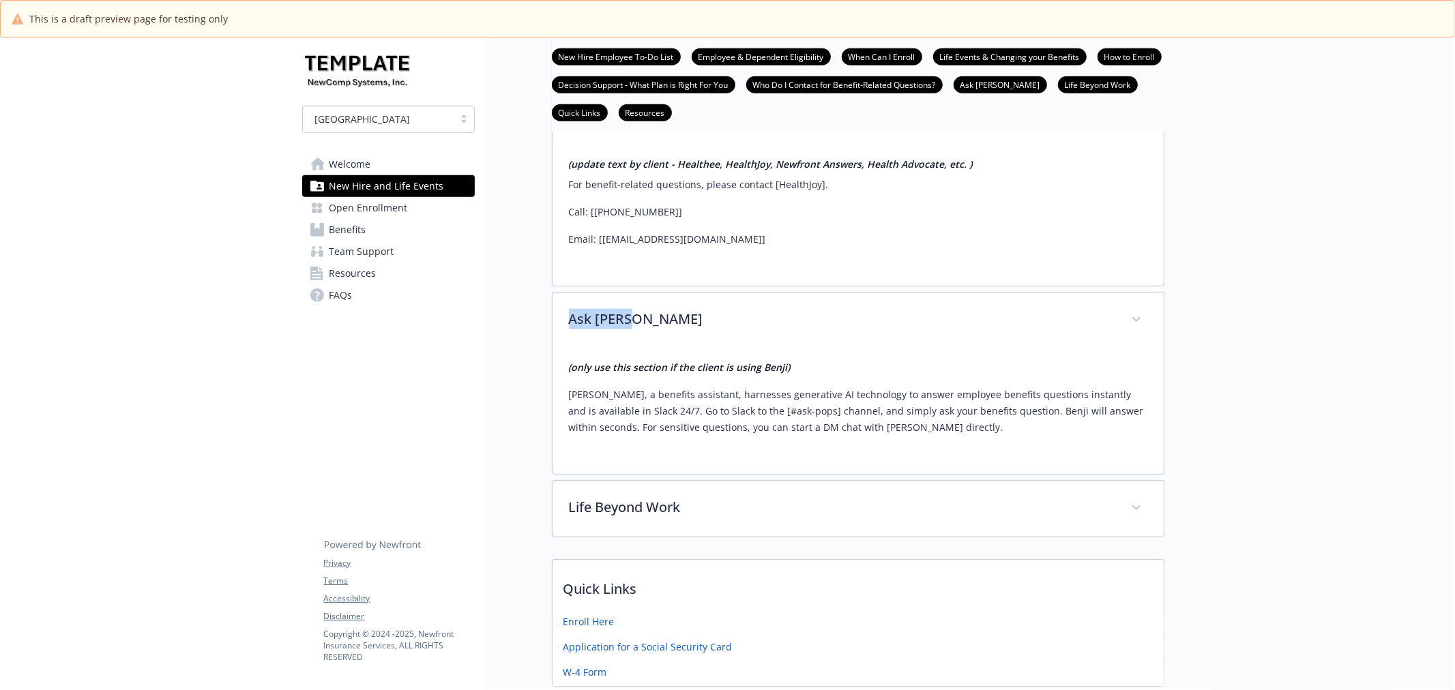
drag, startPoint x: 536, startPoint y: 319, endPoint x: 694, endPoint y: 317, distance: 158.2
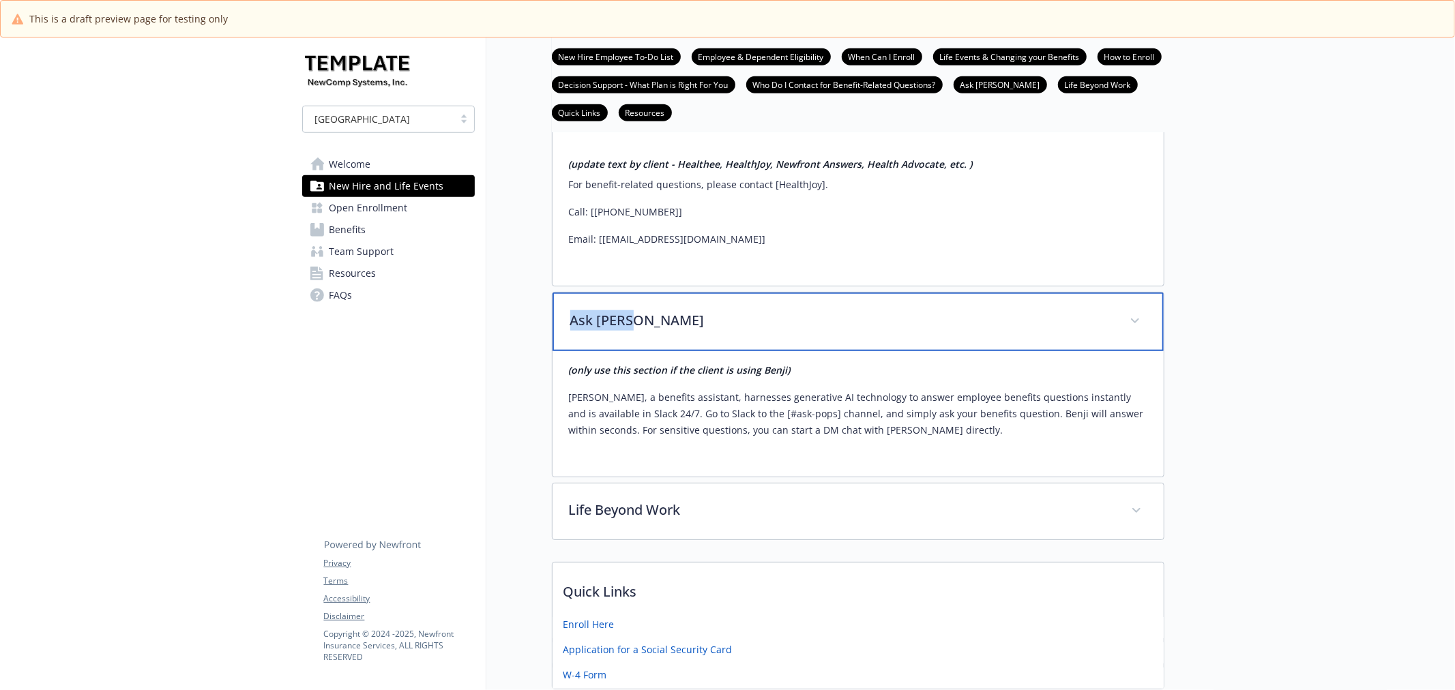
click at [698, 314] on p "Ask Benji" at bounding box center [841, 320] width 543 height 20
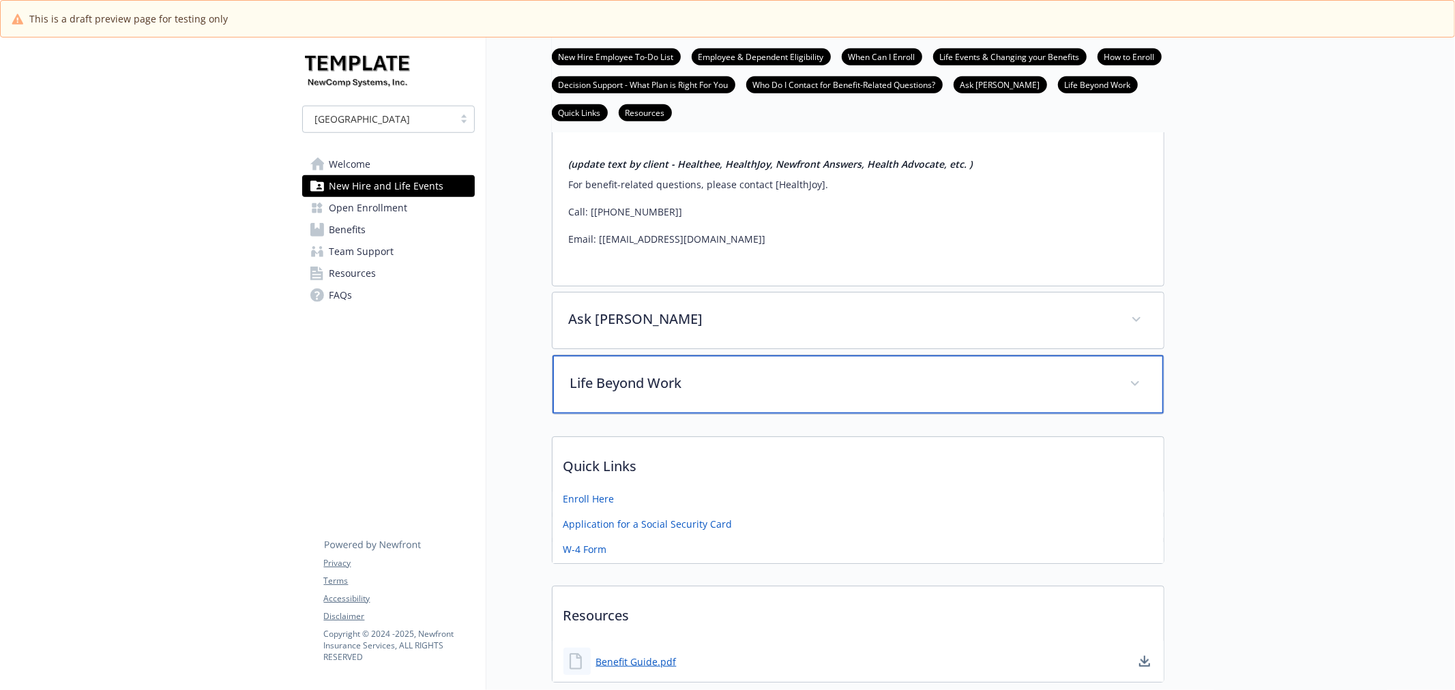
click at [713, 381] on p "Life Beyond Work" at bounding box center [841, 383] width 543 height 20
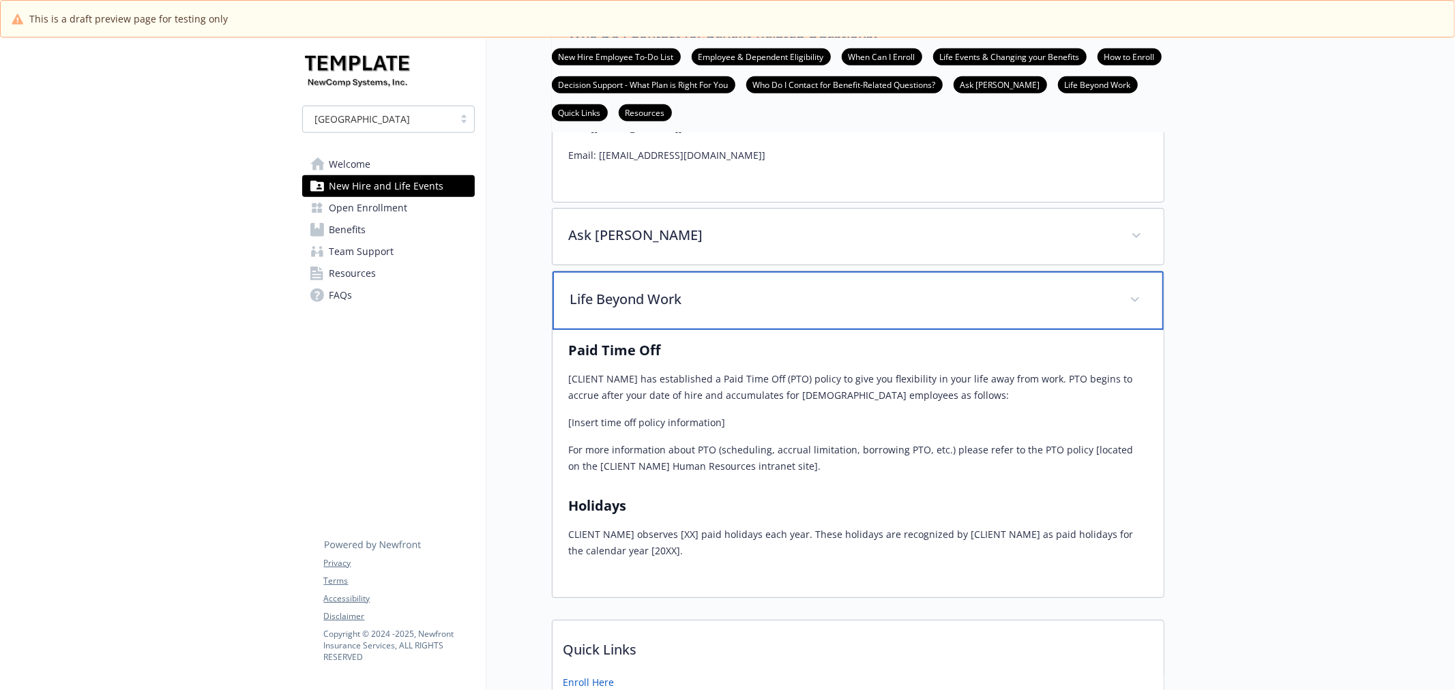
scroll to position [1102, 0]
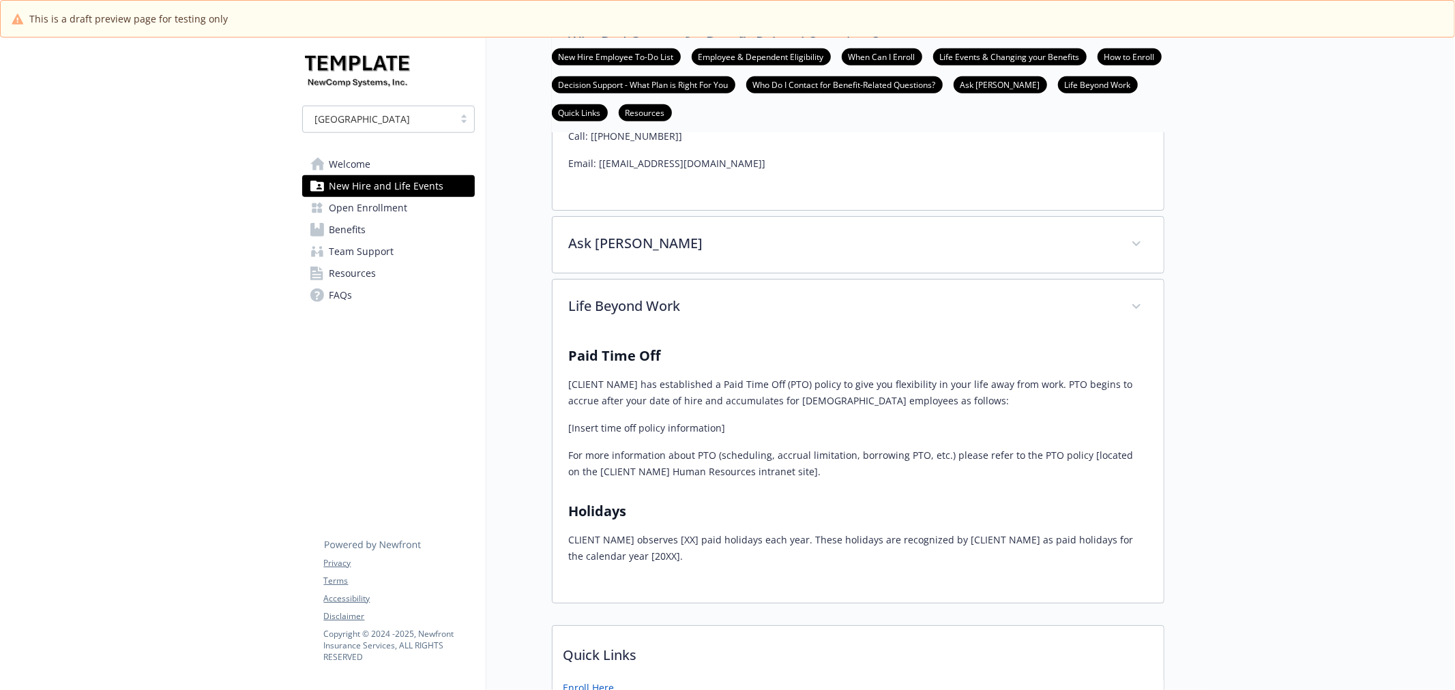
click at [379, 220] on link "Benefits" at bounding box center [388, 230] width 173 height 22
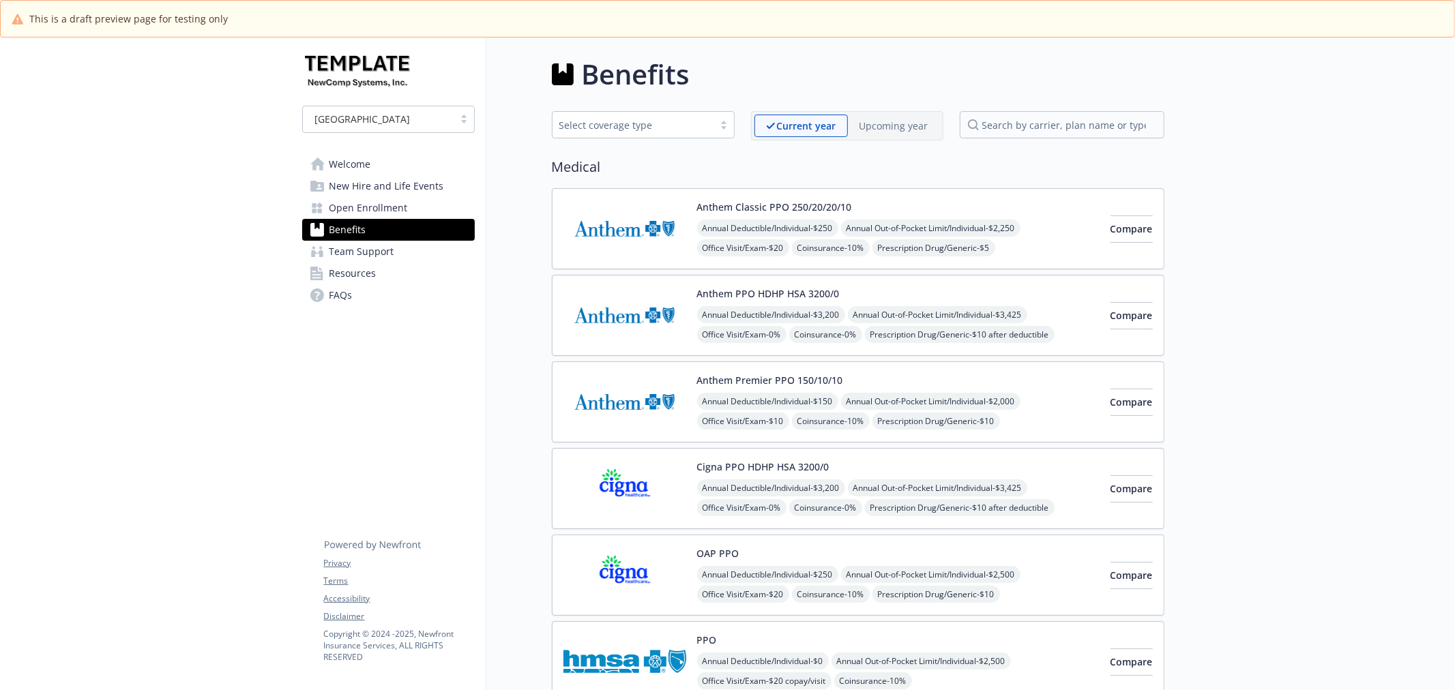
click at [636, 223] on img at bounding box center [624, 229] width 123 height 58
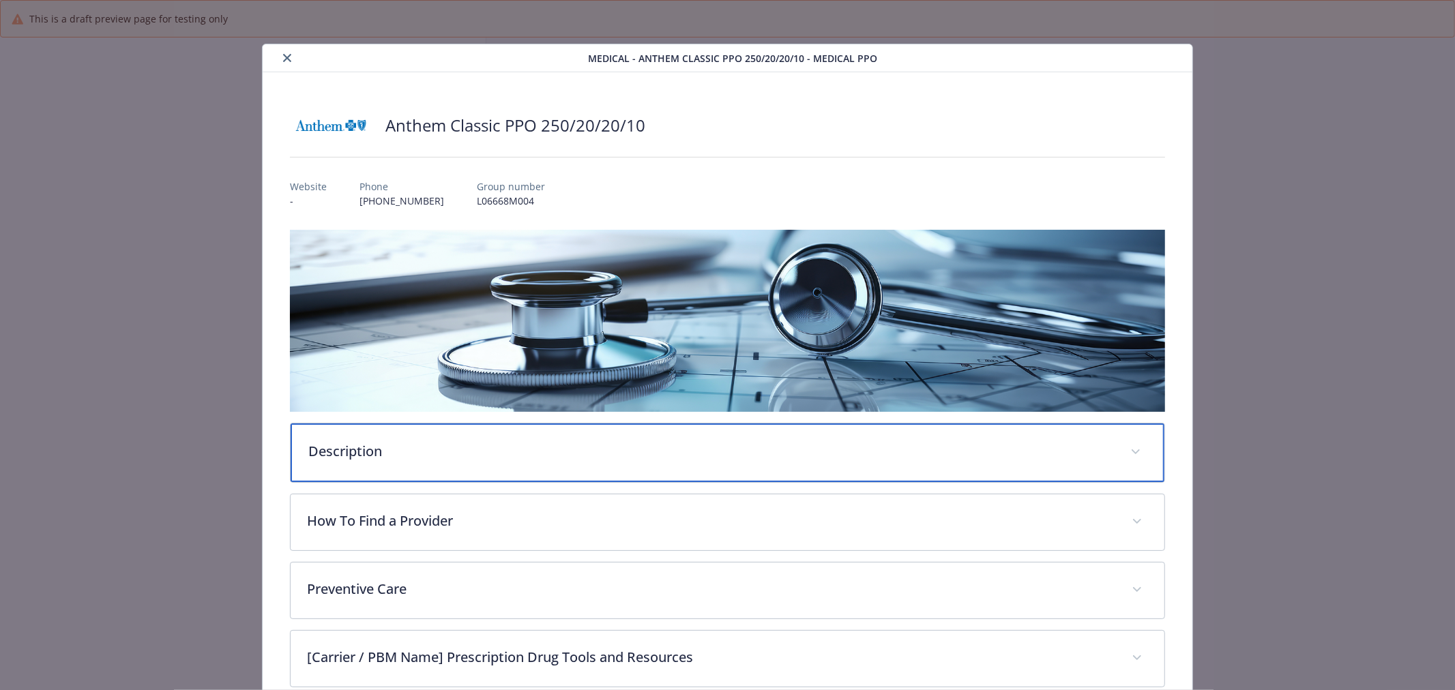
click at [567, 464] on div "Description" at bounding box center [728, 453] width 874 height 59
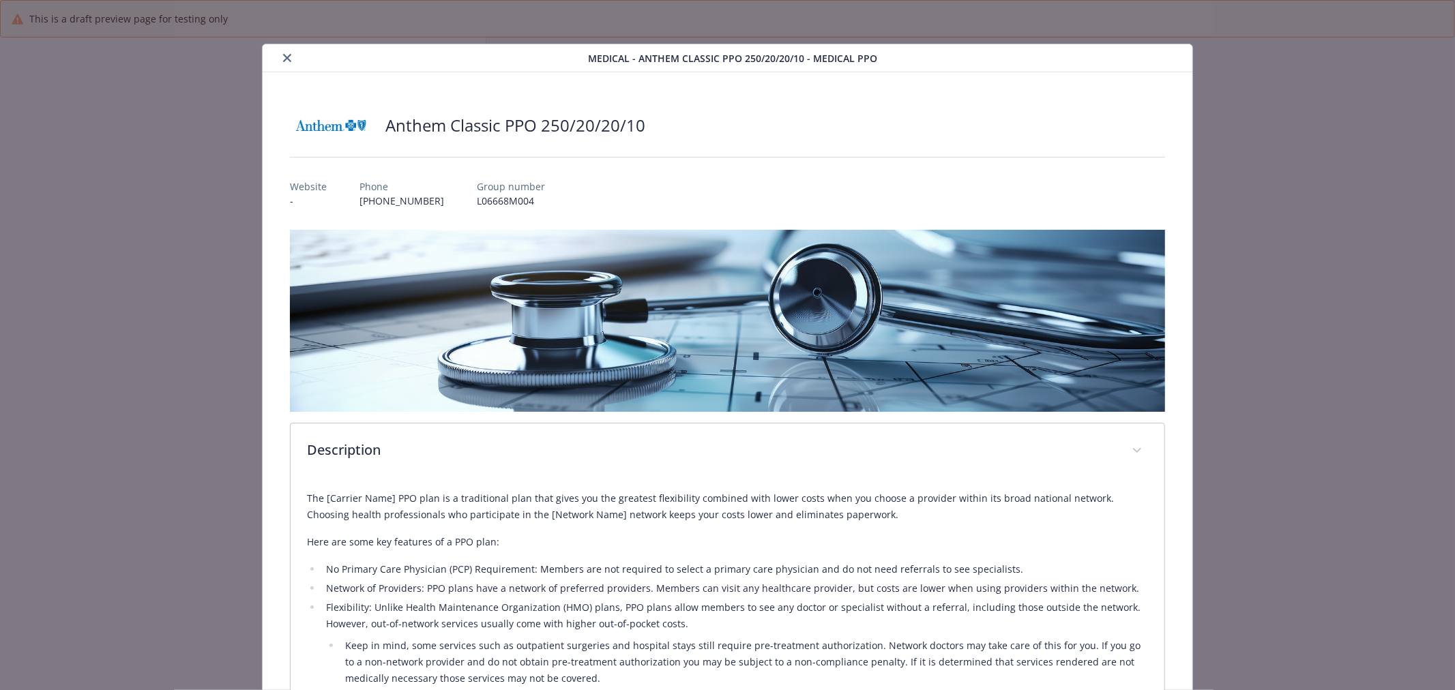
click at [284, 60] on icon "close" at bounding box center [287, 58] width 8 height 8
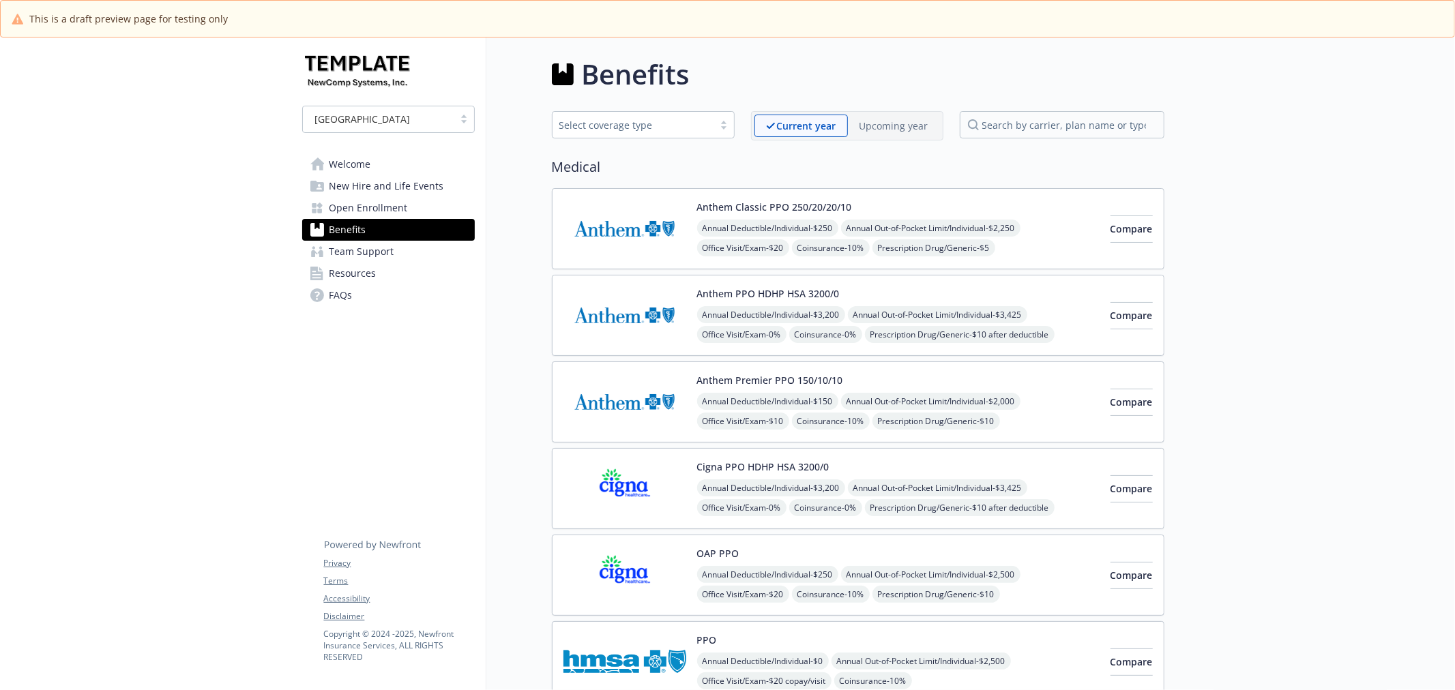
click at [340, 258] on span "Team Support" at bounding box center [361, 252] width 65 height 22
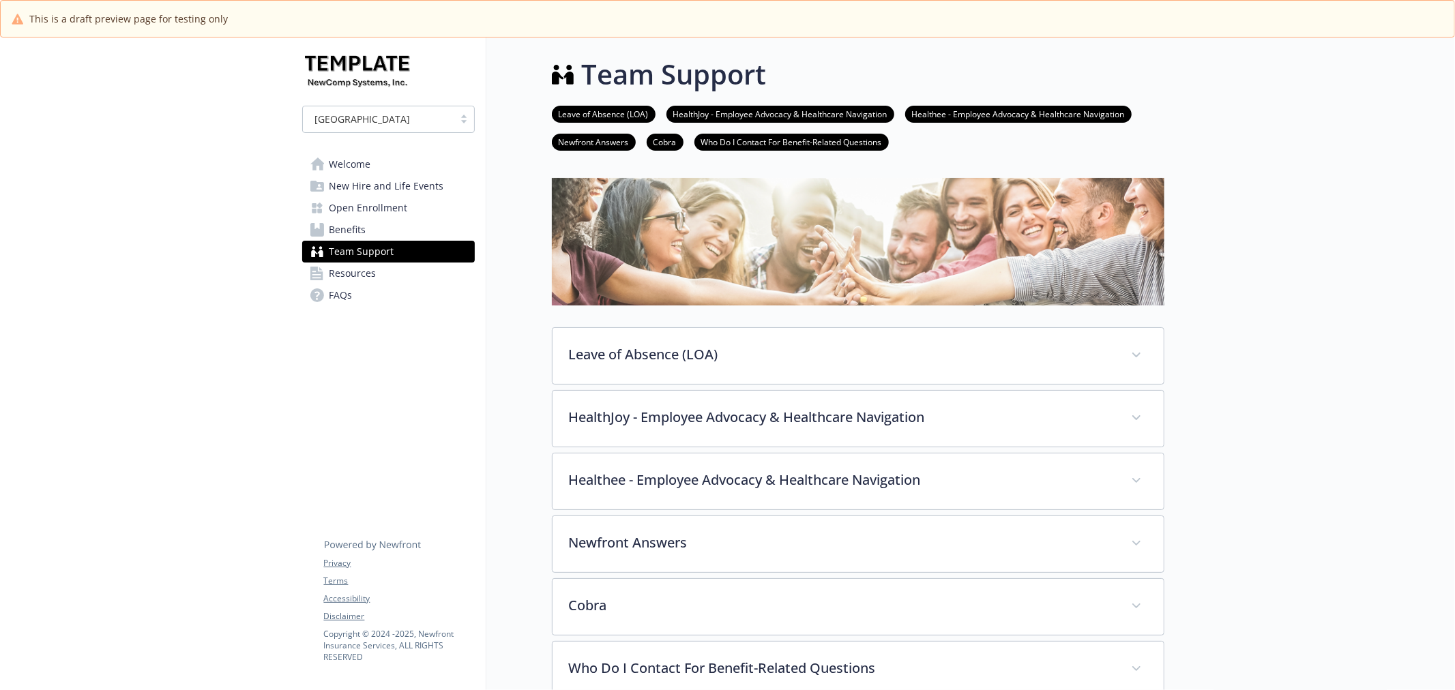
scroll to position [151, 0]
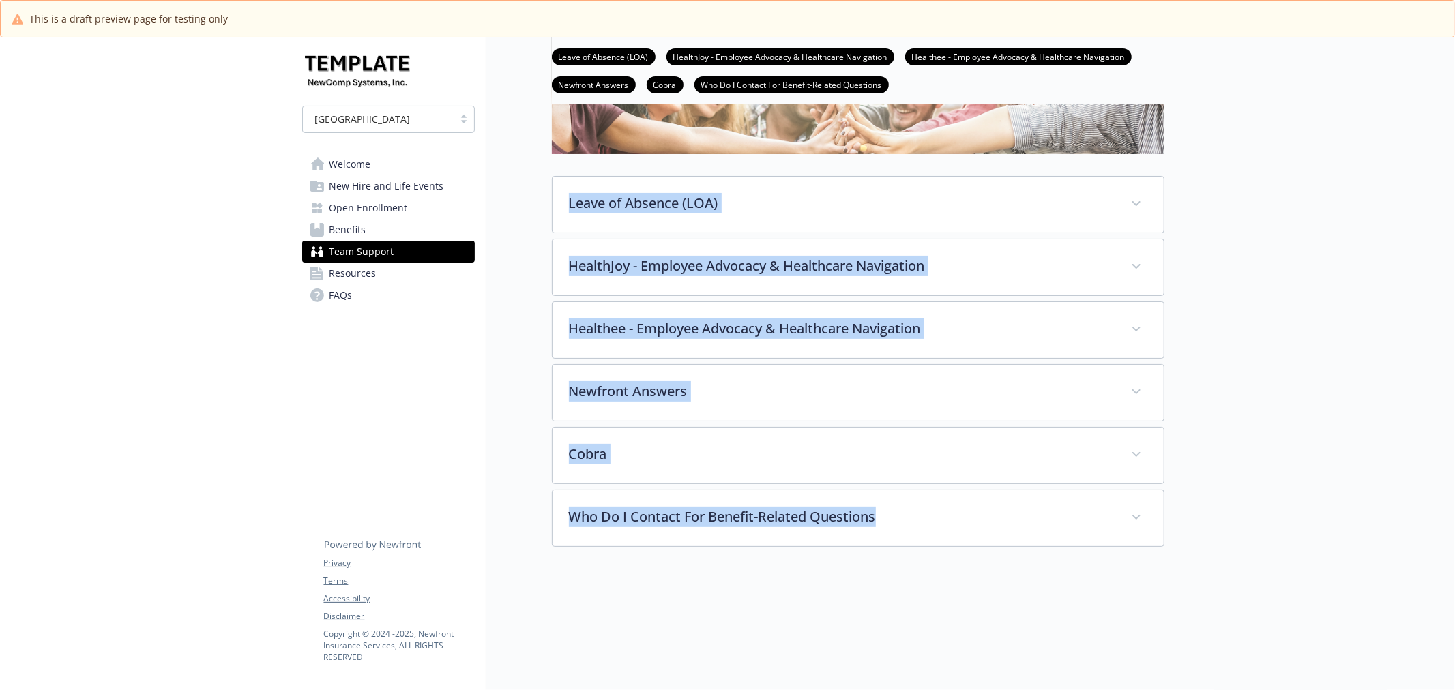
drag, startPoint x: 536, startPoint y: 209, endPoint x: 929, endPoint y: 530, distance: 507.4
click at [929, 530] on div "Team Support Leave of Absence (LOA) HealthJoy - Employee Advocacy & Healthcare …" at bounding box center [825, 310] width 678 height 848
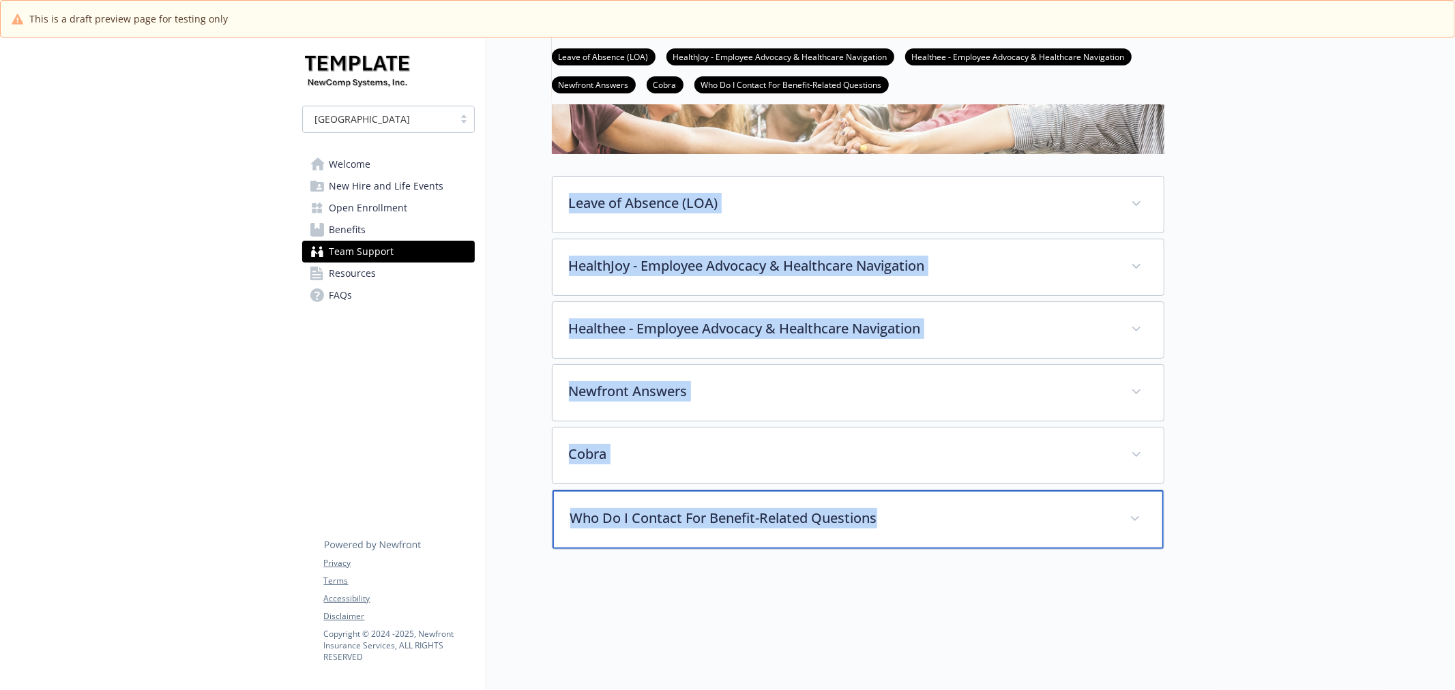
click at [747, 543] on div "Who Do I Contact For Benefit-Related Questions" at bounding box center [857, 519] width 611 height 59
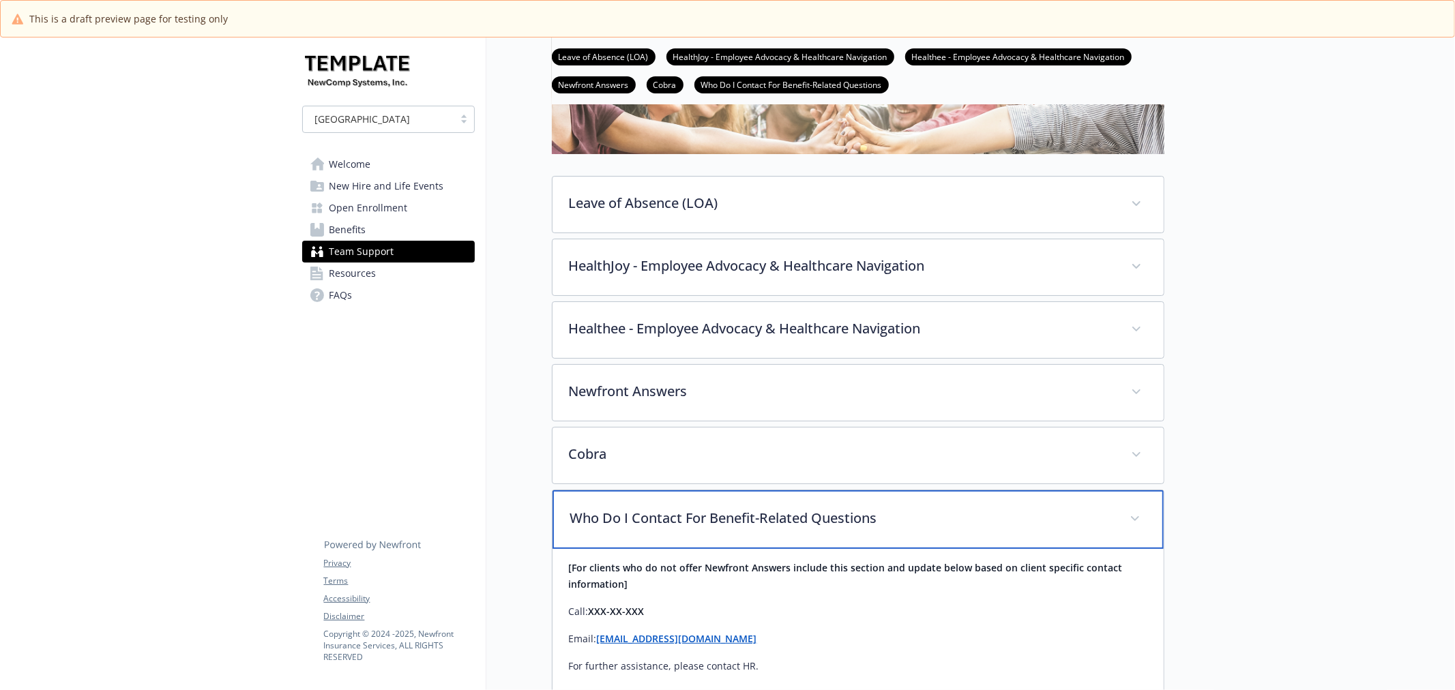
click at [758, 515] on p "Who Do I Contact For Benefit-Related Questions" at bounding box center [841, 518] width 543 height 20
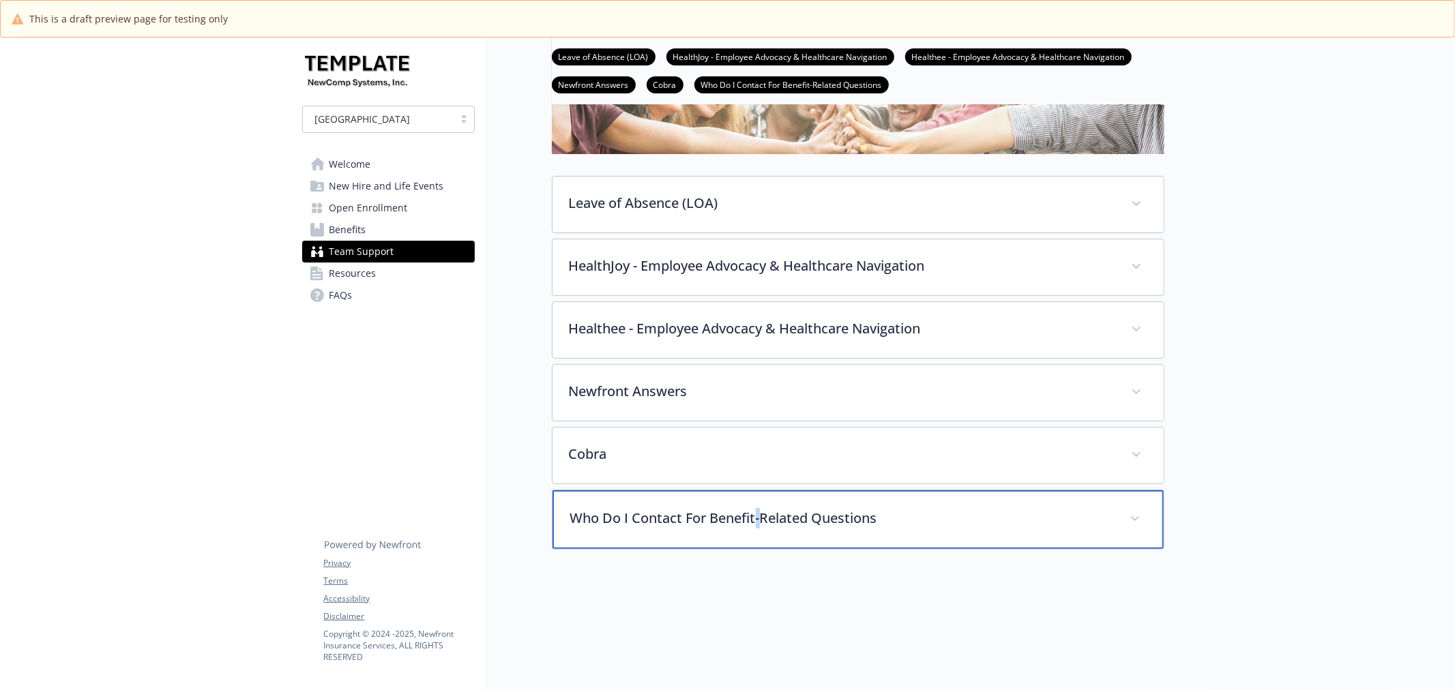
click at [758, 515] on p "Who Do I Contact For Benefit-Related Questions" at bounding box center [841, 518] width 543 height 20
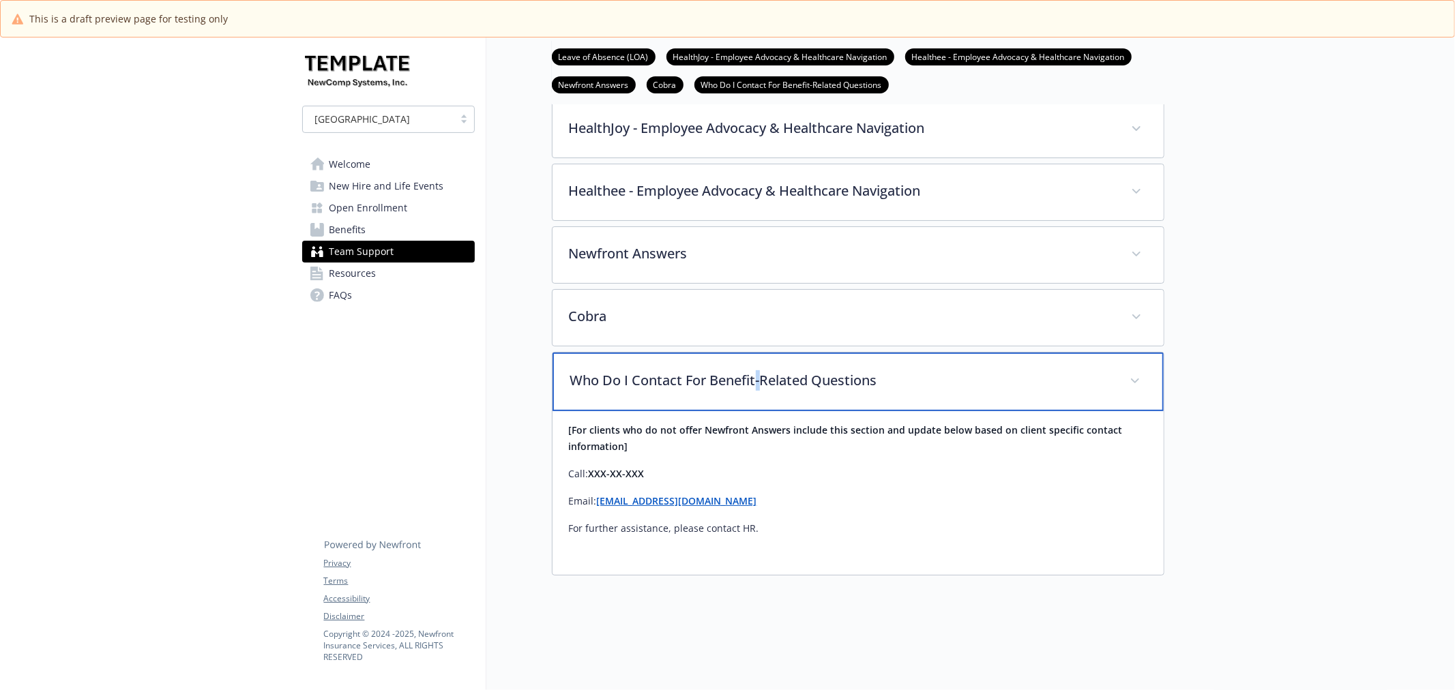
scroll to position [303, 0]
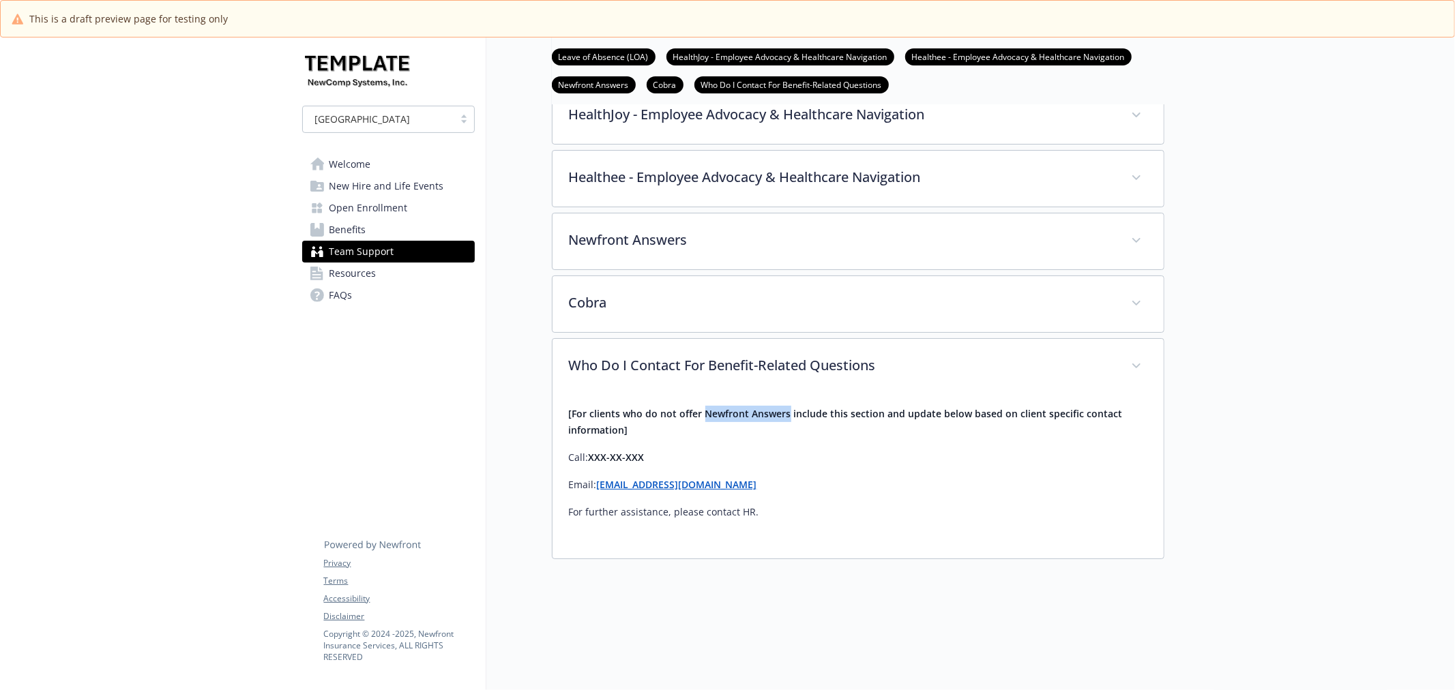
drag, startPoint x: 702, startPoint y: 415, endPoint x: 785, endPoint y: 415, distance: 82.5
click at [785, 415] on strong "[For clients who do not offer Newfront Answers include this section and update …" at bounding box center [846, 421] width 554 height 29
